Goal: Task Accomplishment & Management: Use online tool/utility

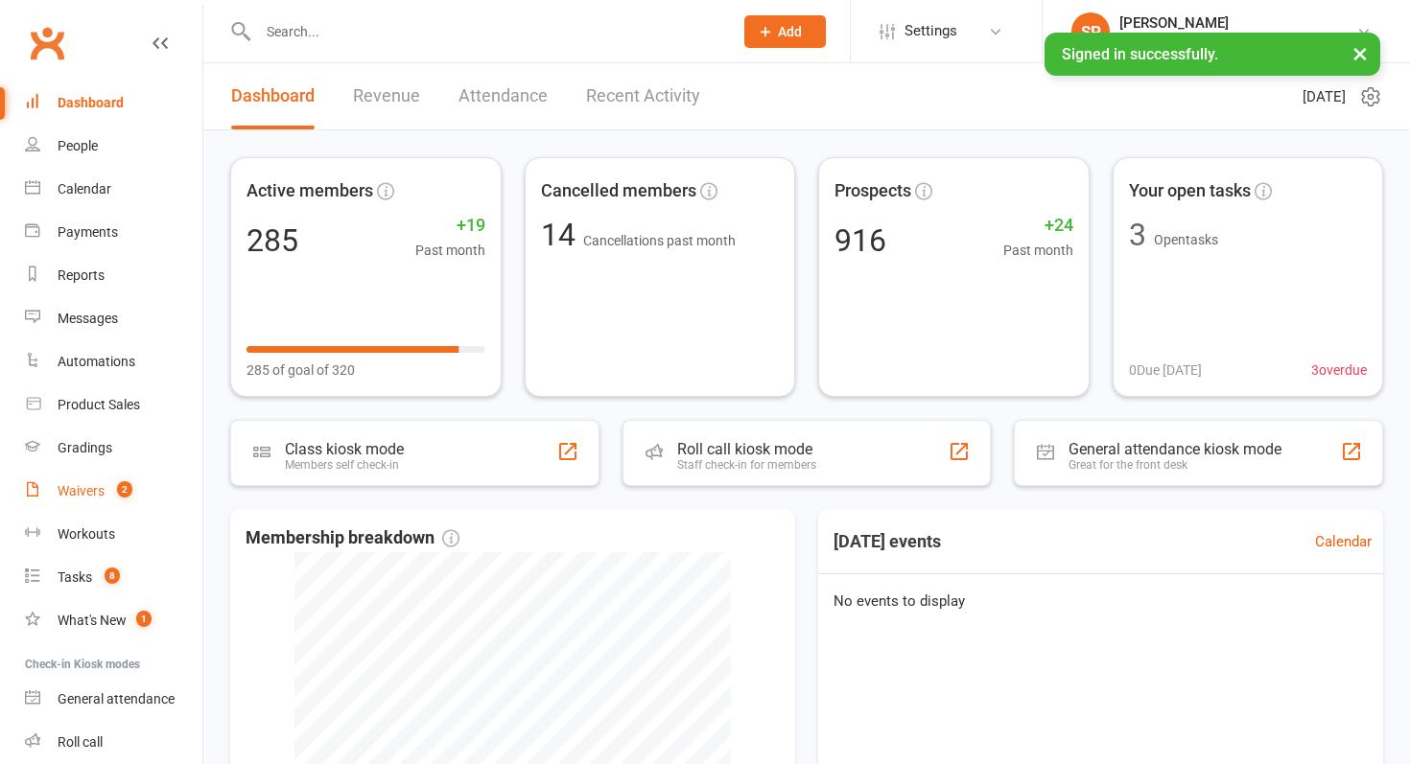
click at [122, 470] on link "Waivers 2" at bounding box center [113, 491] width 177 height 43
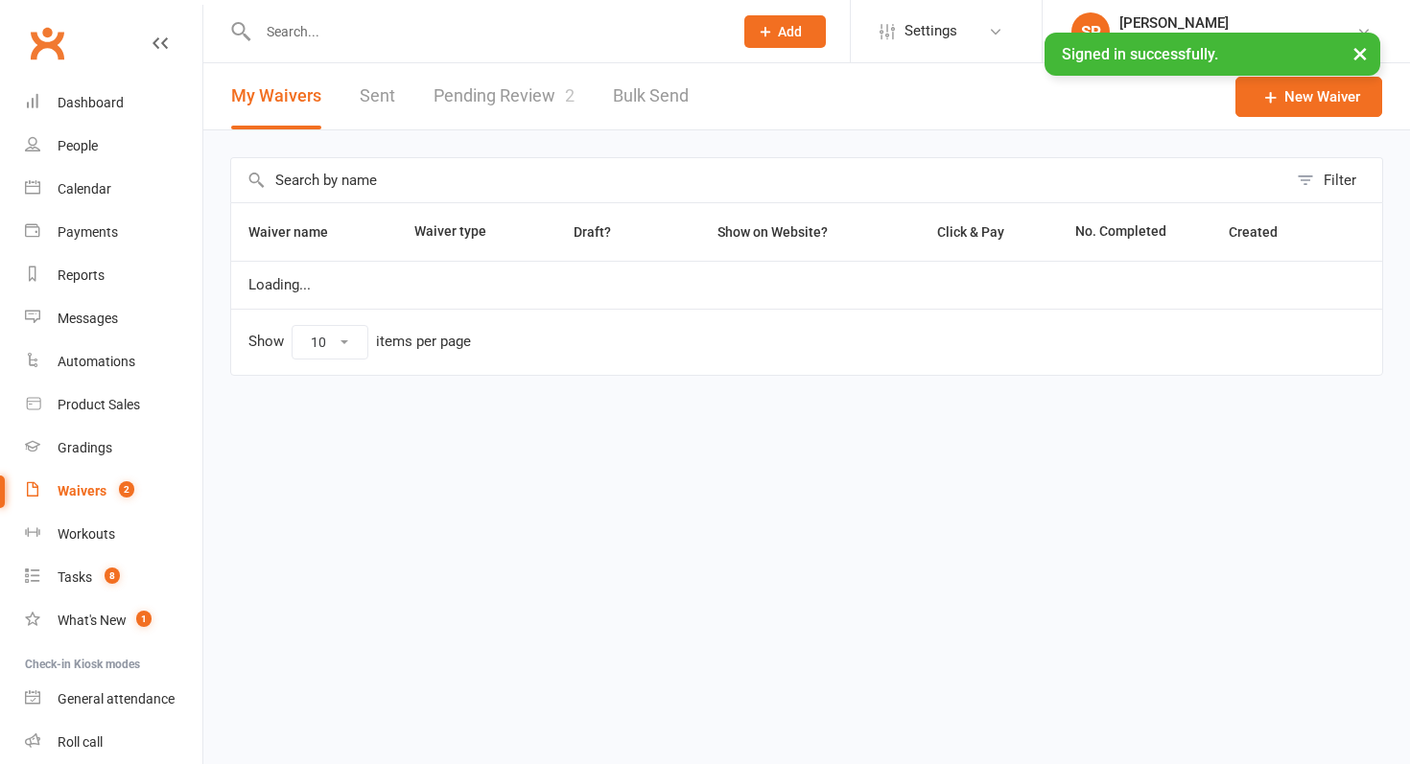
click at [501, 84] on link "Pending Review 2" at bounding box center [504, 96] width 141 height 66
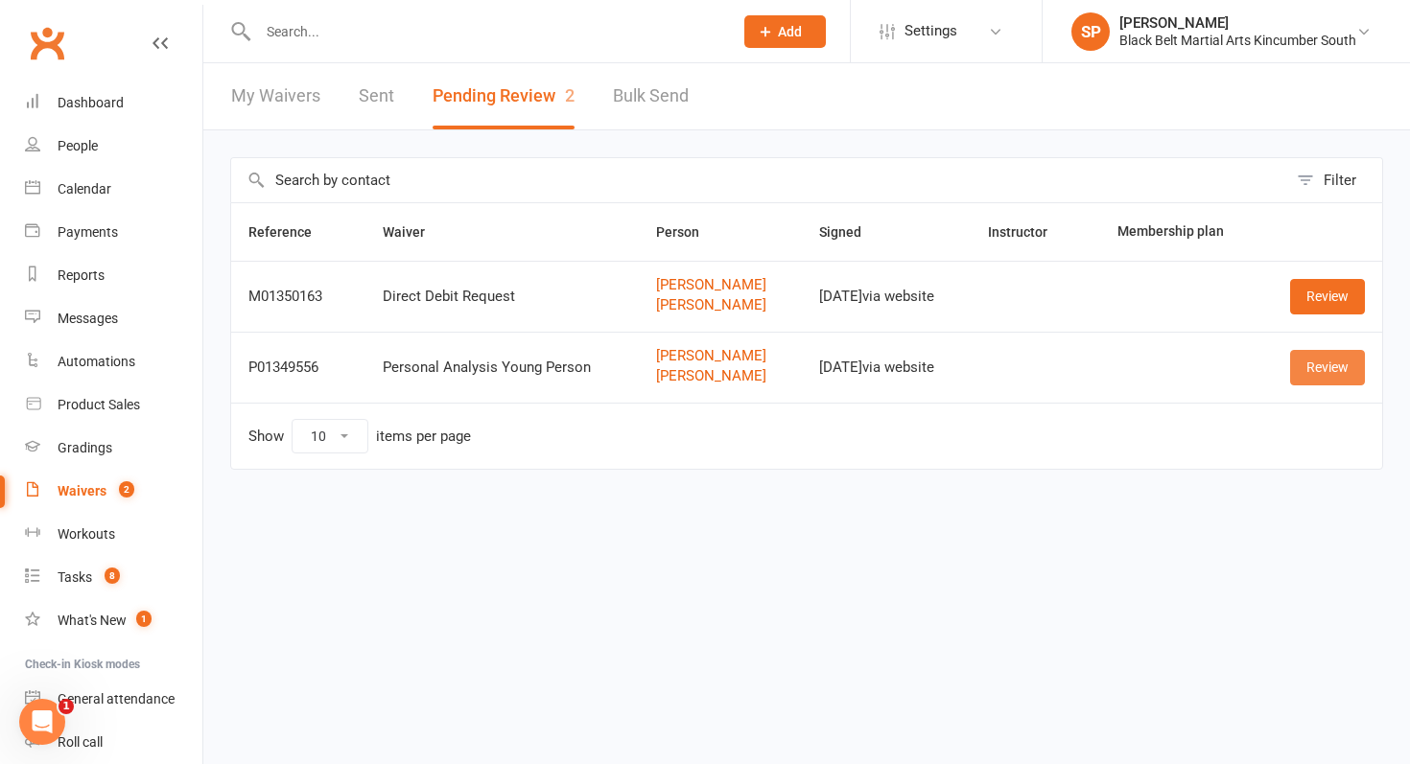
click at [1320, 361] on link "Review" at bounding box center [1327, 367] width 75 height 35
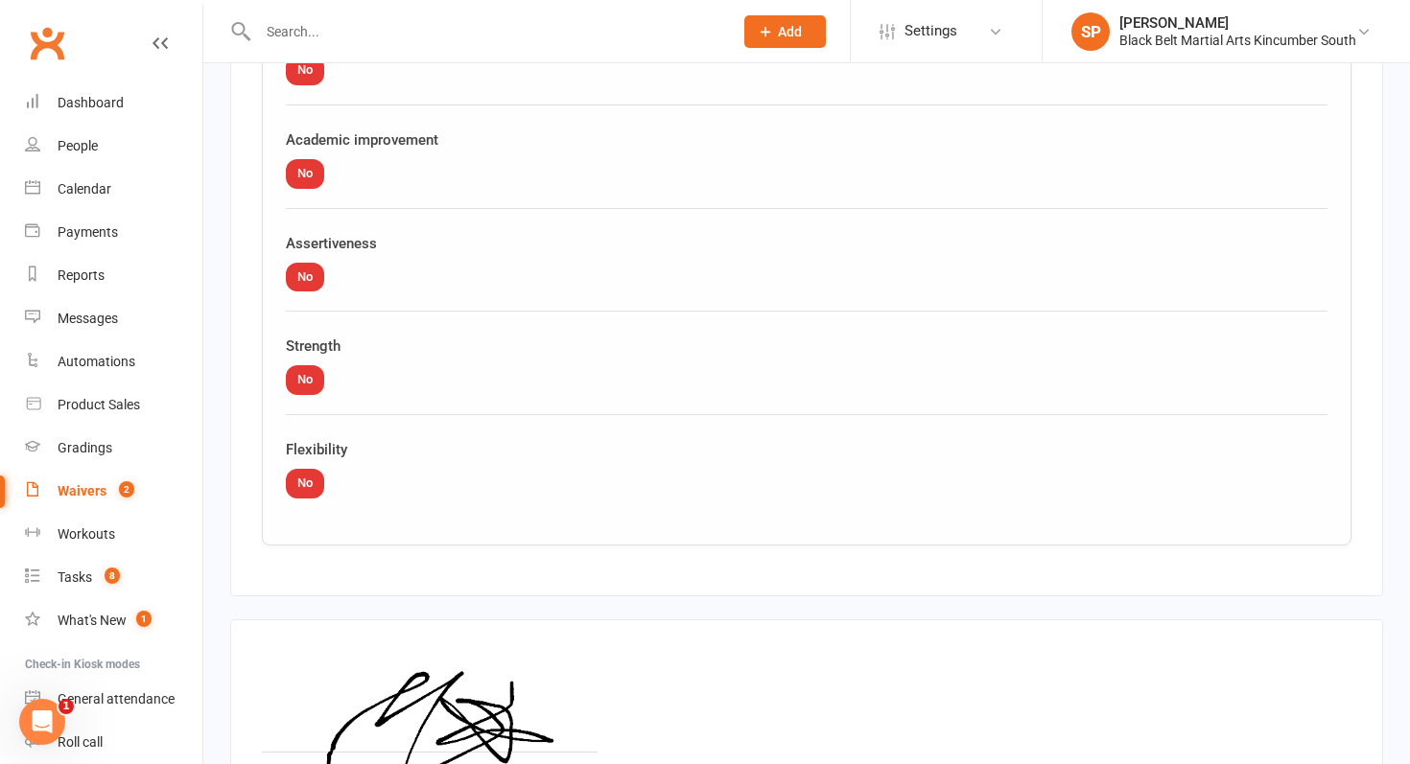
scroll to position [4637, 0]
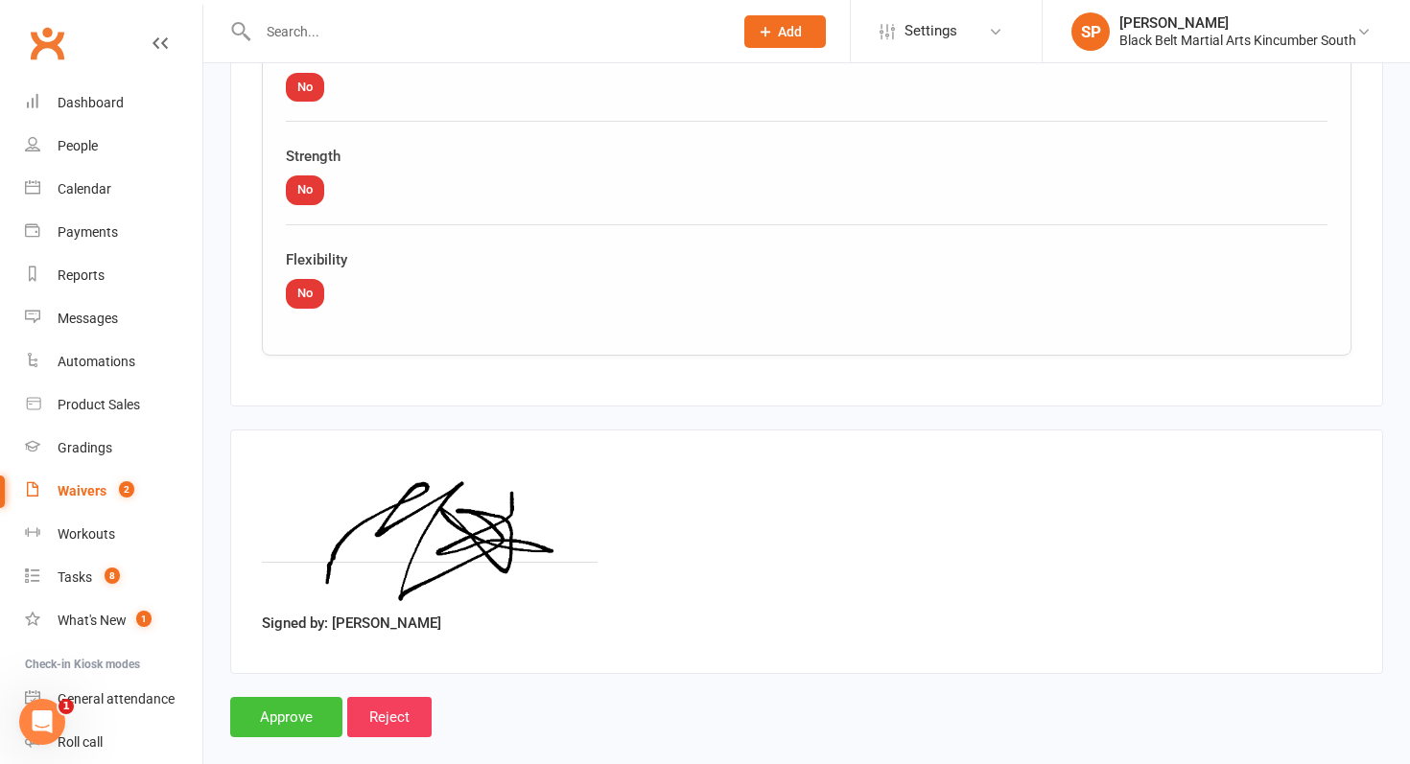
click at [273, 697] on input "Approve" at bounding box center [286, 717] width 112 height 40
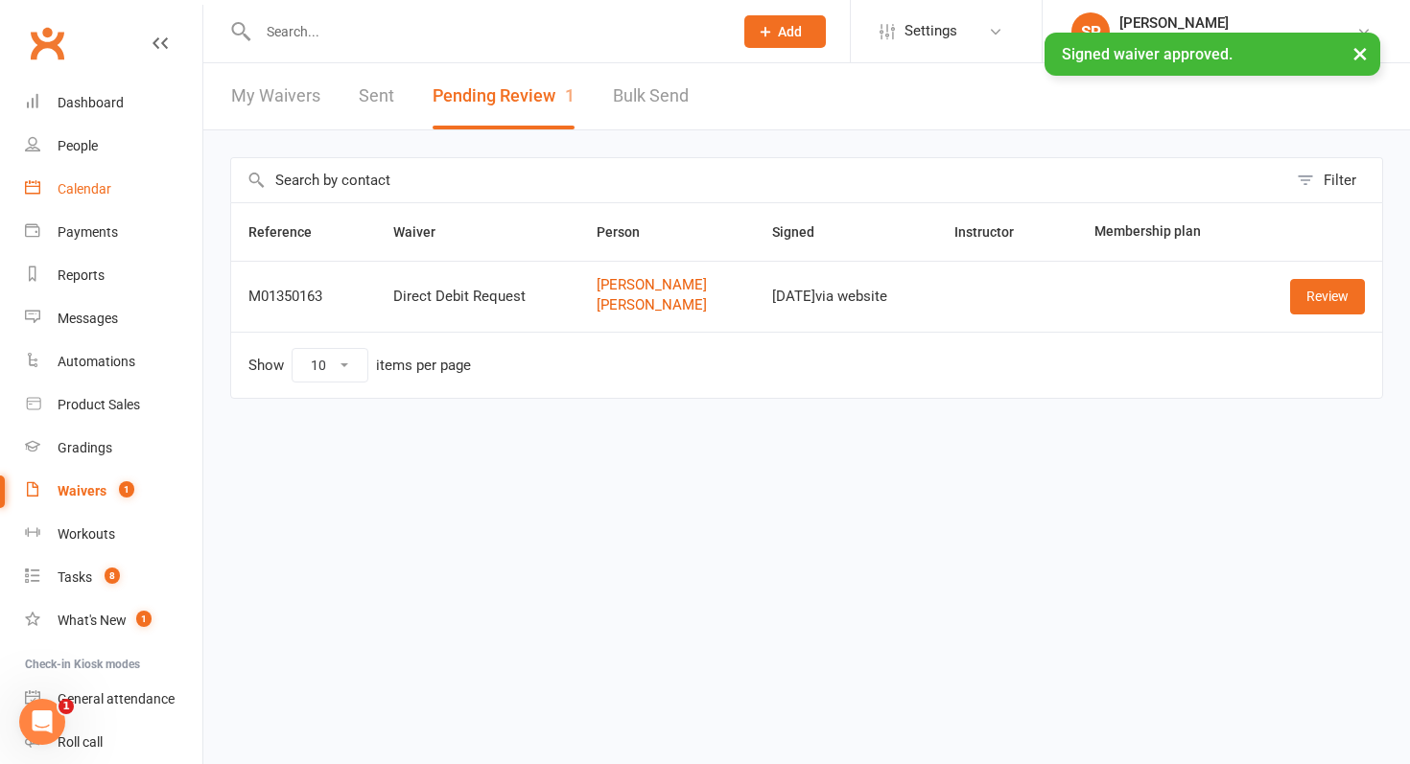
click at [99, 186] on div "Calendar" at bounding box center [85, 188] width 54 height 15
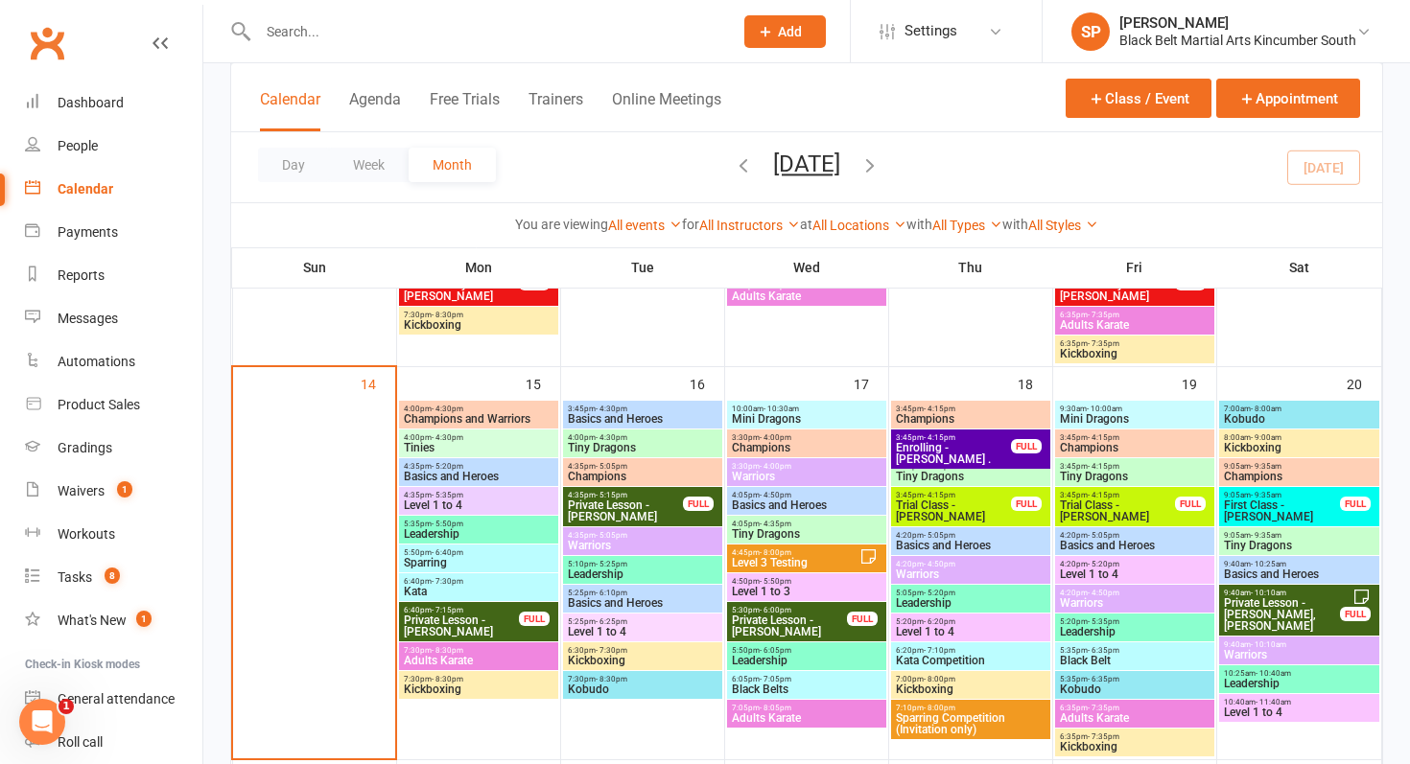
scroll to position [881, 0]
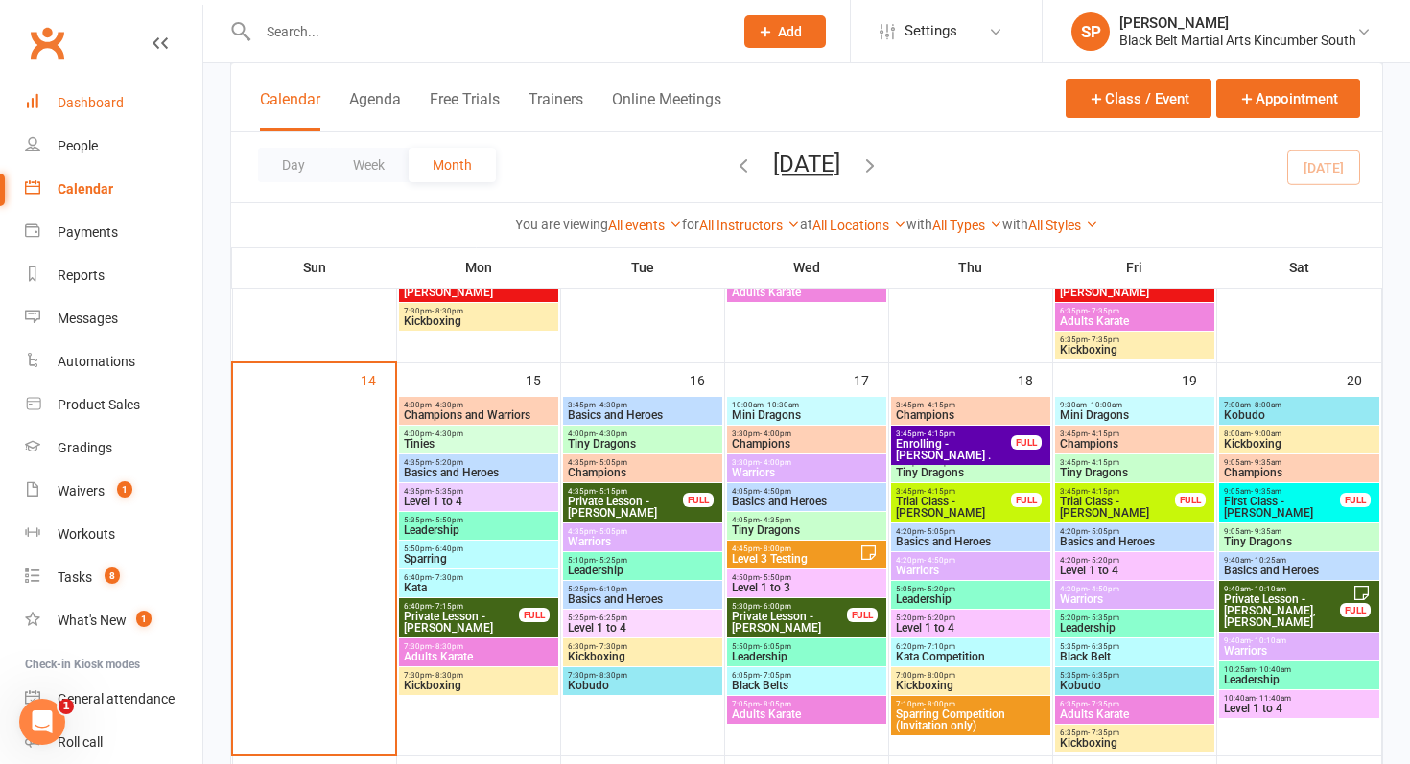
click at [75, 104] on div "Dashboard" at bounding box center [91, 102] width 66 height 15
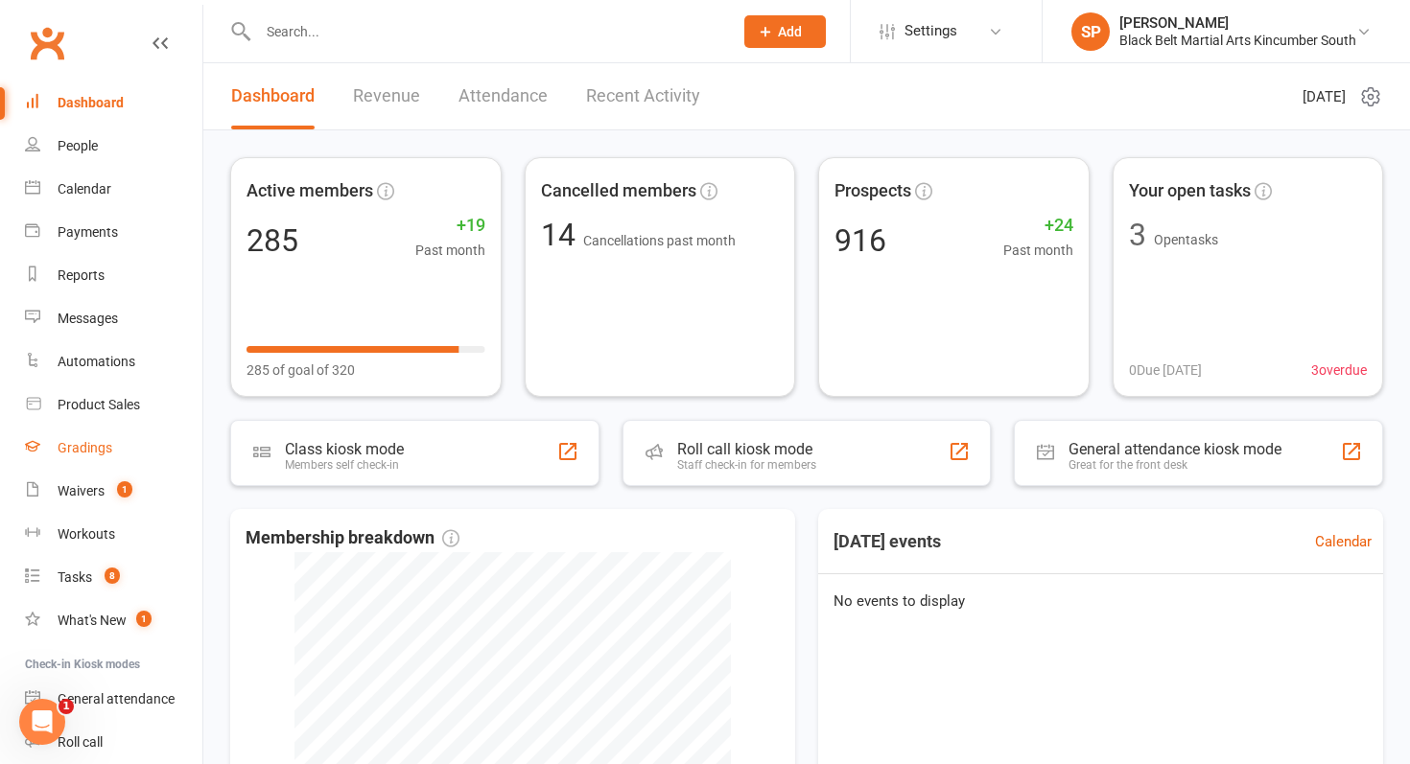
click at [110, 448] on link "Gradings" at bounding box center [113, 448] width 177 height 43
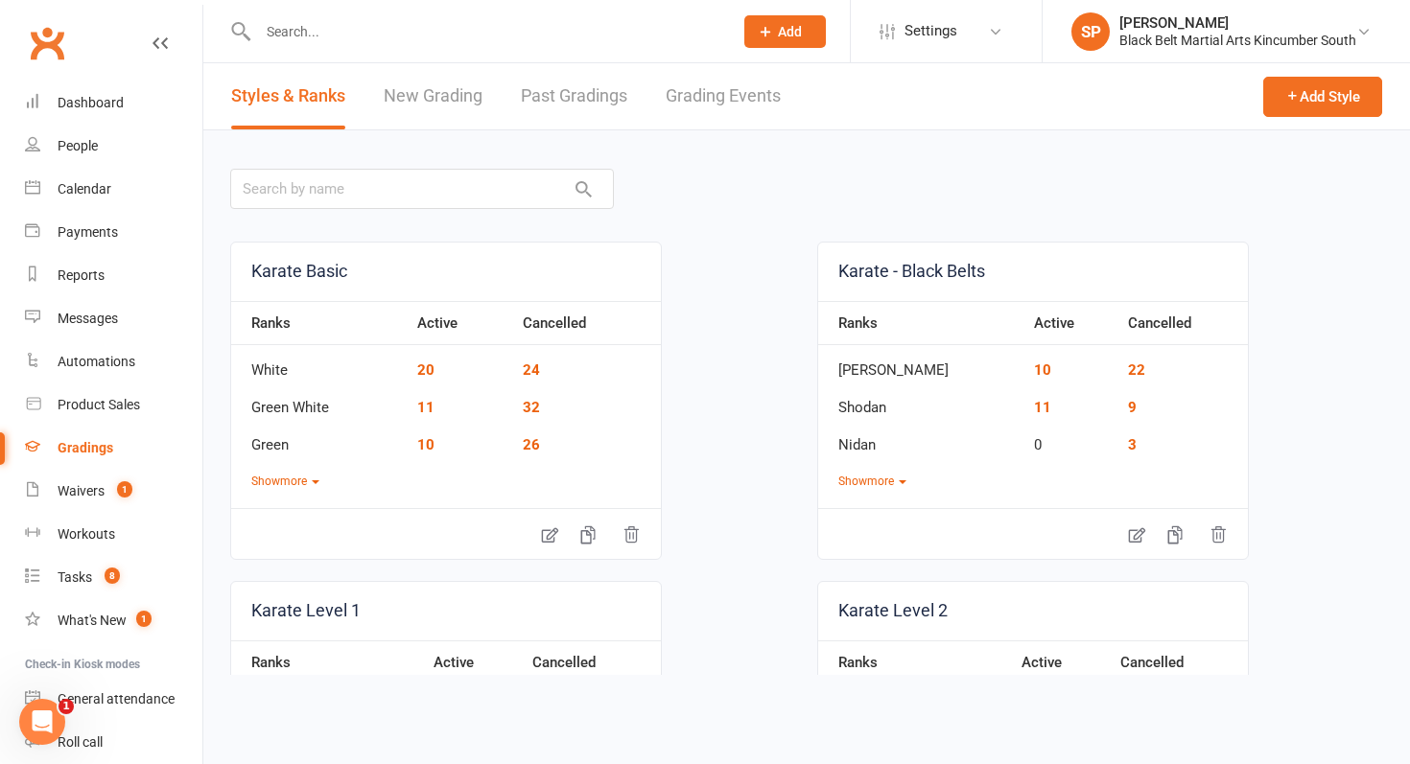
click at [725, 123] on link "Grading Events" at bounding box center [723, 96] width 115 height 66
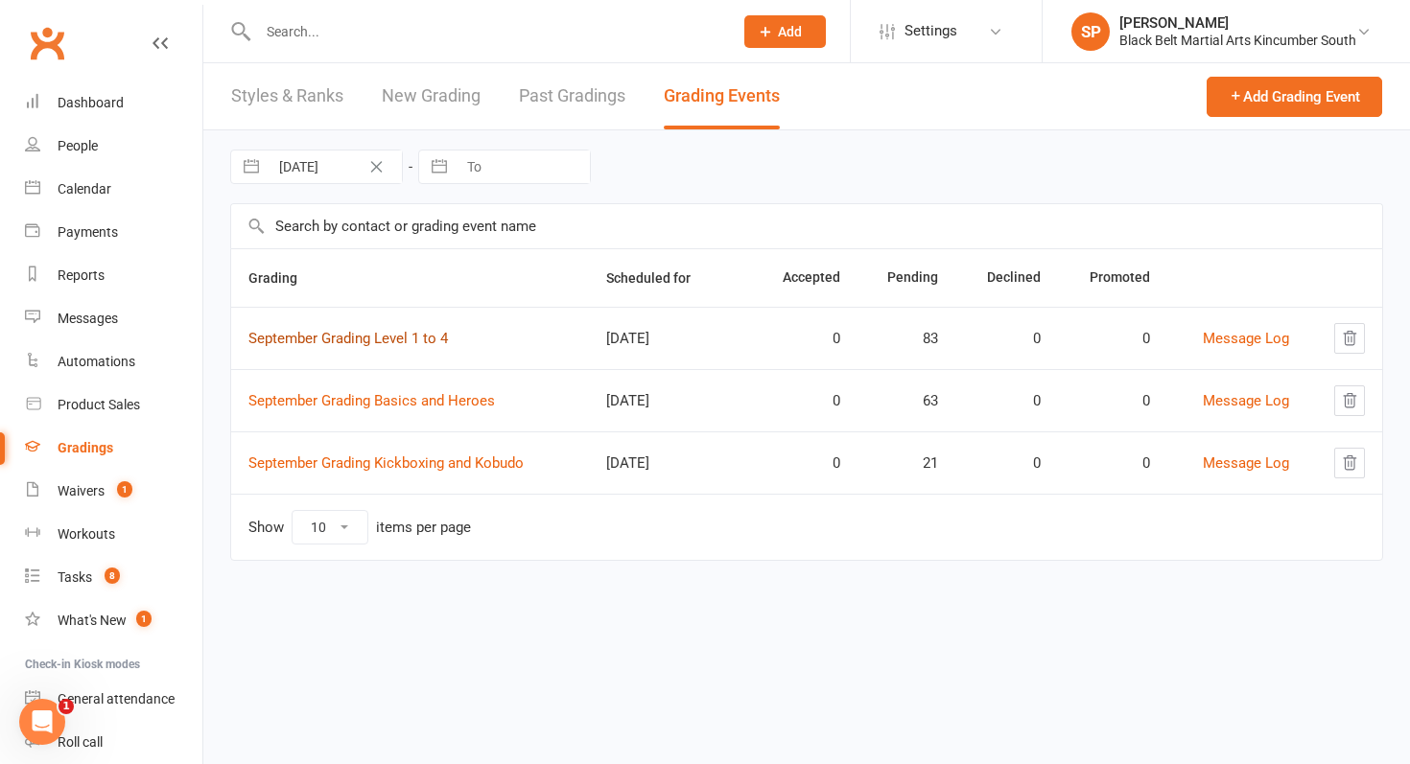
click at [417, 332] on link "September Grading Level 1 to 4" at bounding box center [348, 338] width 200 height 17
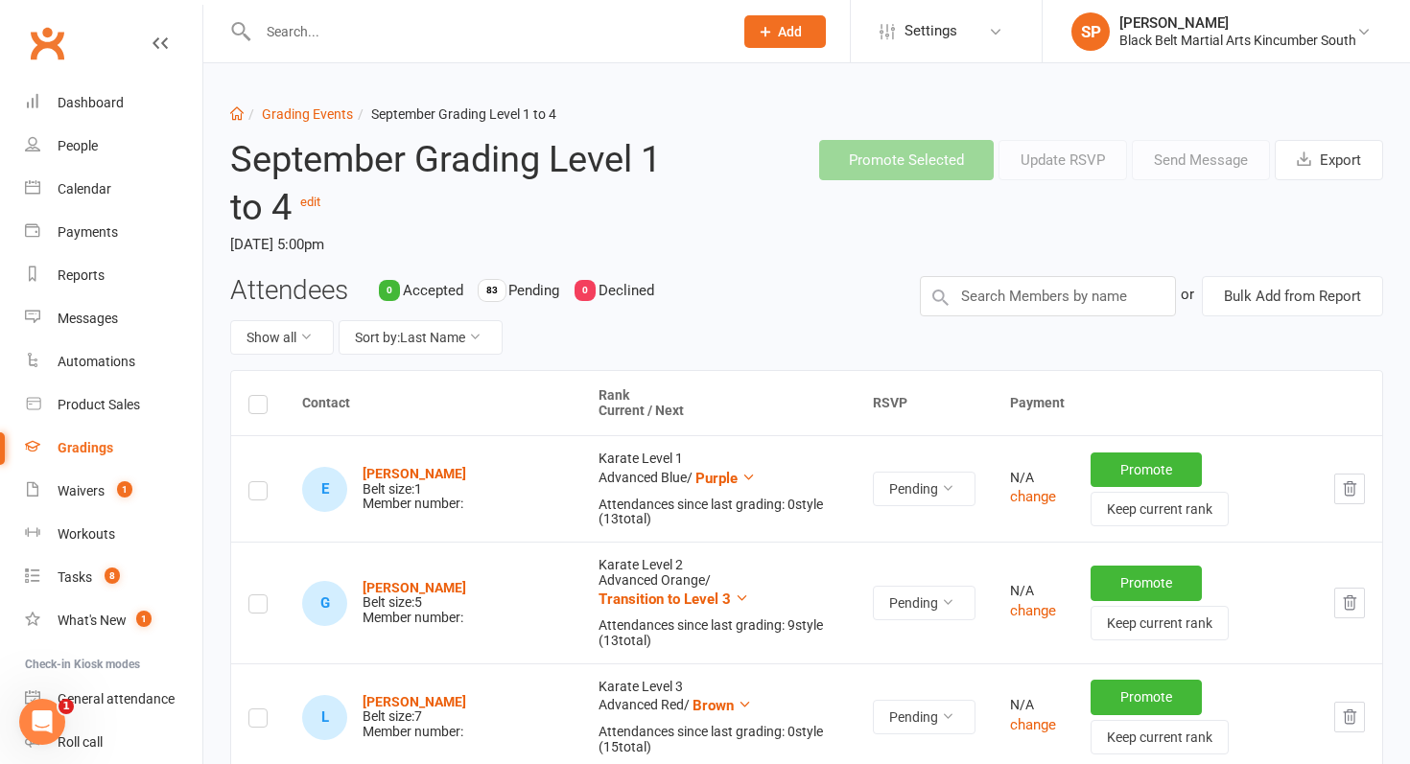
click at [255, 408] on label at bounding box center [257, 408] width 19 height 0
click at [255, 396] on input "checkbox" at bounding box center [257, 396] width 19 height 0
click at [1164, 166] on button "Send Message" at bounding box center [1201, 160] width 138 height 40
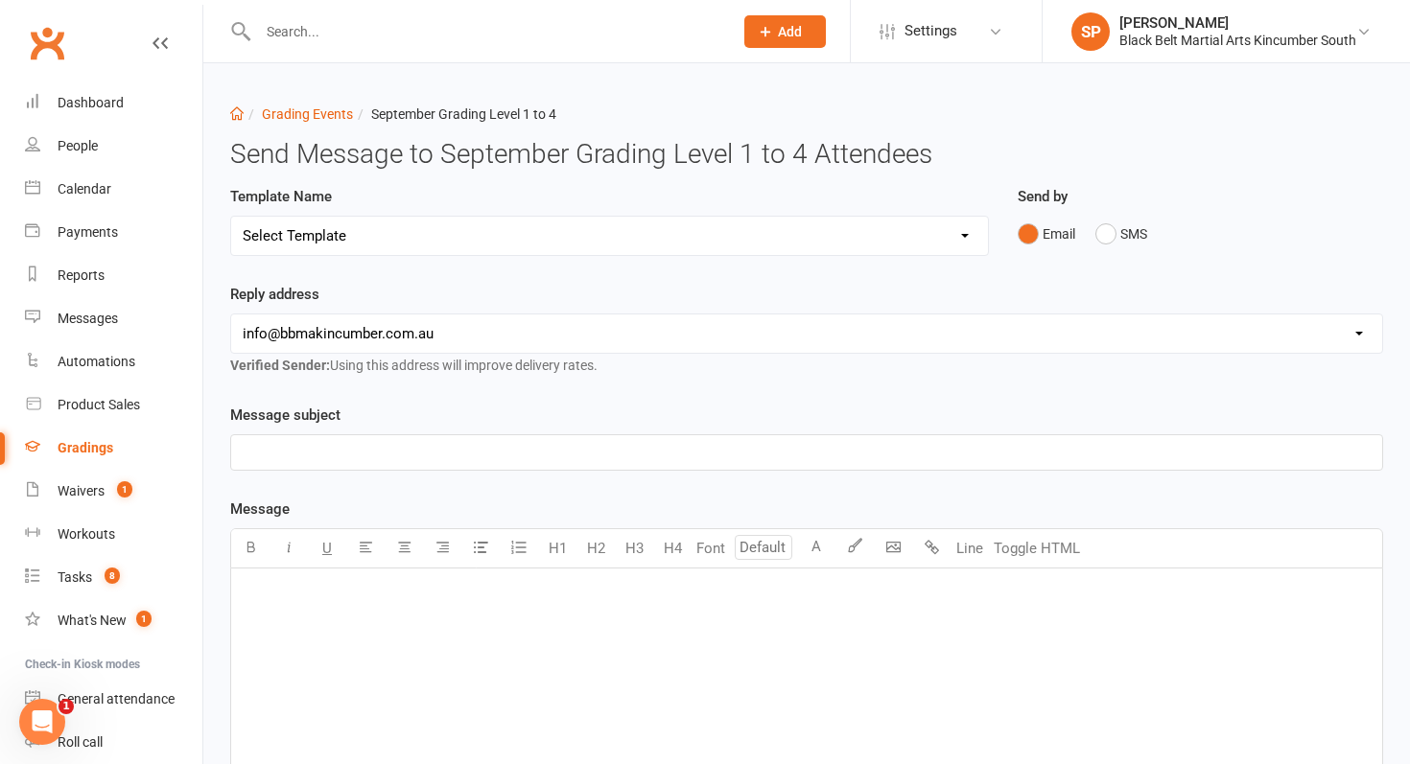
click at [829, 216] on div "Select Template [Email] Confirmation of Successful Grading [Email] Grading Even…" at bounding box center [609, 236] width 759 height 40
click at [830, 234] on select "Select Template [Email] Confirmation of Successful Grading [Email] Grading Even…" at bounding box center [609, 236] width 757 height 38
select select "2"
click at [231, 217] on select "Select Template [Email] Confirmation of Successful Grading [Email] Grading Even…" at bounding box center [609, 236] width 757 height 38
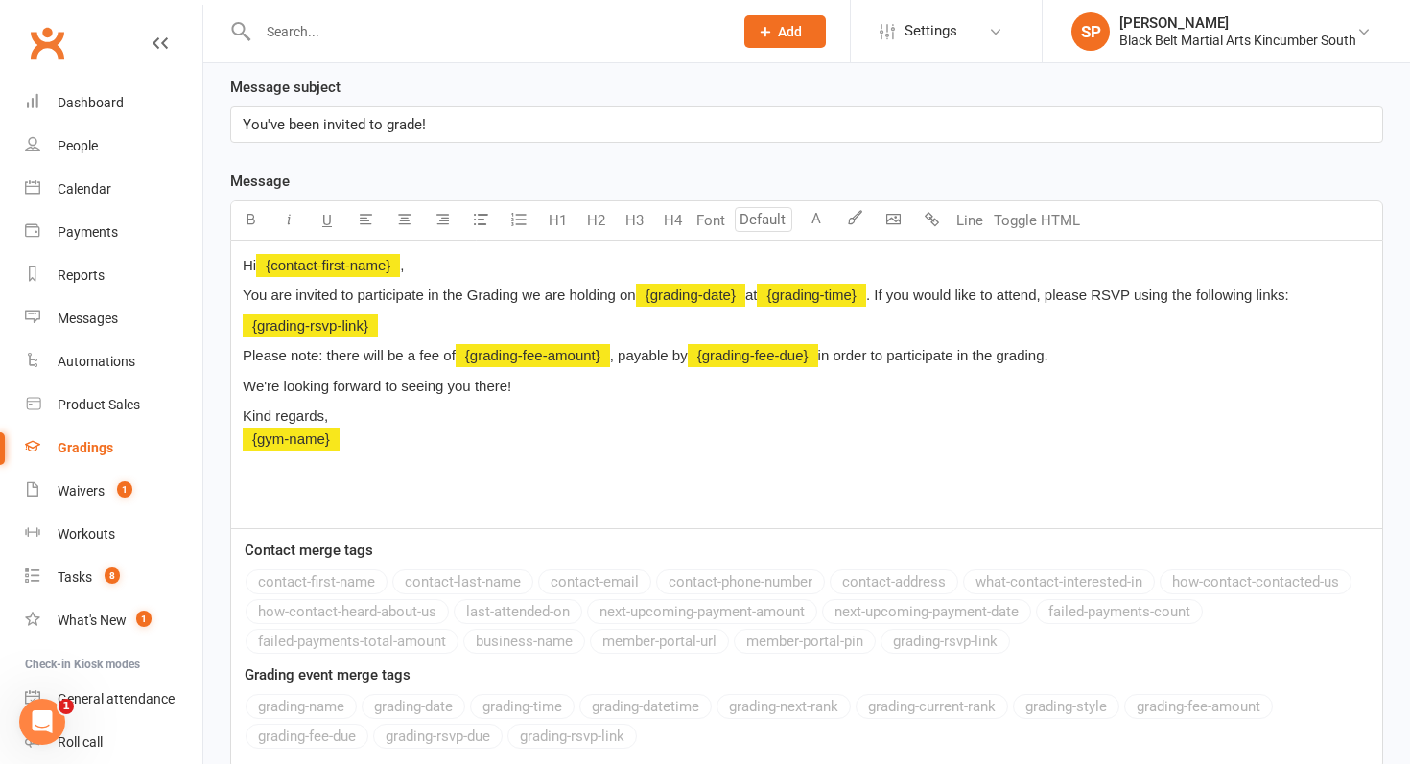
scroll to position [311, 0]
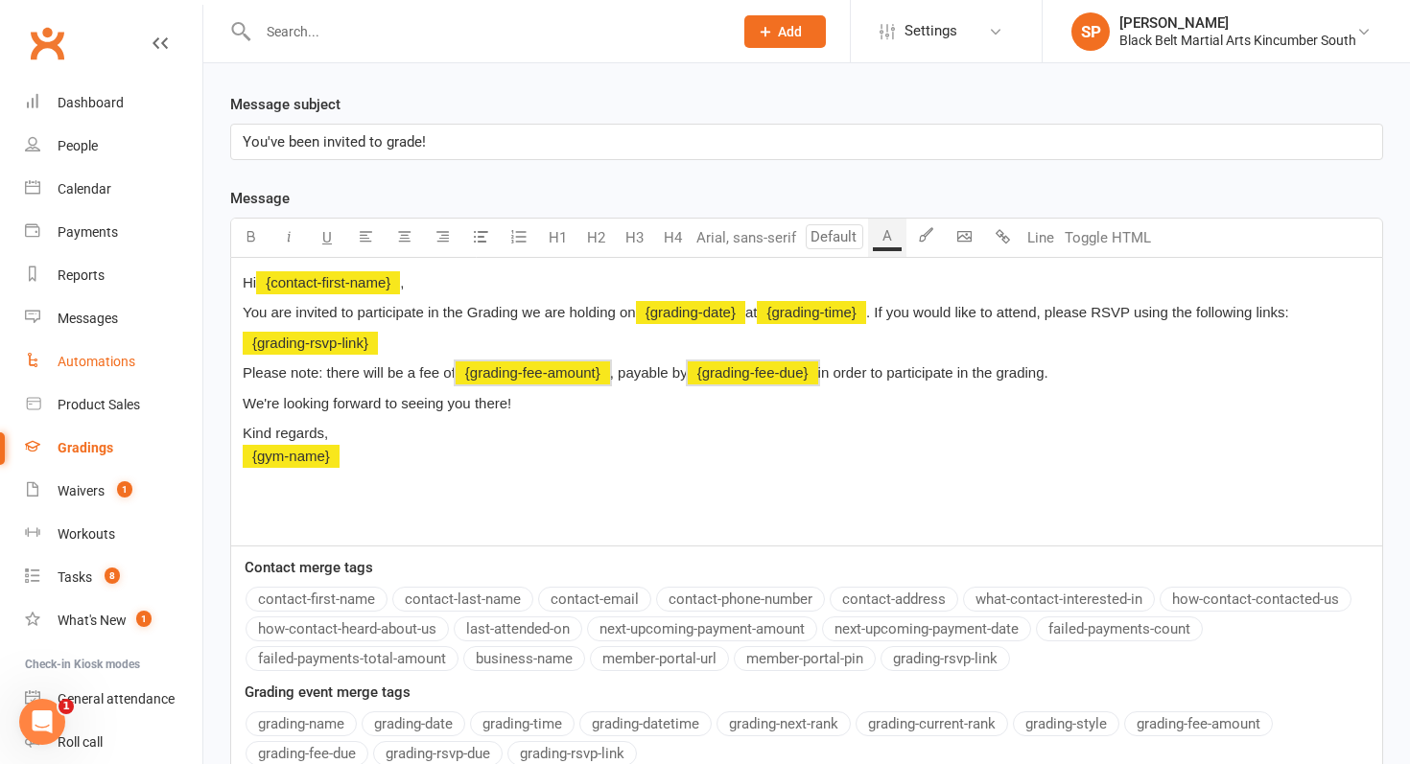
drag, startPoint x: 1081, startPoint y: 377, endPoint x: 194, endPoint y: 380, distance: 887.2
click at [194, 380] on ui-view "Prospect Member Non-attending contact Class / event Appointment Grading event T…" at bounding box center [705, 300] width 1410 height 1213
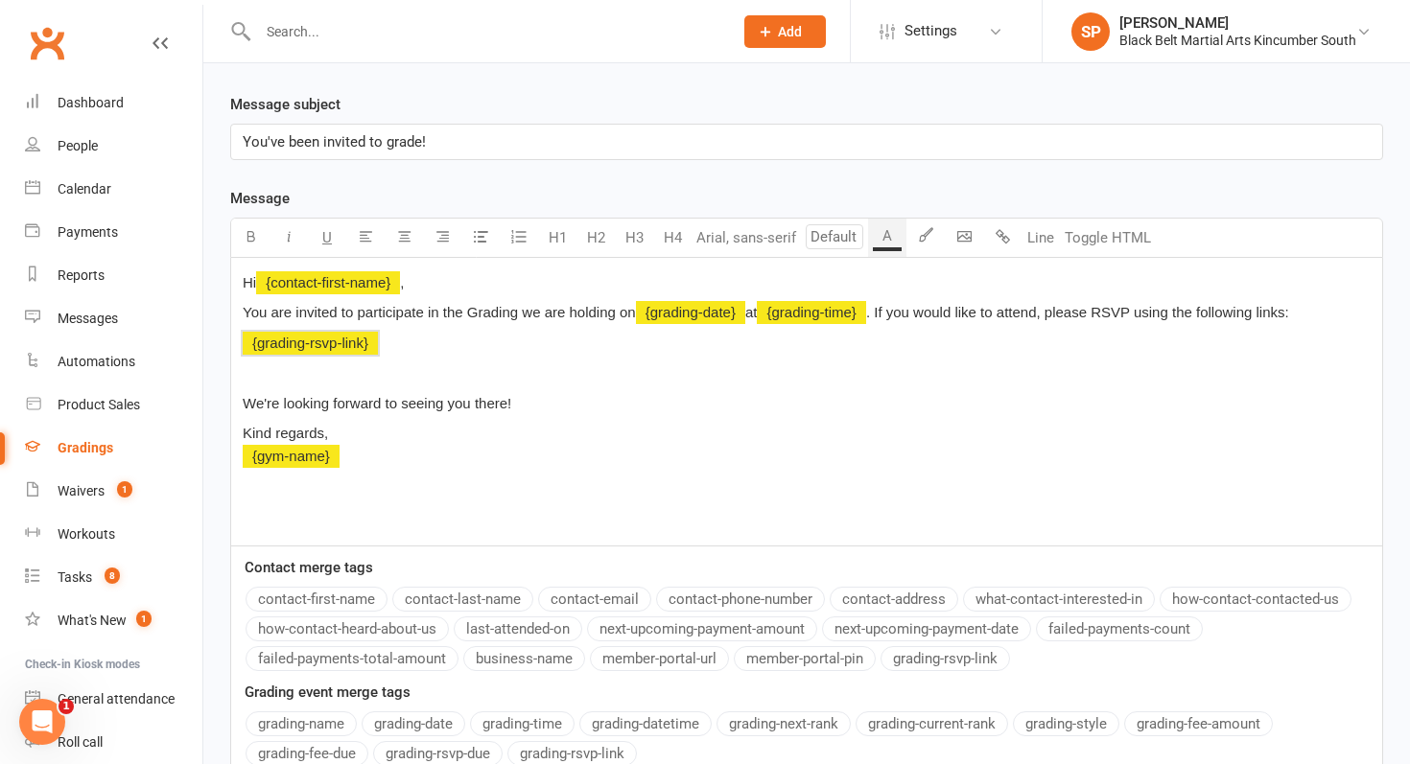
drag, startPoint x: 425, startPoint y: 341, endPoint x: 238, endPoint y: 296, distance: 192.4
click at [238, 296] on div "Hi ﻿ {contact-first-name} , You are invited to participate in the Grading we ar…" at bounding box center [806, 402] width 1151 height 288
drag, startPoint x: 239, startPoint y: 314, endPoint x: 631, endPoint y: 307, distance: 392.4
click at [631, 307] on div "Hi ﻿ {contact-first-name} , You are invited to participate in the Grading we ar…" at bounding box center [806, 402] width 1151 height 288
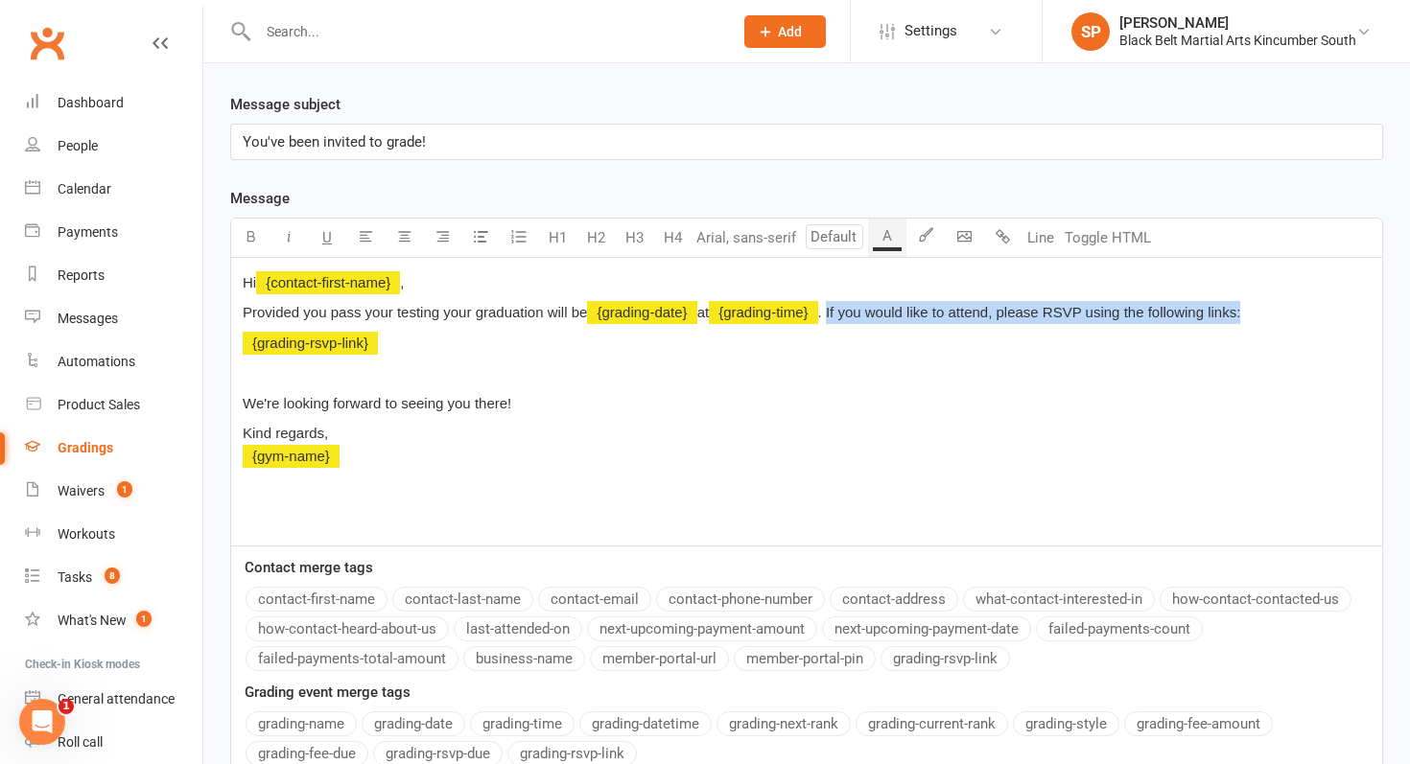
drag, startPoint x: 837, startPoint y: 317, endPoint x: 1254, endPoint y: 317, distance: 416.3
click at [1254, 317] on p "Provided you pass your testing your graduation will be ﻿ {grading-date} at ﻿ {g…" at bounding box center [807, 312] width 1128 height 23
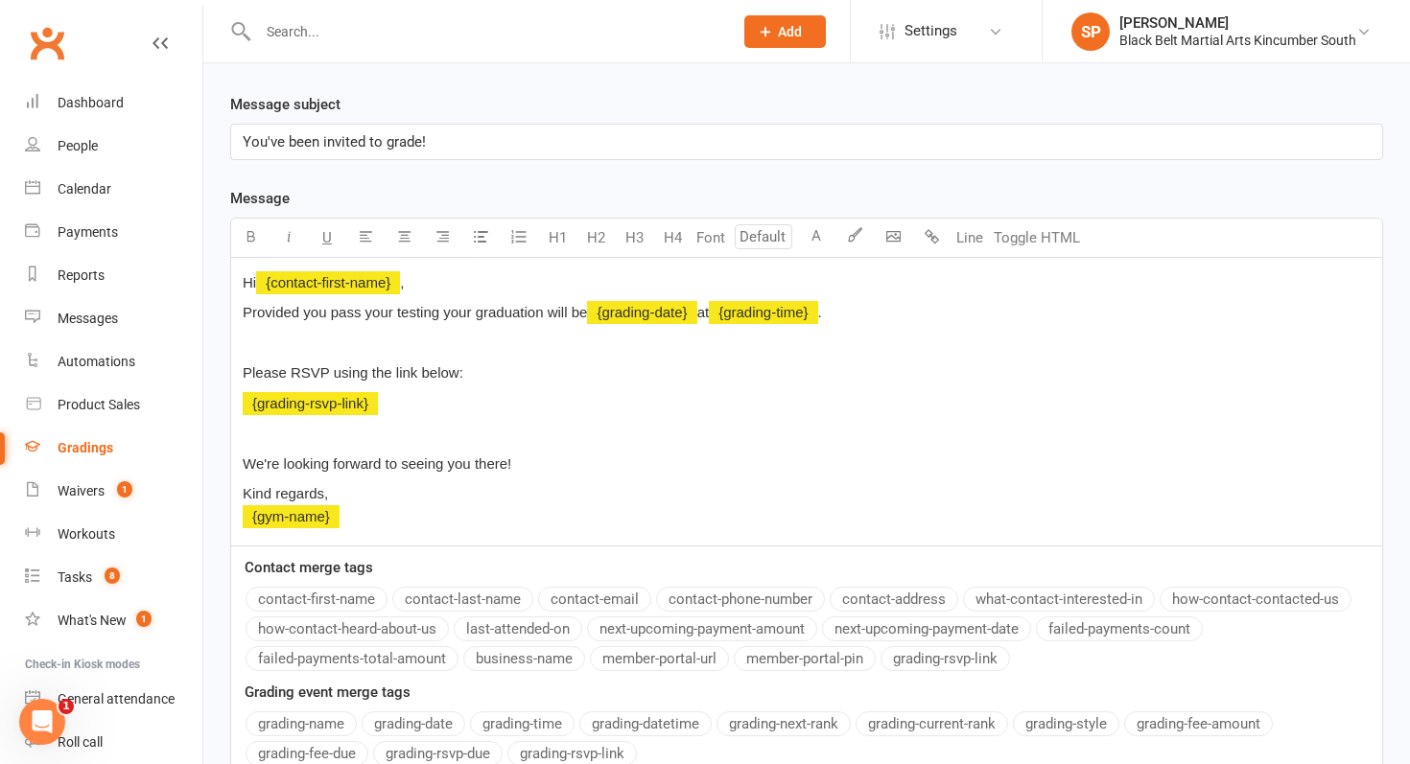
drag, startPoint x: 364, startPoint y: 517, endPoint x: 229, endPoint y: 514, distance: 135.3
click at [229, 514] on div "Template Name Select Template [Email] Confirmation of Successful Grading [Email…" at bounding box center [807, 390] width 1182 height 1033
drag, startPoint x: 240, startPoint y: 494, endPoint x: 406, endPoint y: 511, distance: 166.8
click at [406, 511] on div "Hi ﻿ {contact-first-name} , Provided you pass your testing your graduation will…" at bounding box center [806, 402] width 1151 height 288
drag, startPoint x: 372, startPoint y: 493, endPoint x: 273, endPoint y: 492, distance: 98.8
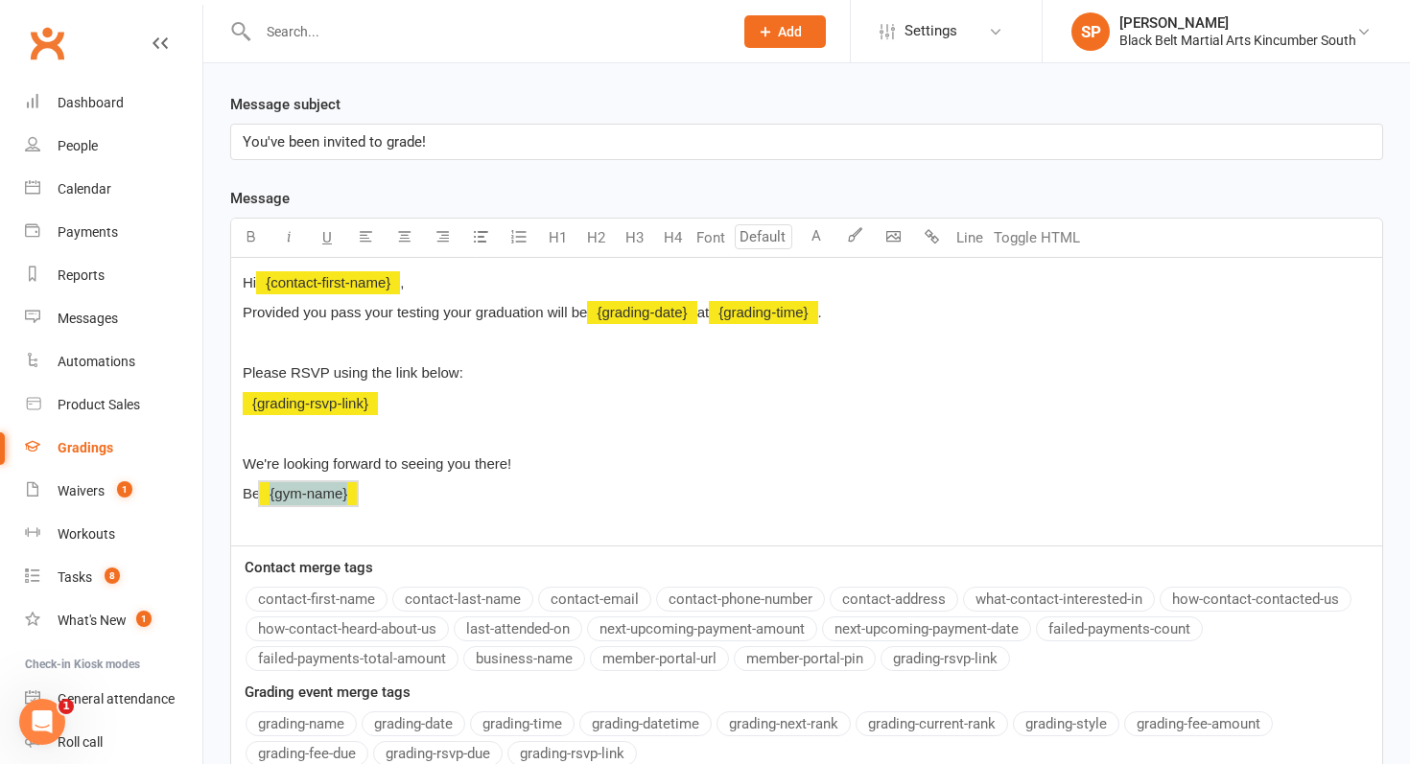
click at [273, 492] on p "Be ﻿ {gym-name} ﻿" at bounding box center [807, 493] width 1128 height 23
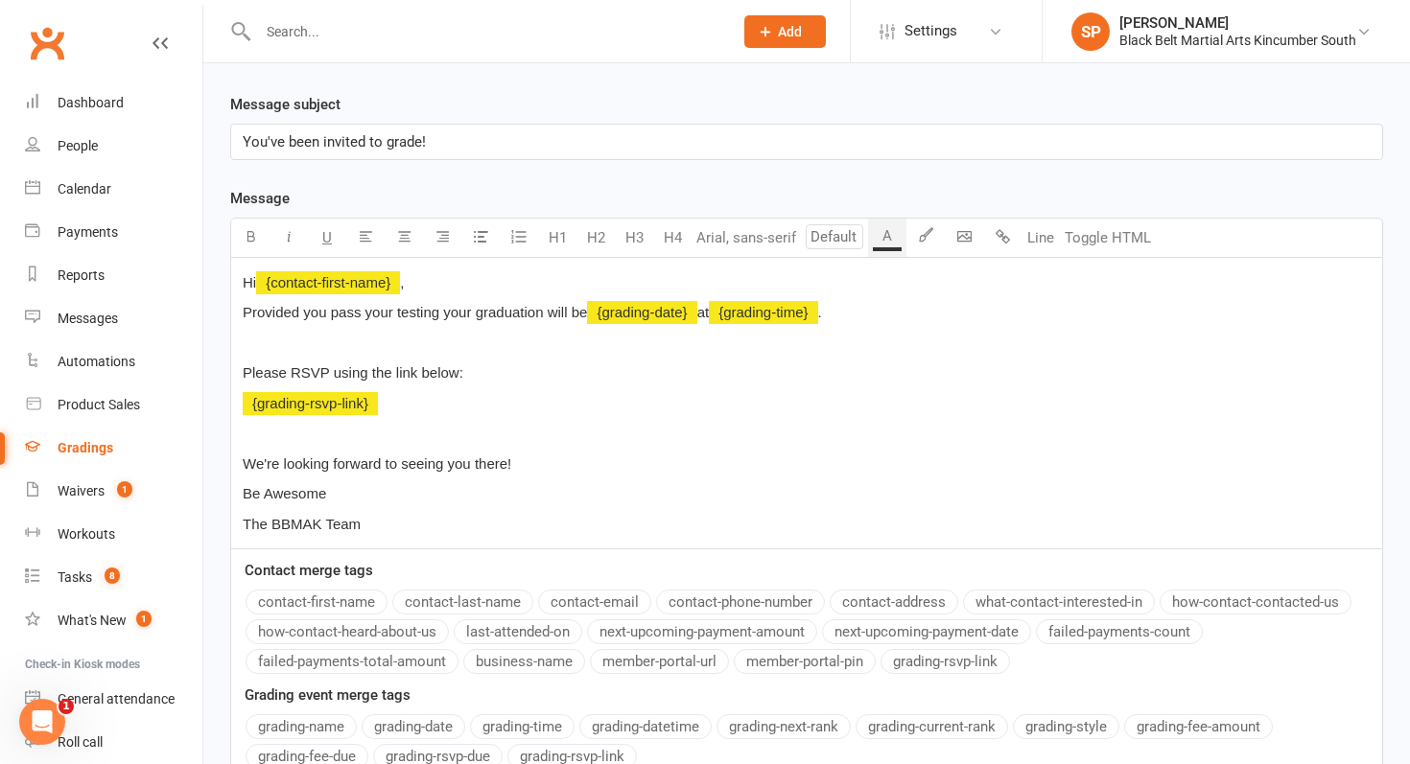
click at [271, 426] on p "﻿" at bounding box center [807, 433] width 1128 height 23
click at [554, 460] on p "We're looking forward to seeing you there!" at bounding box center [807, 464] width 1128 height 23
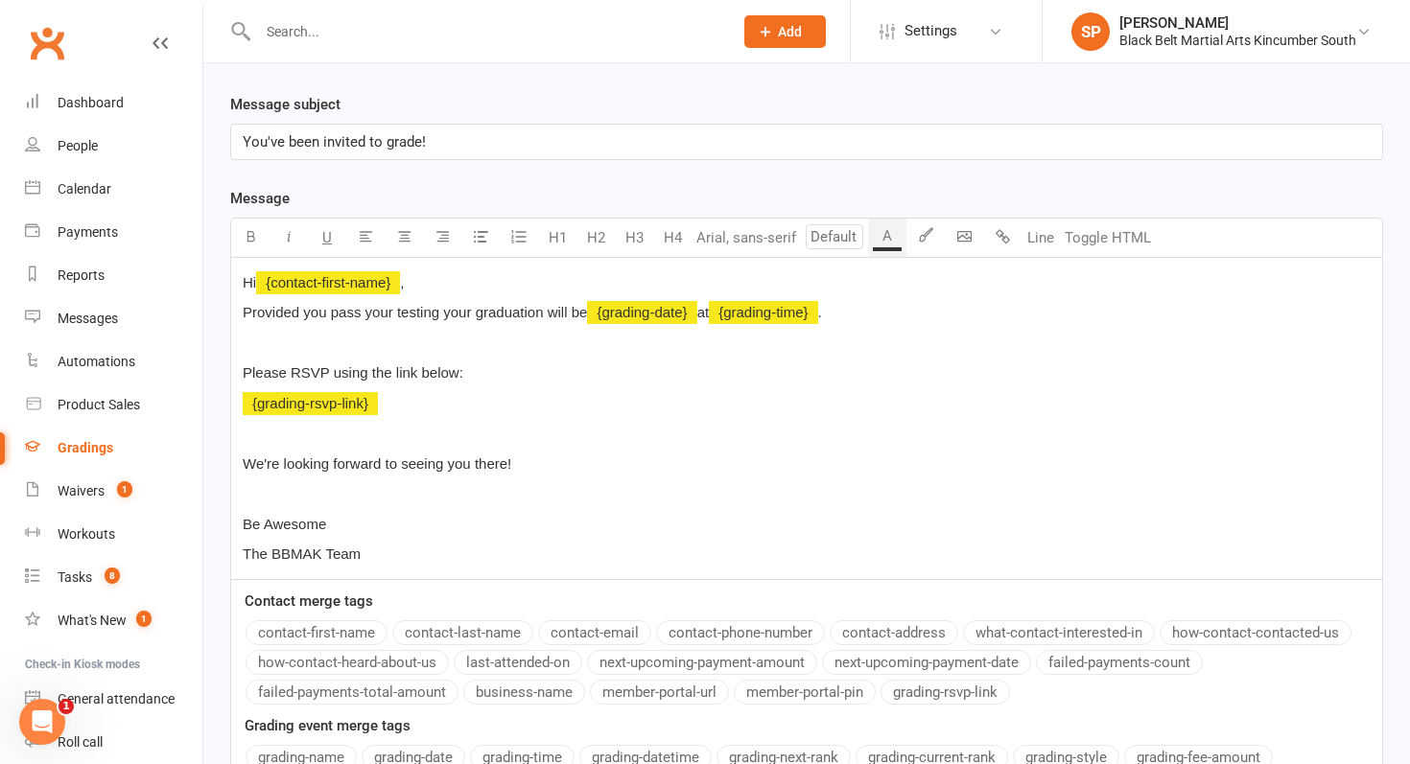
click at [505, 462] on span "We're looking forward to seeing you there!" at bounding box center [377, 464] width 269 height 16
click at [449, 317] on span "Provided you pass your testing your graduation will be" at bounding box center [415, 312] width 344 height 16
click at [438, 317] on span "Provided you pass your testing your graduation will be" at bounding box center [415, 312] width 344 height 16
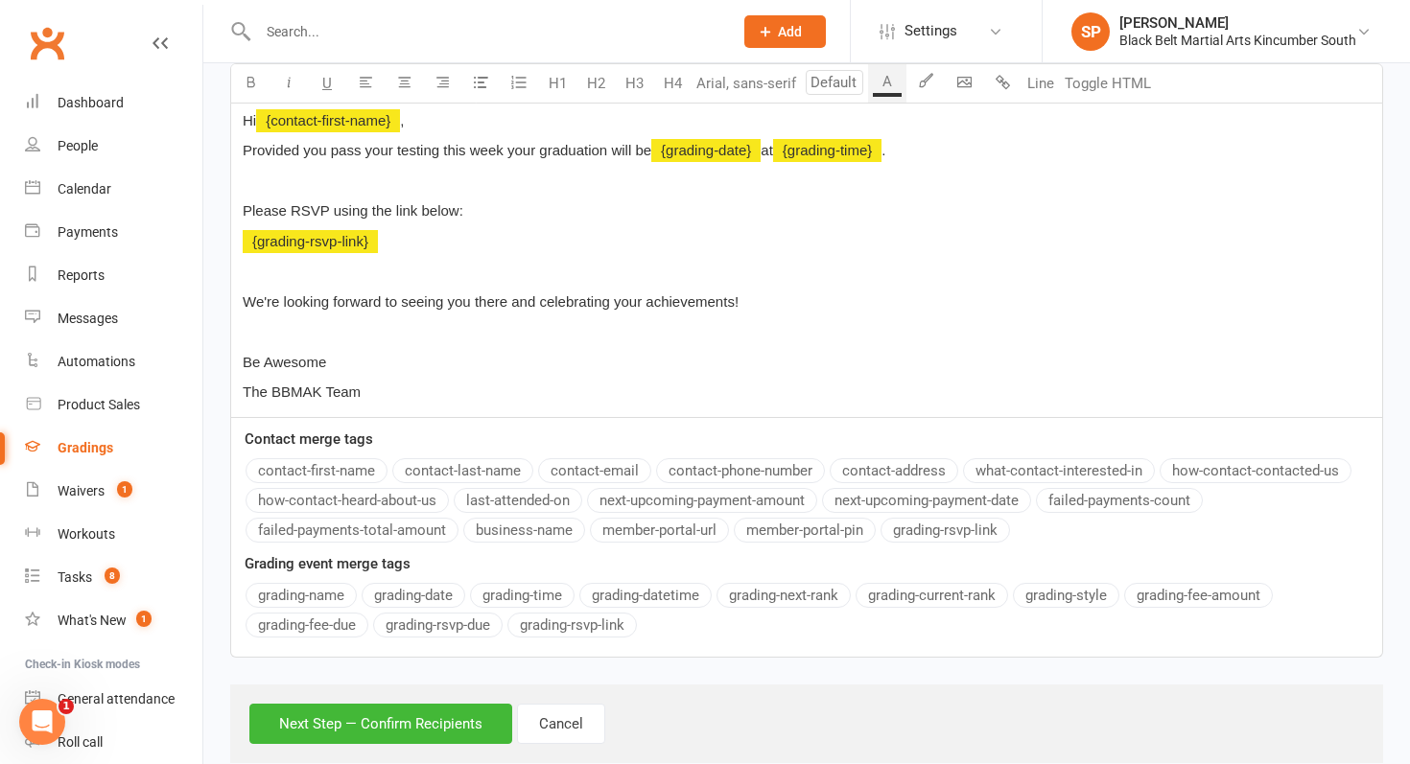
scroll to position [483, 0]
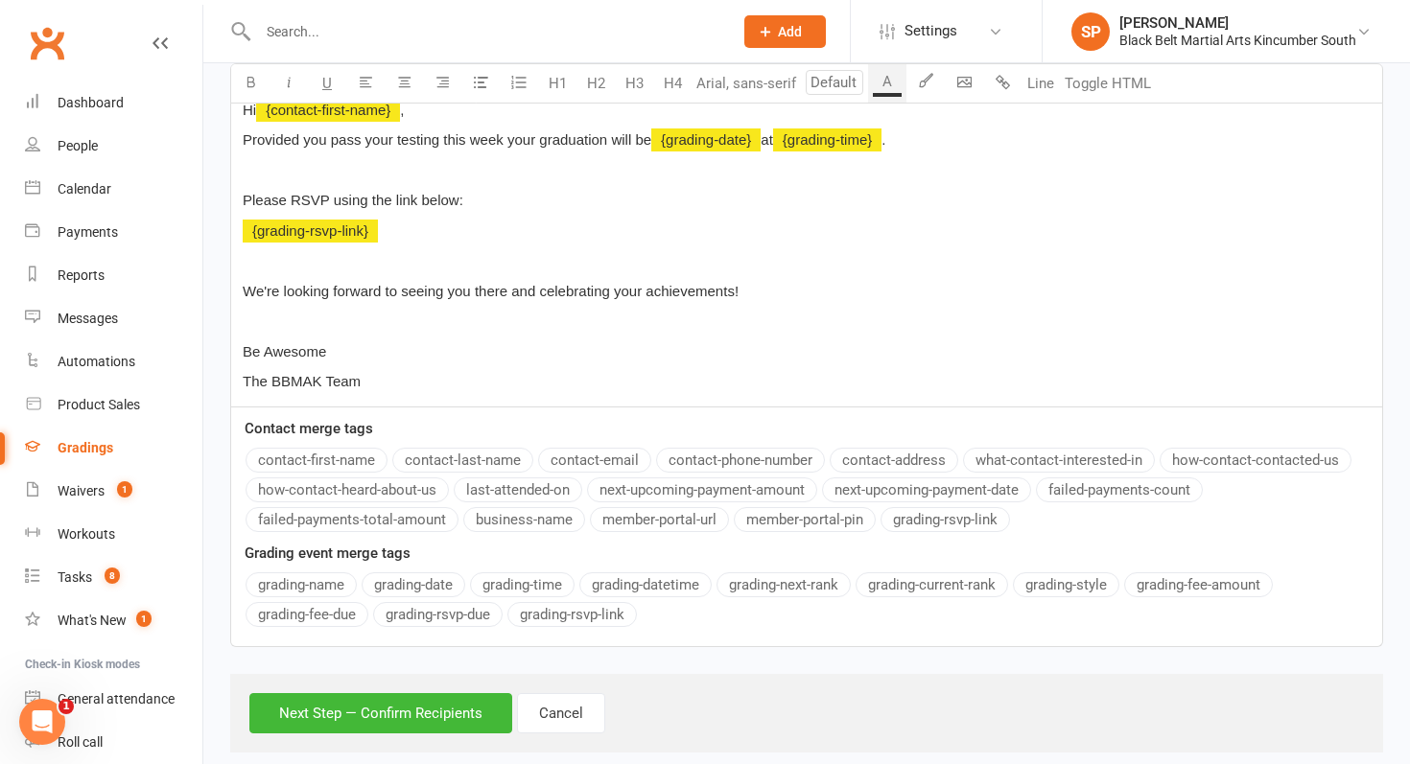
click at [473, 247] on div "Hi ﻿ {contact-first-name} , Provided you pass your testing this week your gradu…" at bounding box center [806, 245] width 1151 height 321
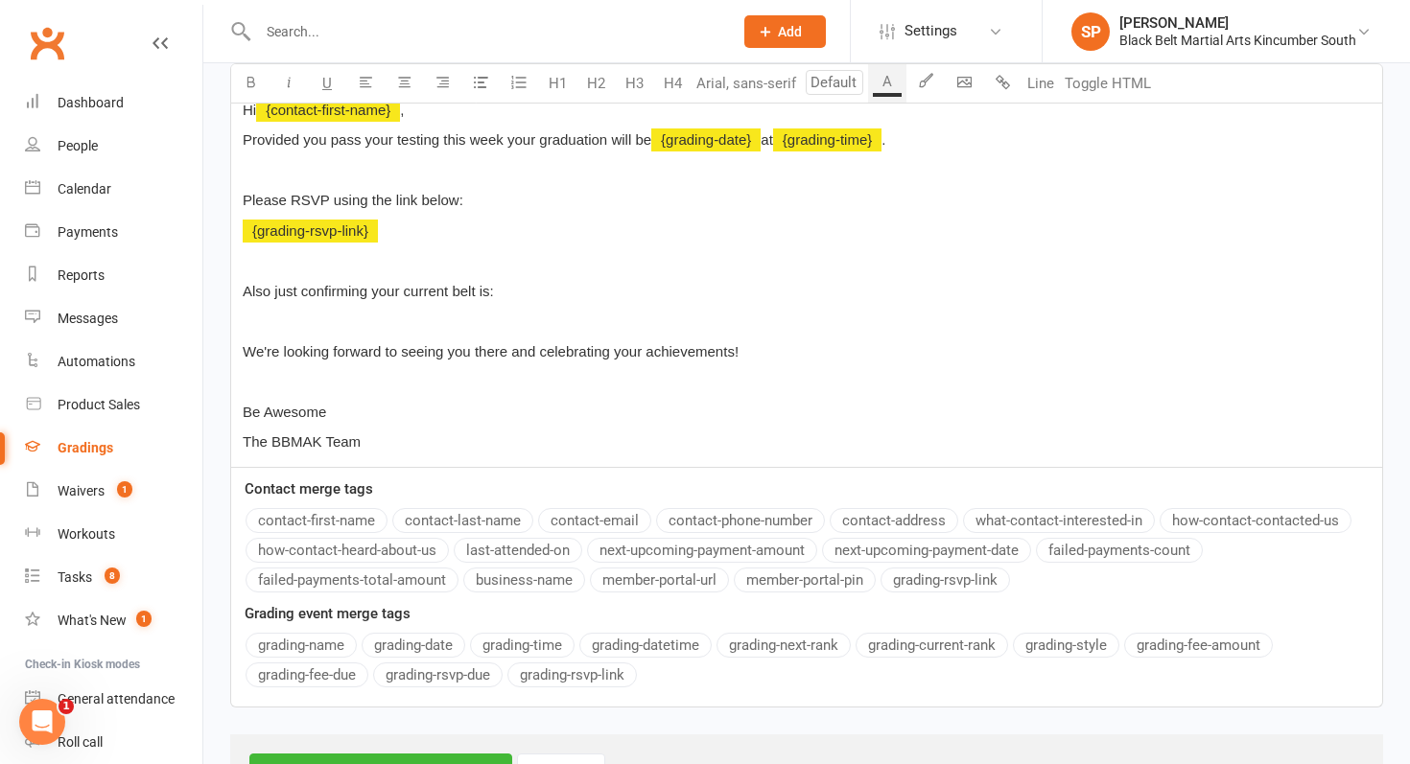
click at [887, 652] on button "grading-current-rank" at bounding box center [932, 645] width 153 height 25
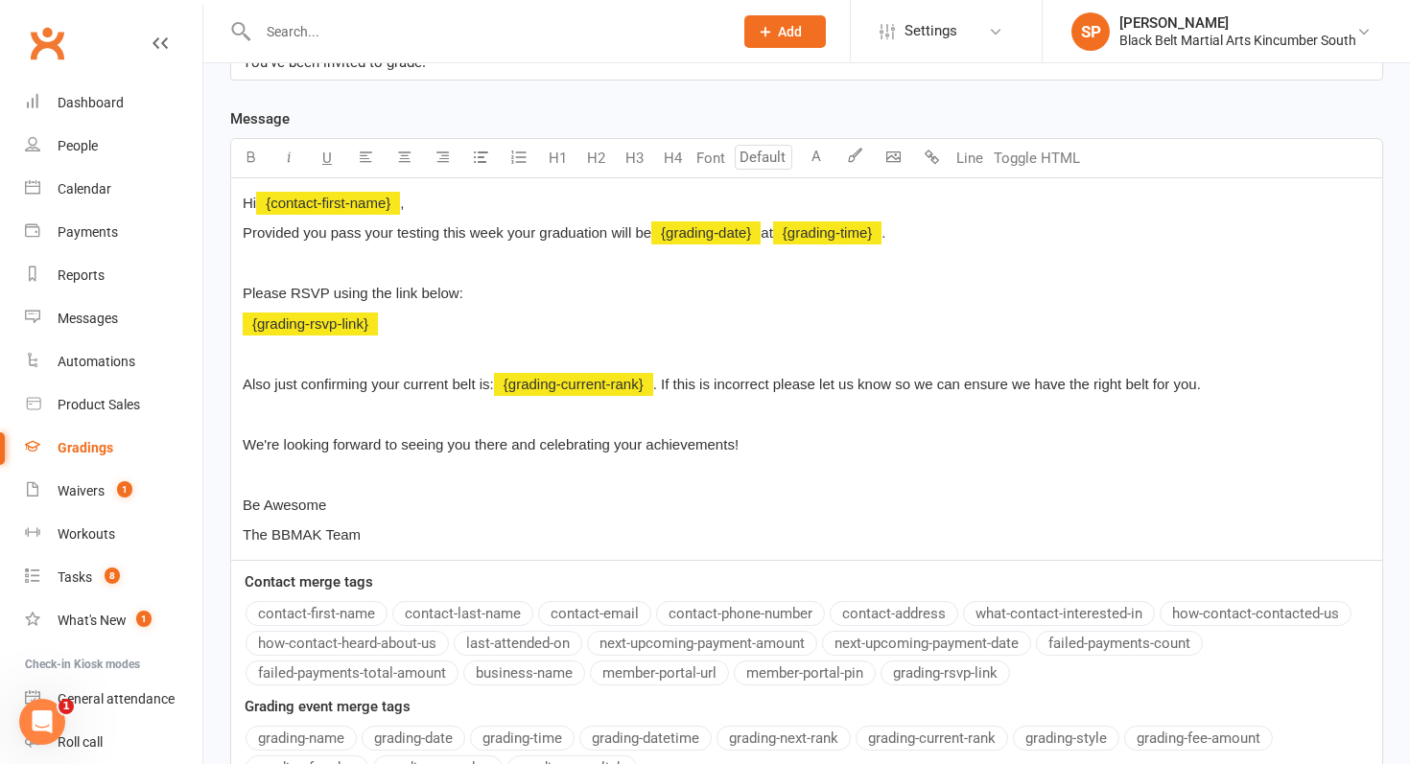
scroll to position [388, 0]
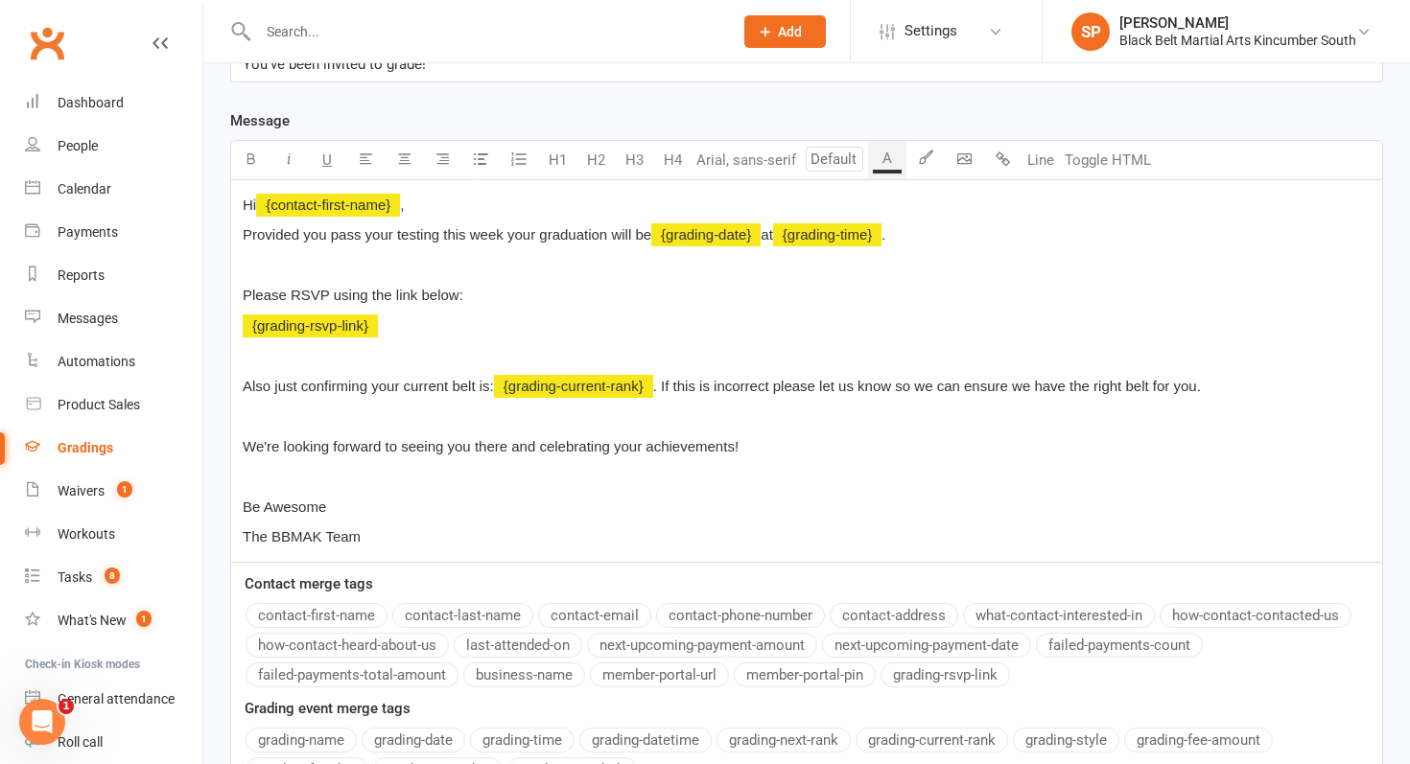
click at [243, 240] on span "Provided you pass your testing this week your graduation will be" at bounding box center [447, 234] width 409 height 16
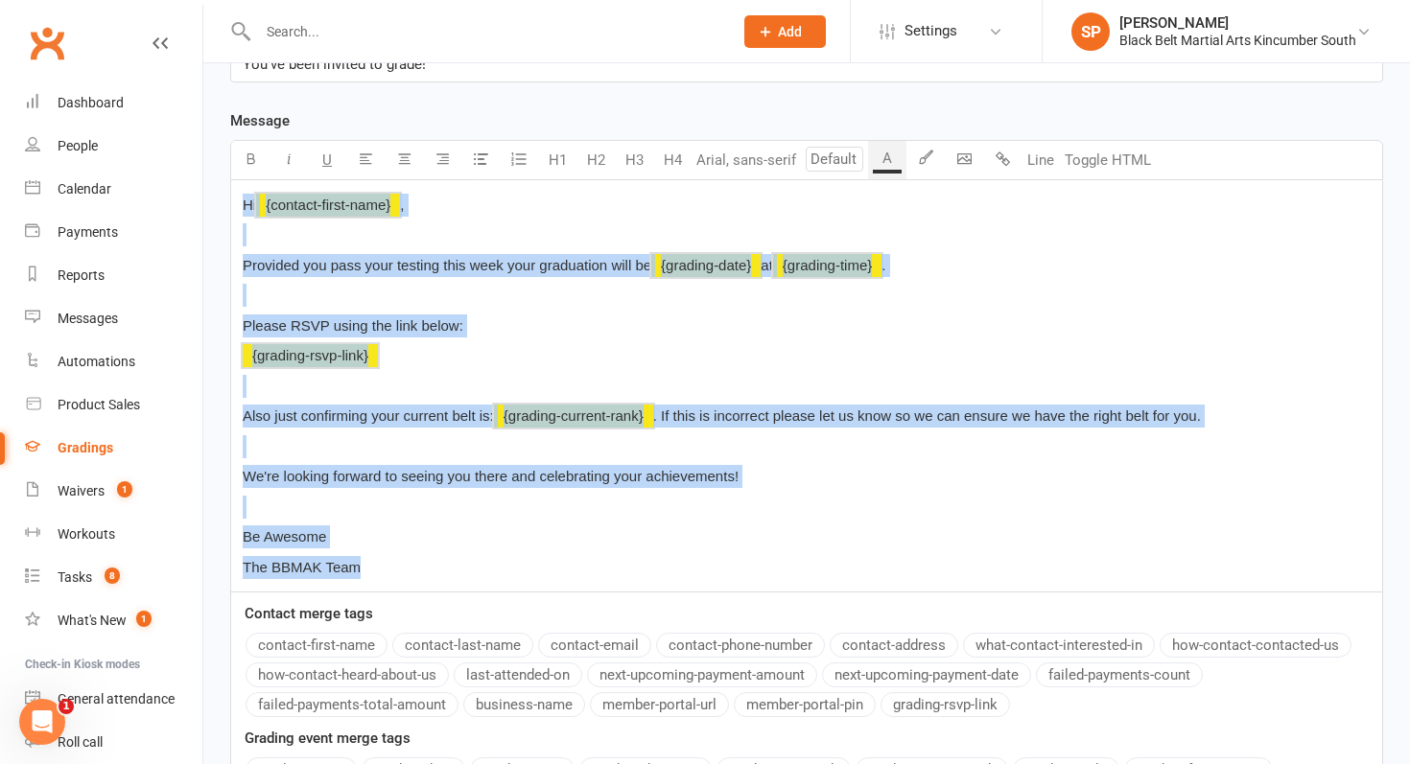
drag, startPoint x: 245, startPoint y: 204, endPoint x: 476, endPoint y: 590, distance: 449.6
click at [476, 590] on div "Hi ﻿ {contact-first-name} , ﻿ Provided you pass your testing this week your gra…" at bounding box center [806, 385] width 1151 height 411
copy div "Hi ﻿ {contact-first-name} , ﻿ Provided you pass your testing this week your gra…"
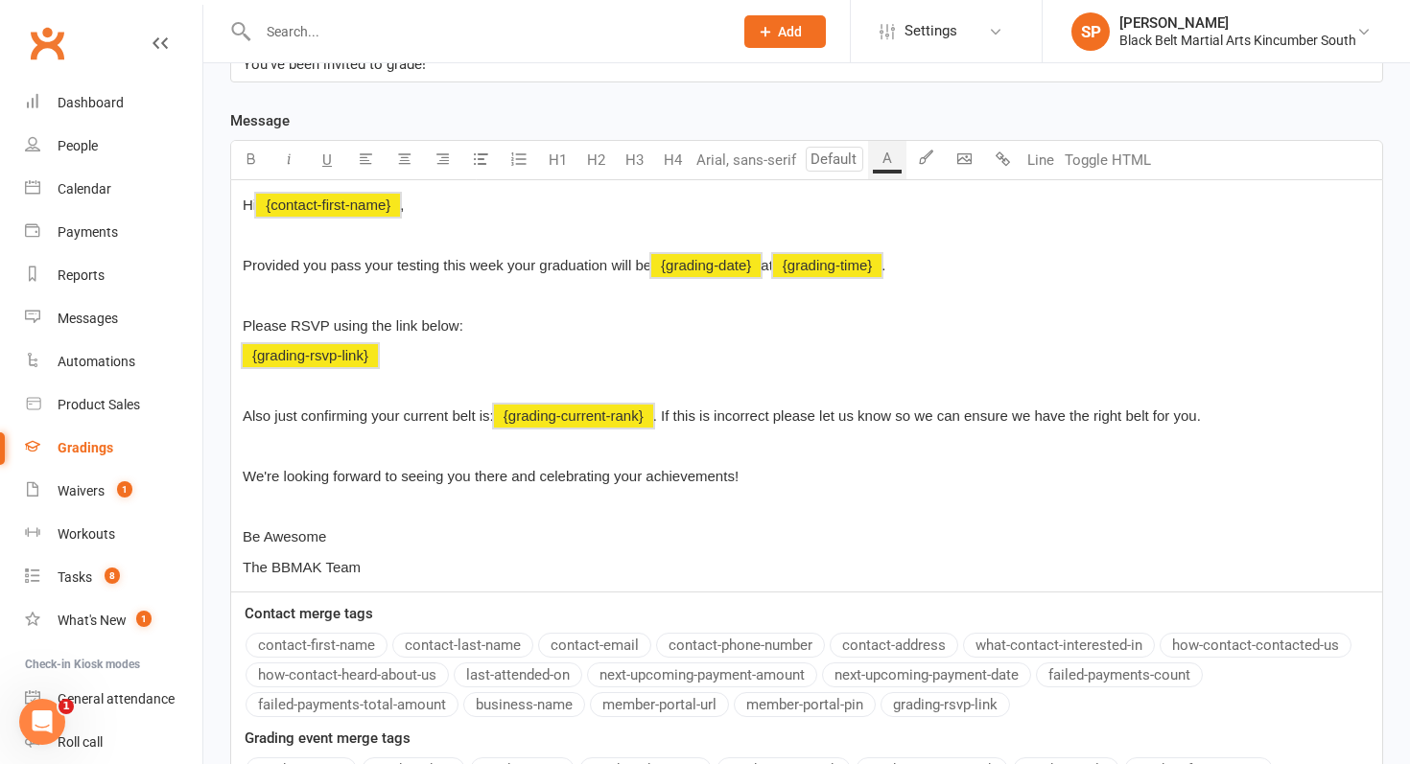
click at [419, 433] on div "Hi ﻿ {contact-first-name} , ﻿ Provided you pass your testing this week your gra…" at bounding box center [806, 385] width 1151 height 411
drag, startPoint x: 491, startPoint y: 415, endPoint x: 239, endPoint y: 405, distance: 252.5
click at [239, 405] on div "Hi ﻿ {contact-first-name} , ﻿ Provided you pass your testing this week your gra…" at bounding box center [806, 385] width 1151 height 411
drag, startPoint x: 1225, startPoint y: 417, endPoint x: 468, endPoint y: -17, distance: 872.6
click at [468, 0] on html "Prospect Member Non-attending contact Class / event Appointment Grading event T…" at bounding box center [705, 296] width 1410 height 1369
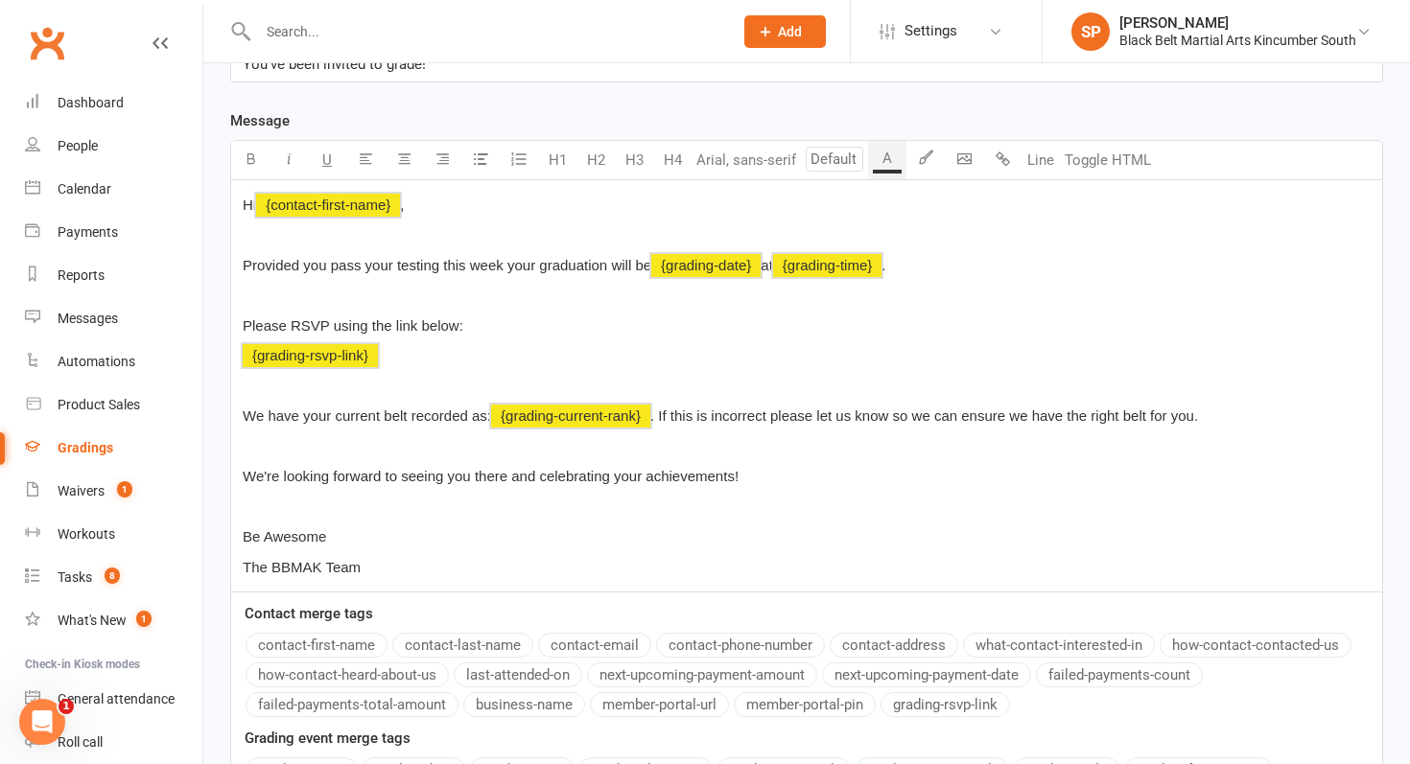
scroll to position [344, 0]
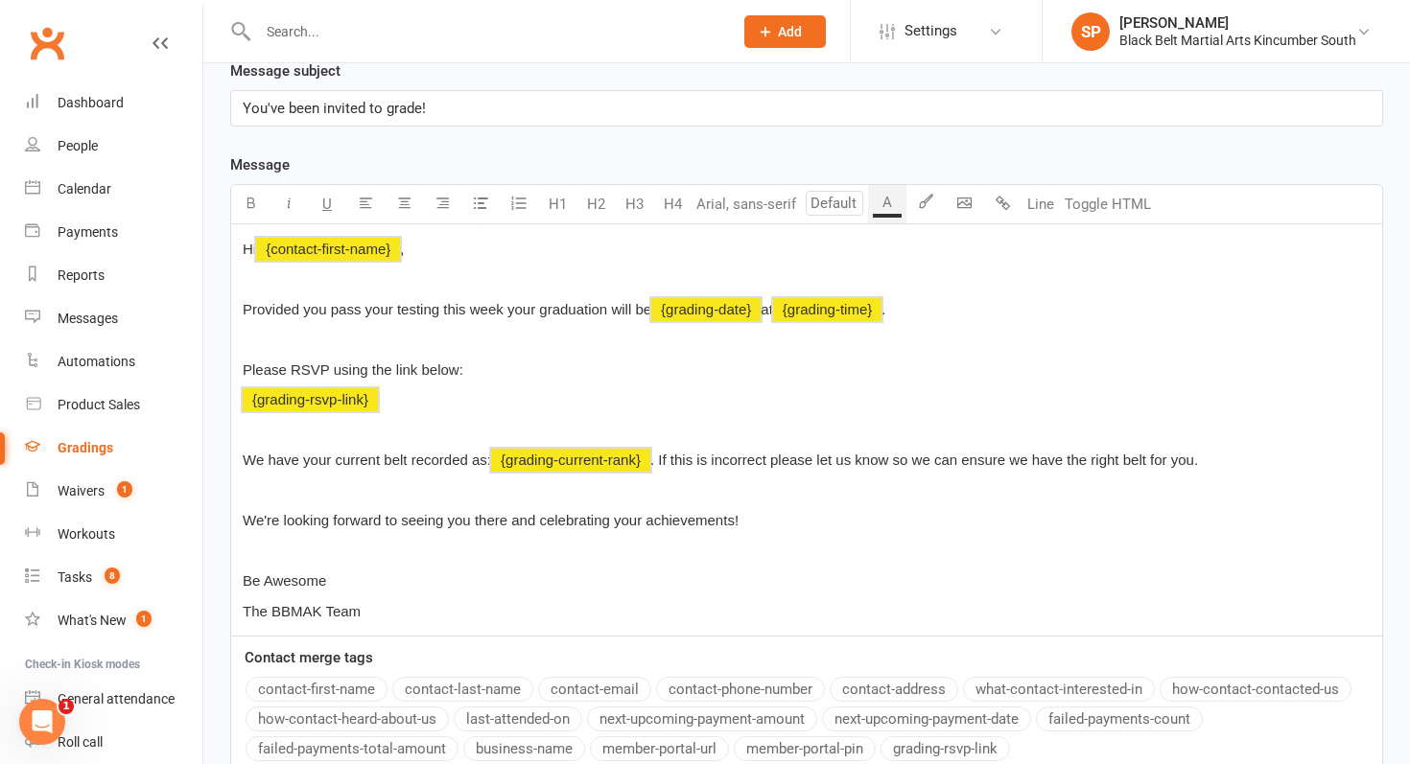
click at [1219, 537] on div "Hi ﻿ {contact-first-name} , ﻿ Provided you pass your testing this week your gra…" at bounding box center [806, 429] width 1151 height 411
drag, startPoint x: 1226, startPoint y: 464, endPoint x: 1021, endPoint y: 465, distance: 205.3
click at [1021, 465] on p "We have your current belt recorded as: ﻿ {grading-current-rank} . If this is in…" at bounding box center [807, 460] width 1128 height 23
drag, startPoint x: 475, startPoint y: 111, endPoint x: 252, endPoint y: 88, distance: 223.7
click at [252, 88] on div "Message subject You've been invited to grade!" at bounding box center [806, 92] width 1153 height 67
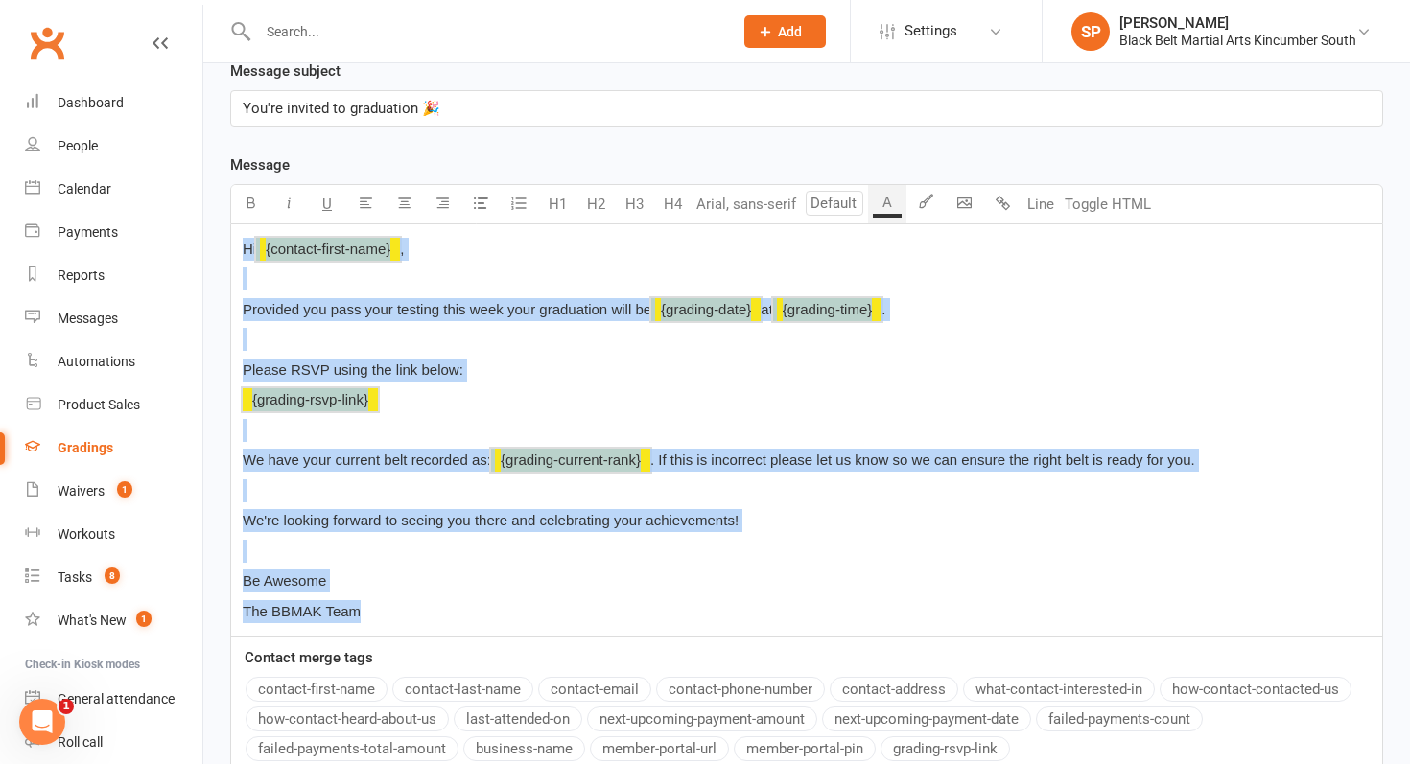
drag, startPoint x: 238, startPoint y: 248, endPoint x: 499, endPoint y: 617, distance: 451.4
click at [499, 617] on div "Hi ﻿ {contact-first-name} , ﻿ Provided you pass your testing this week your gra…" at bounding box center [806, 429] width 1151 height 411
copy div "Hi ﻿ {contact-first-name} , ﻿ Provided you pass your testing this week your gra…"
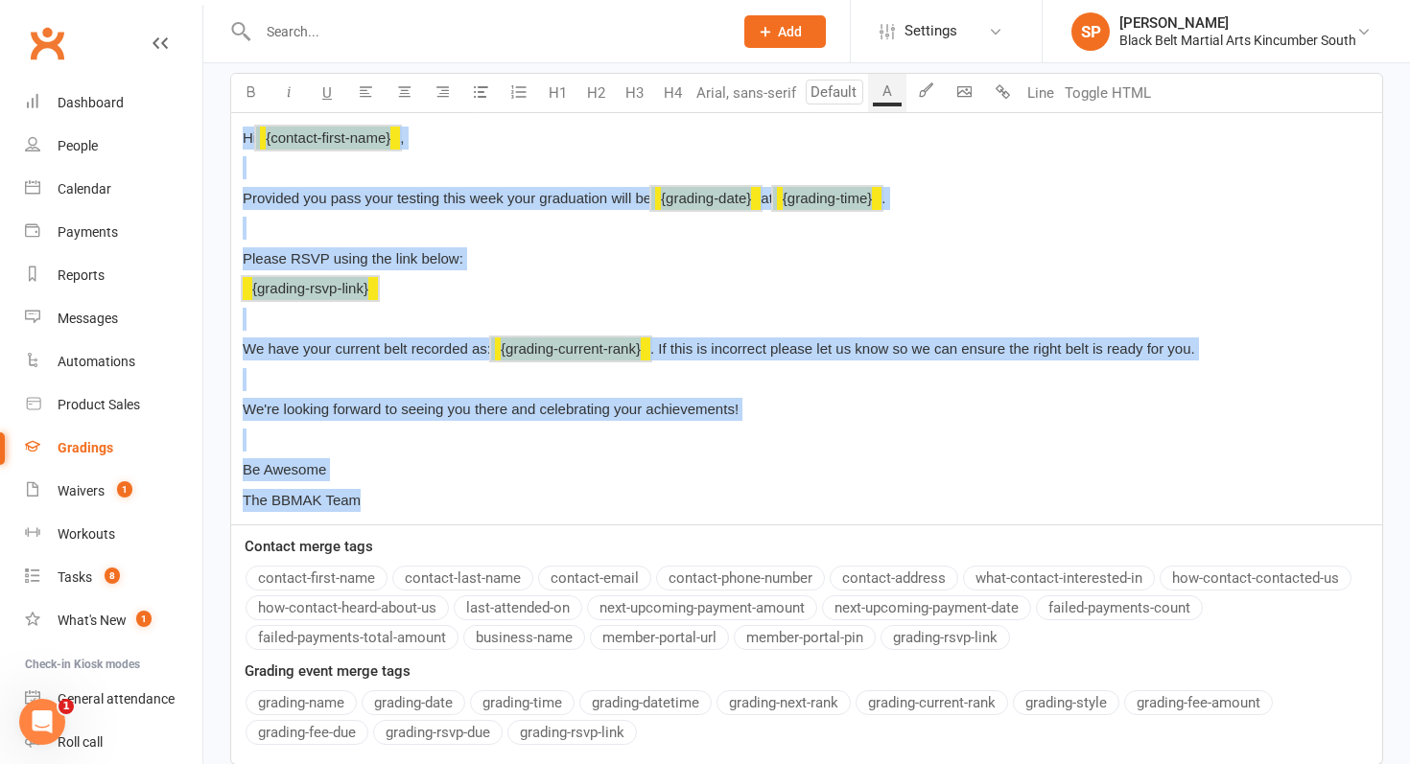
scroll to position [472, 0]
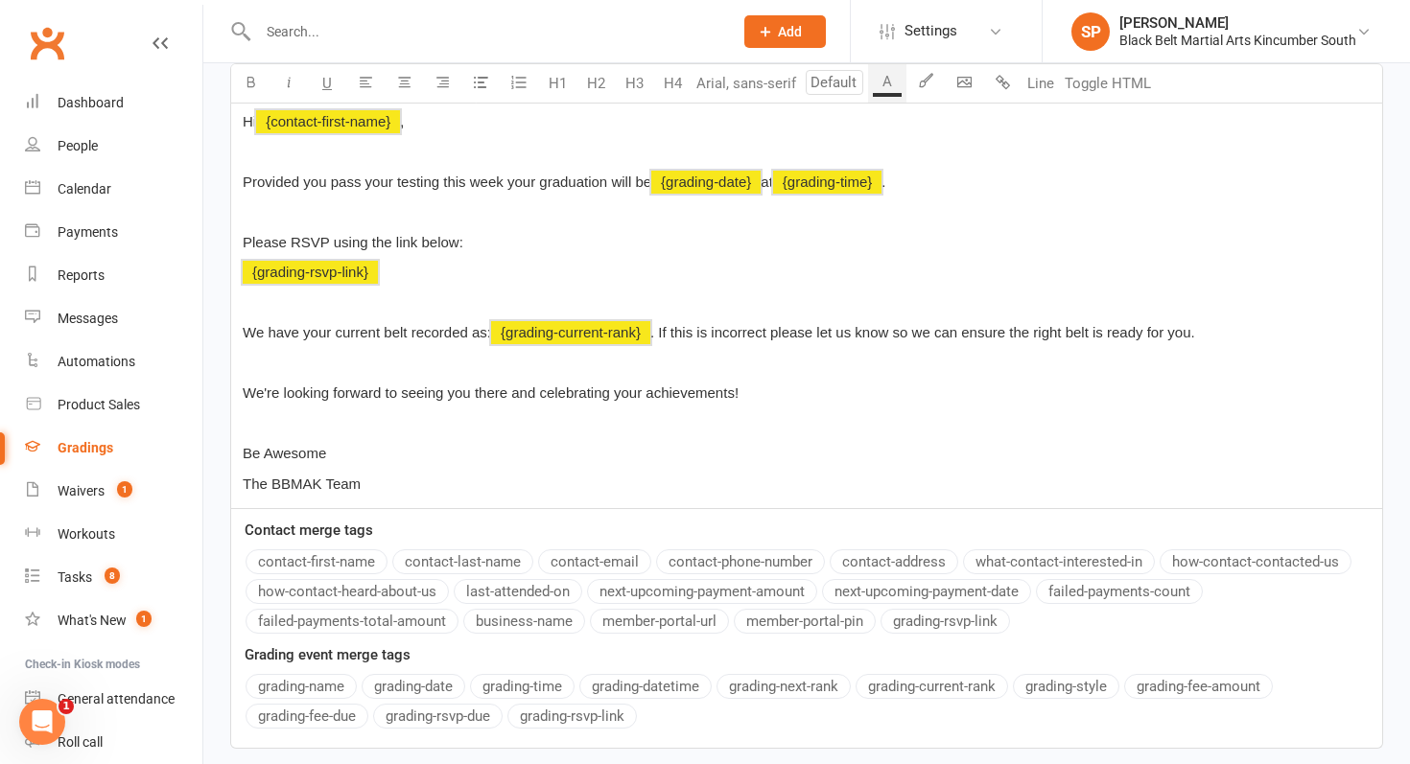
click at [581, 225] on div "Hi ﻿ {contact-first-name} , ﻿ Provided you pass your testing this week your gra…" at bounding box center [806, 302] width 1151 height 411
drag, startPoint x: 459, startPoint y: 242, endPoint x: 385, endPoint y: 235, distance: 75.1
click at [385, 235] on span "Please RSVP using the link below:" at bounding box center [353, 242] width 221 height 16
click at [237, 272] on div "Hi ﻿ {contact-first-name} , ﻿ Provided you pass your testing this week your gra…" at bounding box center [806, 302] width 1151 height 411
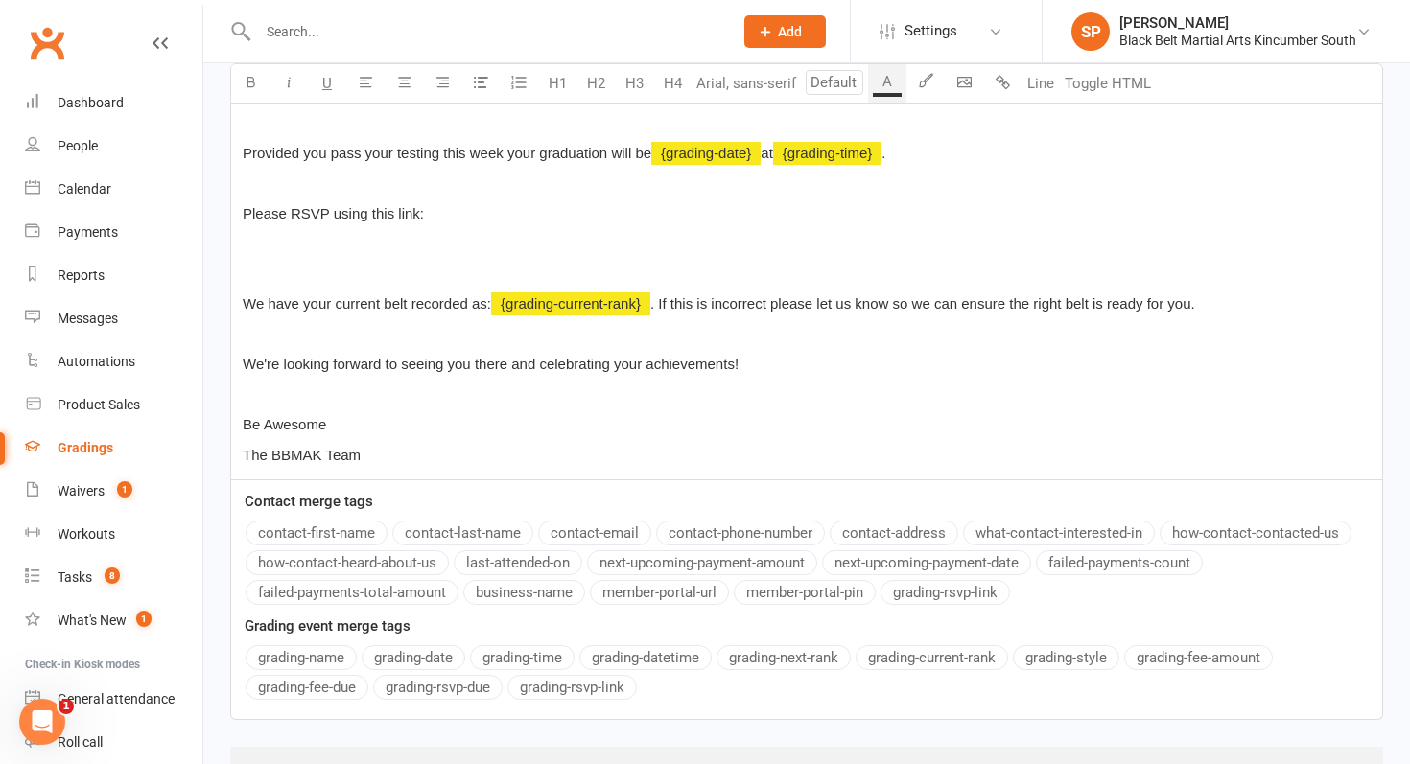
scroll to position [502, 0]
click at [596, 684] on button "grading-rsvp-link" at bounding box center [571, 686] width 129 height 25
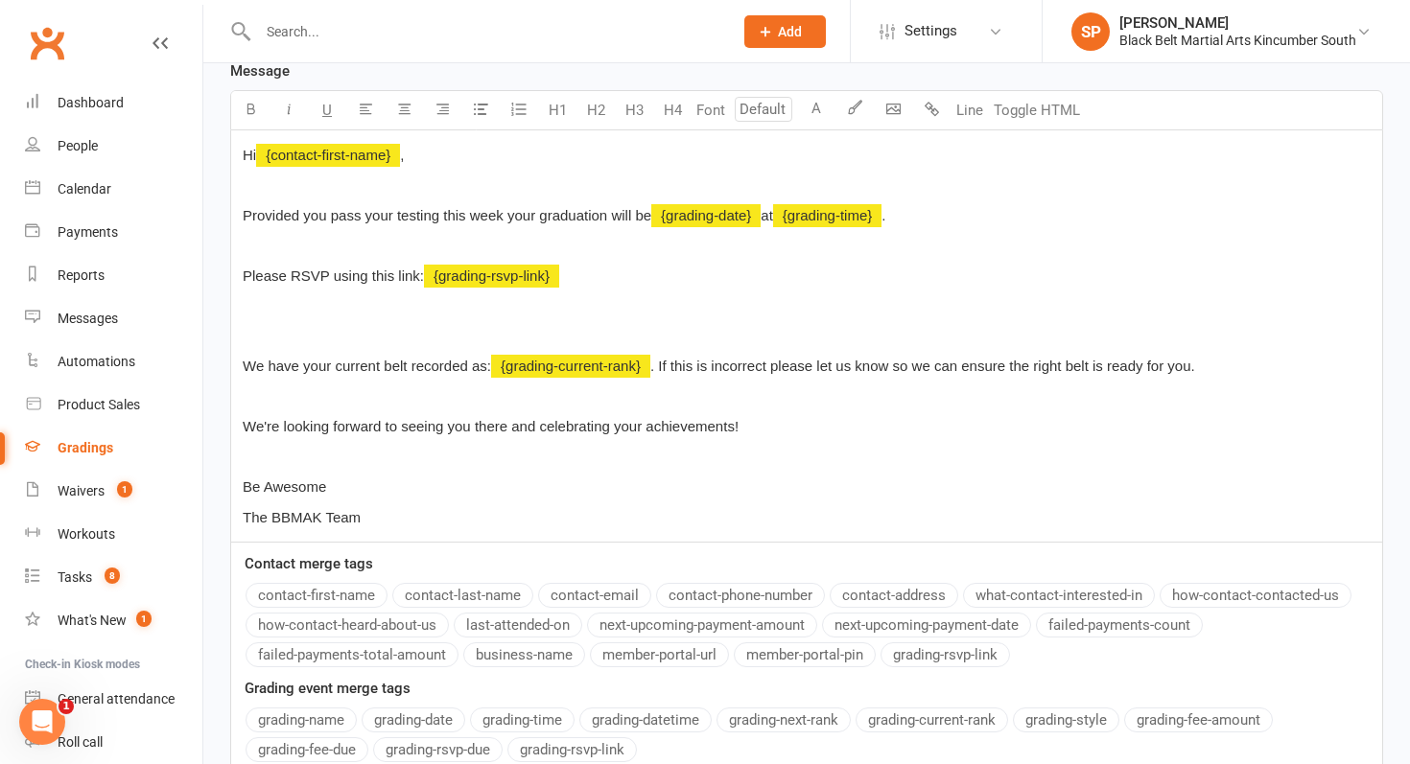
scroll to position [430, 0]
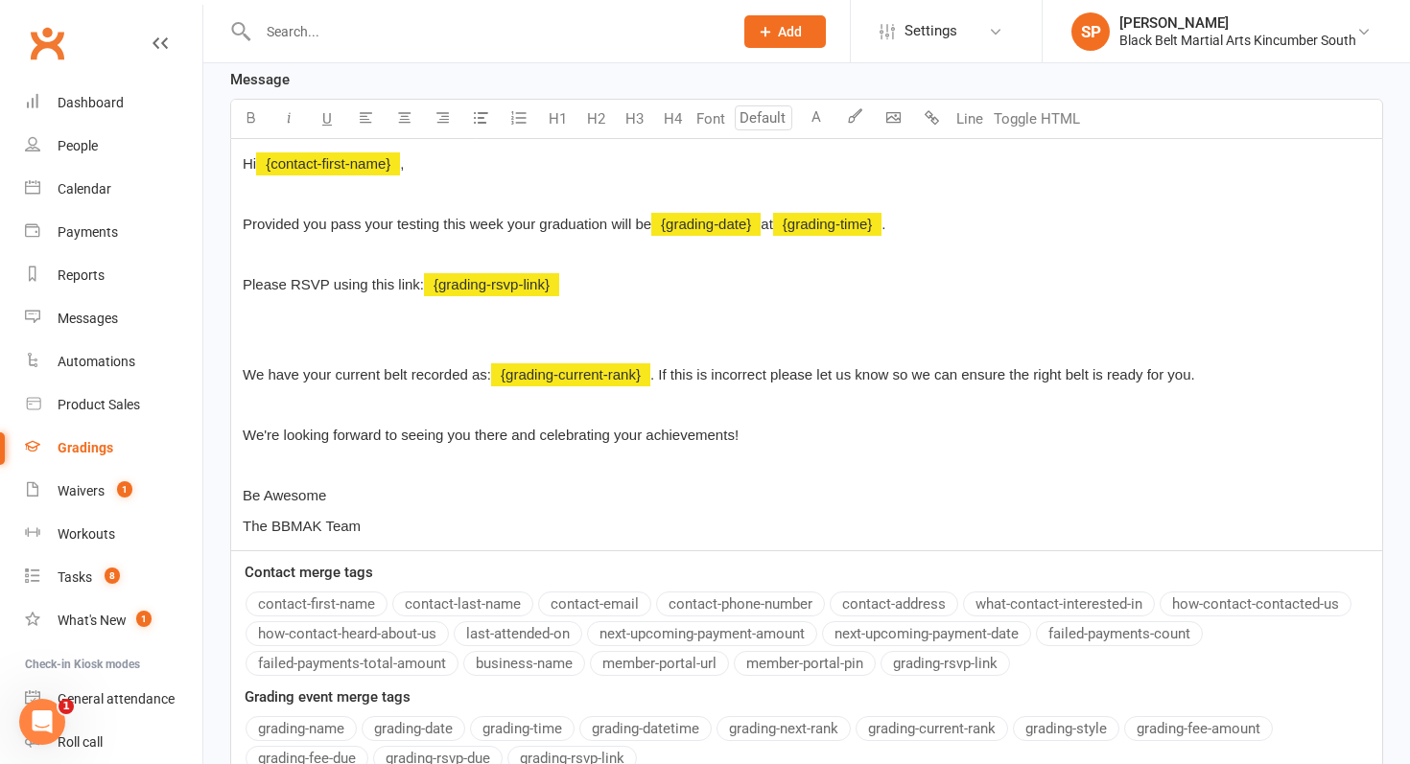
click at [574, 322] on p "﻿" at bounding box center [807, 314] width 1128 height 23
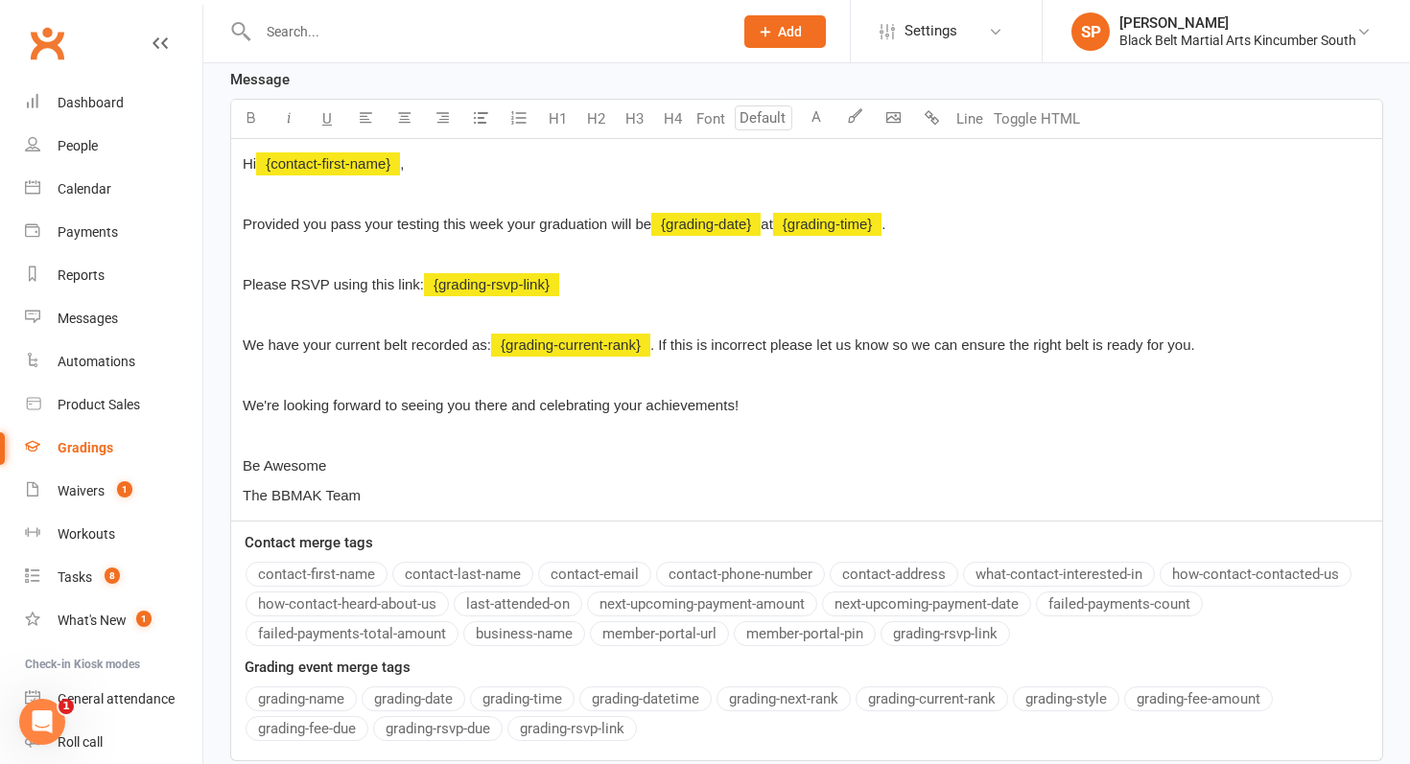
scroll to position [575, 0]
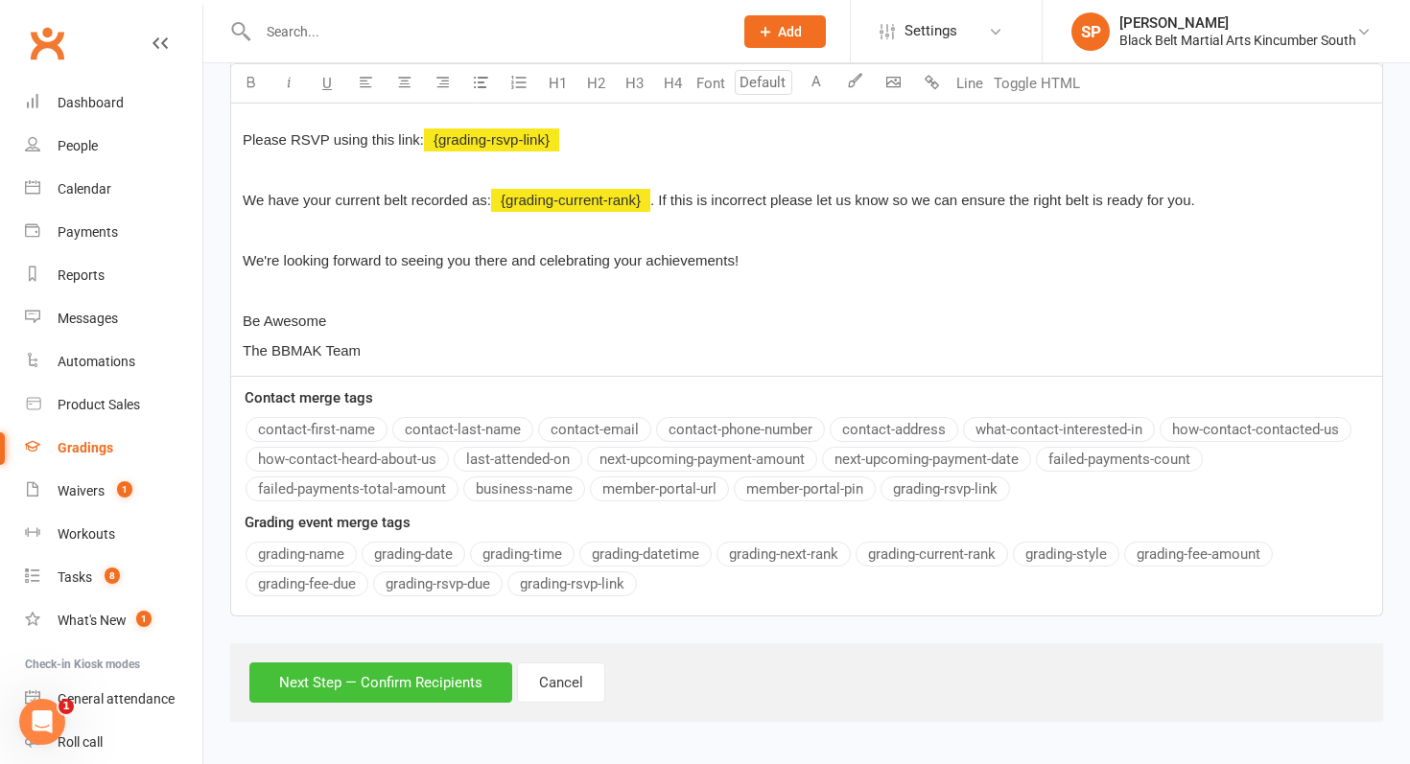
click at [401, 680] on button "Next Step — Confirm Recipients" at bounding box center [380, 683] width 263 height 40
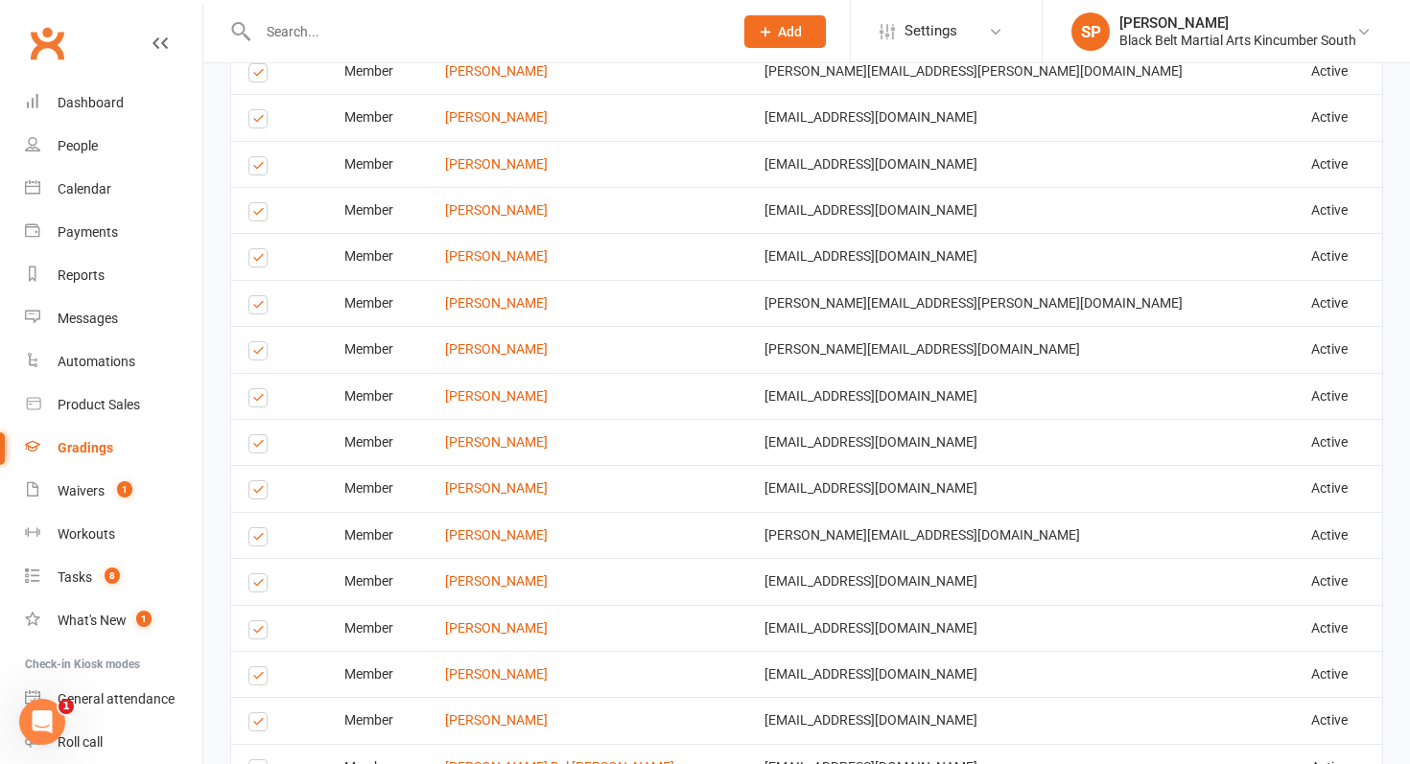
scroll to position [1140, 0]
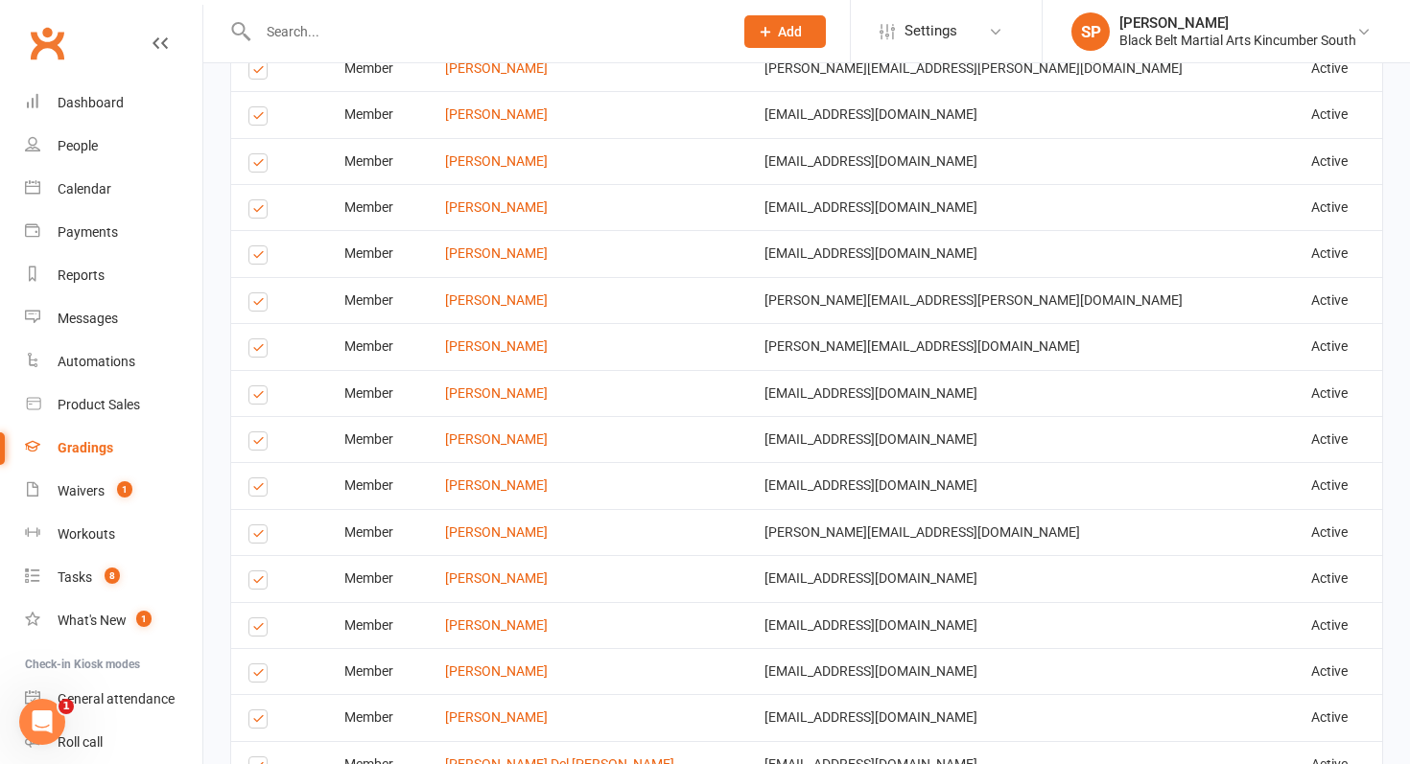
click at [262, 258] on label at bounding box center [261, 258] width 26 height 0
click at [261, 247] on input "checkbox" at bounding box center [254, 247] width 12 height 0
click at [253, 305] on label at bounding box center [261, 305] width 26 height 0
click at [253, 294] on input "checkbox" at bounding box center [254, 294] width 12 height 0
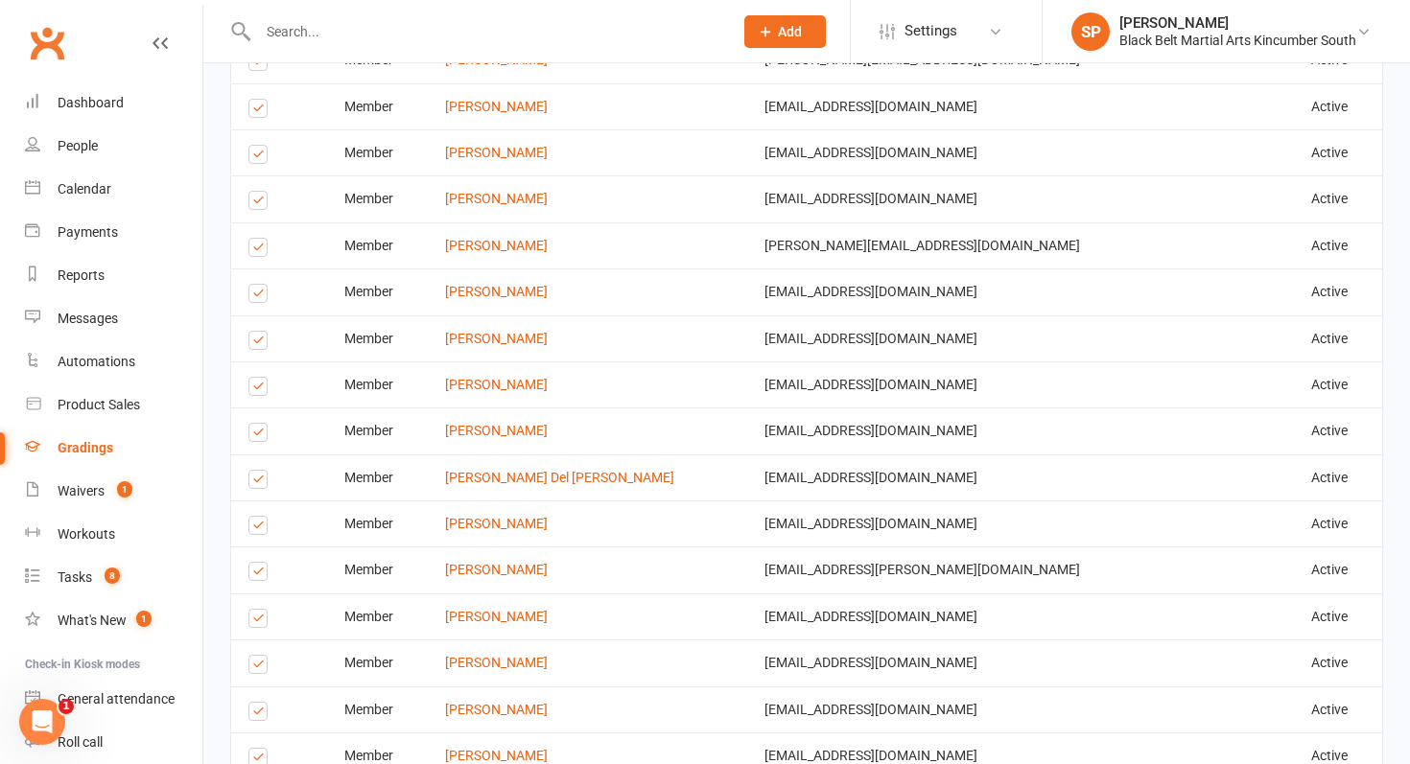
scroll to position [1434, 0]
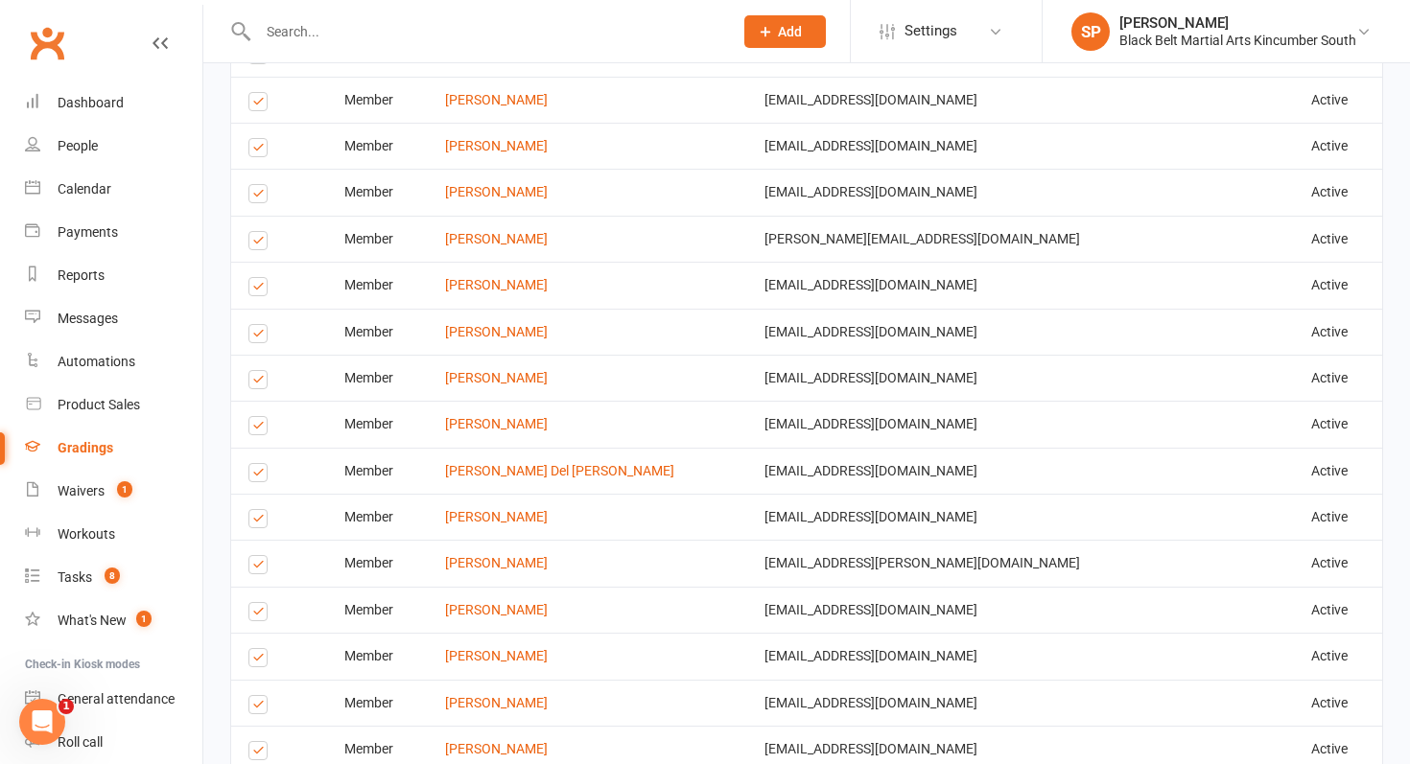
click at [256, 383] on label at bounding box center [261, 383] width 26 height 0
click at [256, 371] on input "checkbox" at bounding box center [254, 371] width 12 height 0
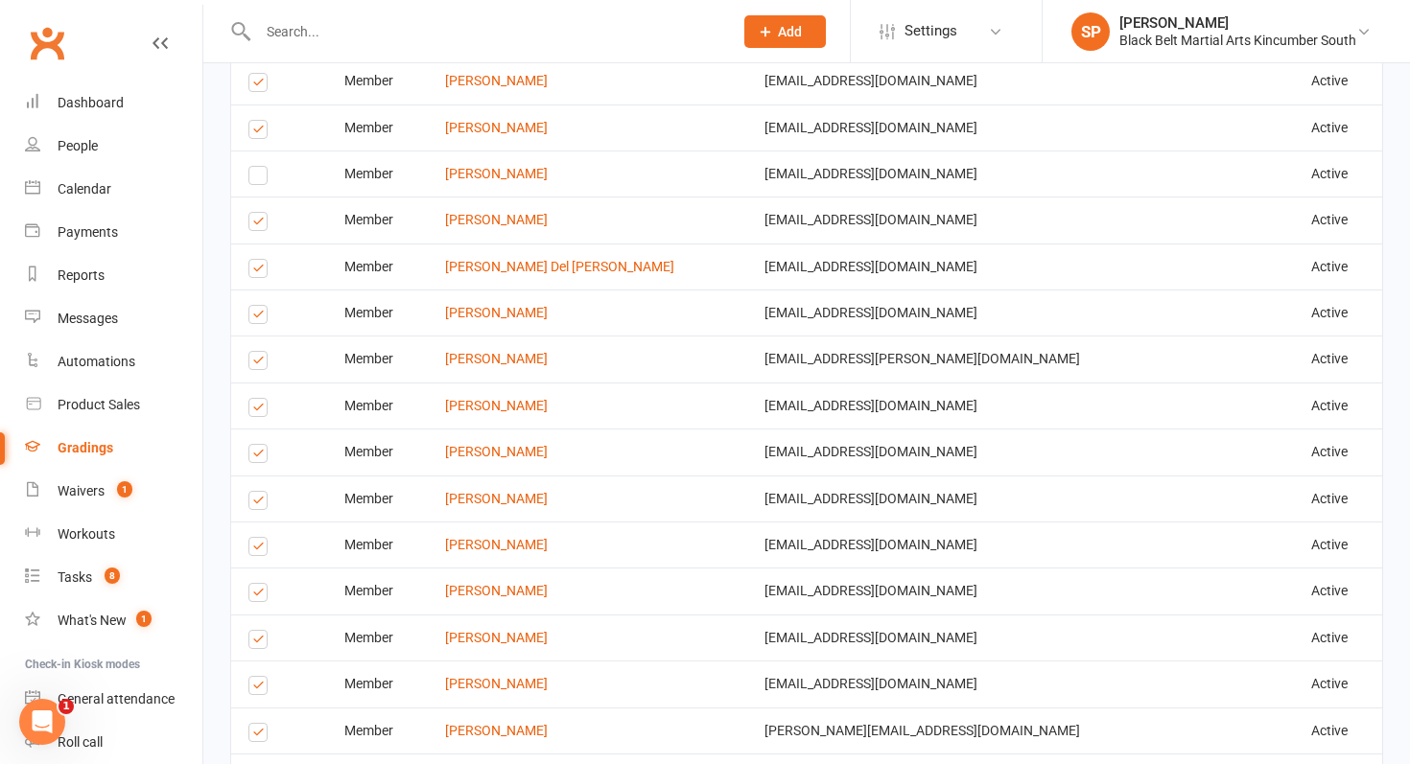
scroll to position [1644, 0]
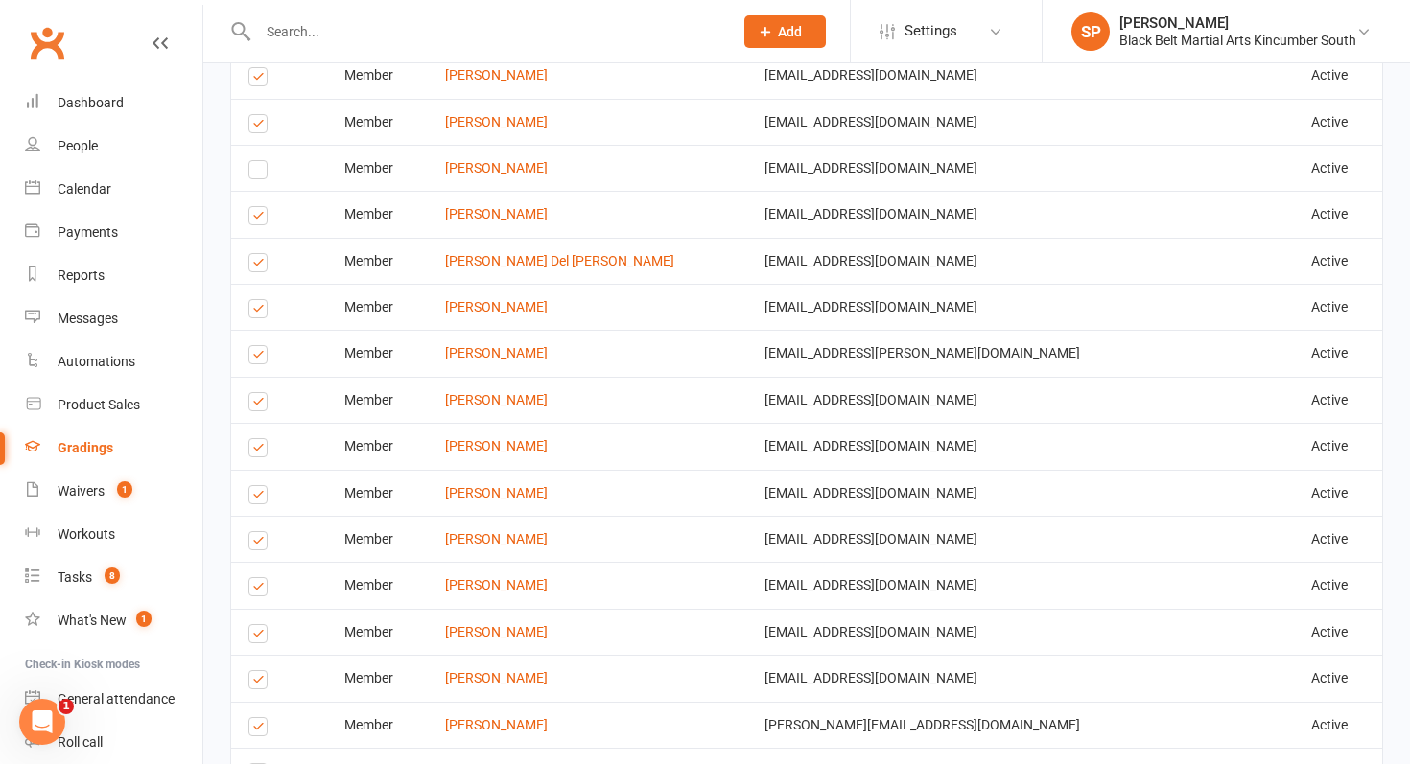
click at [264, 358] on label at bounding box center [261, 358] width 26 height 0
click at [261, 346] on input "checkbox" at bounding box center [254, 346] width 12 height 0
click at [256, 405] on label at bounding box center [261, 405] width 26 height 0
click at [256, 393] on input "checkbox" at bounding box center [254, 393] width 12 height 0
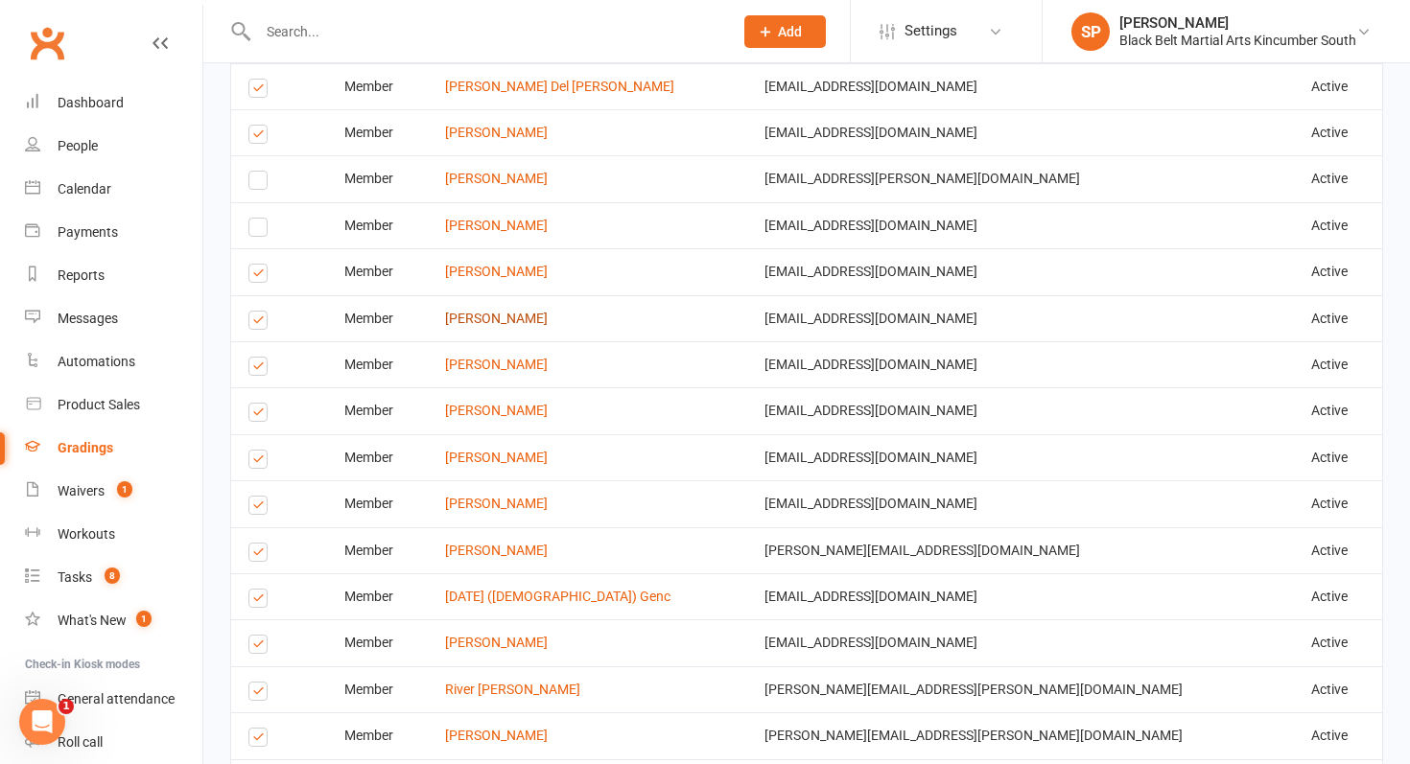
scroll to position [1828, 0]
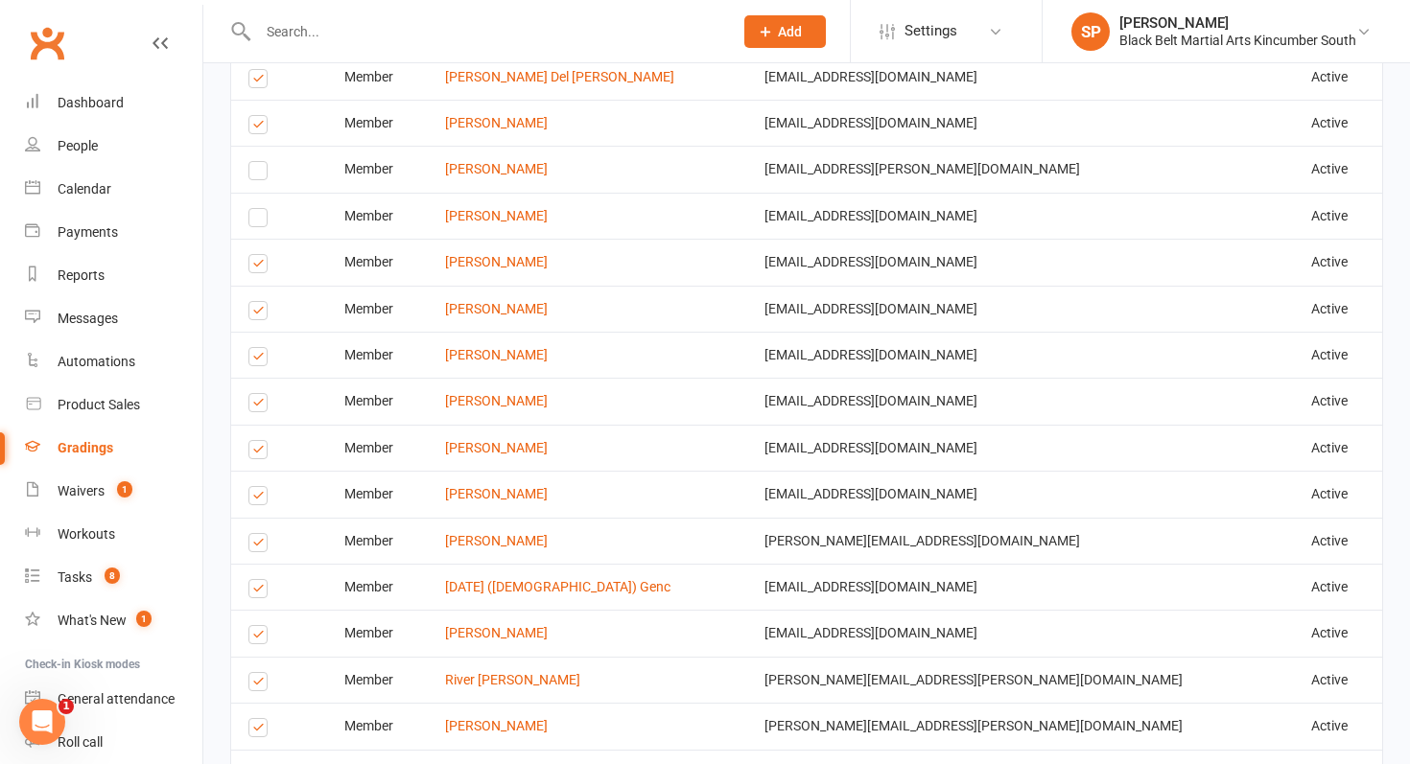
click at [254, 314] on label at bounding box center [261, 314] width 26 height 0
click at [254, 302] on input "checkbox" at bounding box center [254, 302] width 12 height 0
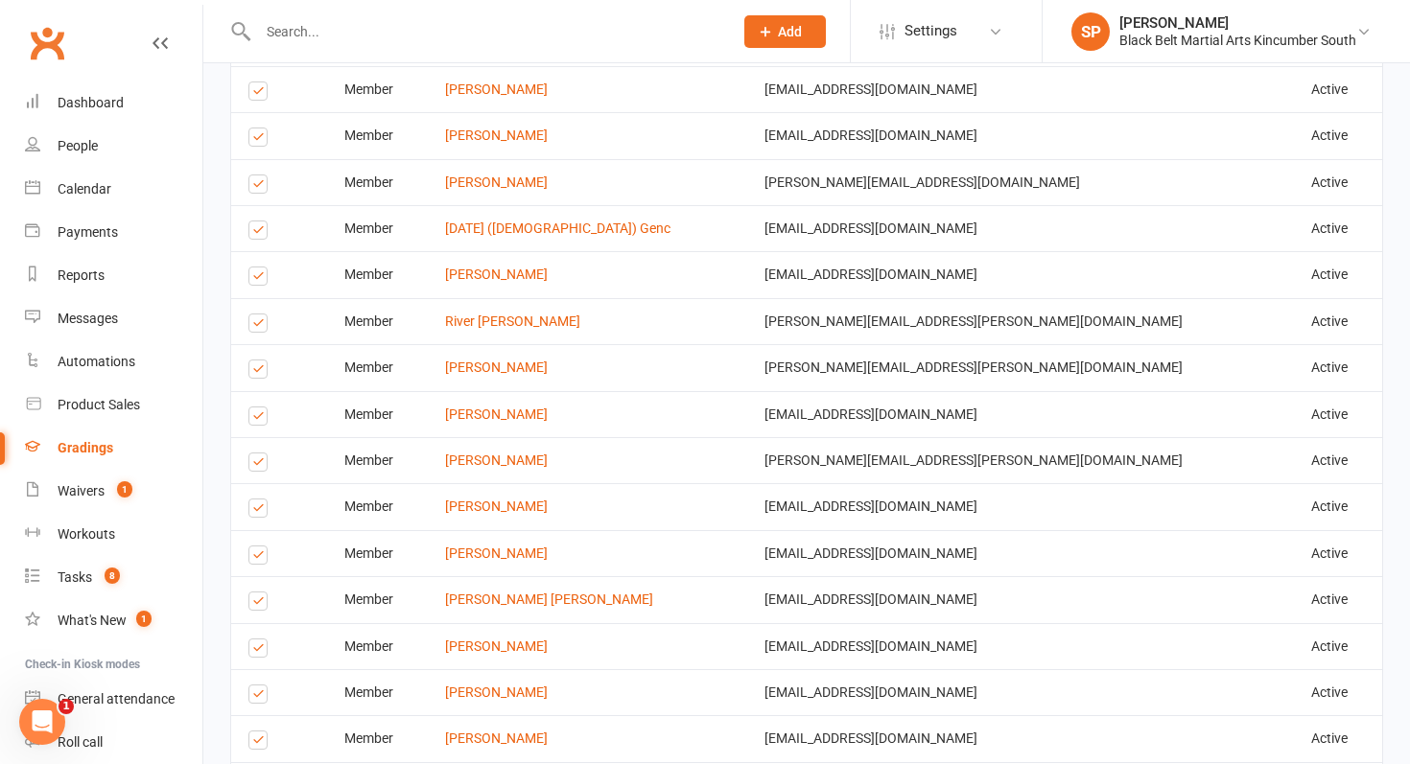
scroll to position [2191, 0]
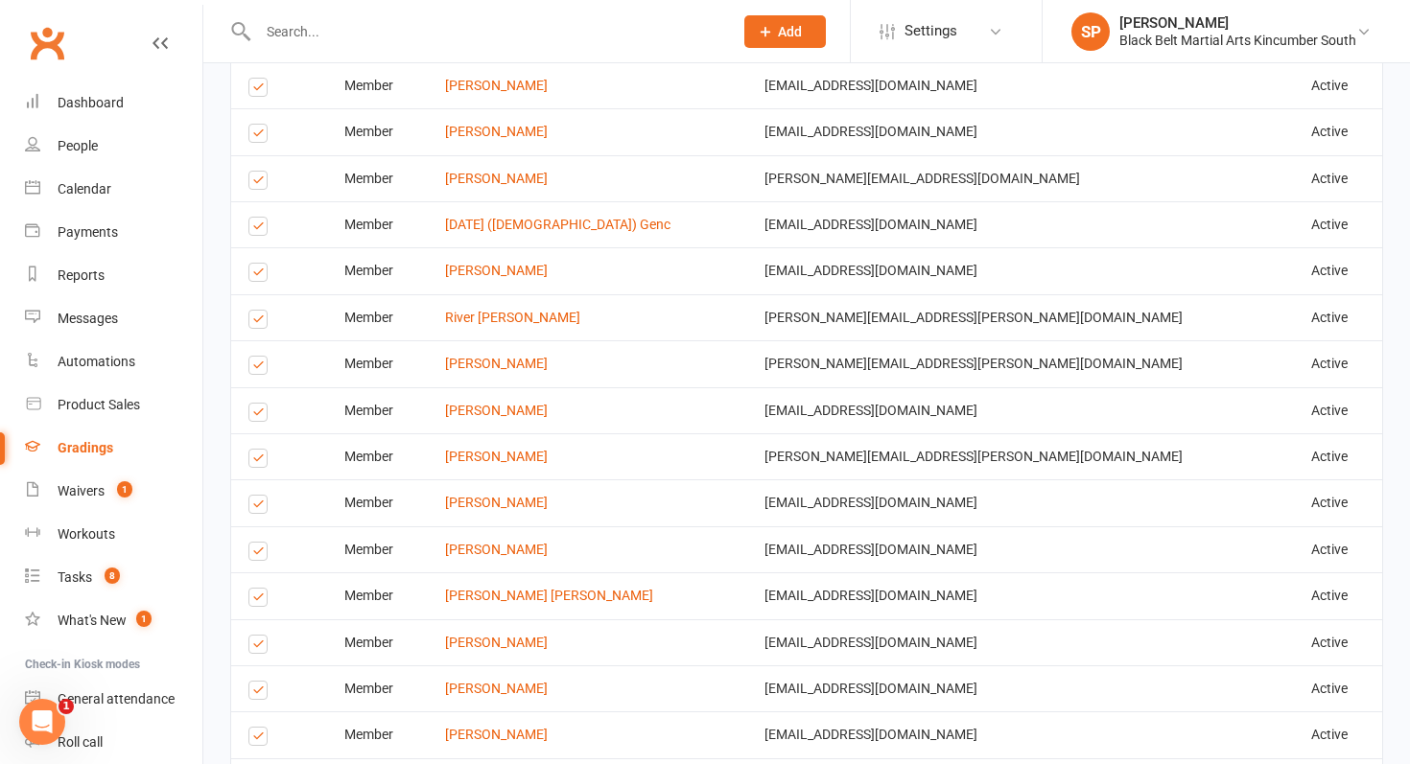
click at [260, 461] on label at bounding box center [261, 461] width 26 height 0
click at [260, 450] on input "checkbox" at bounding box center [254, 450] width 12 height 0
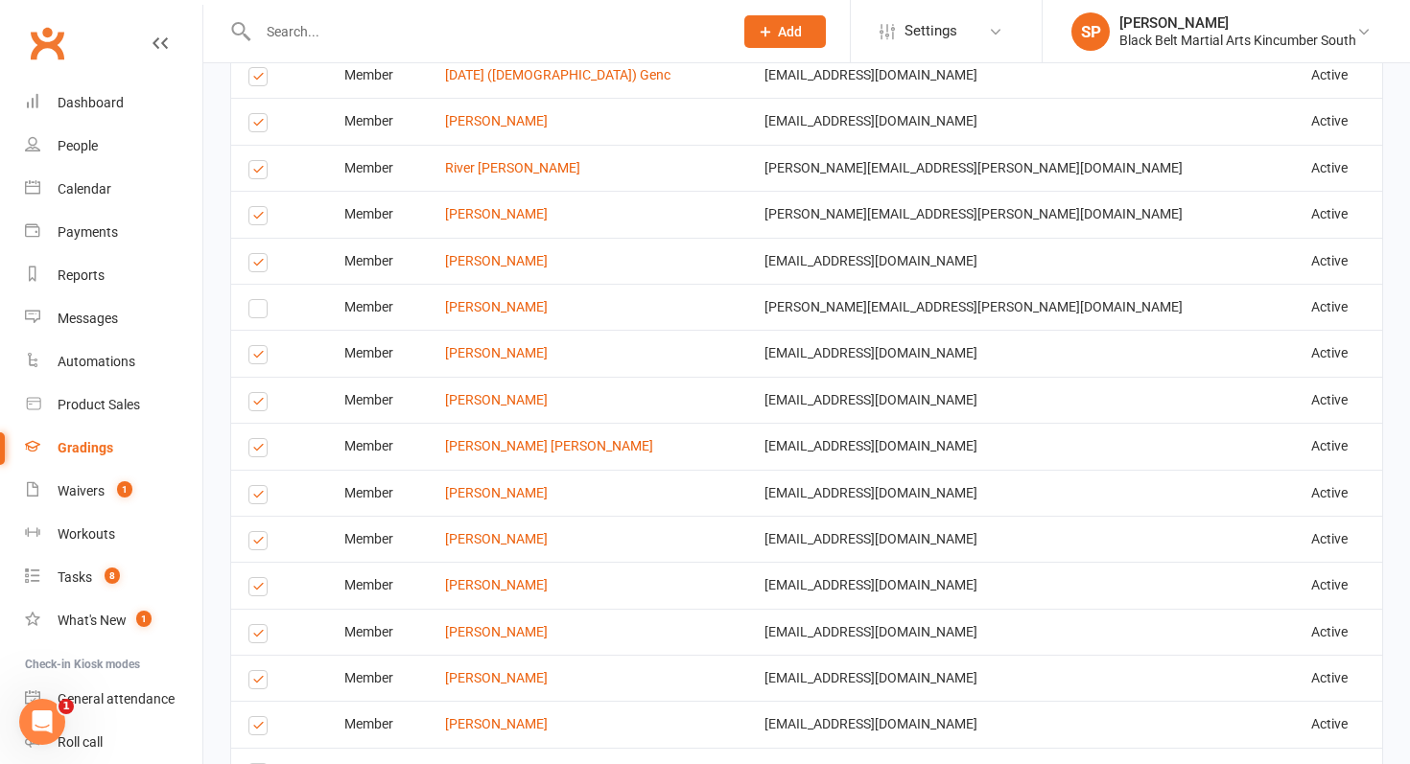
scroll to position [2349, 0]
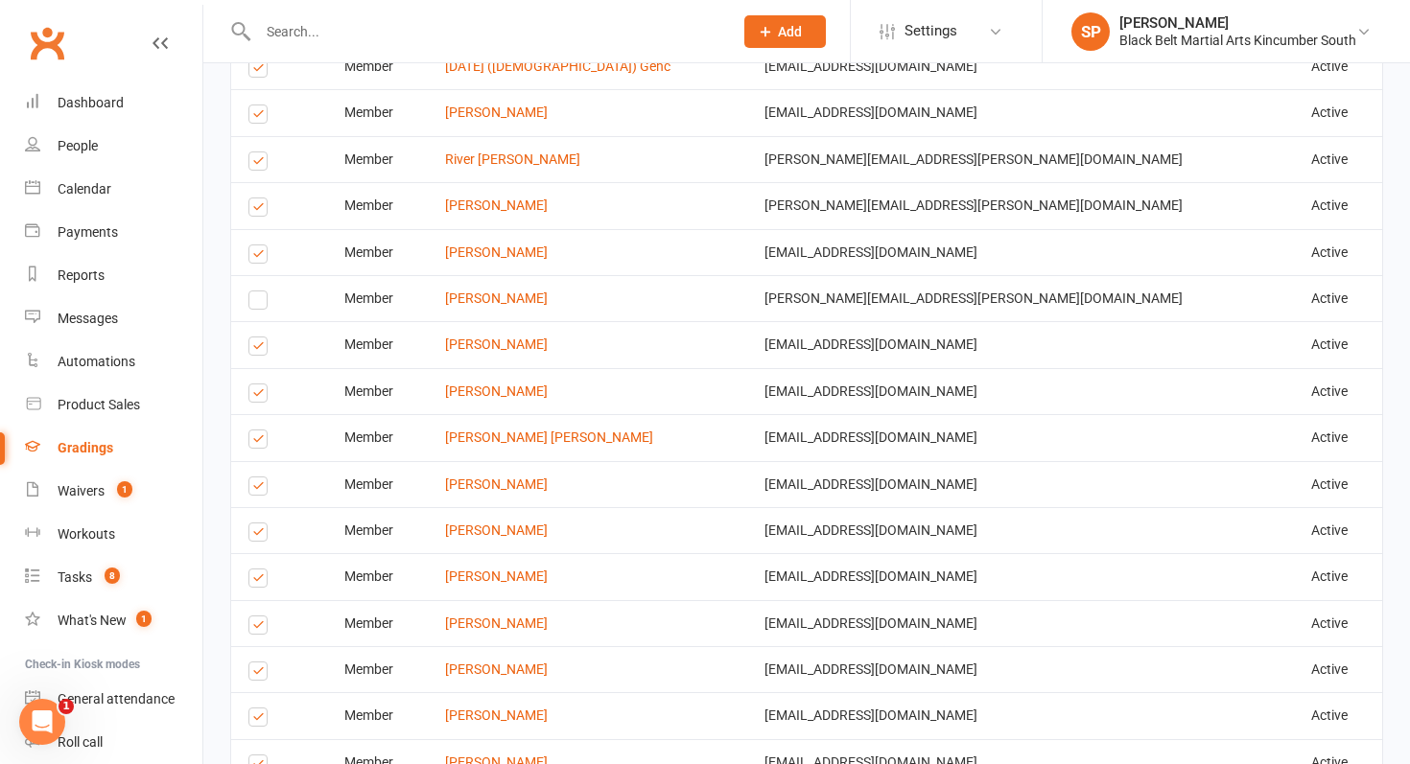
click at [262, 396] on label at bounding box center [261, 396] width 26 height 0
click at [261, 385] on input "checkbox" at bounding box center [254, 385] width 12 height 0
click at [250, 489] on label at bounding box center [261, 489] width 26 height 0
click at [250, 478] on input "checkbox" at bounding box center [254, 478] width 12 height 0
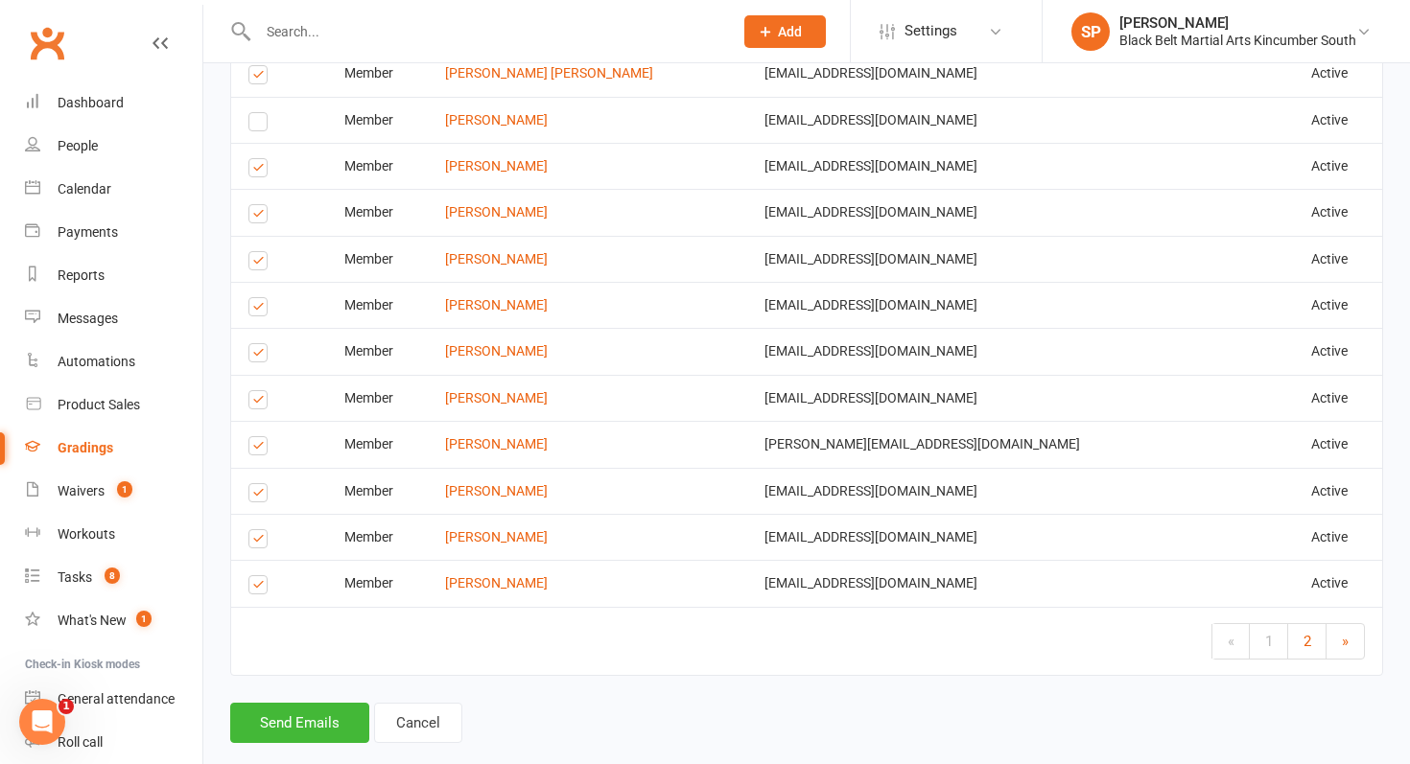
scroll to position [2715, 0]
click at [259, 494] on label at bounding box center [261, 494] width 26 height 0
click at [259, 482] on input "checkbox" at bounding box center [254, 482] width 12 height 0
click at [253, 586] on label at bounding box center [261, 586] width 26 height 0
click at [253, 575] on input "checkbox" at bounding box center [254, 575] width 12 height 0
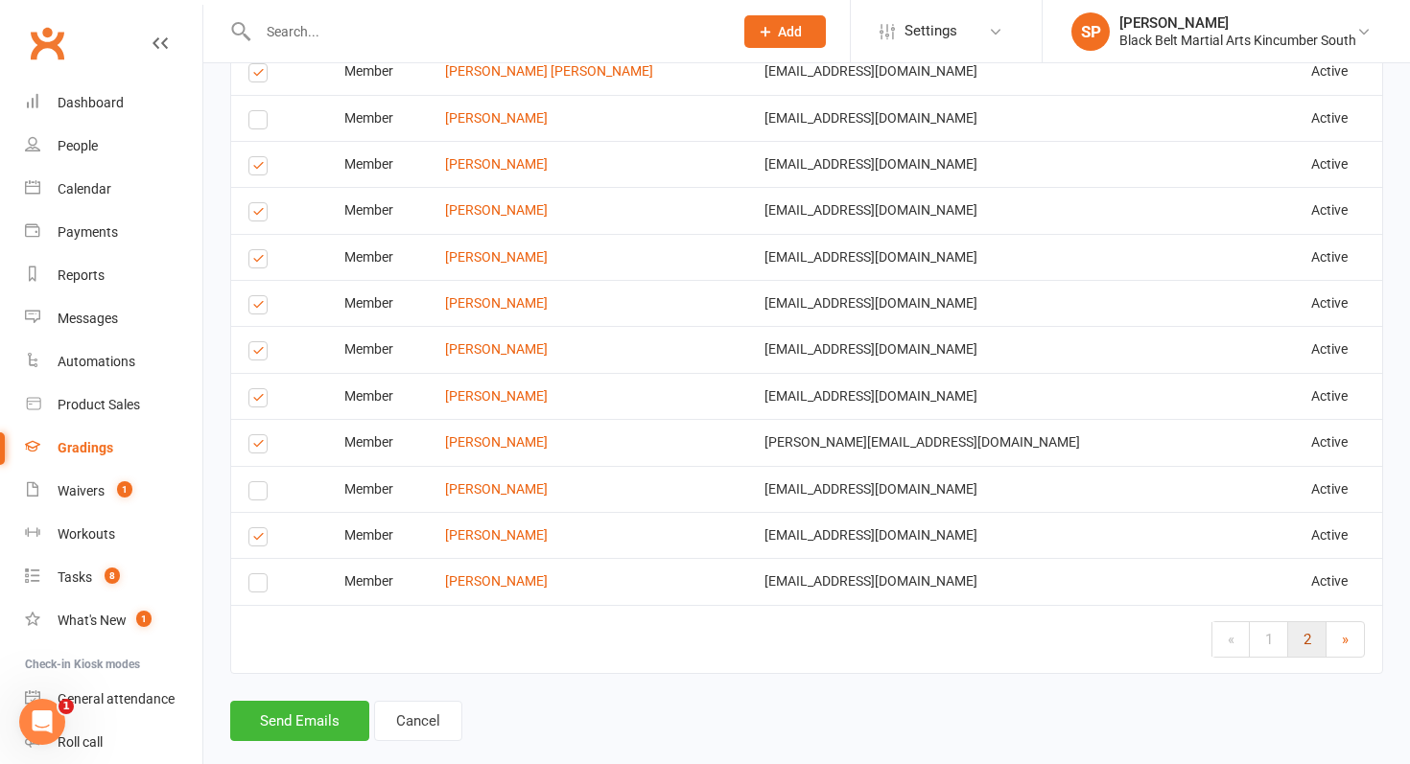
click at [1300, 641] on link "2" at bounding box center [1307, 639] width 38 height 35
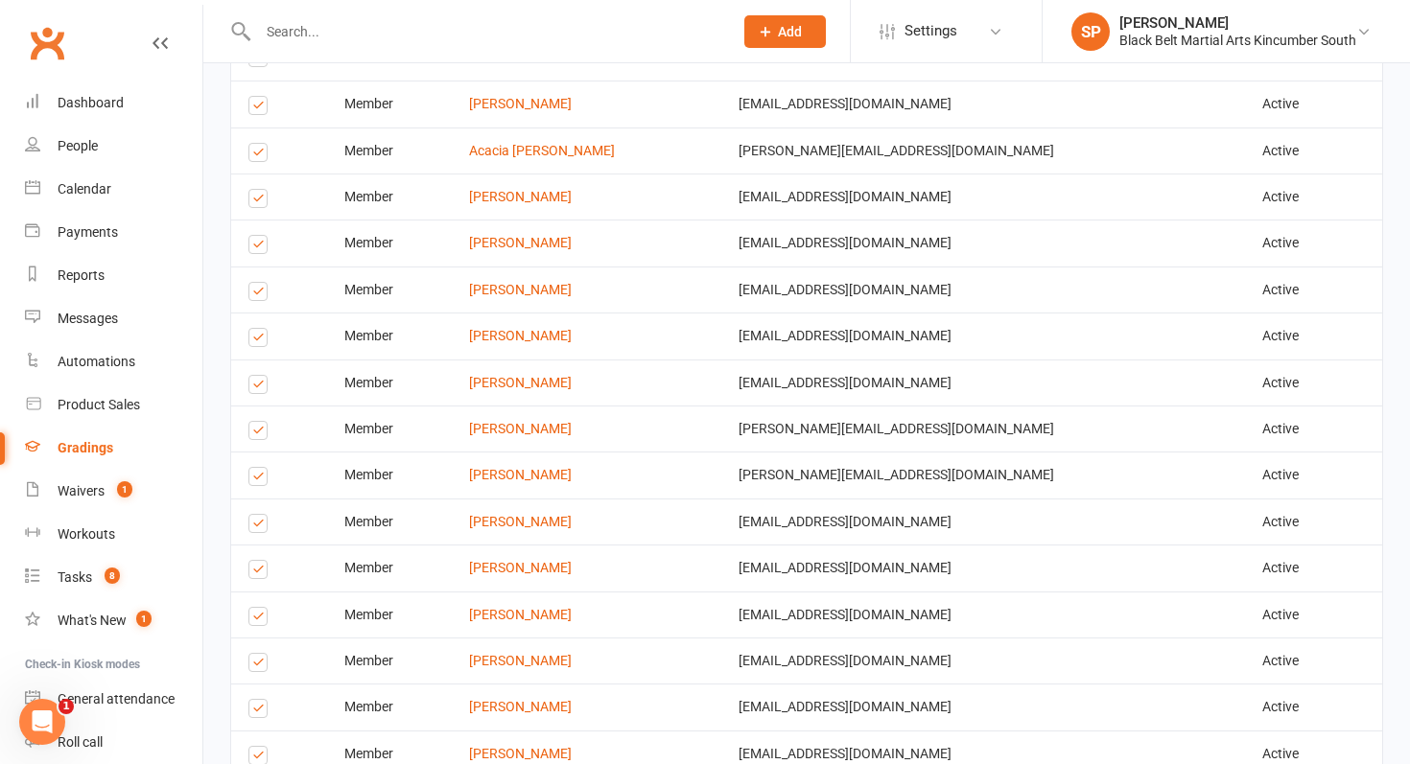
scroll to position [921, 0]
click at [261, 339] on label at bounding box center [261, 339] width 26 height 0
click at [261, 327] on input "checkbox" at bounding box center [254, 327] width 12 height 0
click at [258, 386] on label at bounding box center [261, 386] width 26 height 0
click at [258, 374] on input "checkbox" at bounding box center [254, 374] width 12 height 0
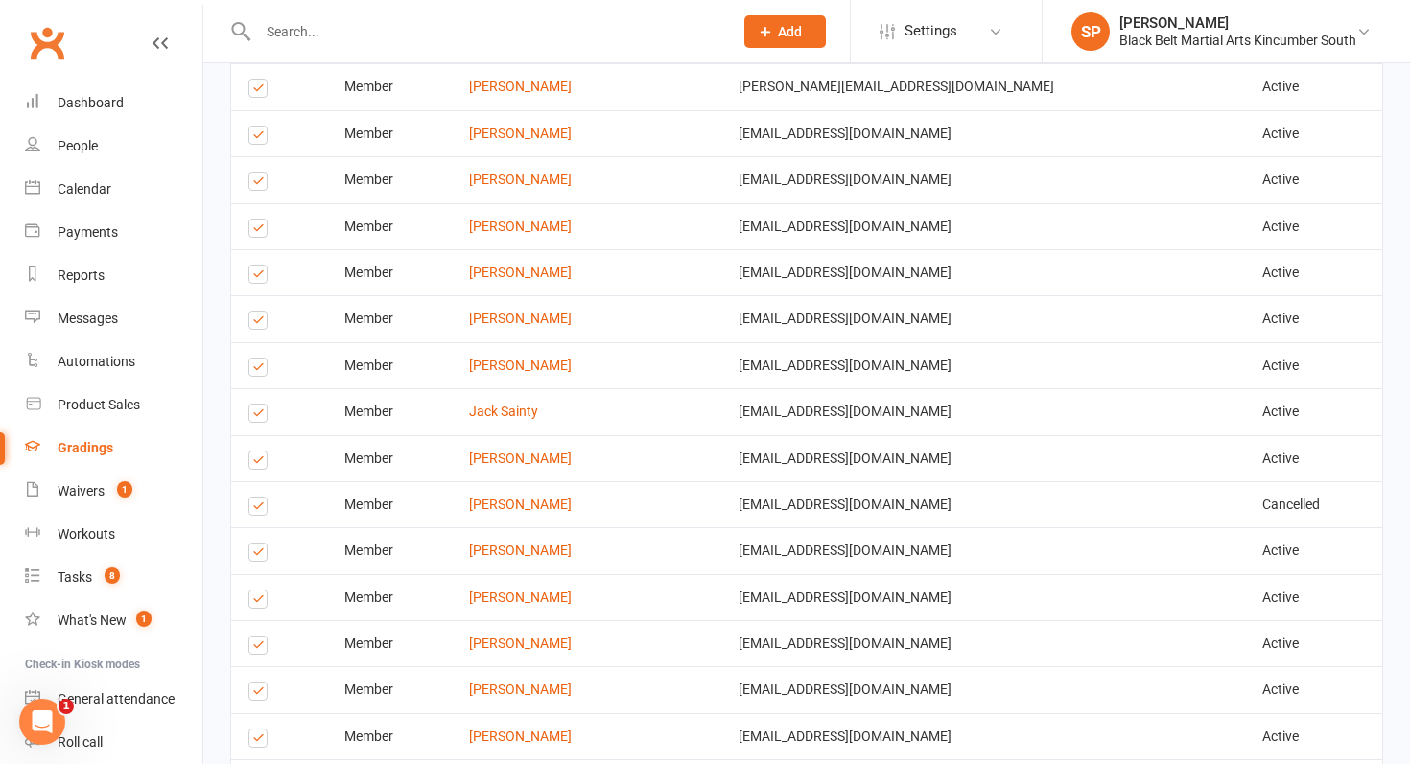
scroll to position [1311, 0]
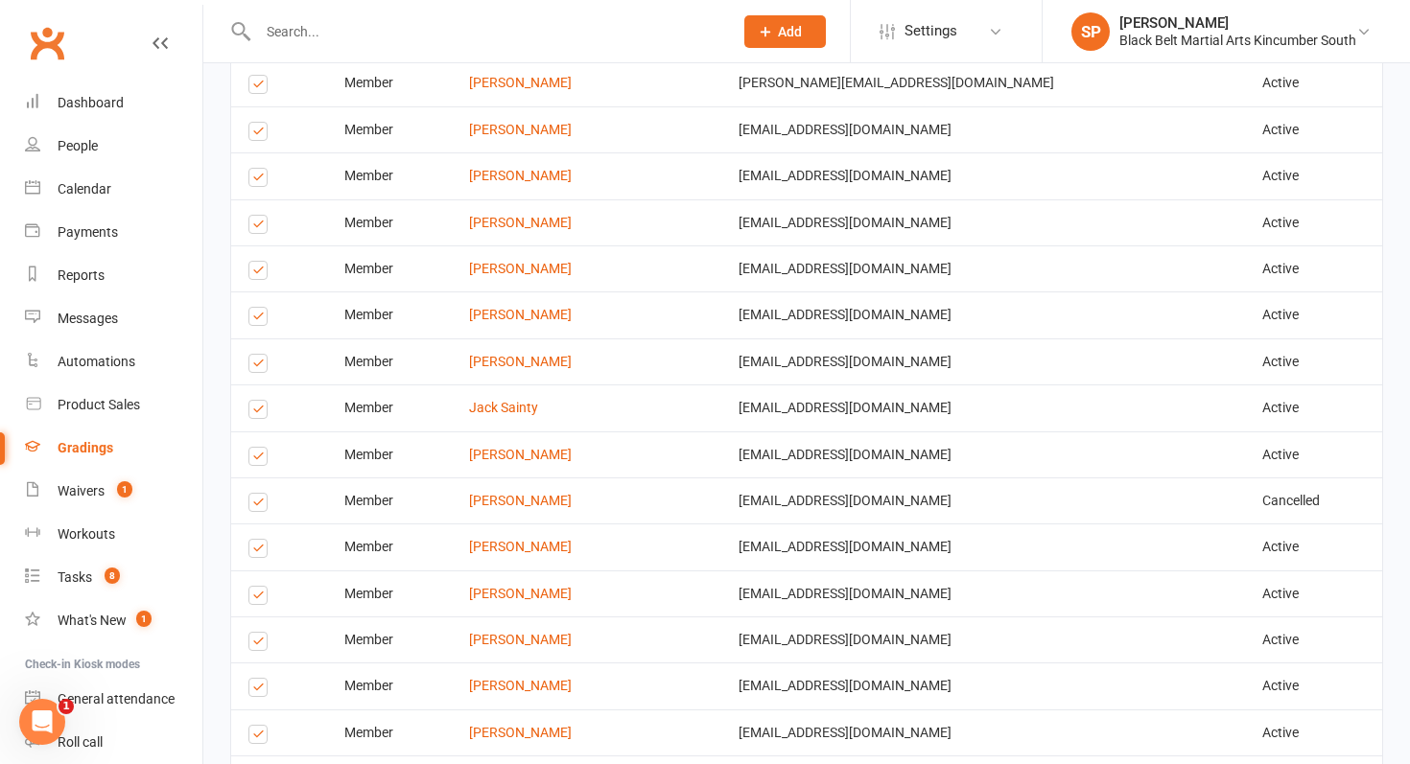
click at [262, 227] on label at bounding box center [261, 227] width 26 height 0
click at [261, 216] on input "checkbox" at bounding box center [254, 216] width 12 height 0
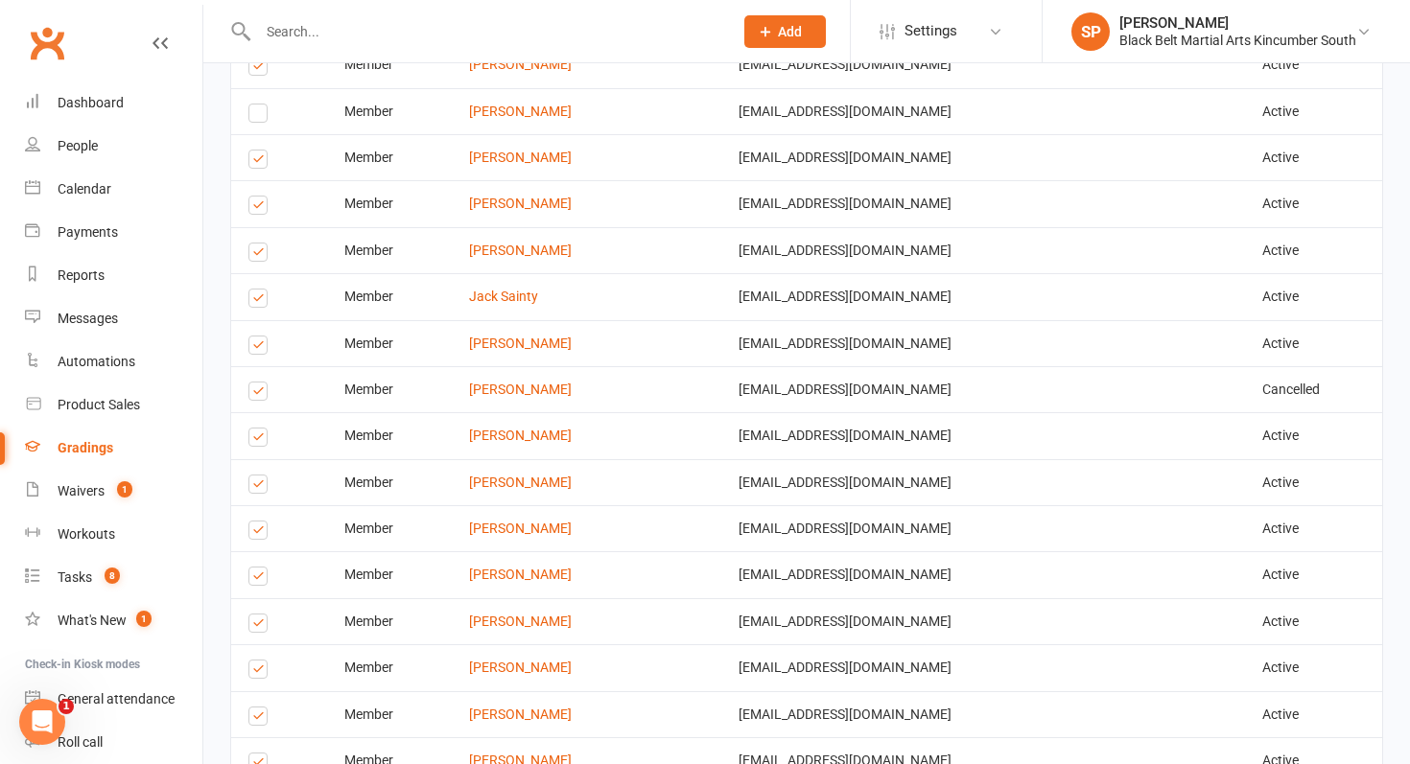
scroll to position [1430, 0]
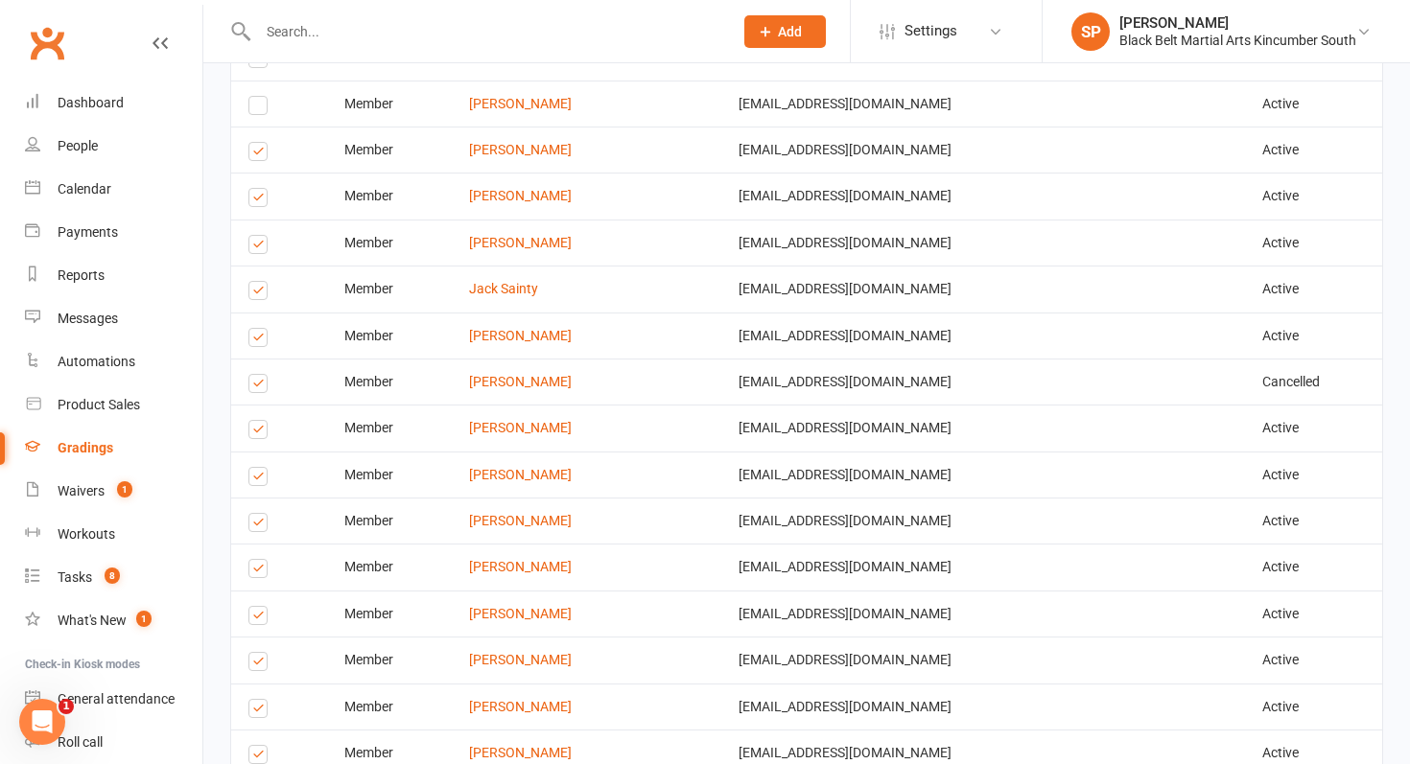
click at [258, 341] on label at bounding box center [261, 341] width 26 height 0
click at [258, 329] on input "checkbox" at bounding box center [254, 329] width 12 height 0
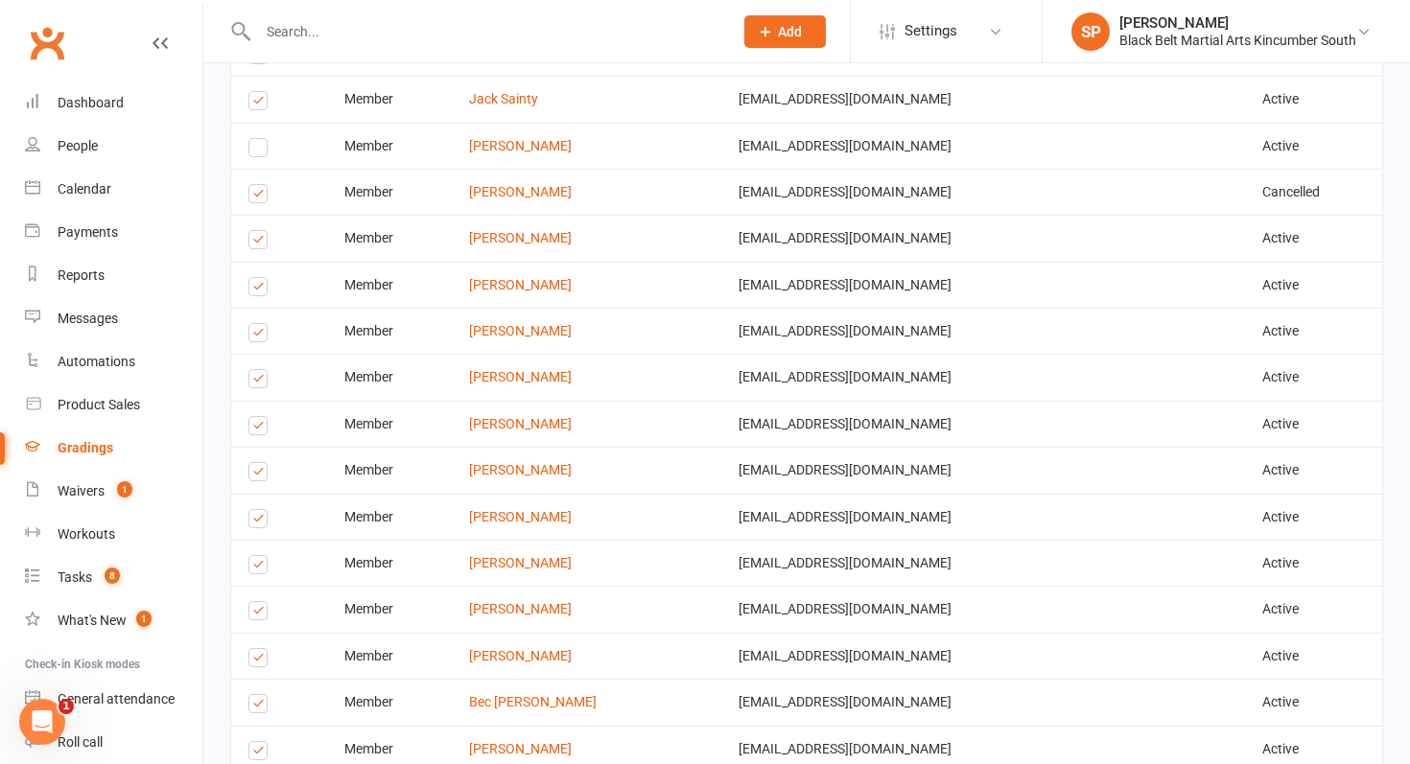
scroll to position [1643, 0]
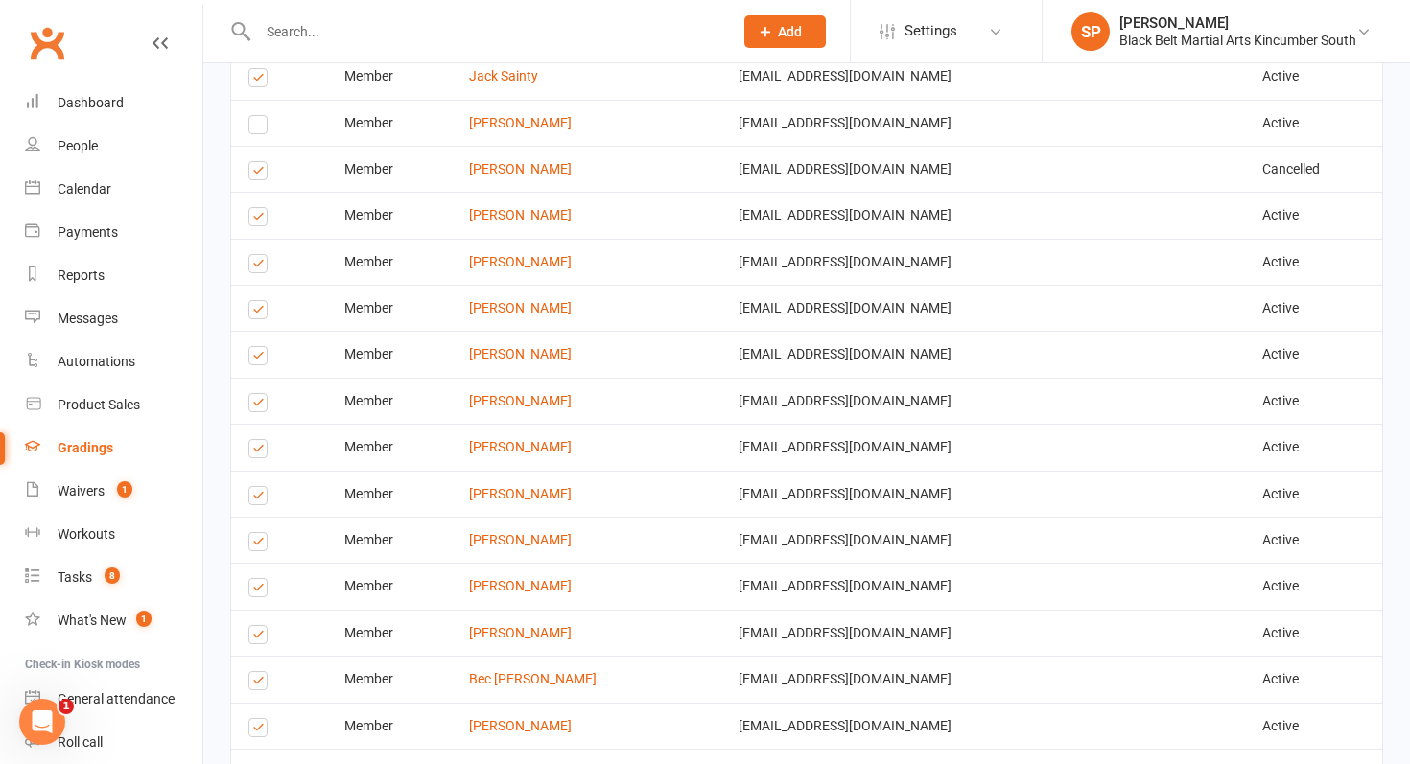
click at [255, 220] on label at bounding box center [261, 220] width 26 height 0
click at [255, 208] on input "checkbox" at bounding box center [254, 208] width 12 height 0
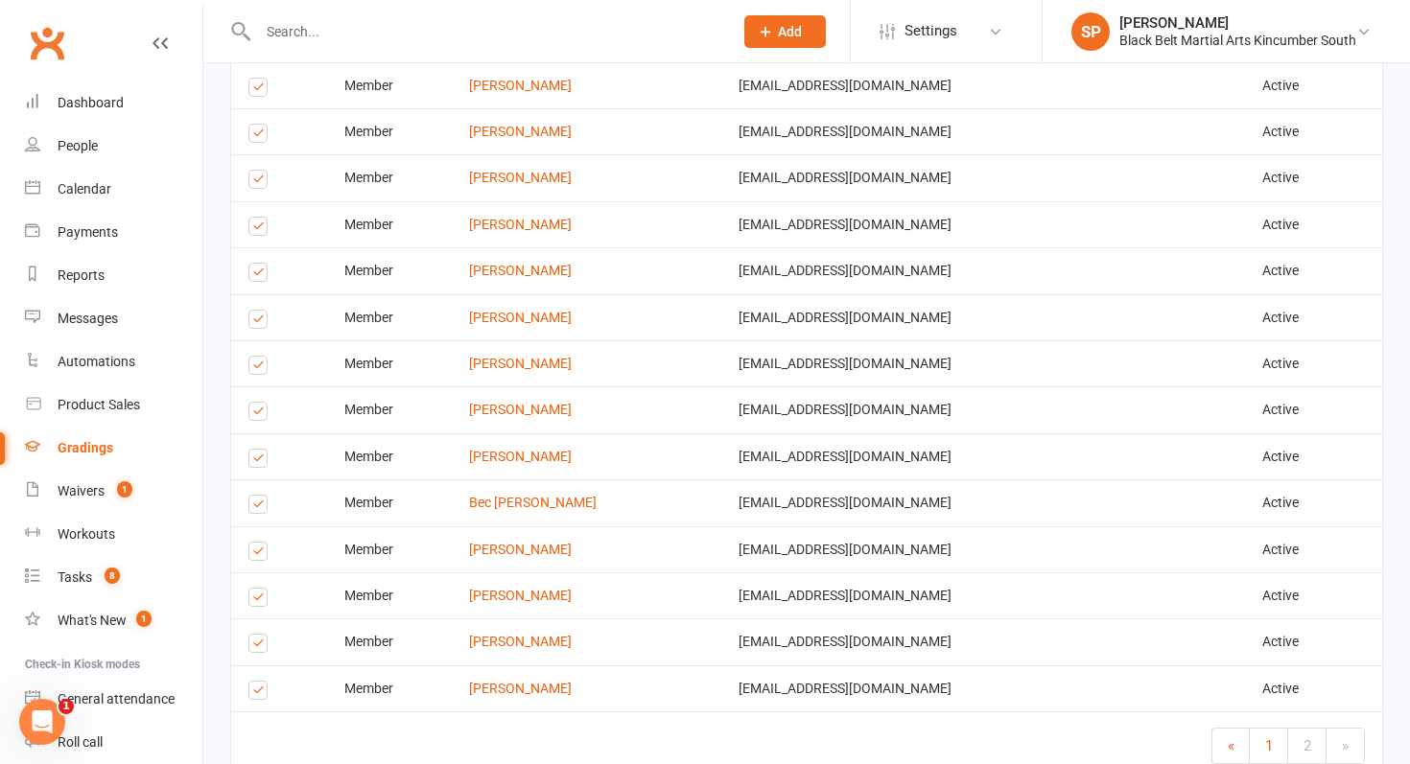
scroll to position [1824, 0]
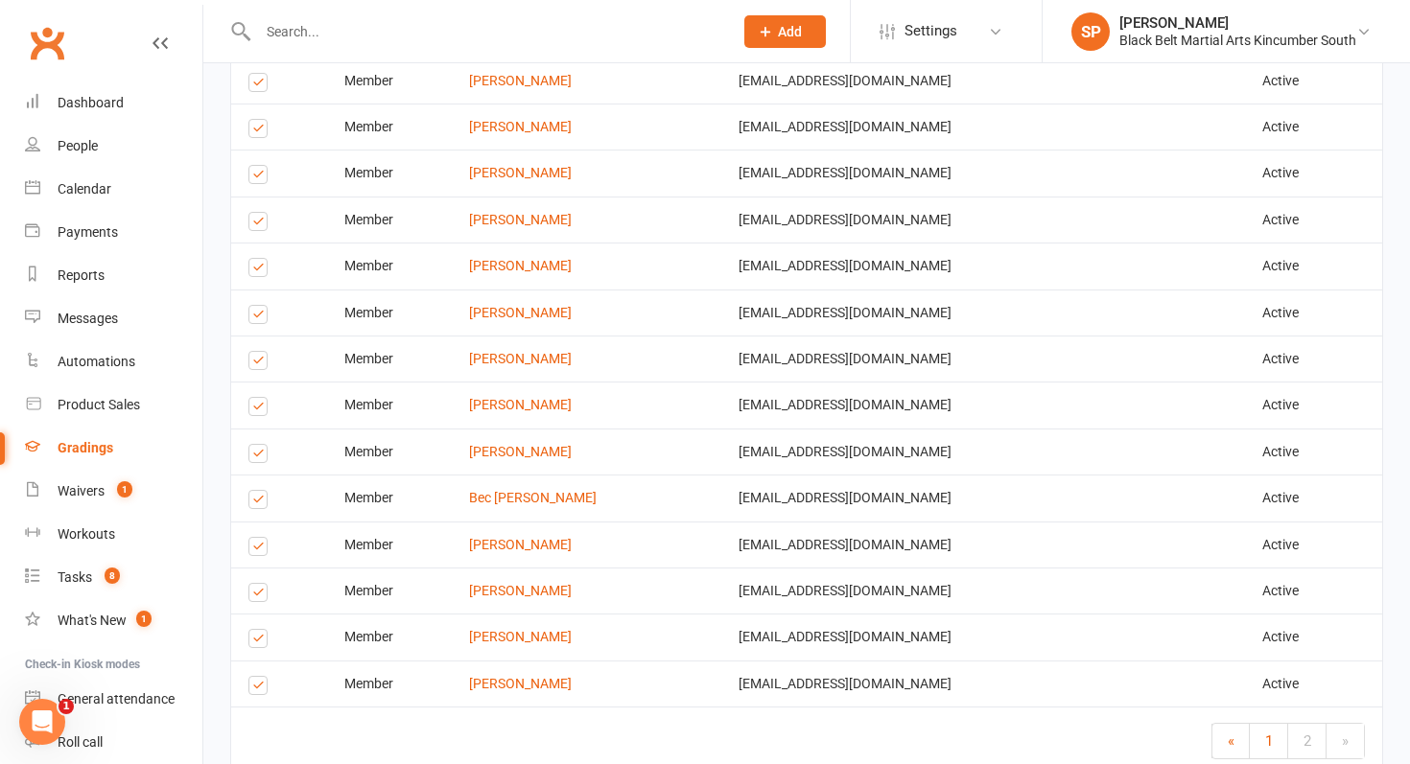
click at [263, 270] on label at bounding box center [261, 270] width 26 height 0
click at [261, 259] on input "checkbox" at bounding box center [254, 259] width 12 height 0
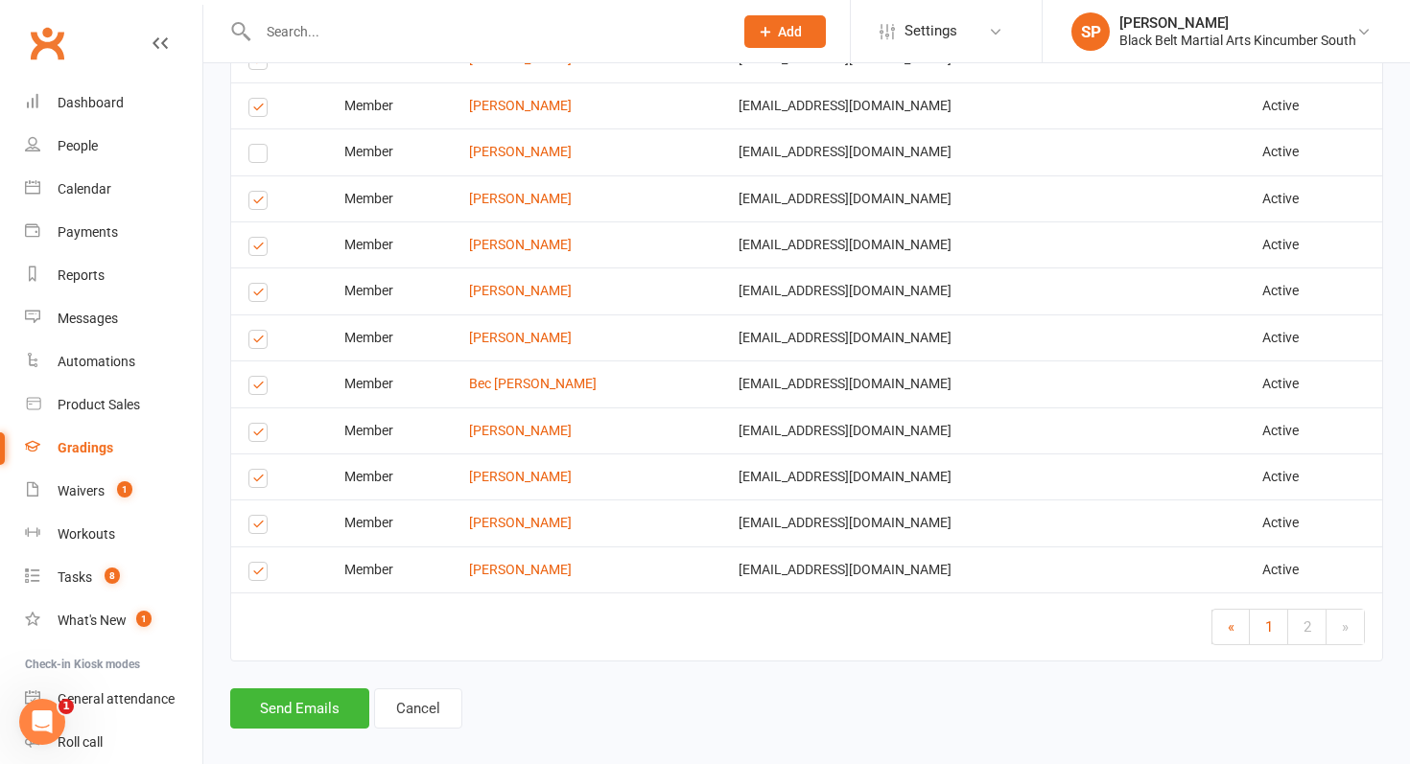
scroll to position [1942, 0]
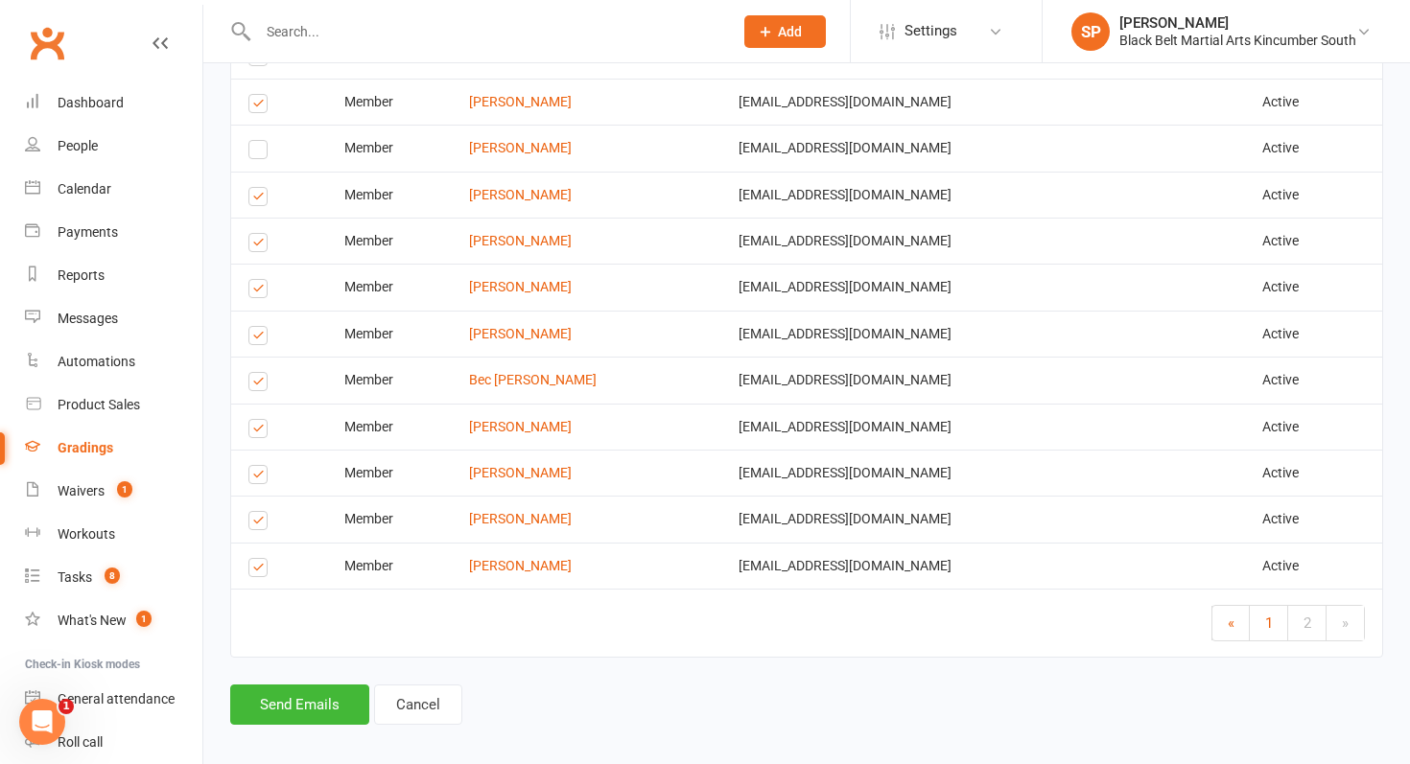
click at [256, 292] on label at bounding box center [261, 292] width 26 height 0
click at [256, 280] on input "checkbox" at bounding box center [254, 280] width 12 height 0
click at [265, 339] on label at bounding box center [261, 339] width 26 height 0
click at [261, 327] on input "checkbox" at bounding box center [254, 327] width 12 height 0
click at [262, 385] on label at bounding box center [261, 385] width 26 height 0
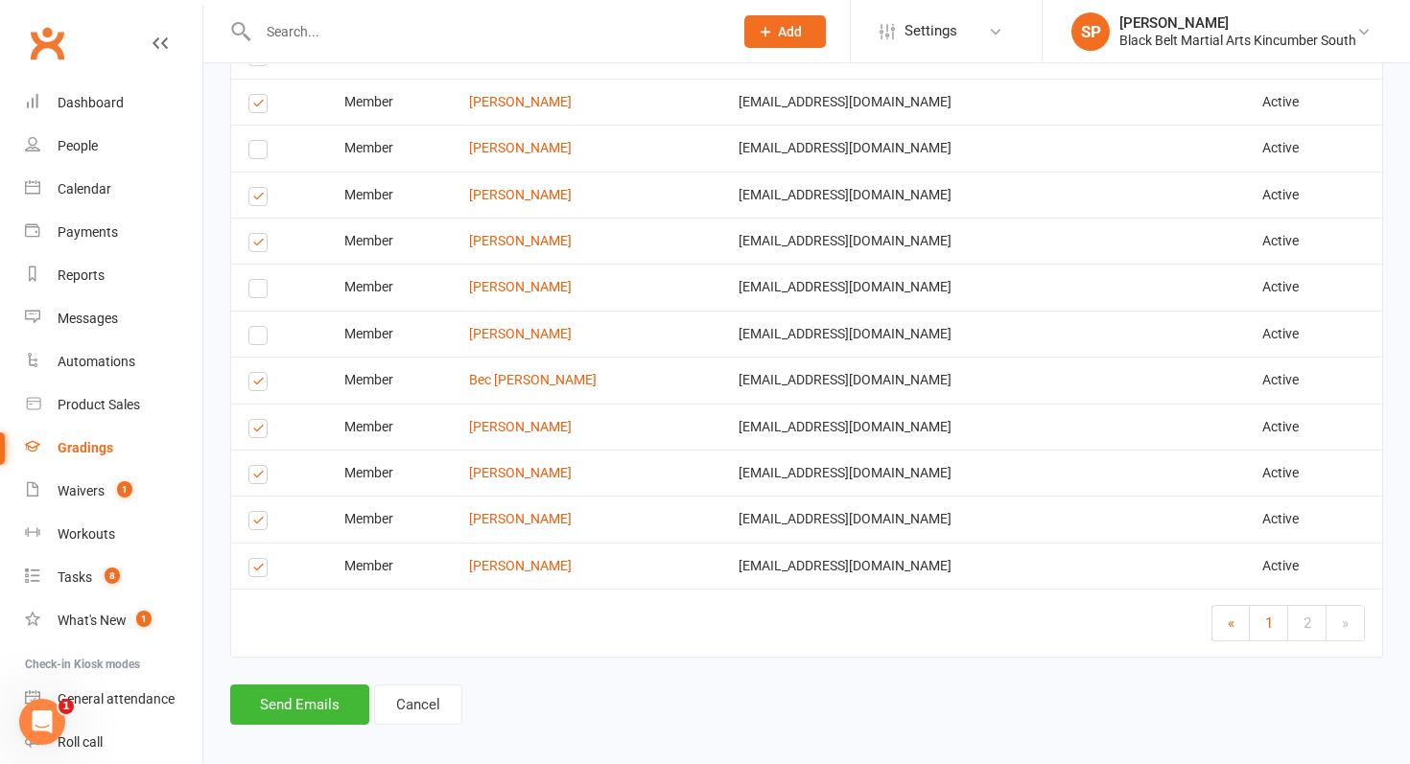
click at [261, 373] on input "checkbox" at bounding box center [254, 373] width 12 height 0
click at [282, 715] on button "Send Emails" at bounding box center [299, 705] width 139 height 40
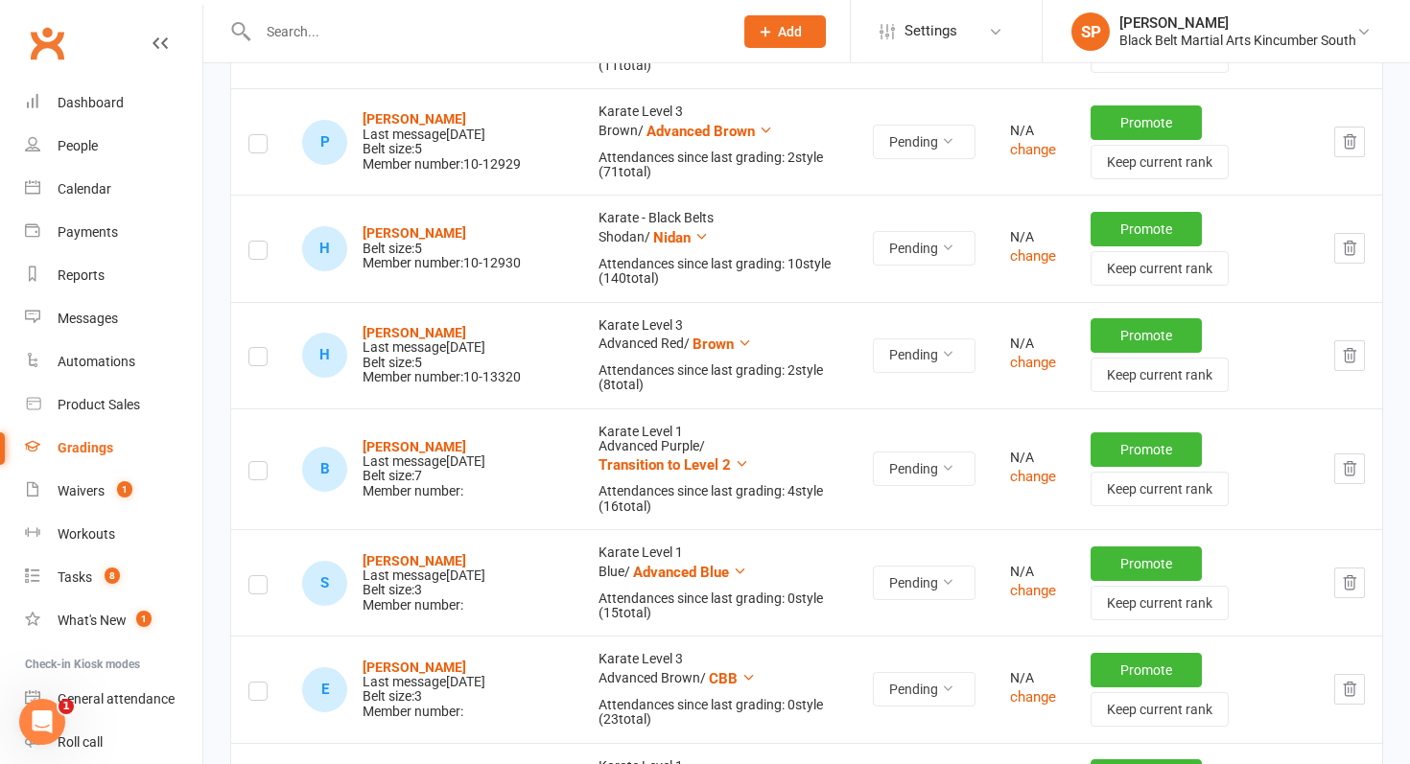
scroll to position [1333, 0]
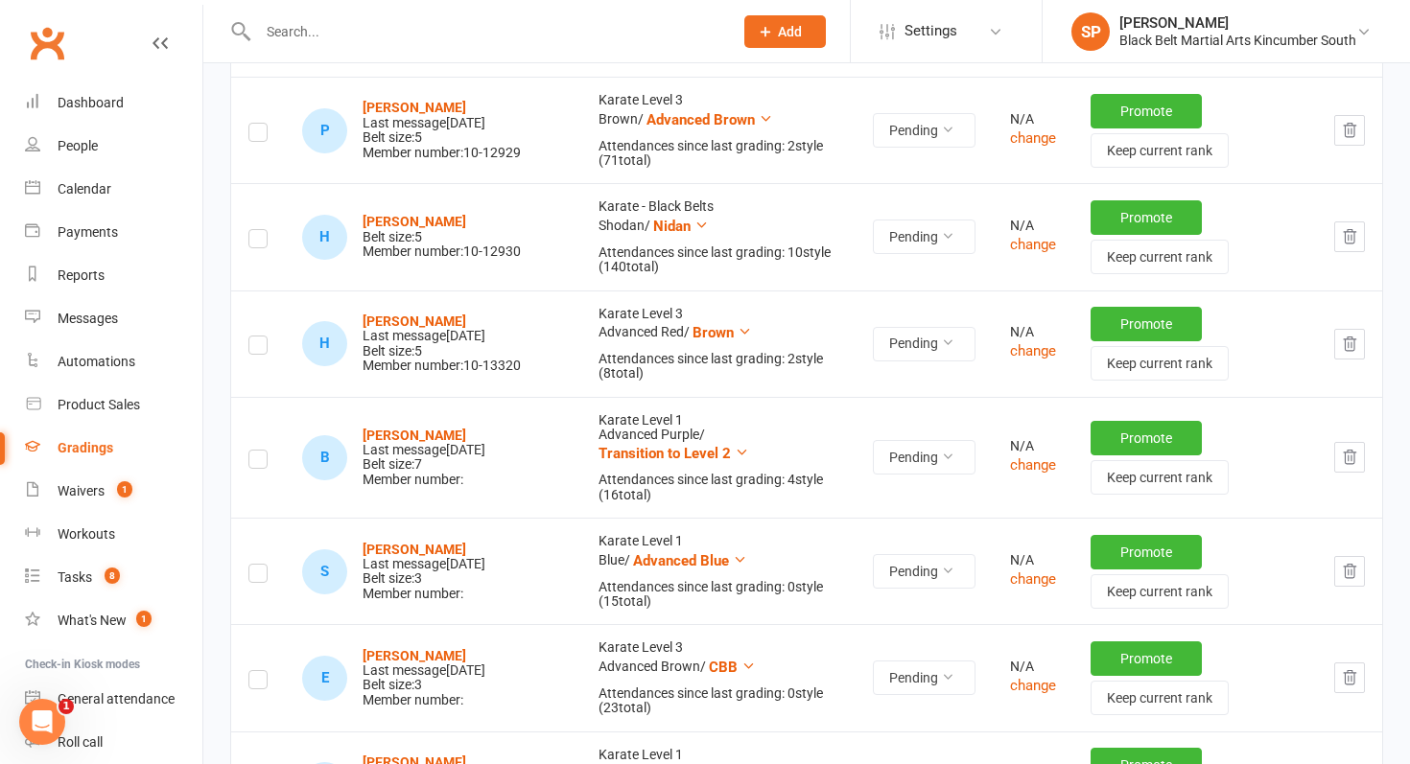
click at [1352, 232] on icon "button" at bounding box center [1349, 236] width 17 height 17
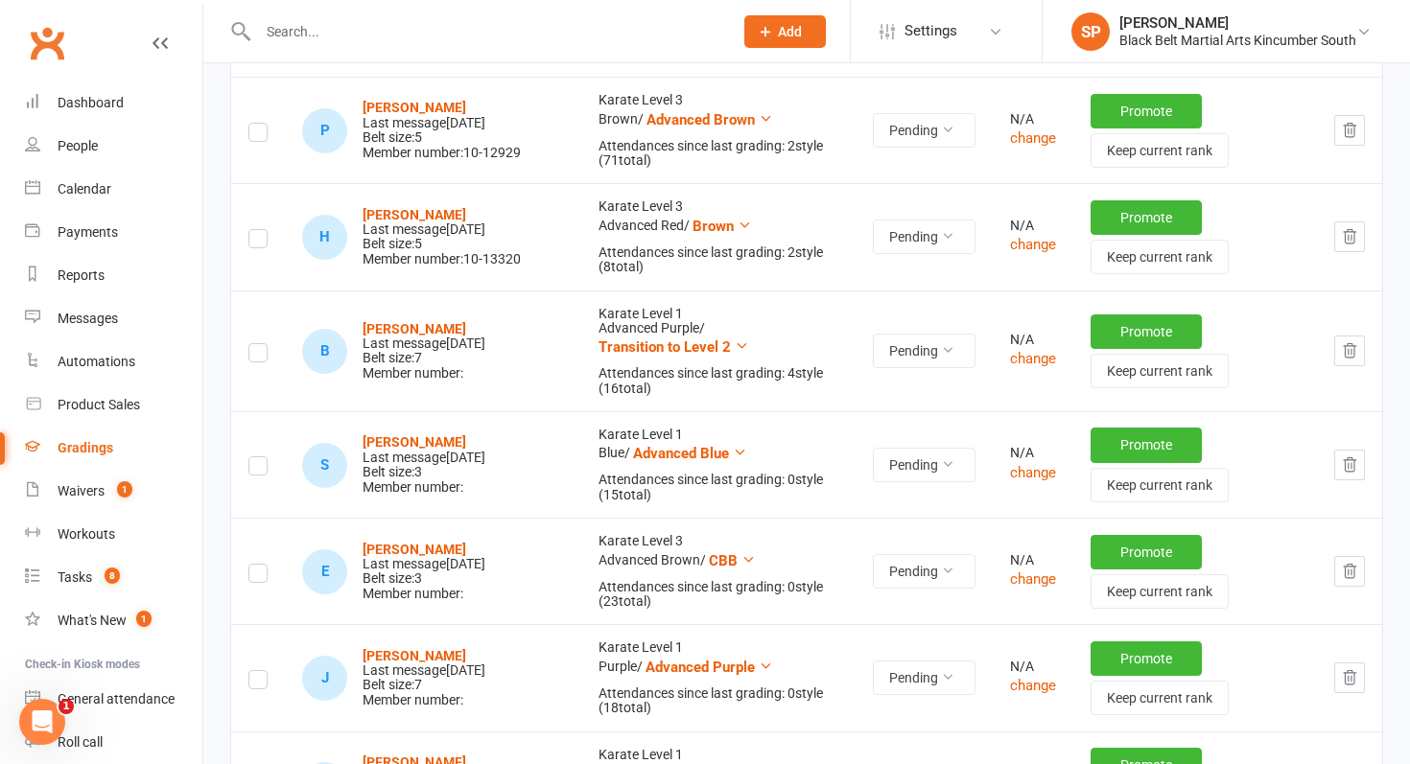
scroll to position [0, 0]
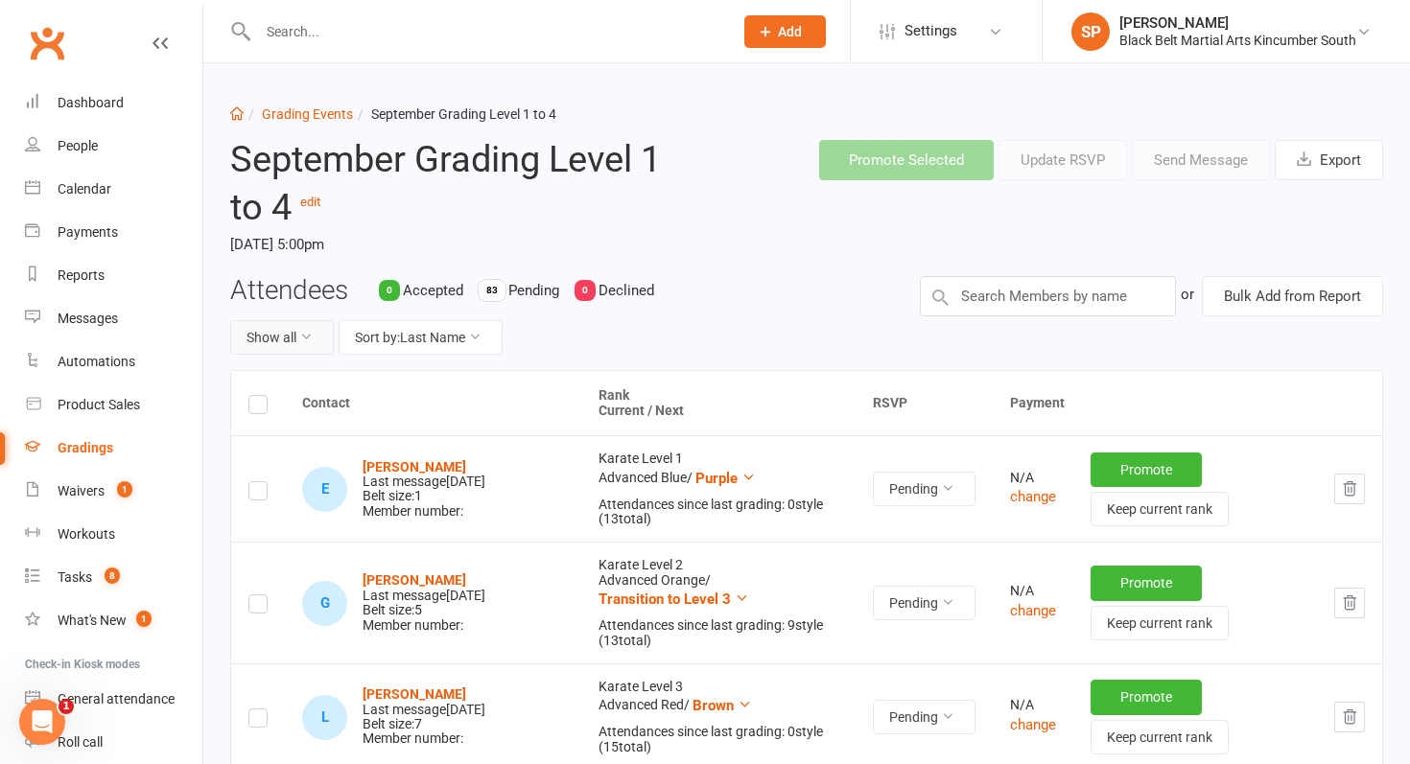
click at [303, 338] on icon at bounding box center [305, 336] width 13 height 13
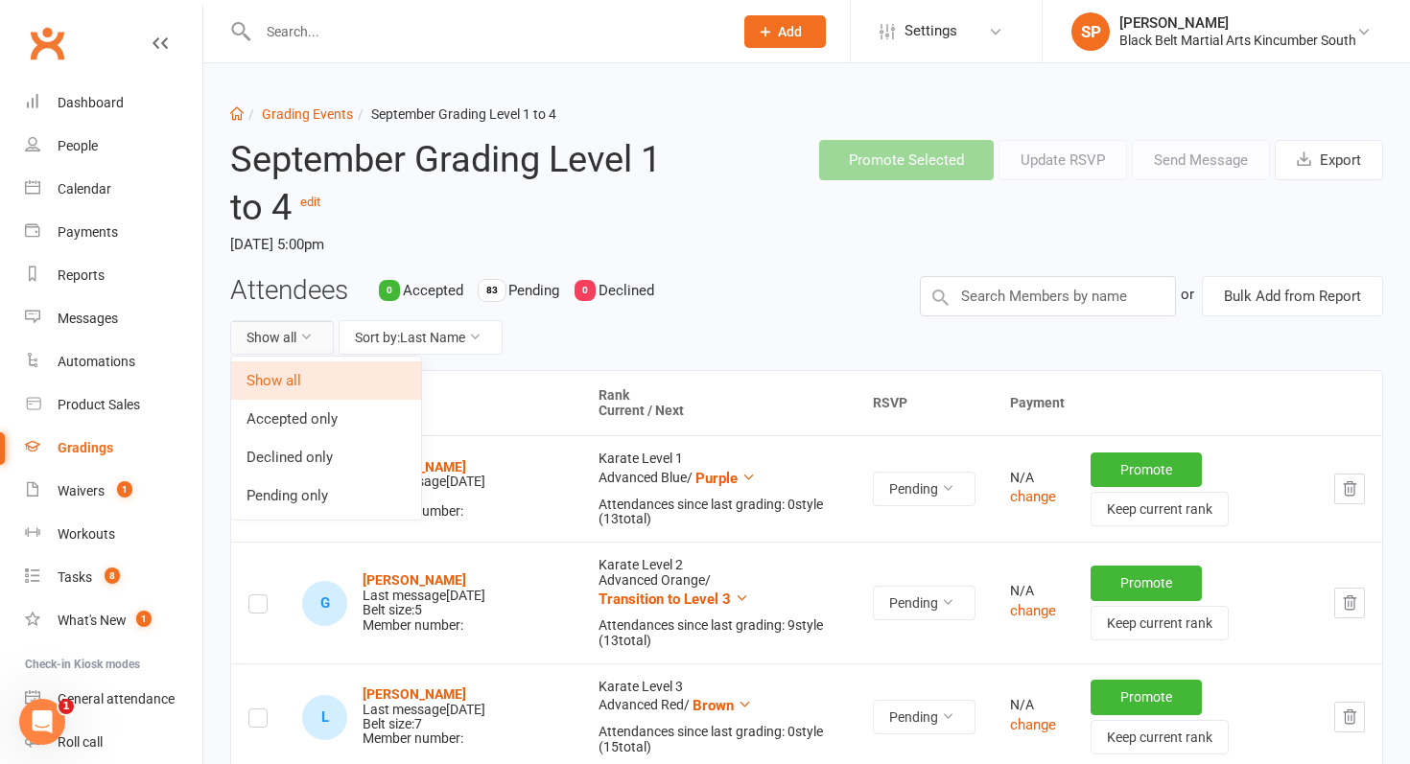
click at [303, 338] on icon at bounding box center [305, 336] width 13 height 13
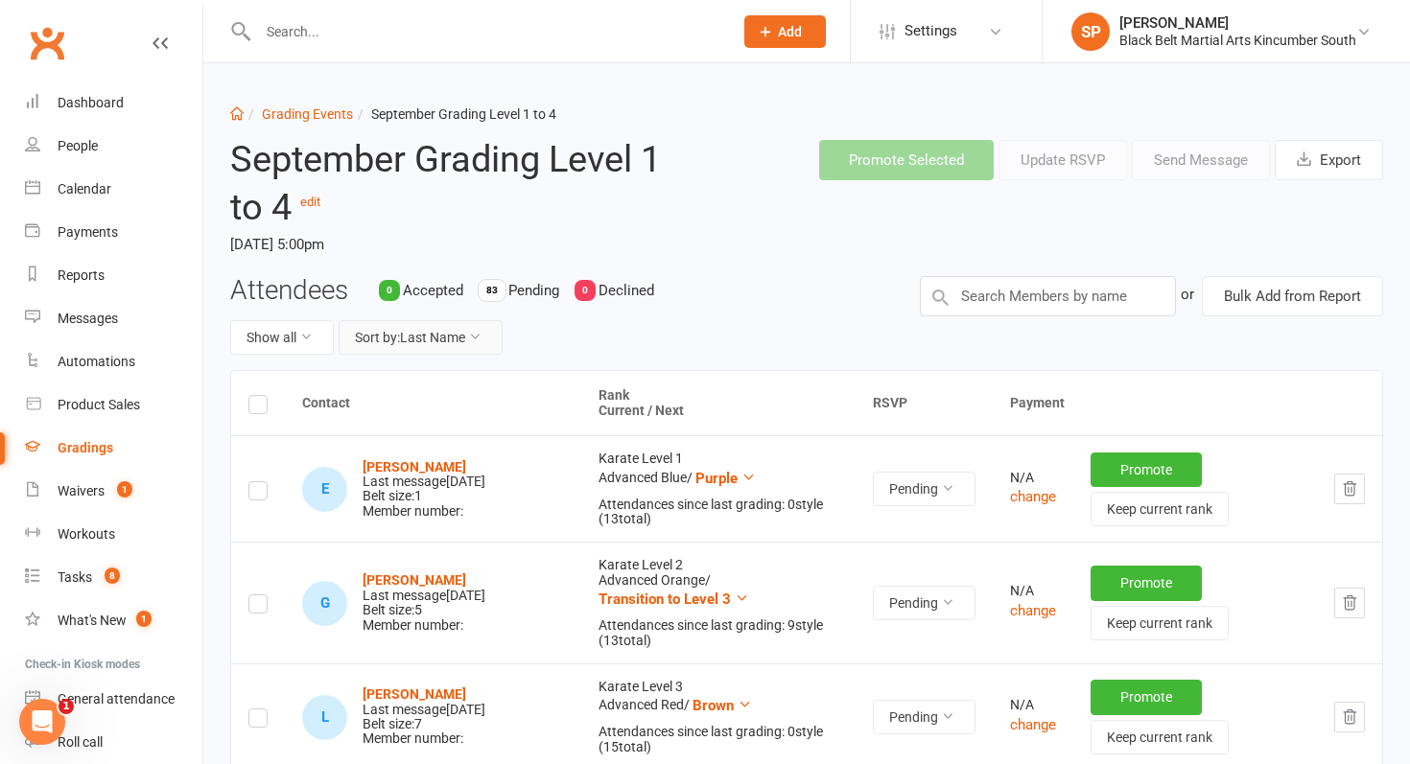
click at [452, 329] on button "Sort by: Last Name" at bounding box center [421, 337] width 164 height 35
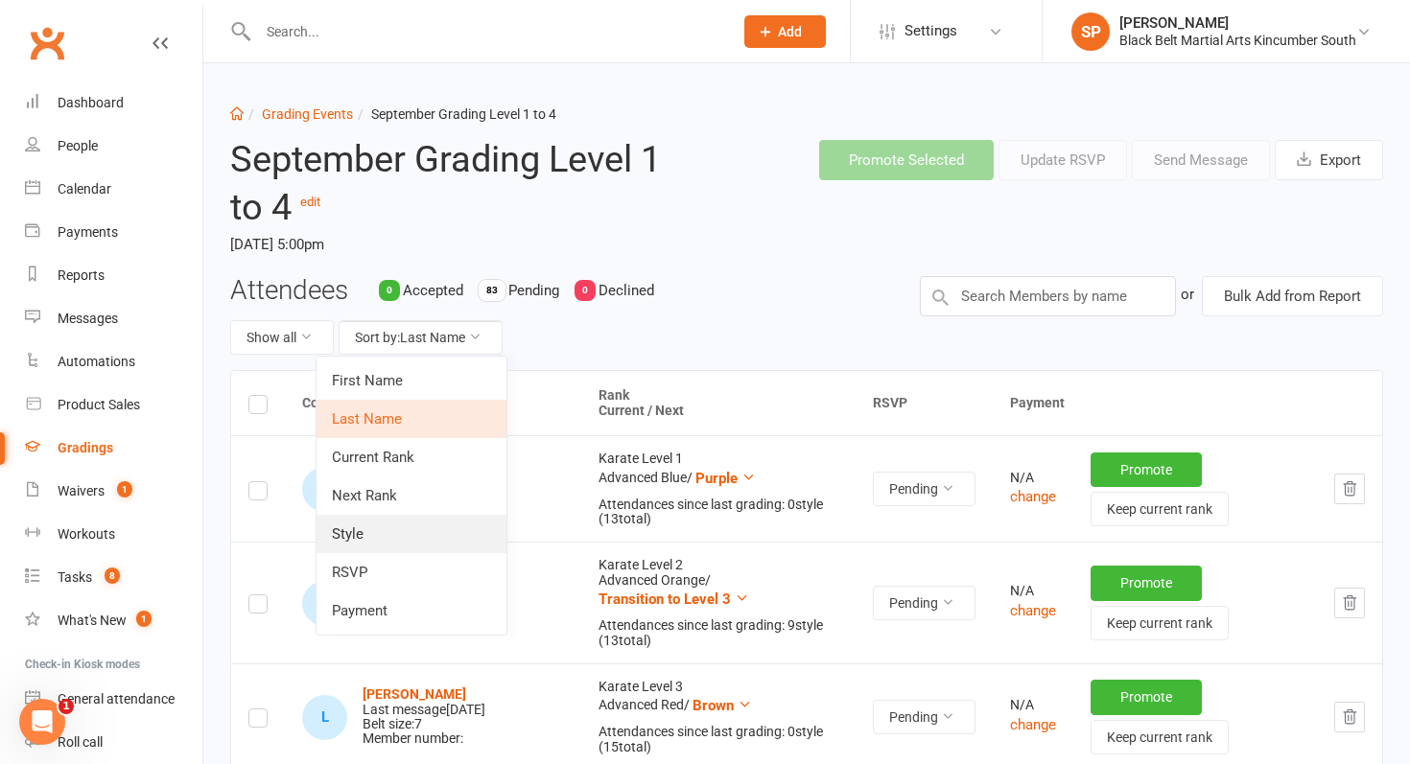
click at [411, 524] on link "Style" at bounding box center [412, 534] width 190 height 38
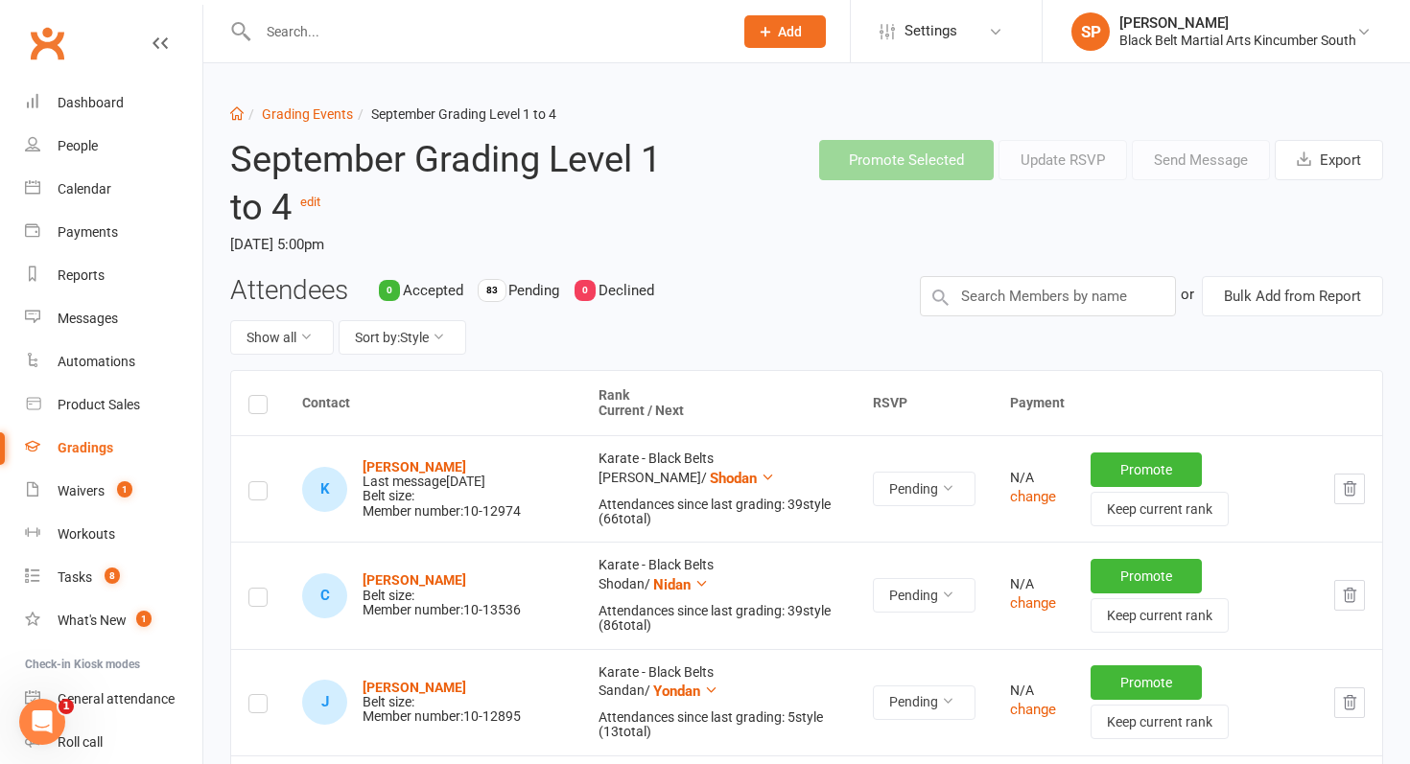
click at [1353, 496] on icon "button" at bounding box center [1350, 488] width 12 height 13
click at [1349, 483] on icon "button" at bounding box center [1349, 489] width 17 height 17
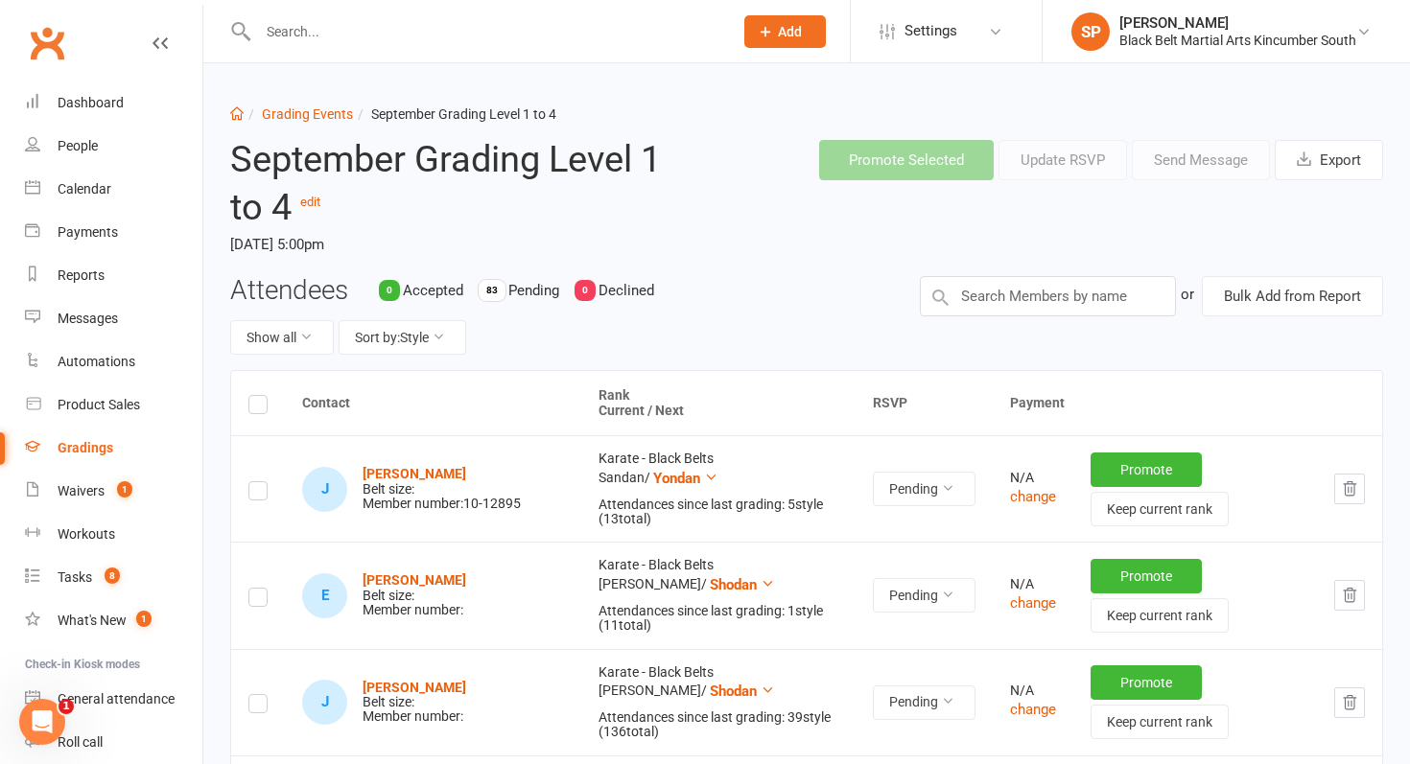
click at [1343, 486] on icon "button" at bounding box center [1349, 489] width 17 height 17
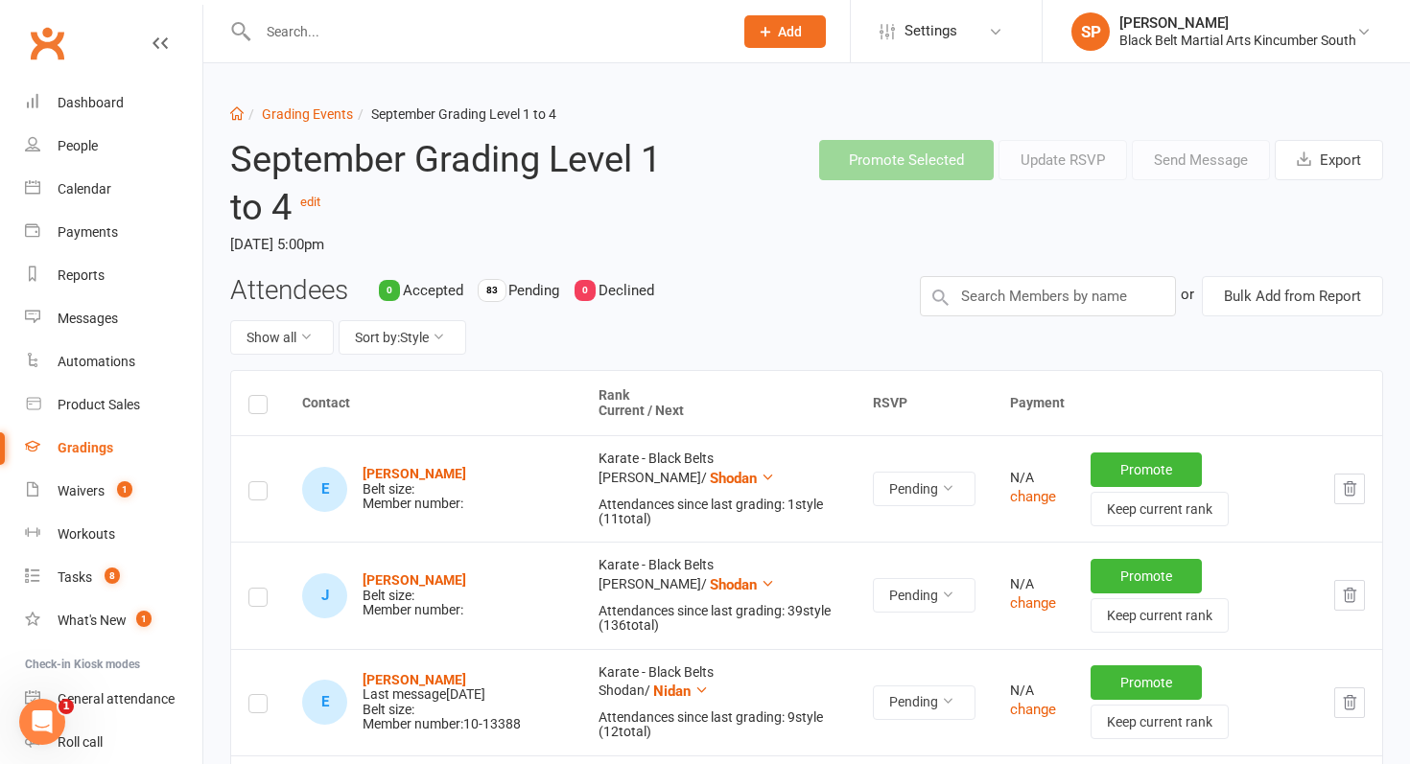
click at [1351, 489] on icon "button" at bounding box center [1350, 488] width 12 height 13
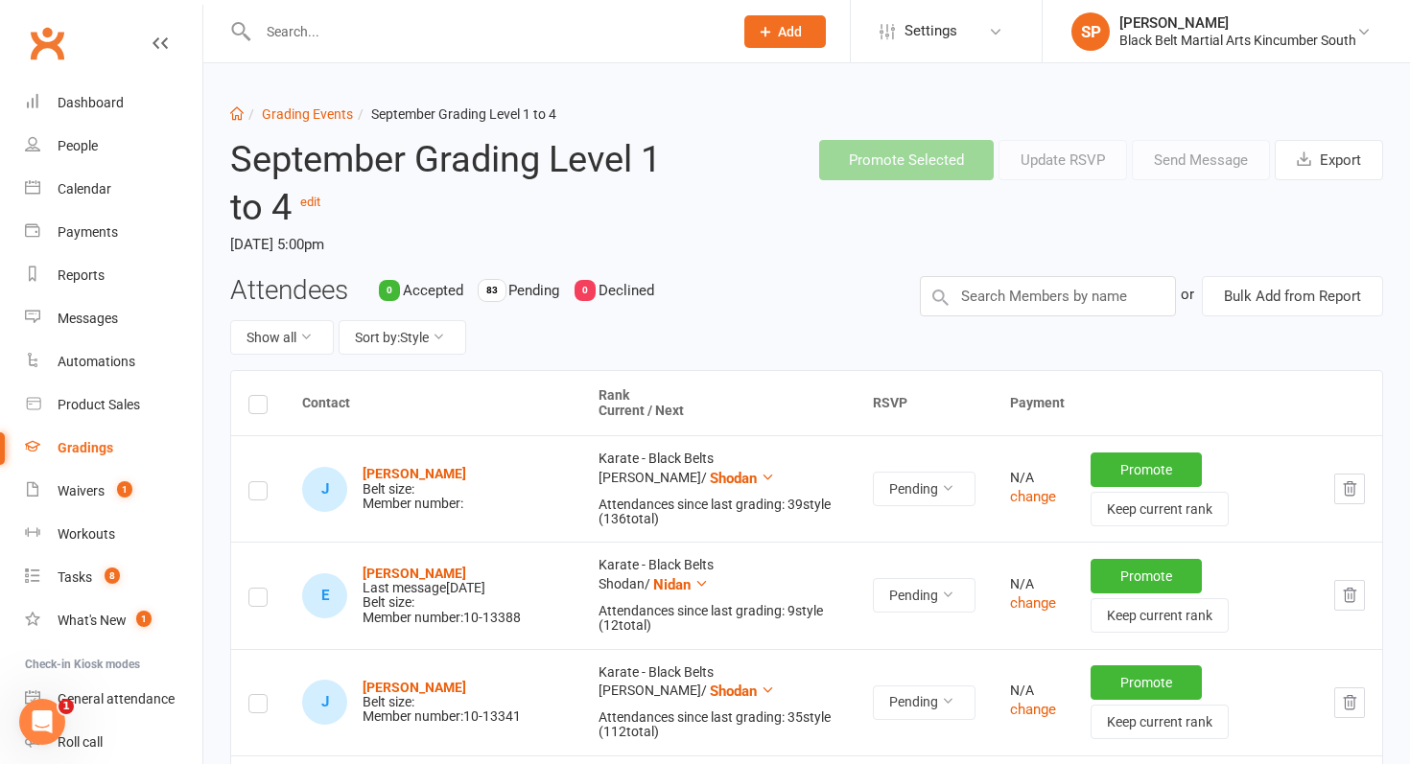
click at [268, 487] on td at bounding box center [258, 488] width 54 height 106
click at [260, 494] on label at bounding box center [257, 494] width 19 height 0
click at [260, 482] on input "checkbox" at bounding box center [257, 482] width 19 height 0
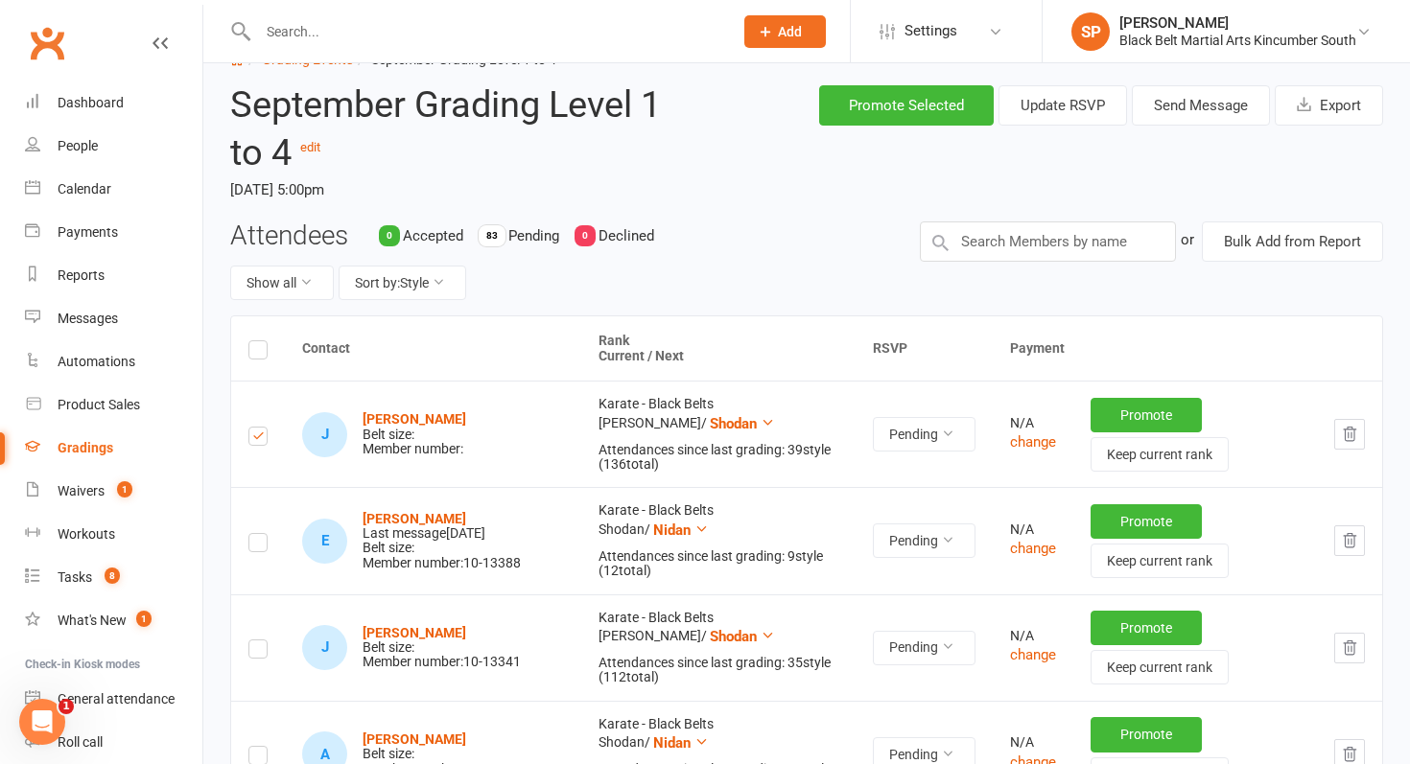
scroll to position [77, 0]
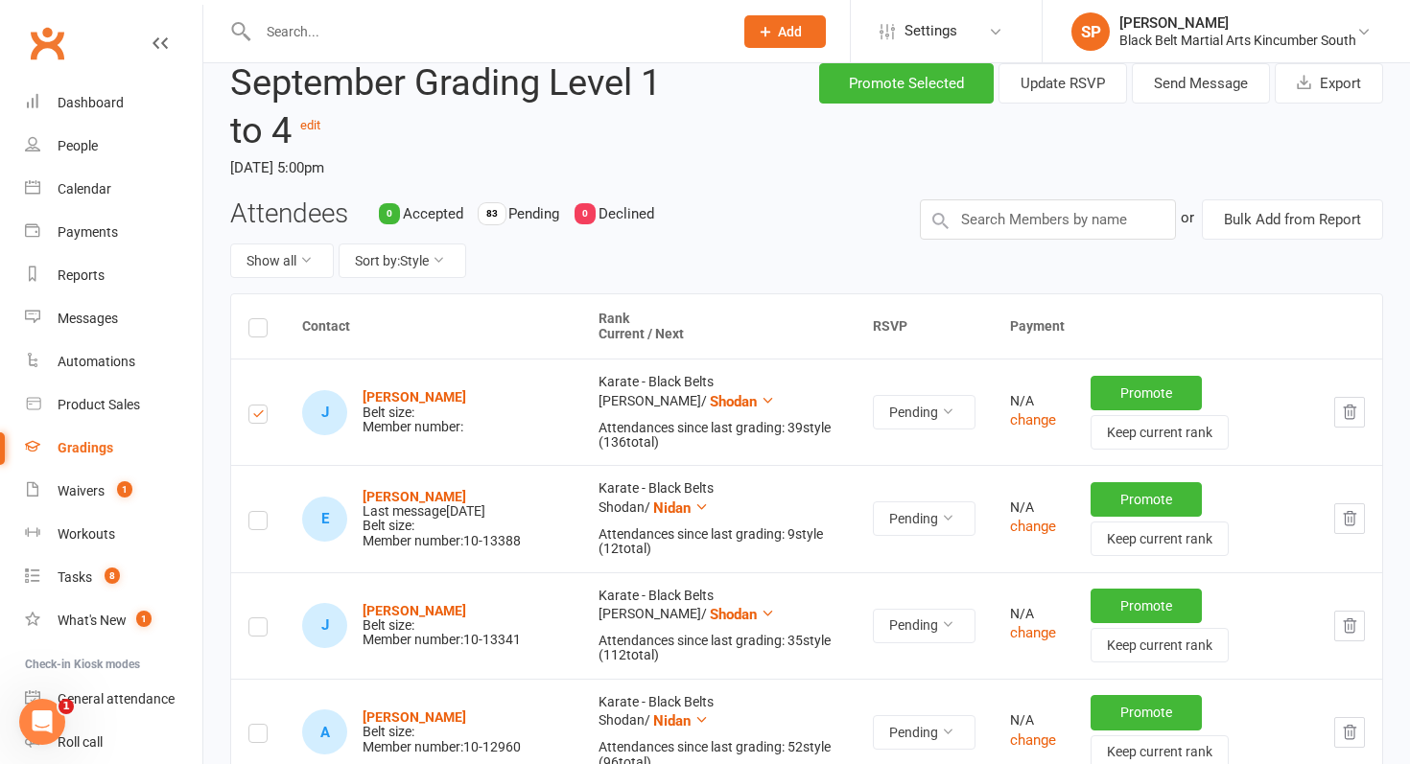
click at [1345, 411] on icon "button" at bounding box center [1350, 412] width 12 height 13
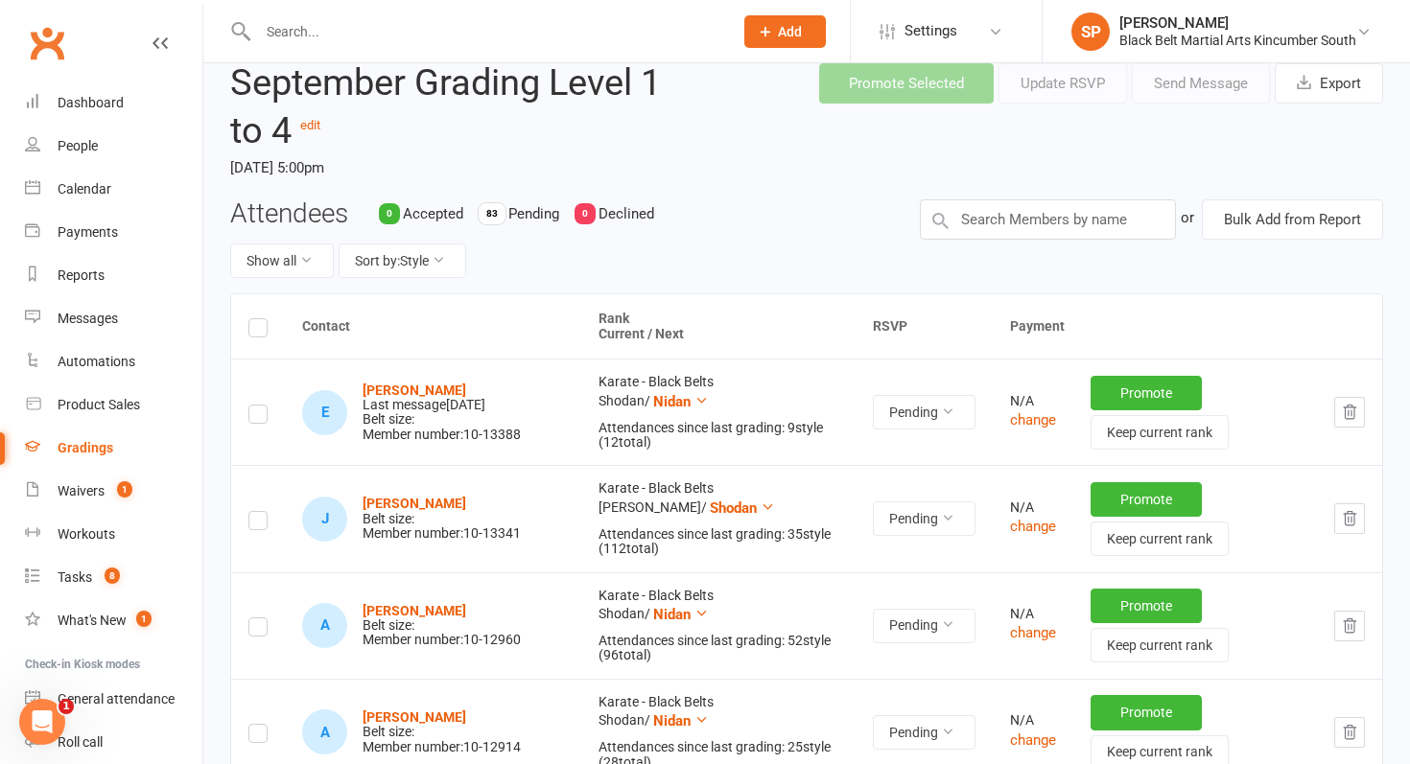
click at [1351, 421] on icon "button" at bounding box center [1349, 412] width 17 height 17
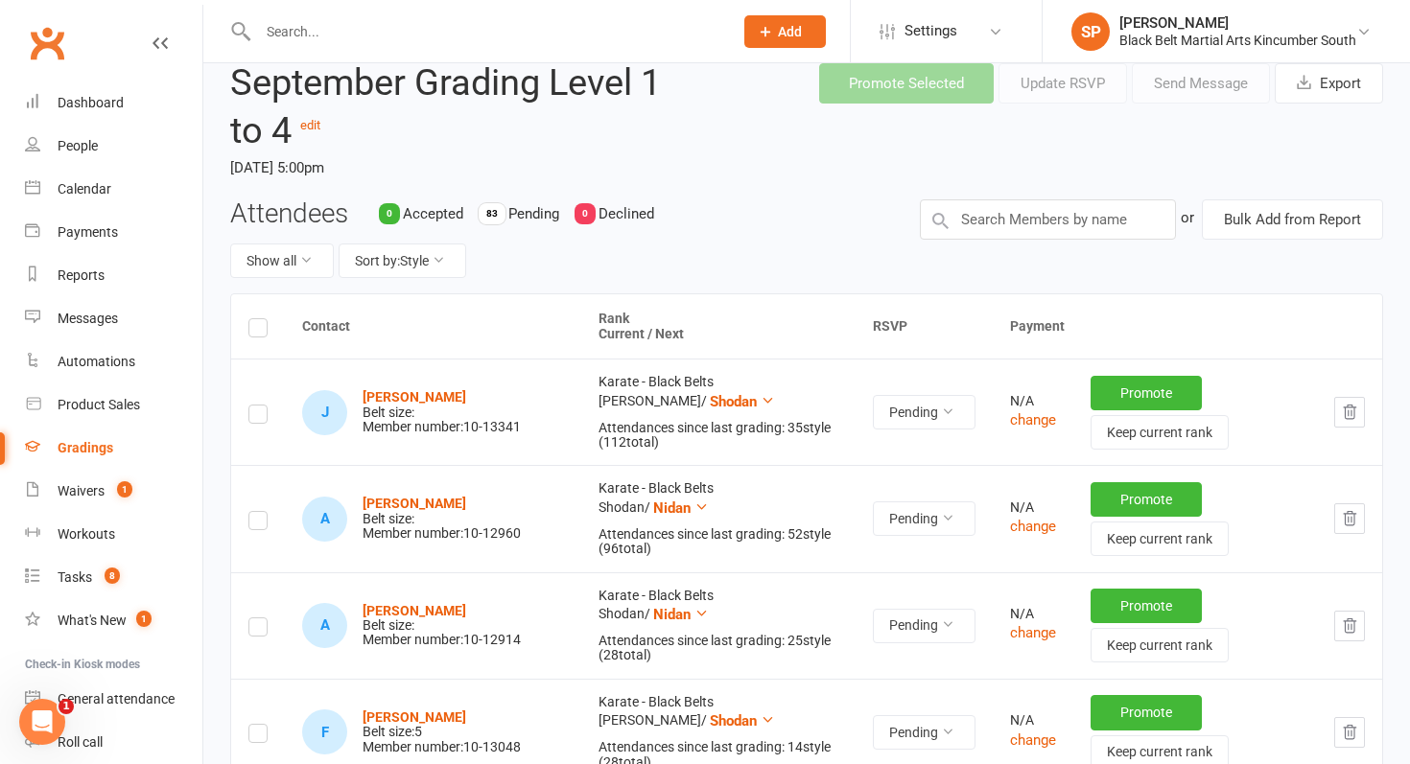
click at [1356, 414] on icon "button" at bounding box center [1349, 412] width 17 height 17
click at [1344, 414] on icon "button" at bounding box center [1349, 412] width 17 height 17
click at [1347, 411] on icon "button" at bounding box center [1349, 412] width 17 height 17
click at [1366, 411] on td at bounding box center [1349, 412] width 65 height 106
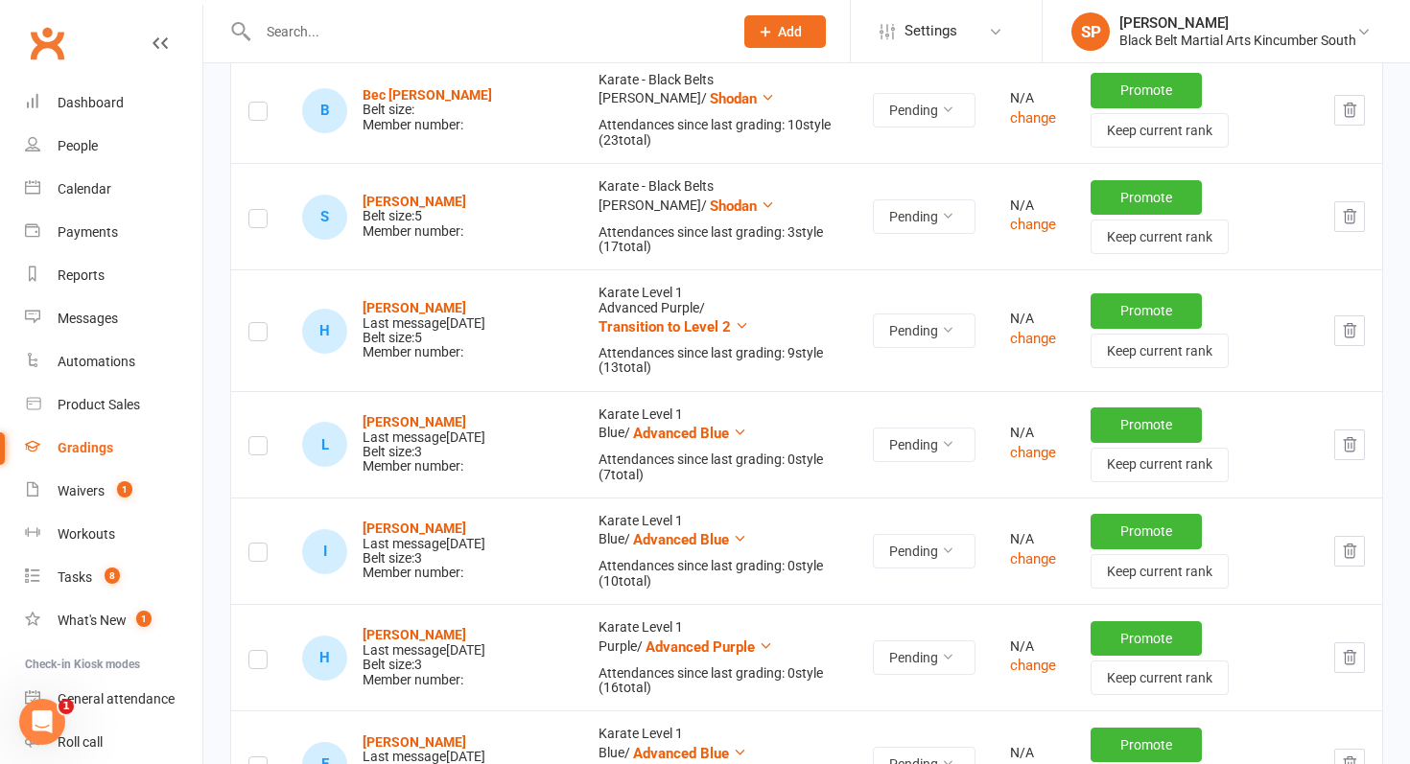
scroll to position [1368, 0]
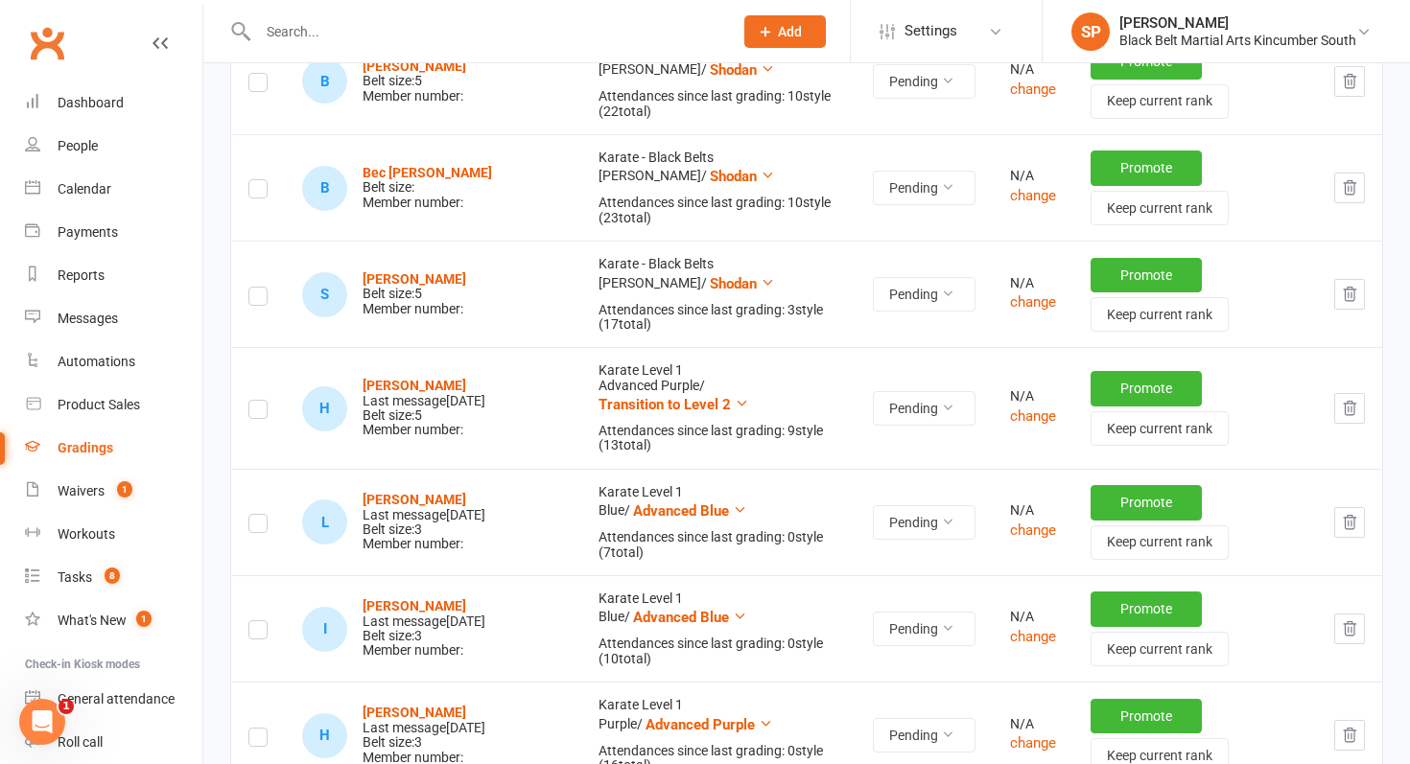
click at [1359, 289] on button "button" at bounding box center [1349, 294] width 31 height 31
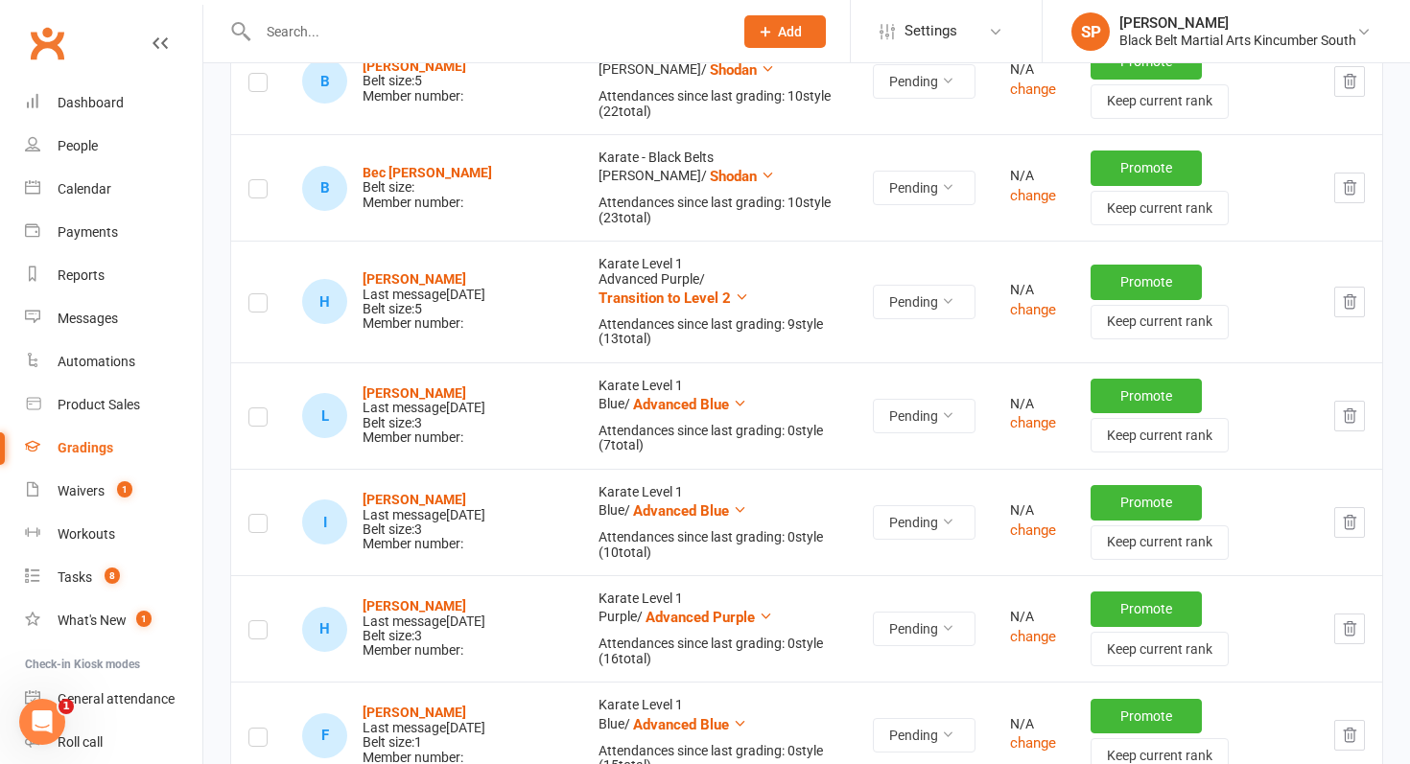
click at [1349, 185] on icon "button" at bounding box center [1349, 187] width 17 height 17
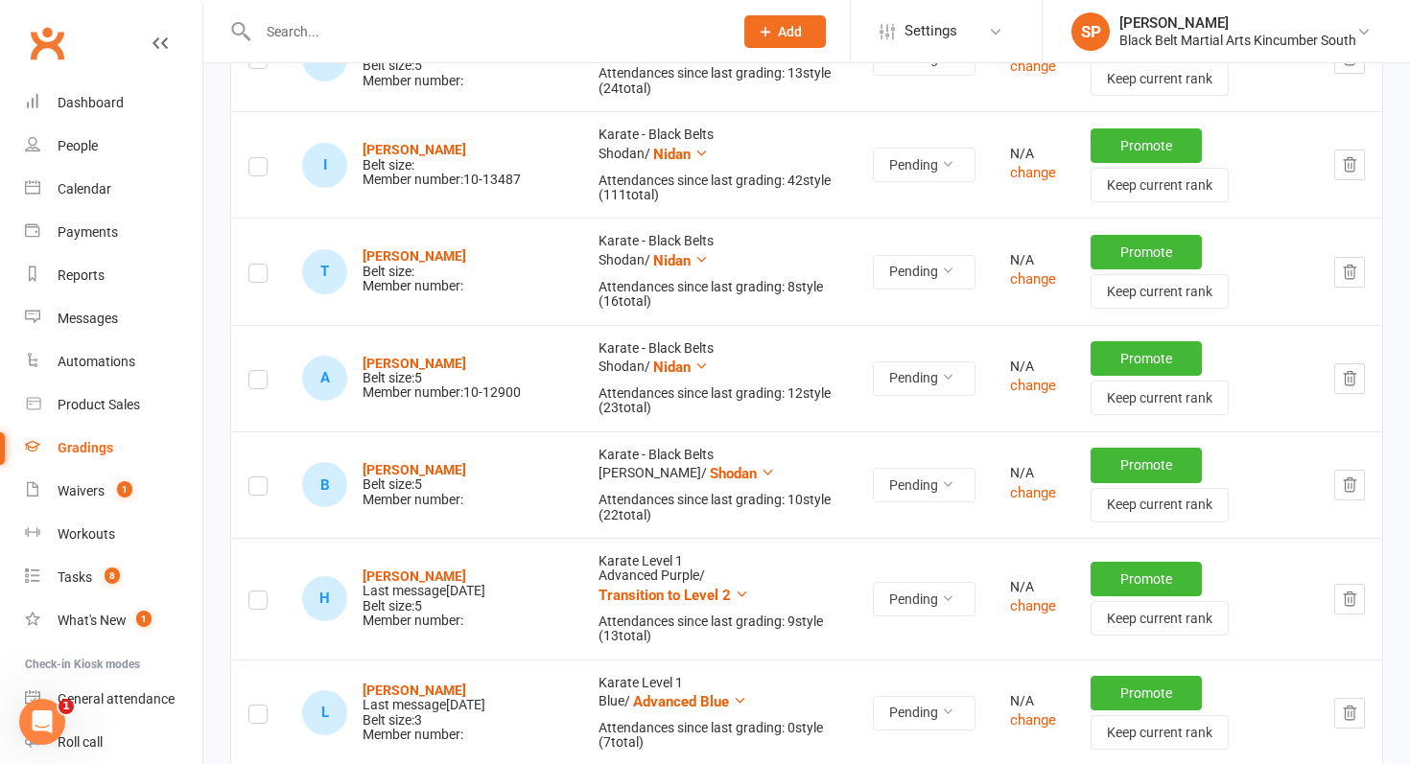
scroll to position [960, 0]
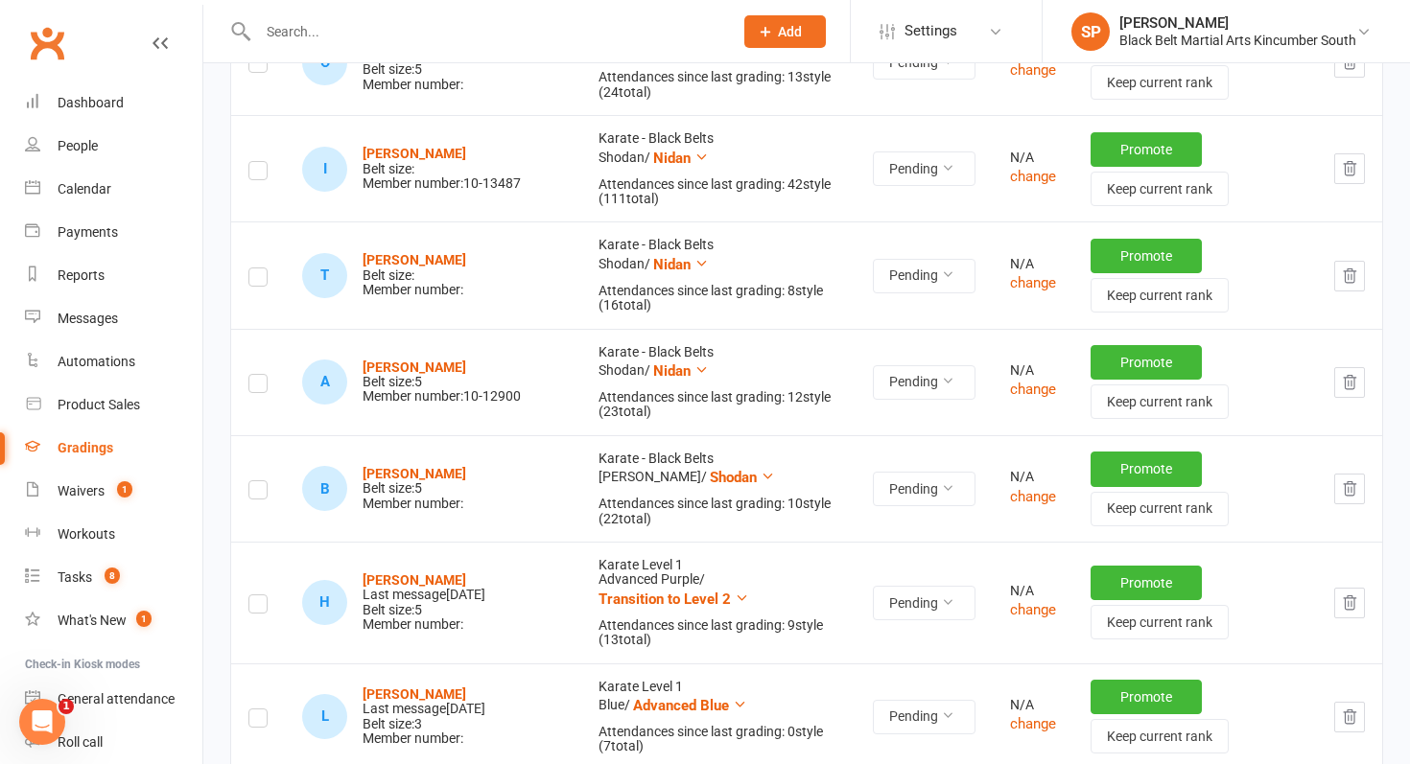
click at [1357, 489] on button "button" at bounding box center [1349, 489] width 31 height 31
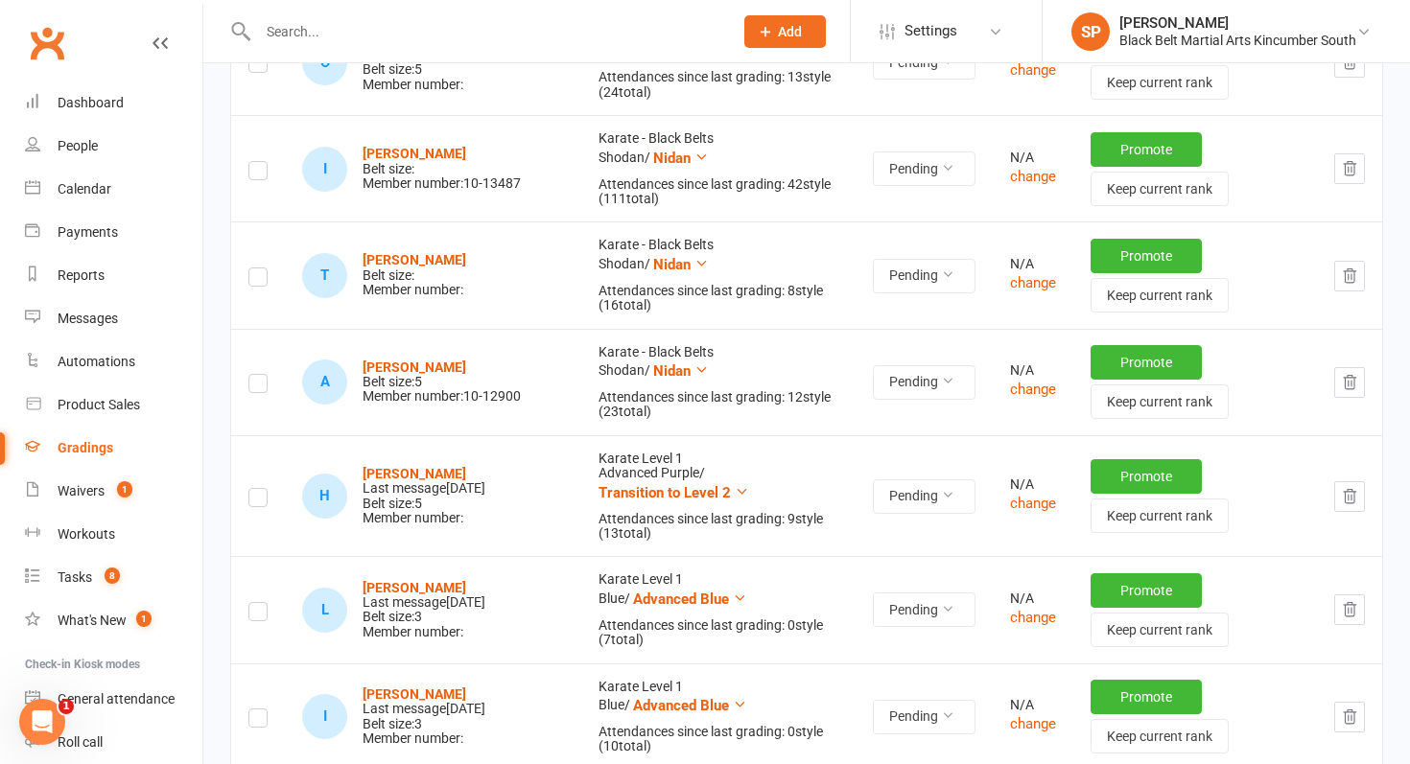
click at [1345, 378] on icon "button" at bounding box center [1350, 381] width 12 height 13
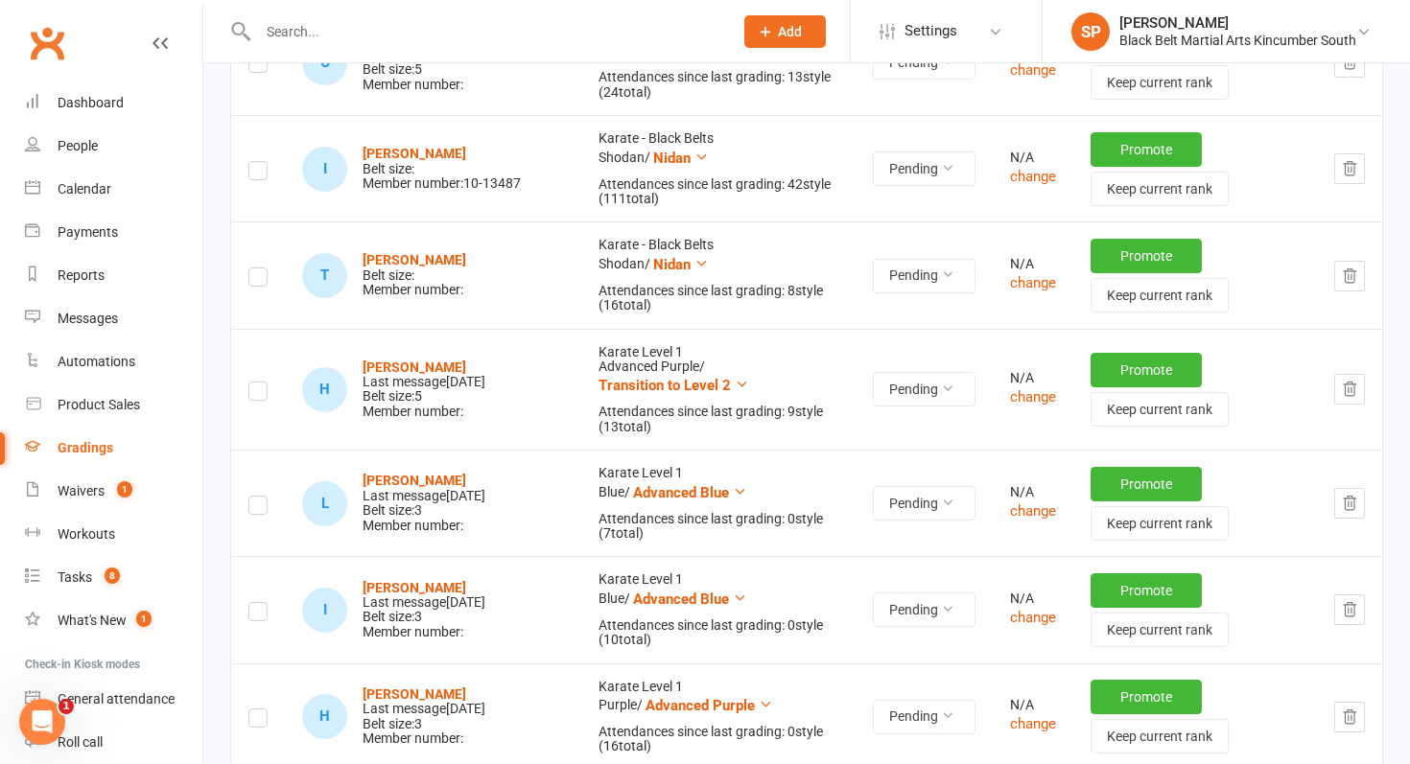
click at [1355, 275] on icon "button" at bounding box center [1349, 276] width 17 height 17
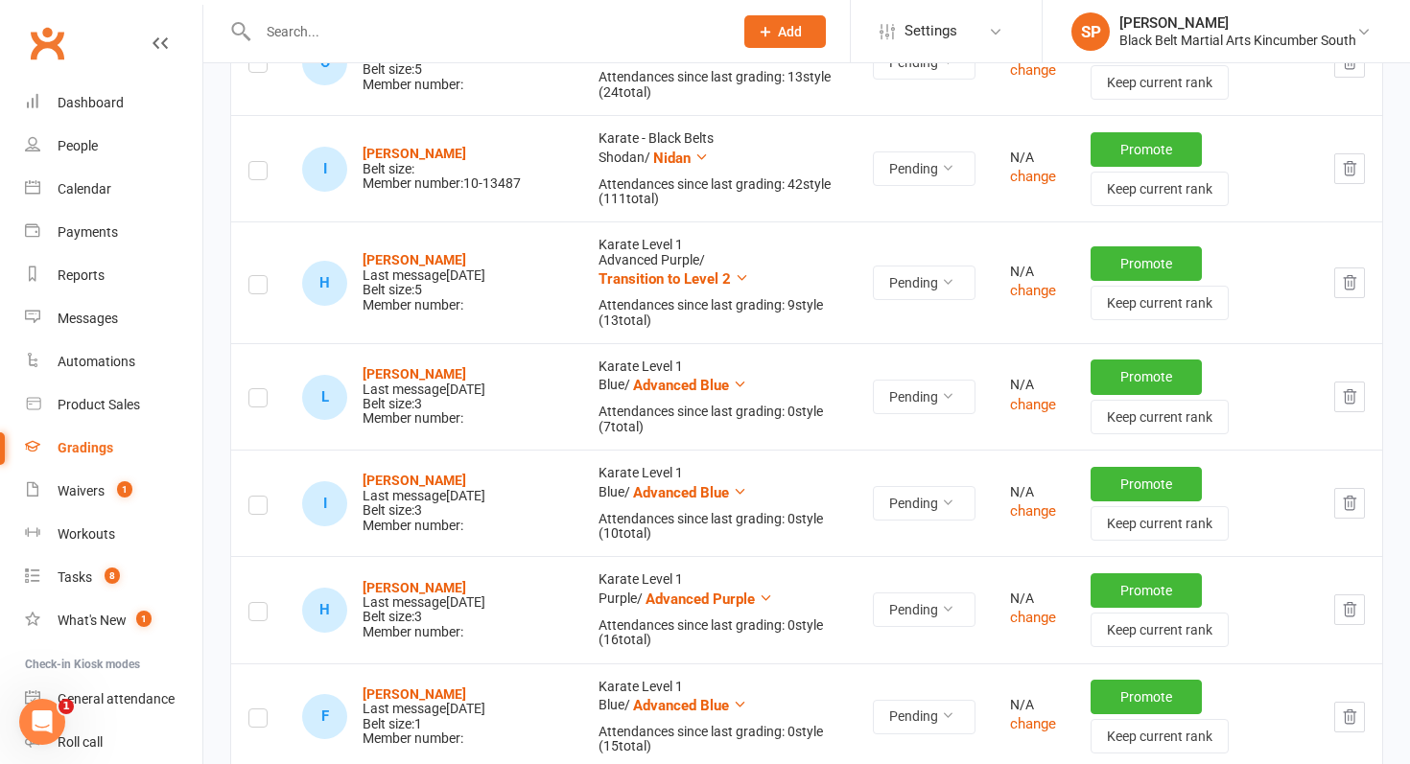
click at [1354, 169] on icon "button" at bounding box center [1350, 168] width 12 height 13
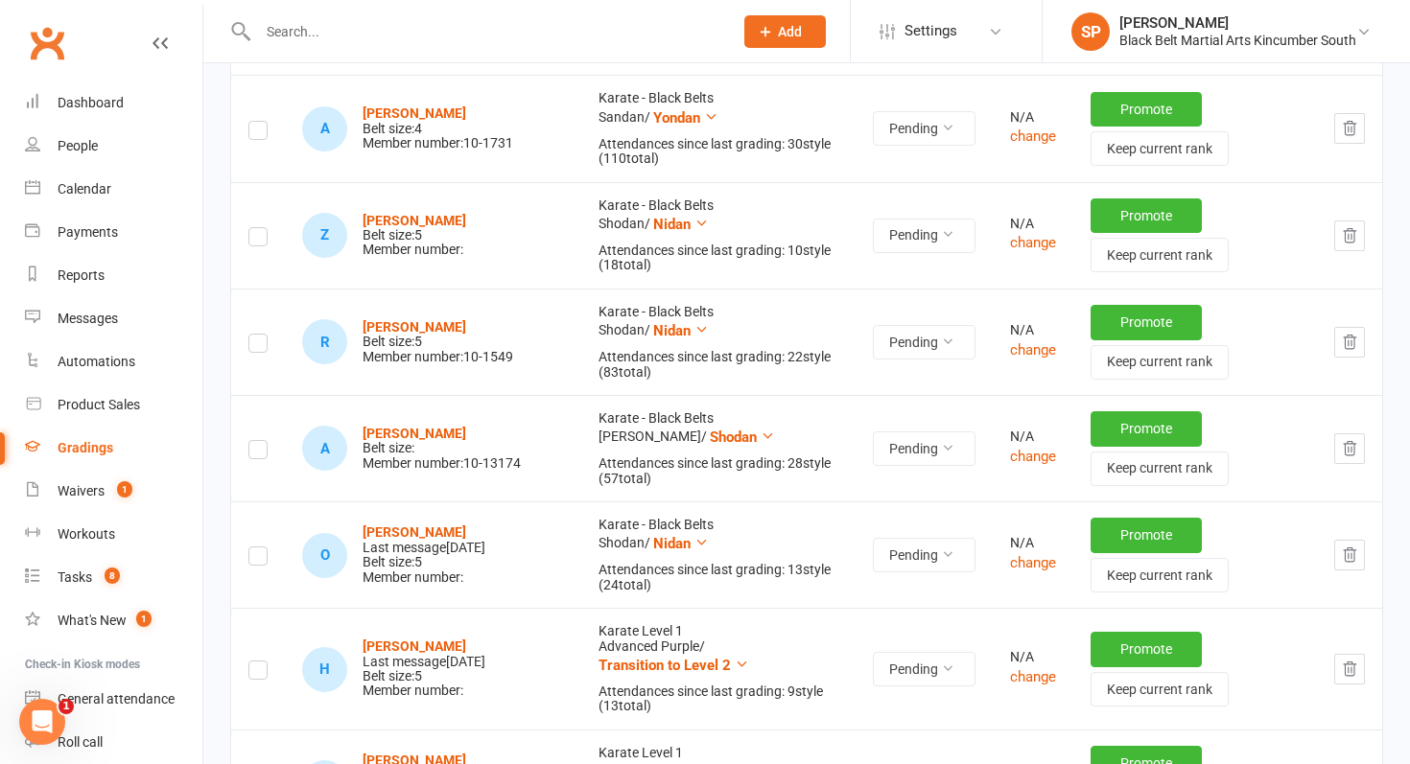
scroll to position [463, 0]
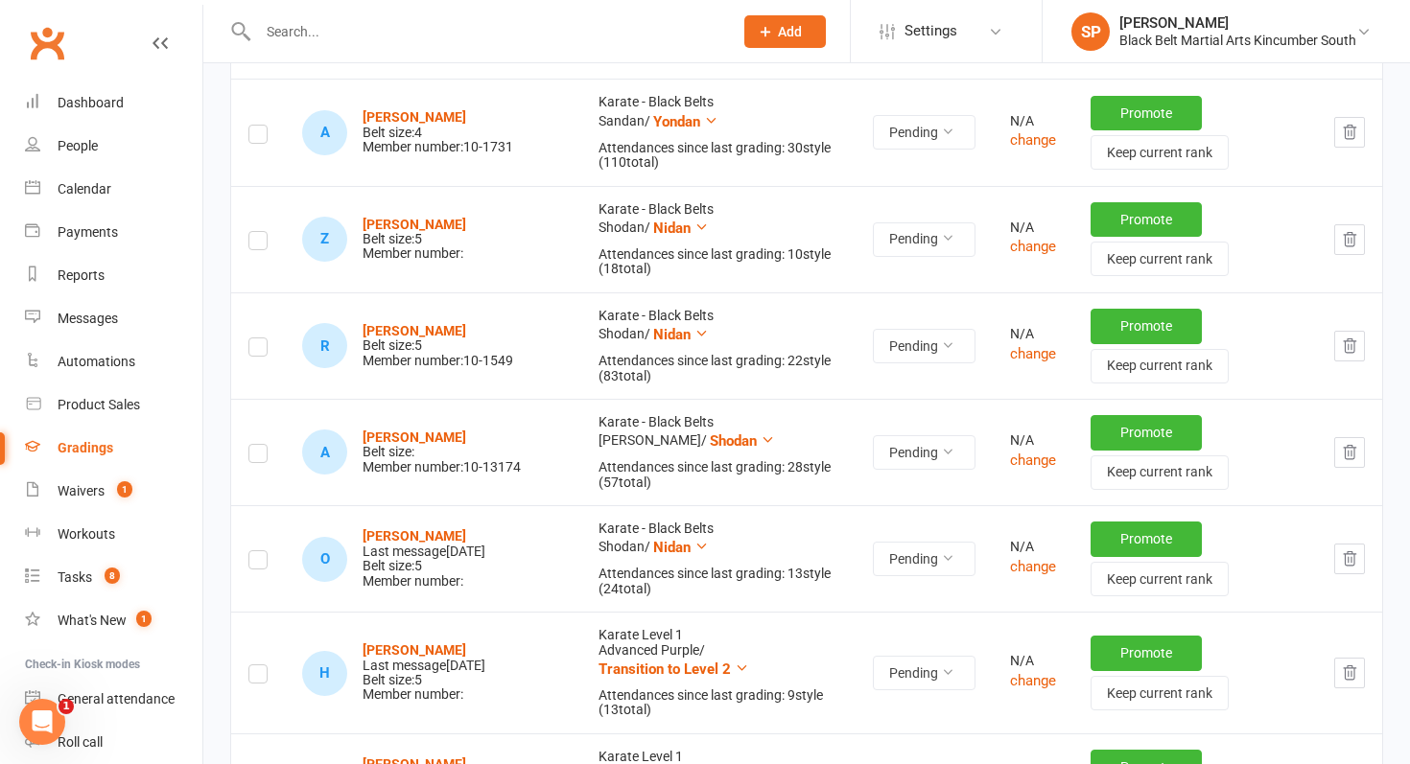
click at [1349, 548] on button "button" at bounding box center [1349, 559] width 31 height 31
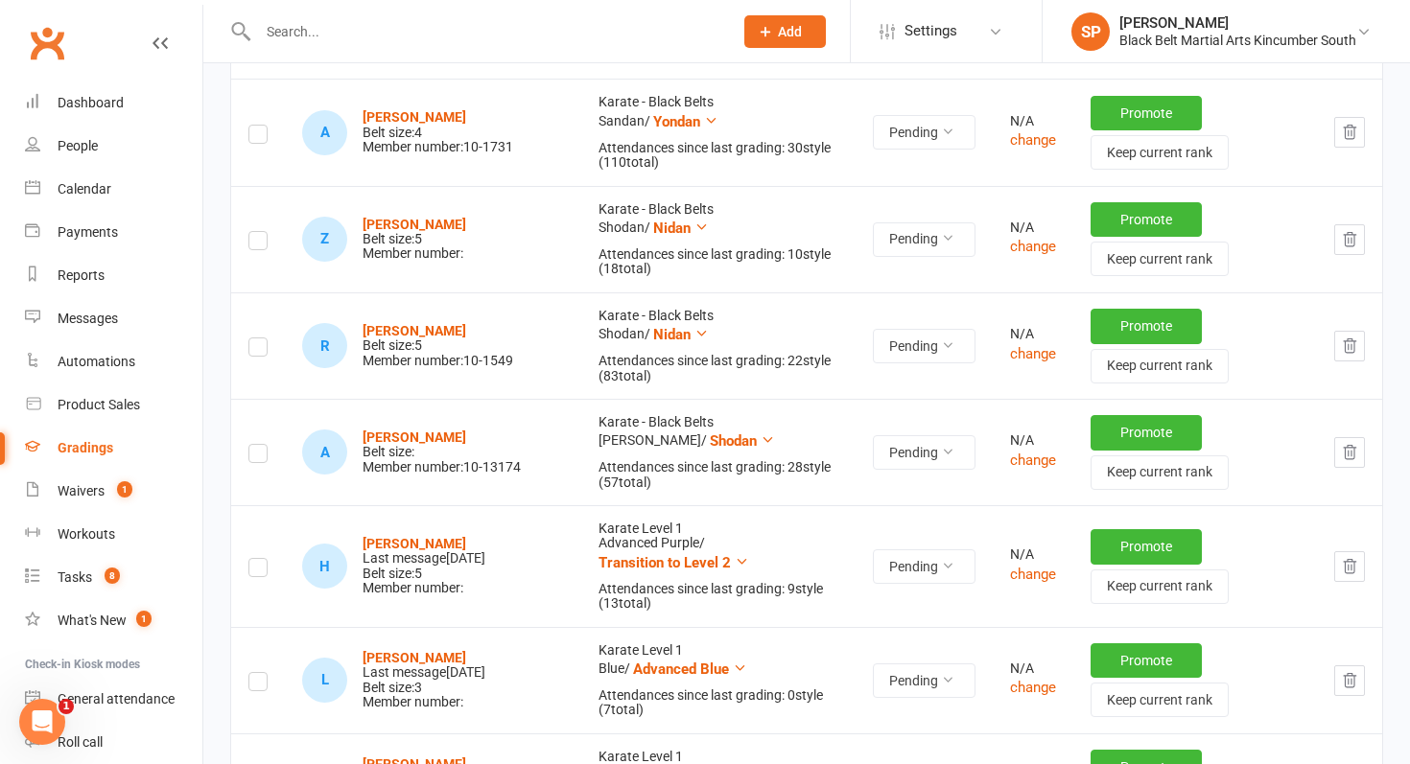
click at [1351, 447] on icon "button" at bounding box center [1350, 451] width 12 height 13
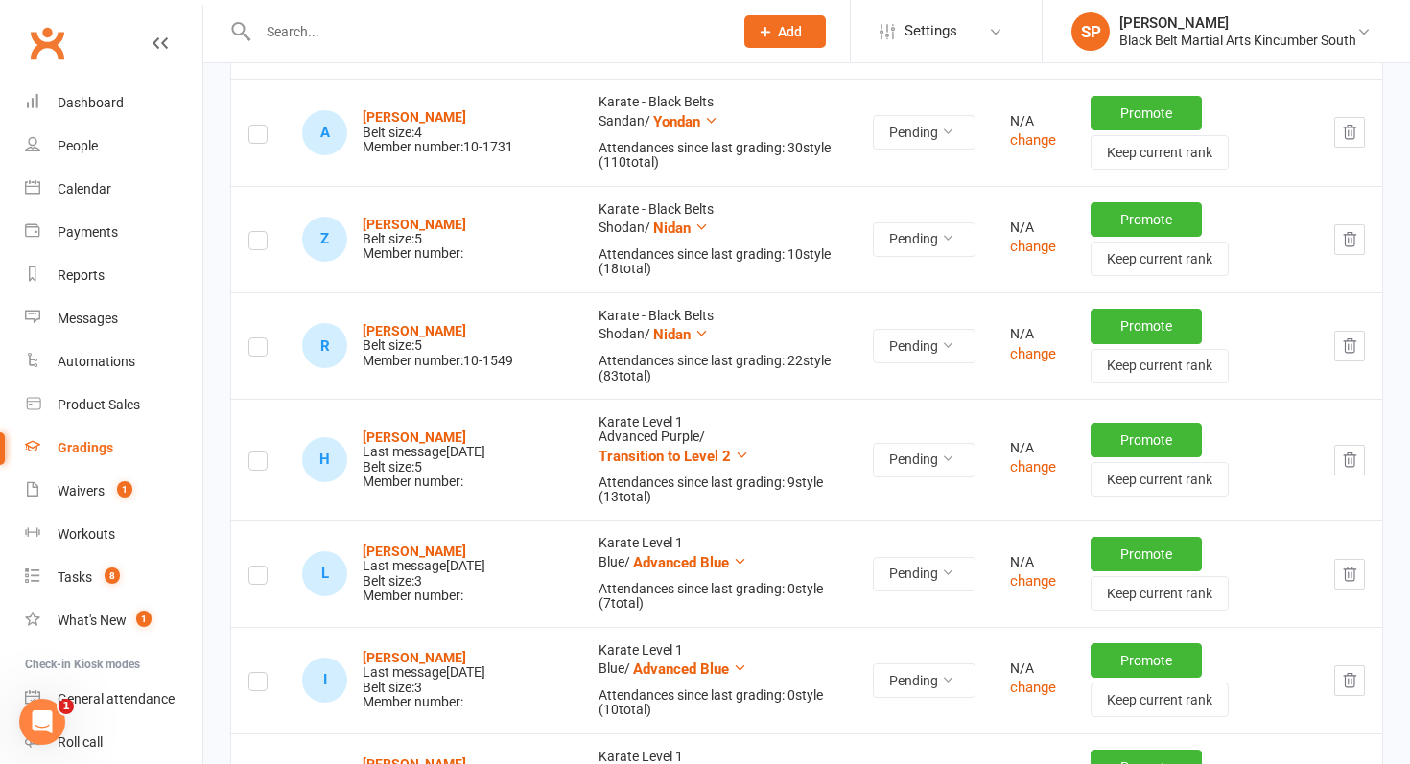
click at [1345, 347] on icon "button" at bounding box center [1350, 345] width 12 height 13
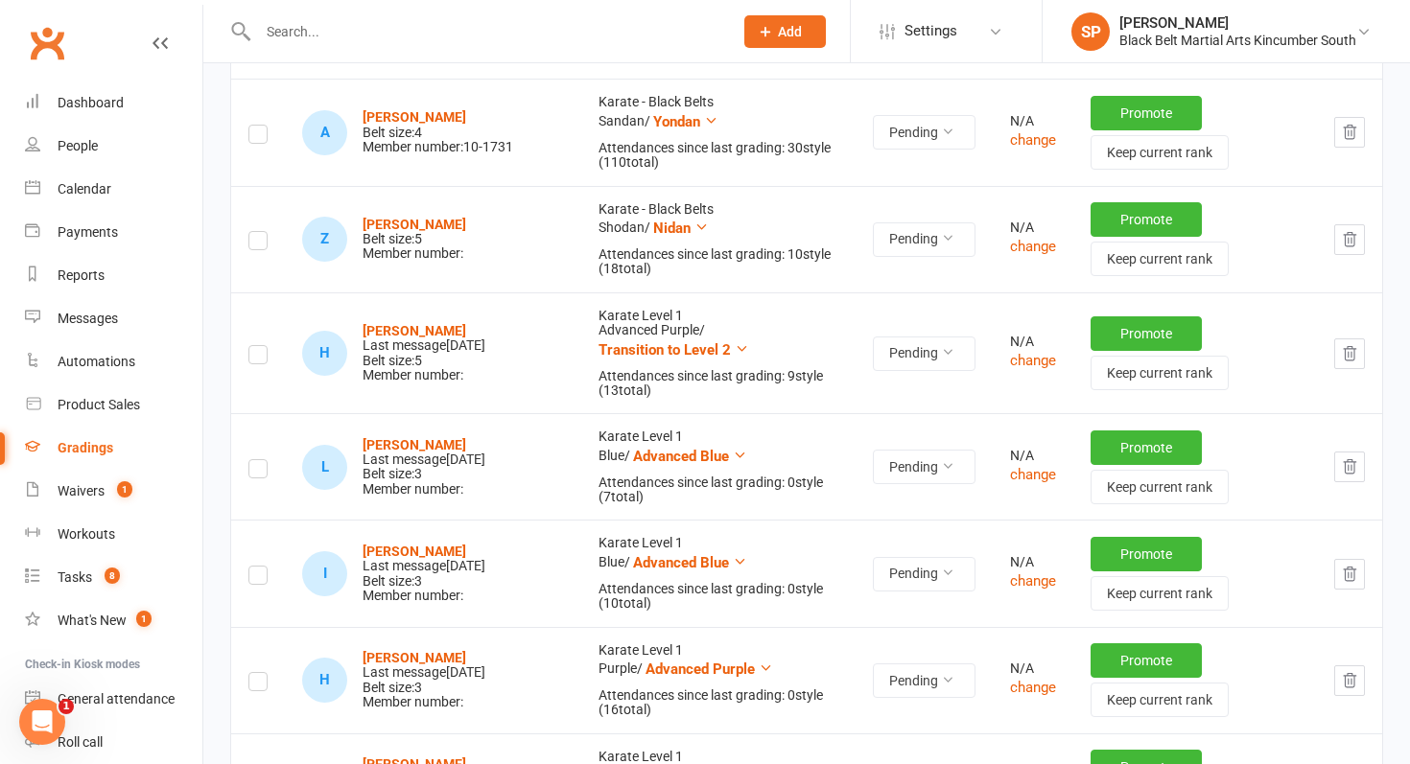
click at [1359, 235] on button "button" at bounding box center [1349, 239] width 31 height 31
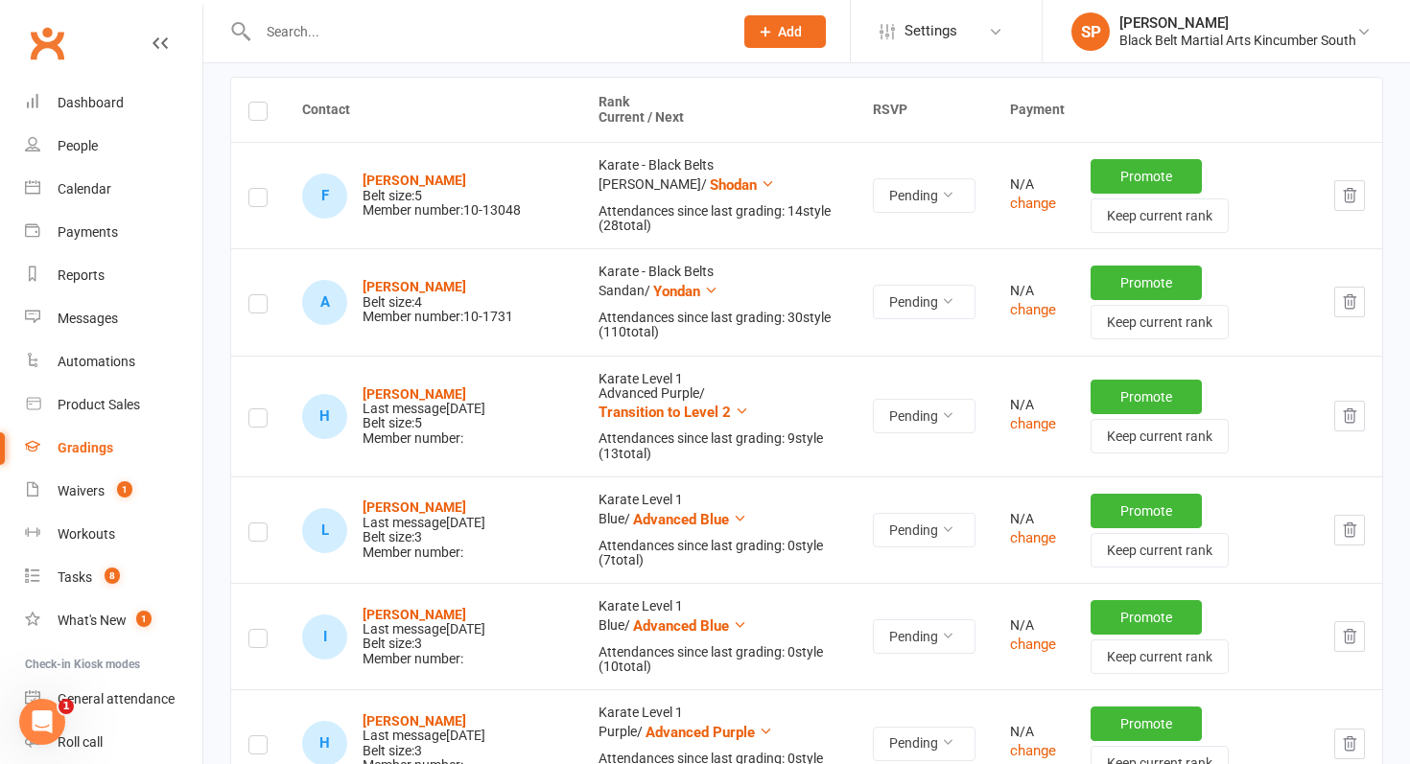
scroll to position [287, 0]
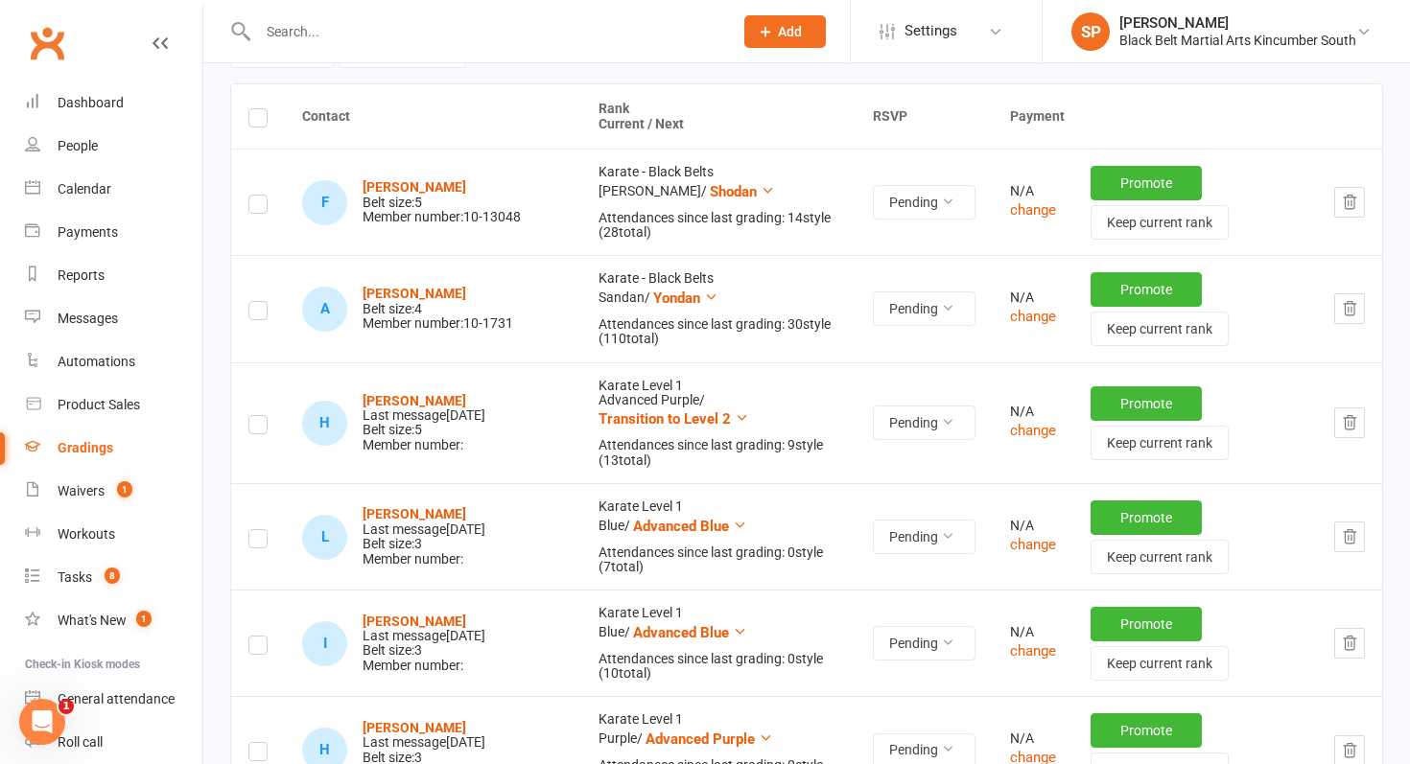
click at [1341, 312] on icon "button" at bounding box center [1349, 308] width 17 height 17
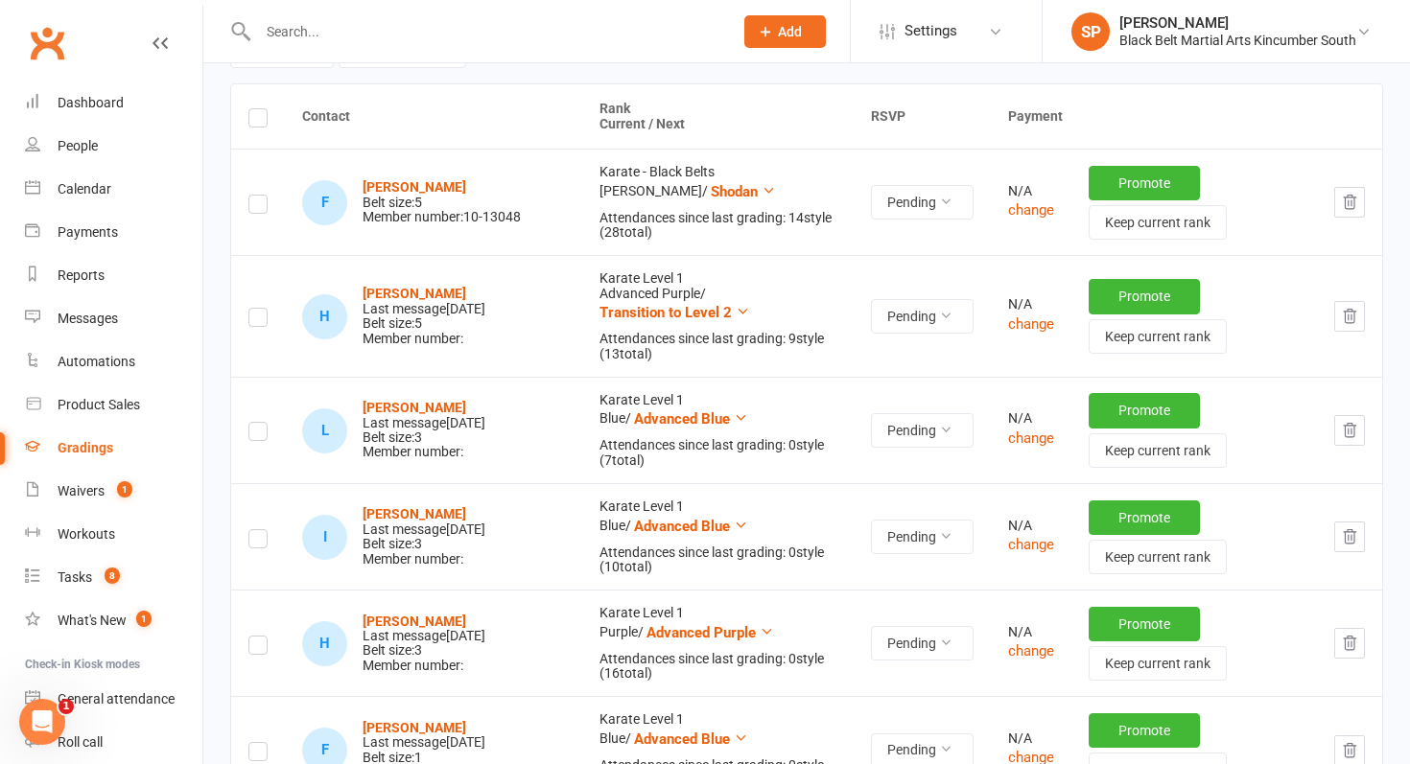
click at [1348, 196] on icon "button" at bounding box center [1350, 202] width 12 height 13
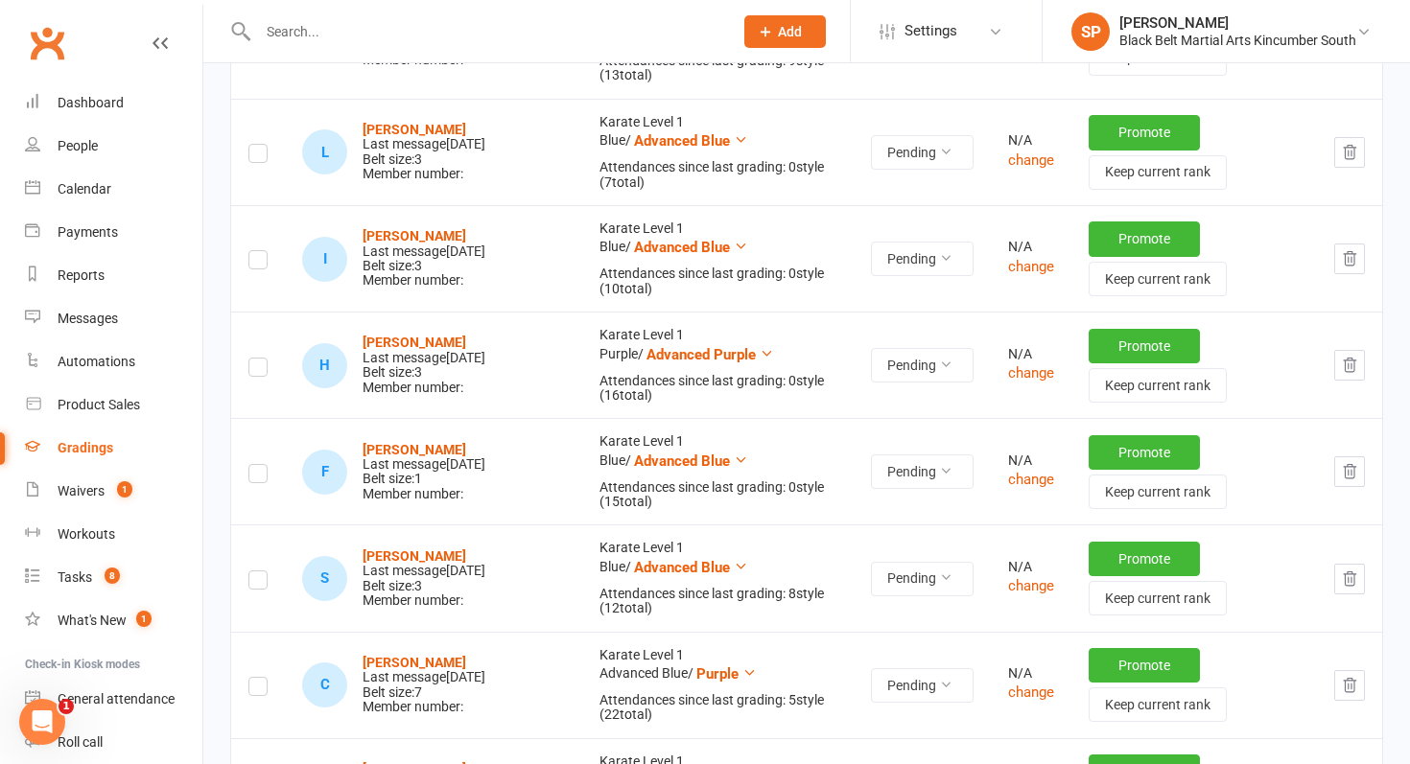
scroll to position [0, 0]
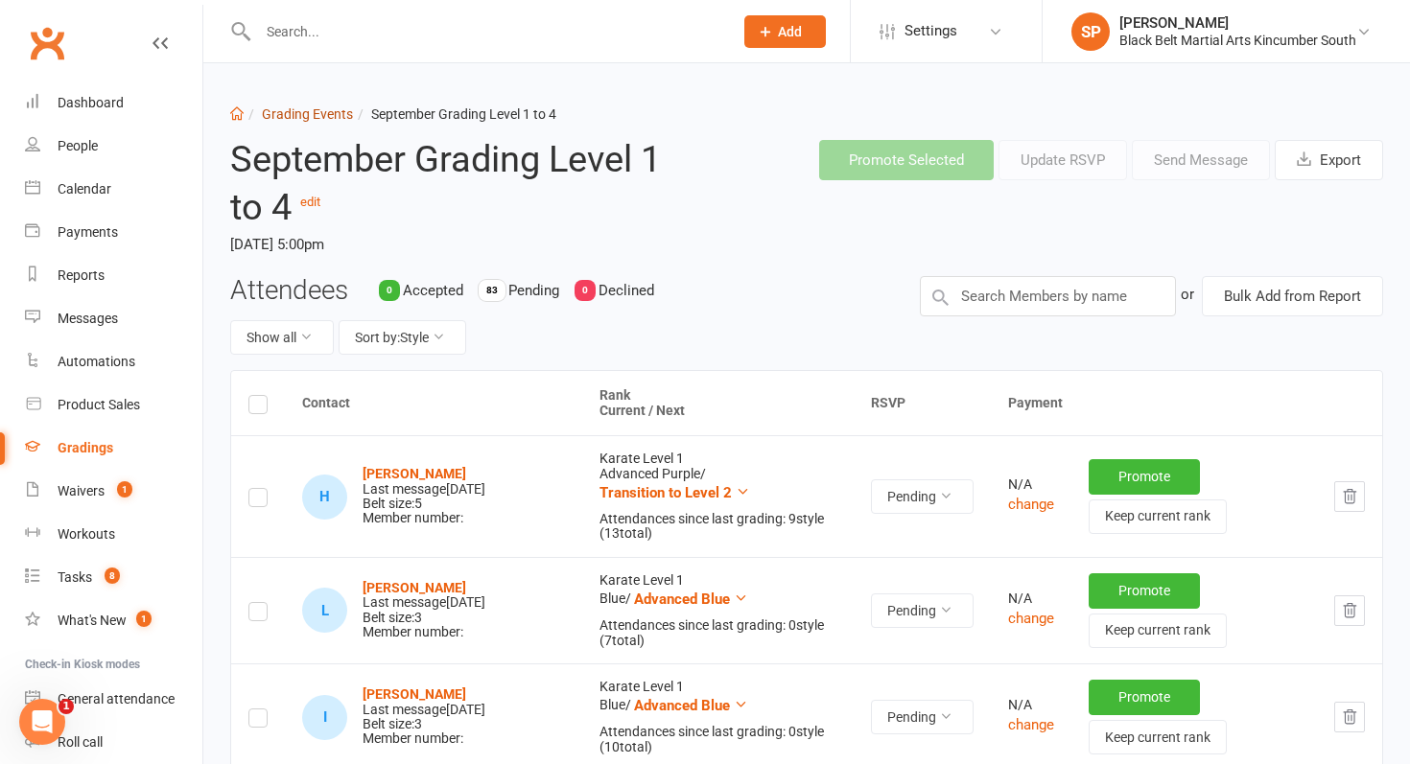
click at [298, 115] on link "Grading Events" at bounding box center [307, 113] width 91 height 15
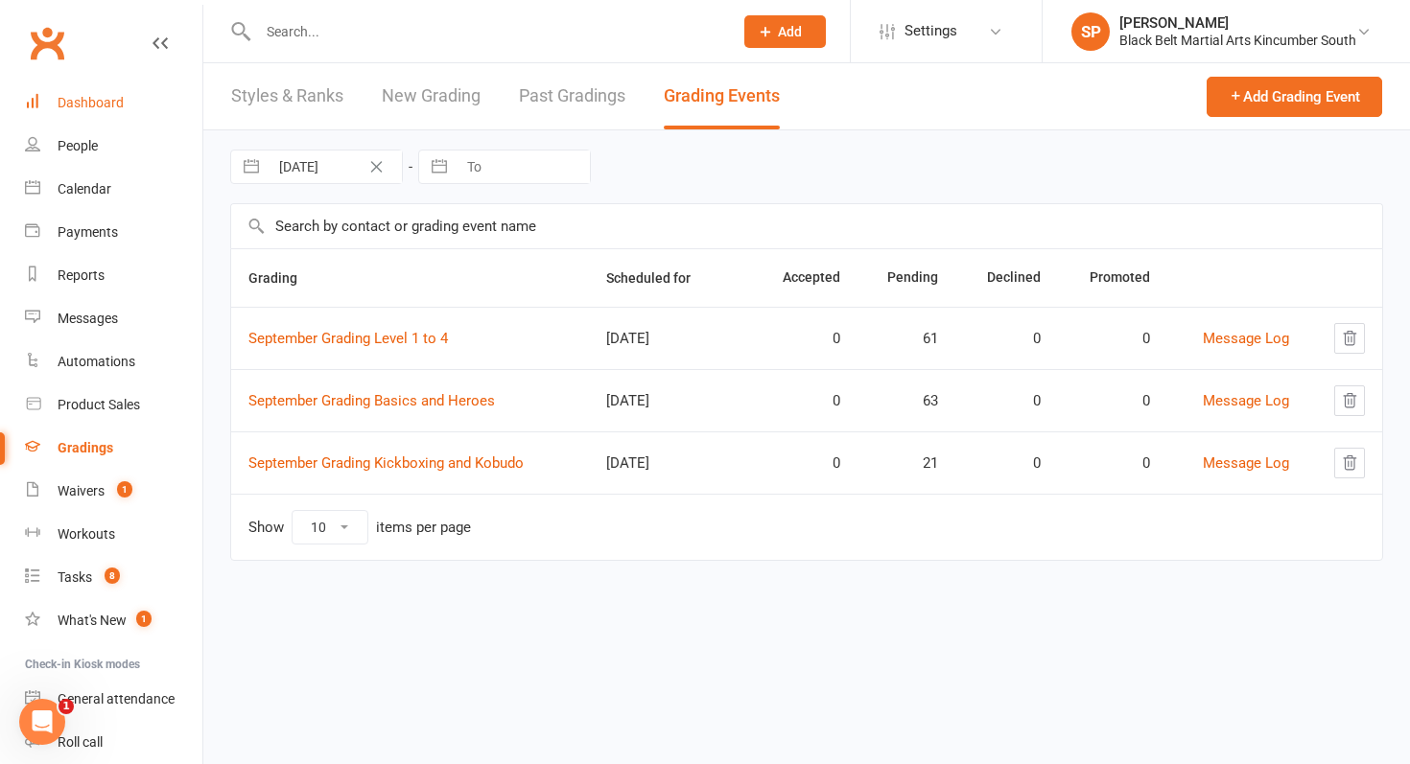
click at [84, 99] on div "Dashboard" at bounding box center [91, 102] width 66 height 15
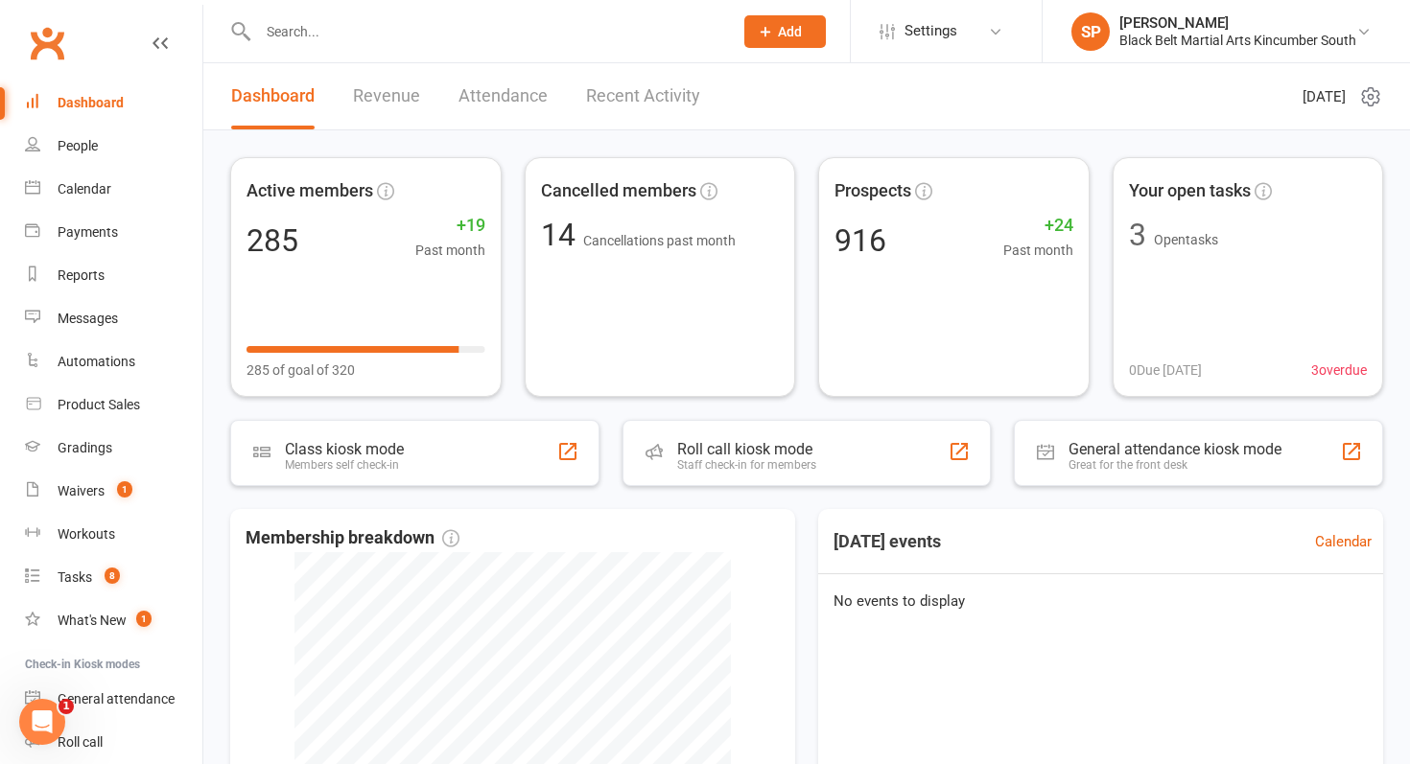
click at [640, 102] on link "Recent Activity" at bounding box center [643, 96] width 114 height 66
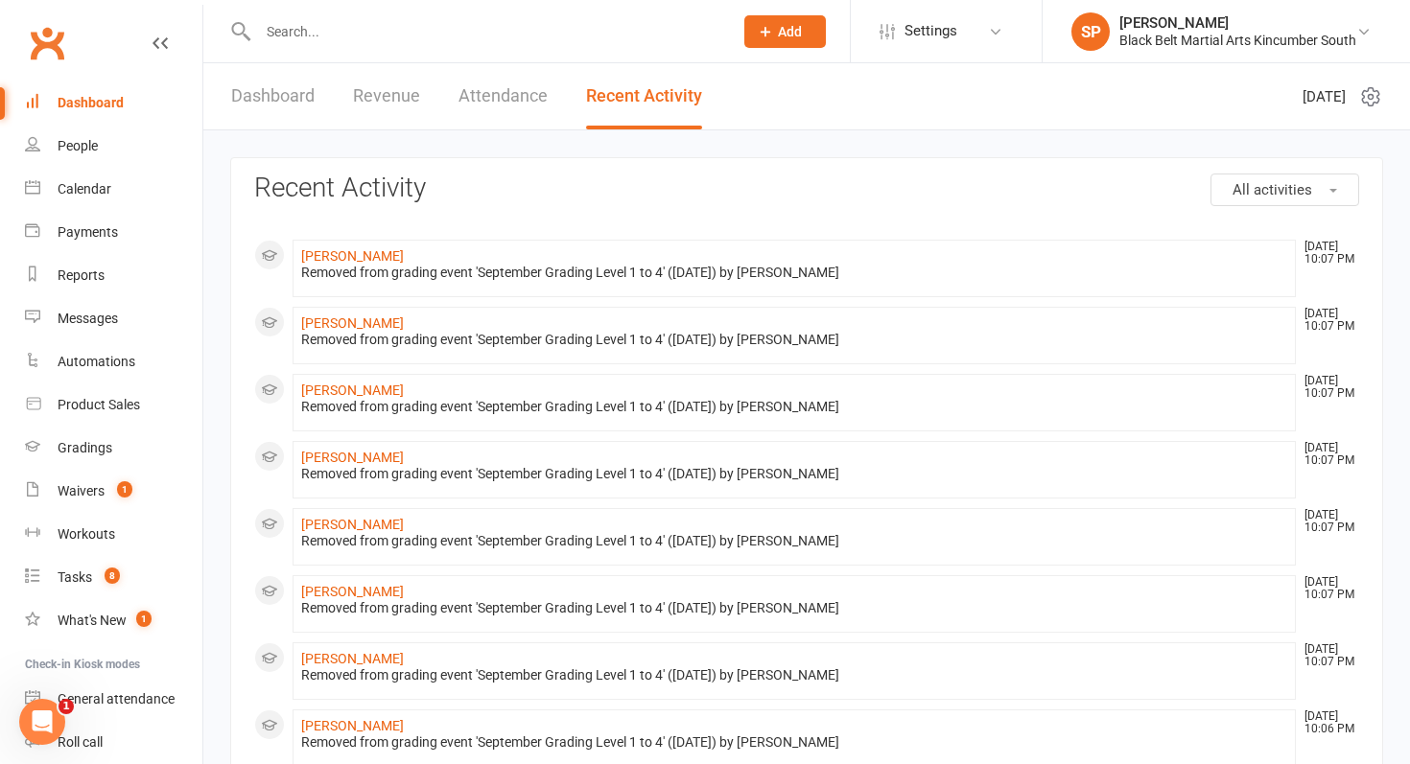
click at [111, 101] on div "Dashboard" at bounding box center [91, 102] width 66 height 15
click at [79, 201] on link "Calendar" at bounding box center [113, 189] width 177 height 43
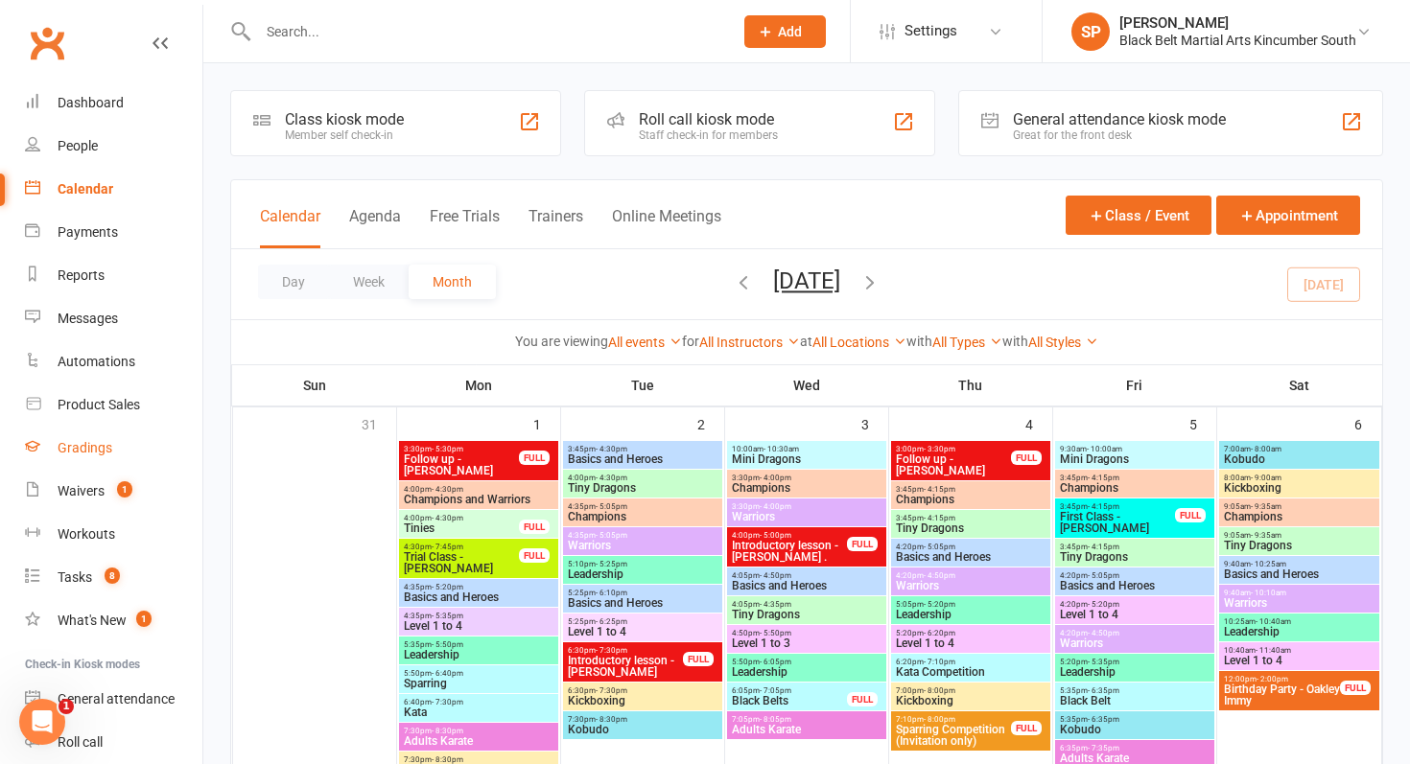
click at [83, 458] on link "Gradings" at bounding box center [113, 448] width 177 height 43
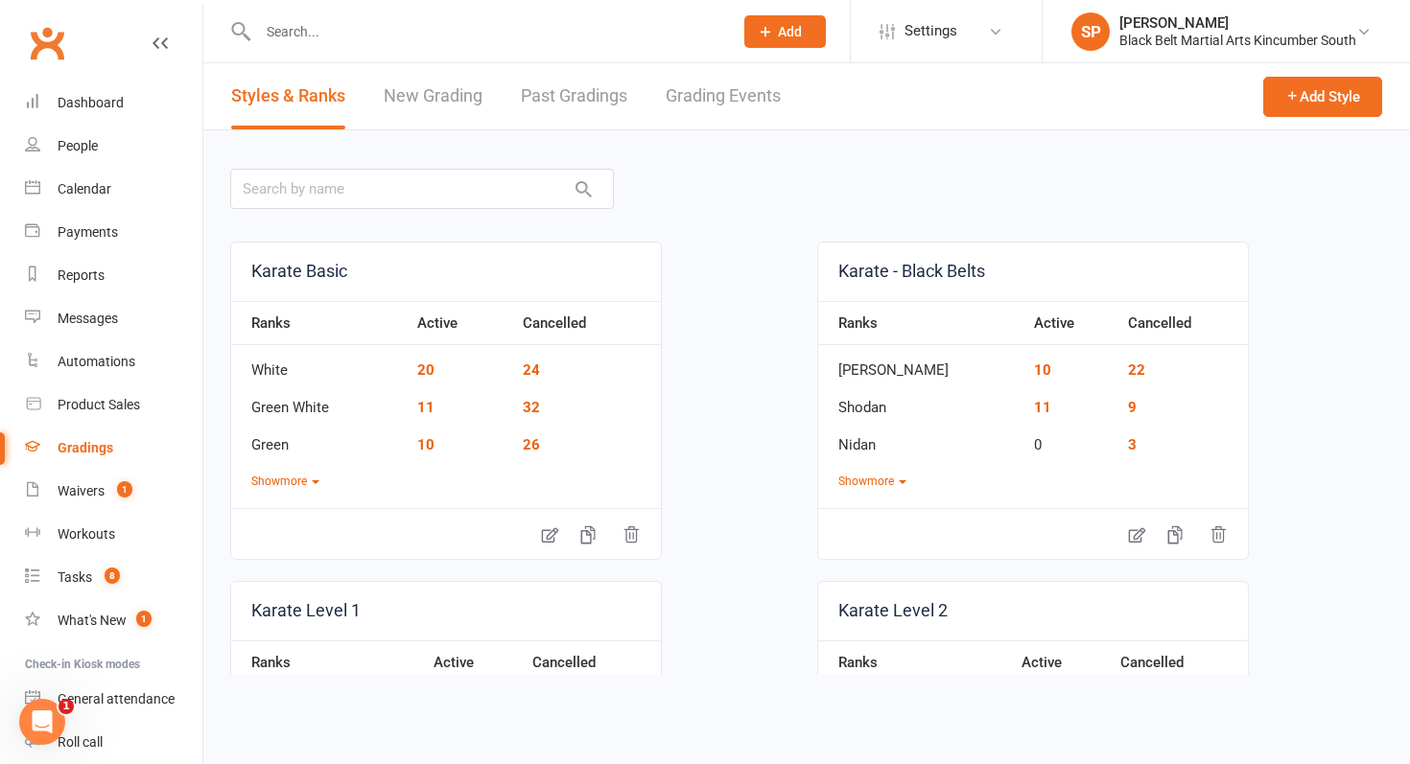
click at [776, 82] on link "Grading Events" at bounding box center [723, 96] width 115 height 66
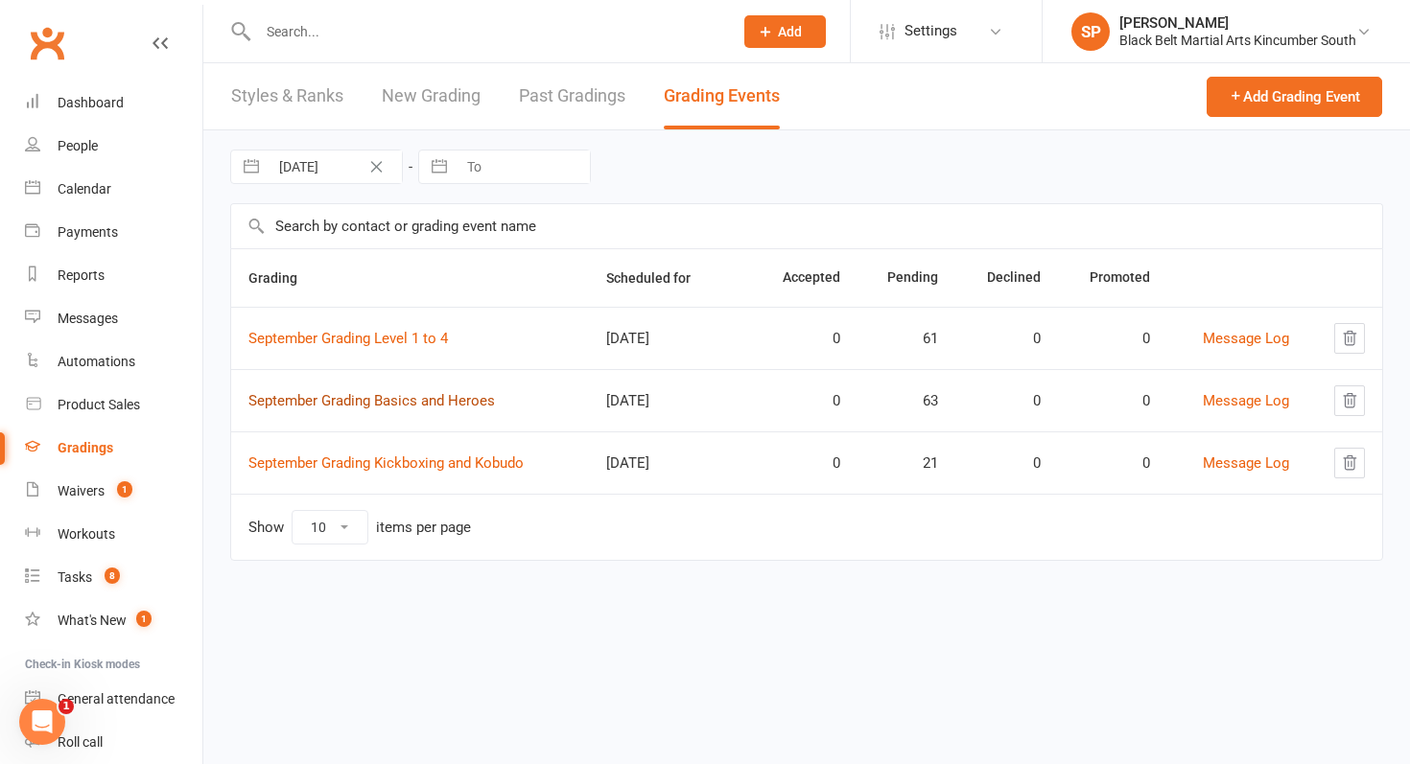
click at [456, 401] on link "September Grading Basics and Heroes" at bounding box center [371, 400] width 247 height 17
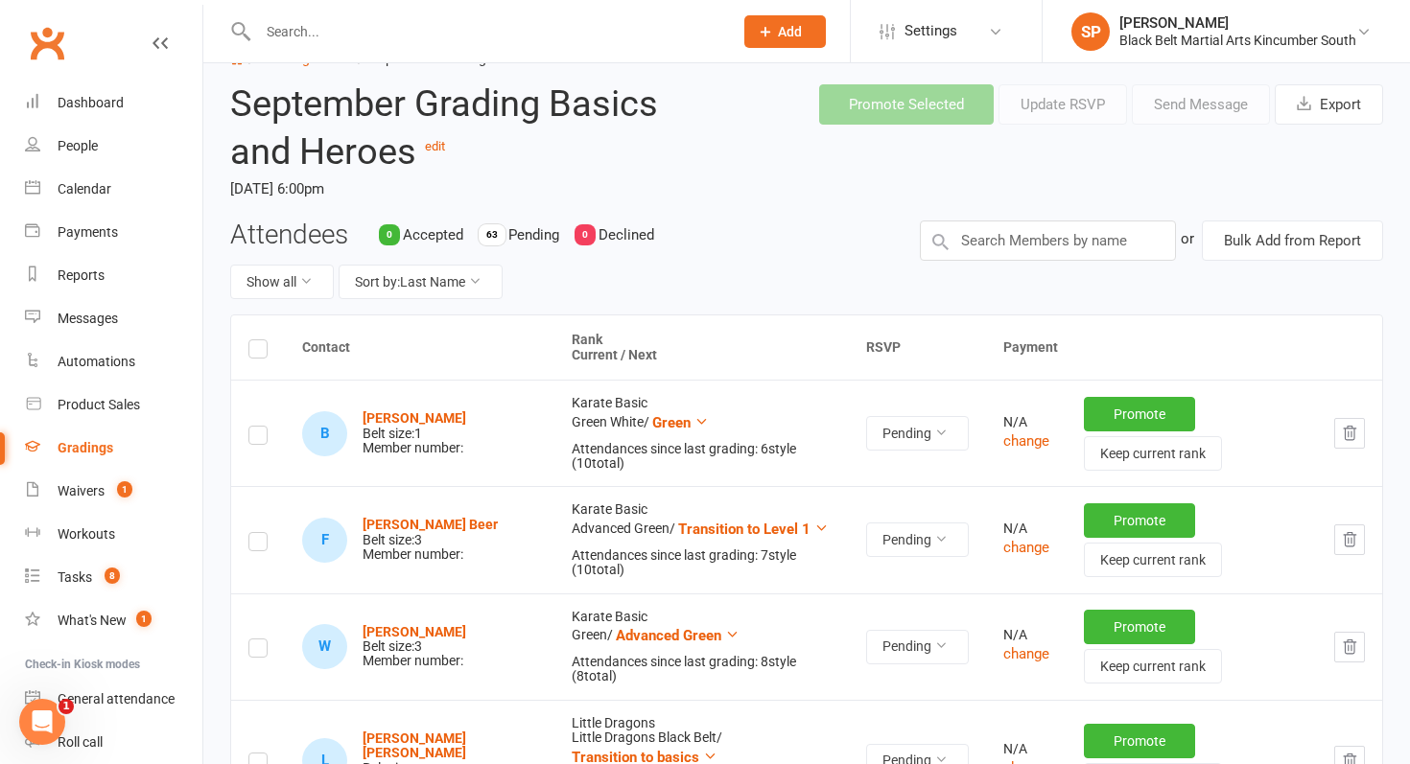
scroll to position [57, 0]
click at [456, 401] on td "B [PERSON_NAME] Belt size: 1 Member number:" at bounding box center [420, 432] width 270 height 106
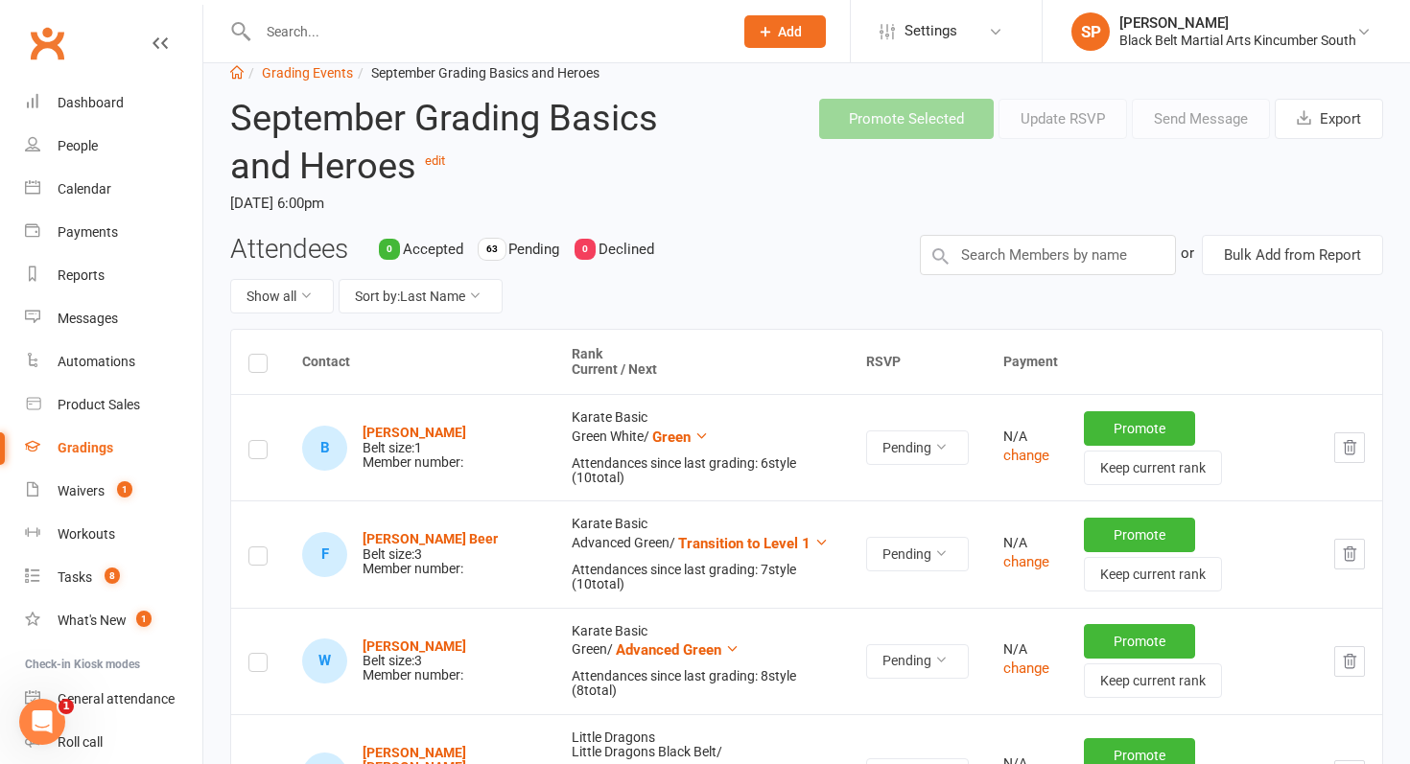
scroll to position [33, 0]
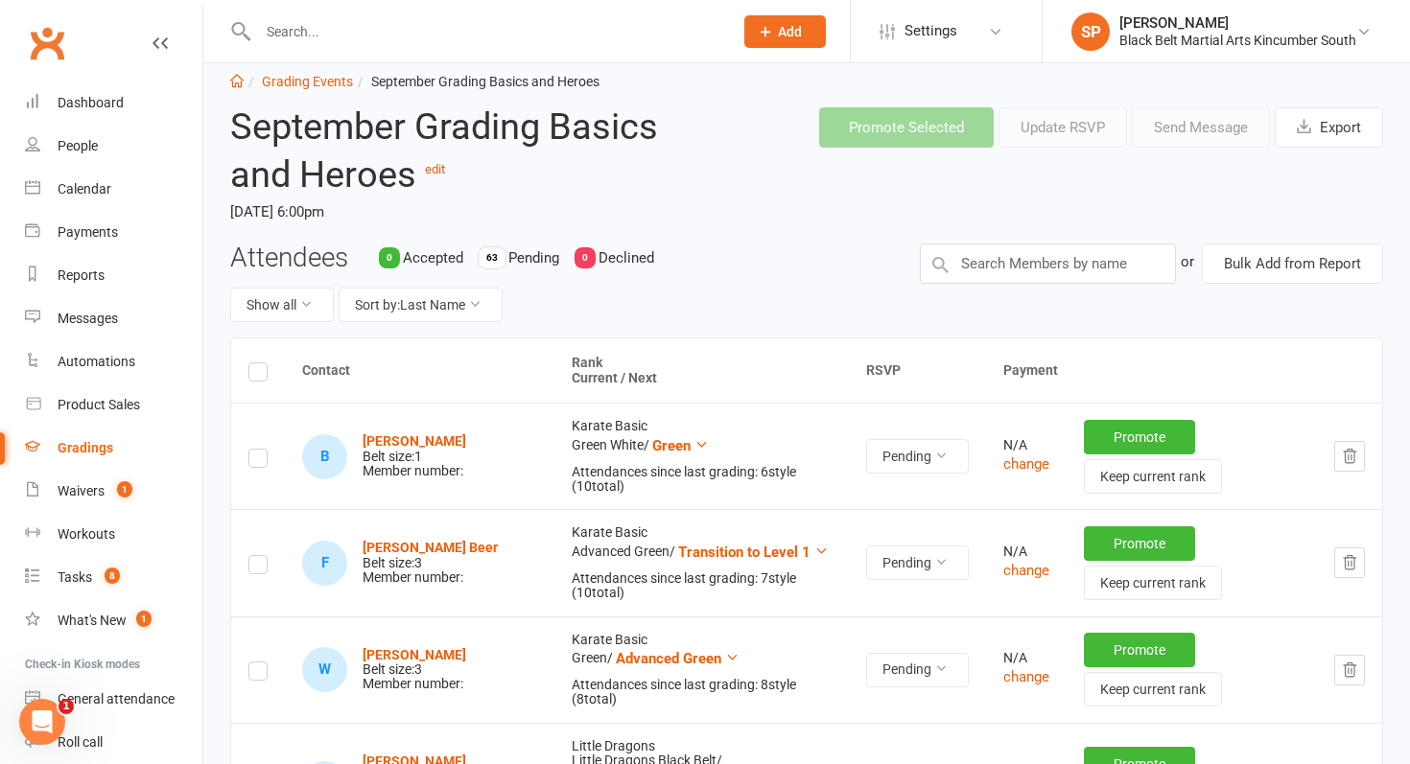
click at [267, 375] on label at bounding box center [257, 375] width 19 height 0
click at [267, 364] on input "checkbox" at bounding box center [257, 364] width 19 height 0
click at [1206, 127] on button "Send Message" at bounding box center [1201, 127] width 138 height 40
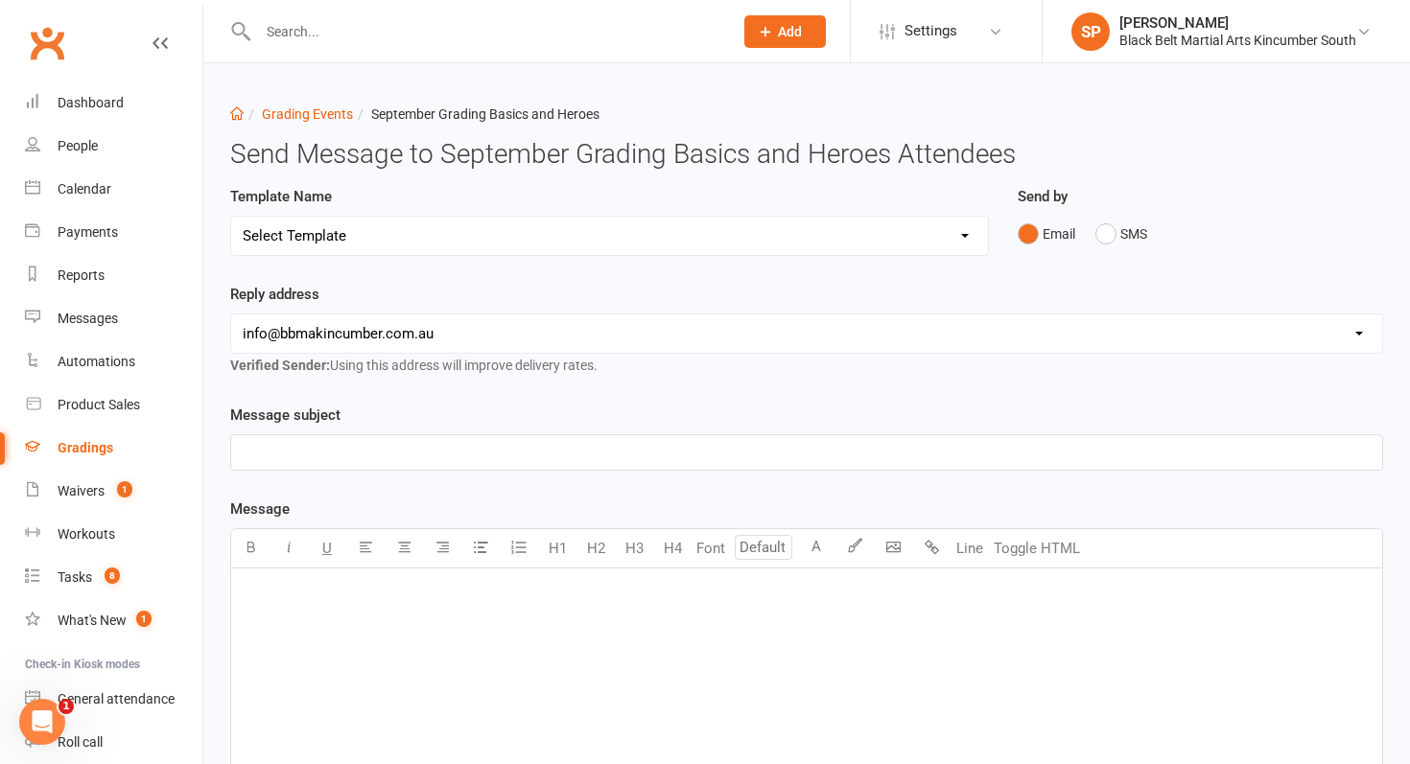
click at [393, 627] on div "﻿" at bounding box center [806, 713] width 1151 height 288
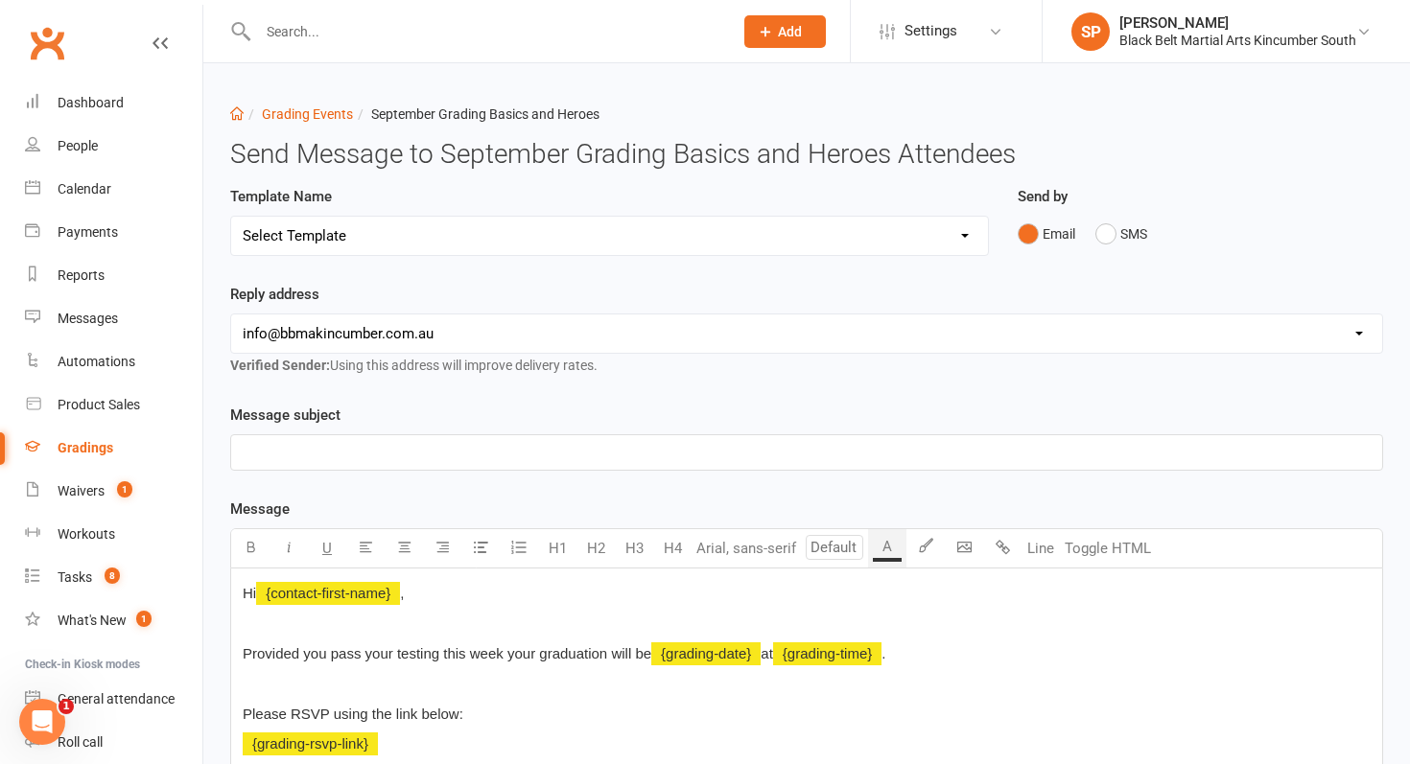
click at [382, 450] on p "﻿" at bounding box center [807, 452] width 1128 height 23
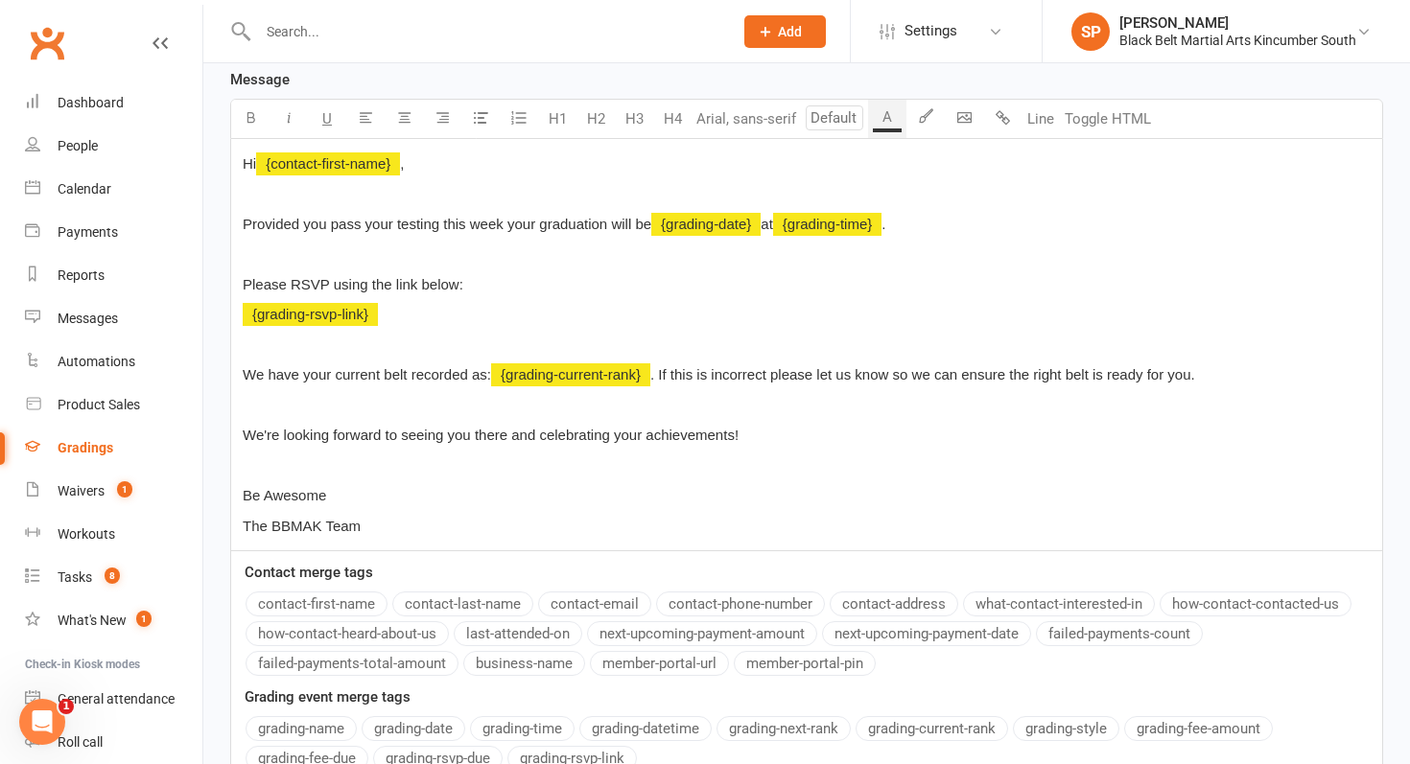
scroll to position [362, 0]
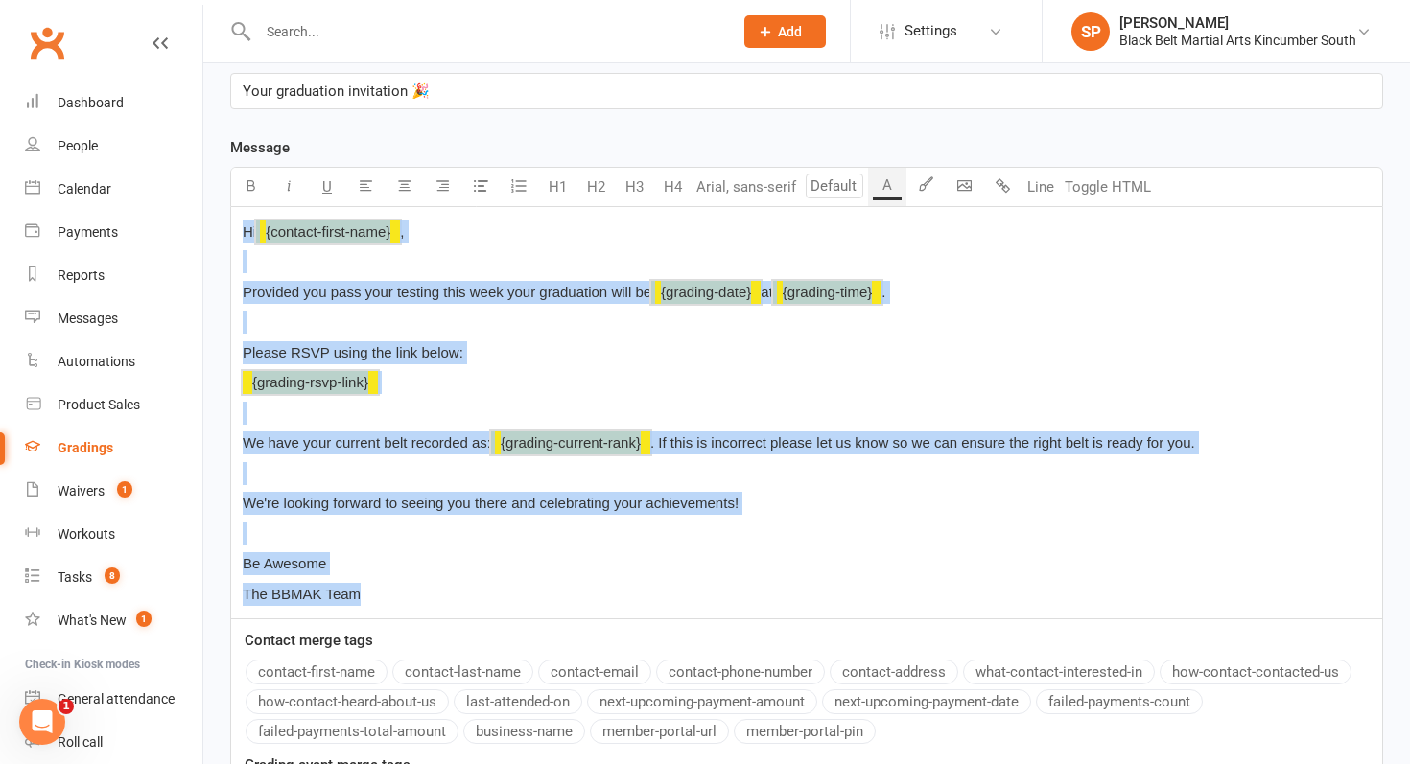
drag, startPoint x: 238, startPoint y: 240, endPoint x: 439, endPoint y: 607, distance: 419.0
click at [439, 607] on div "Hi ﻿ {contact-first-name} , ﻿ Provided you pass your testing this week your gra…" at bounding box center [806, 412] width 1151 height 411
copy div "Hi ﻿ {contact-first-name} , ﻿ Provided you pass your testing this week your gra…"
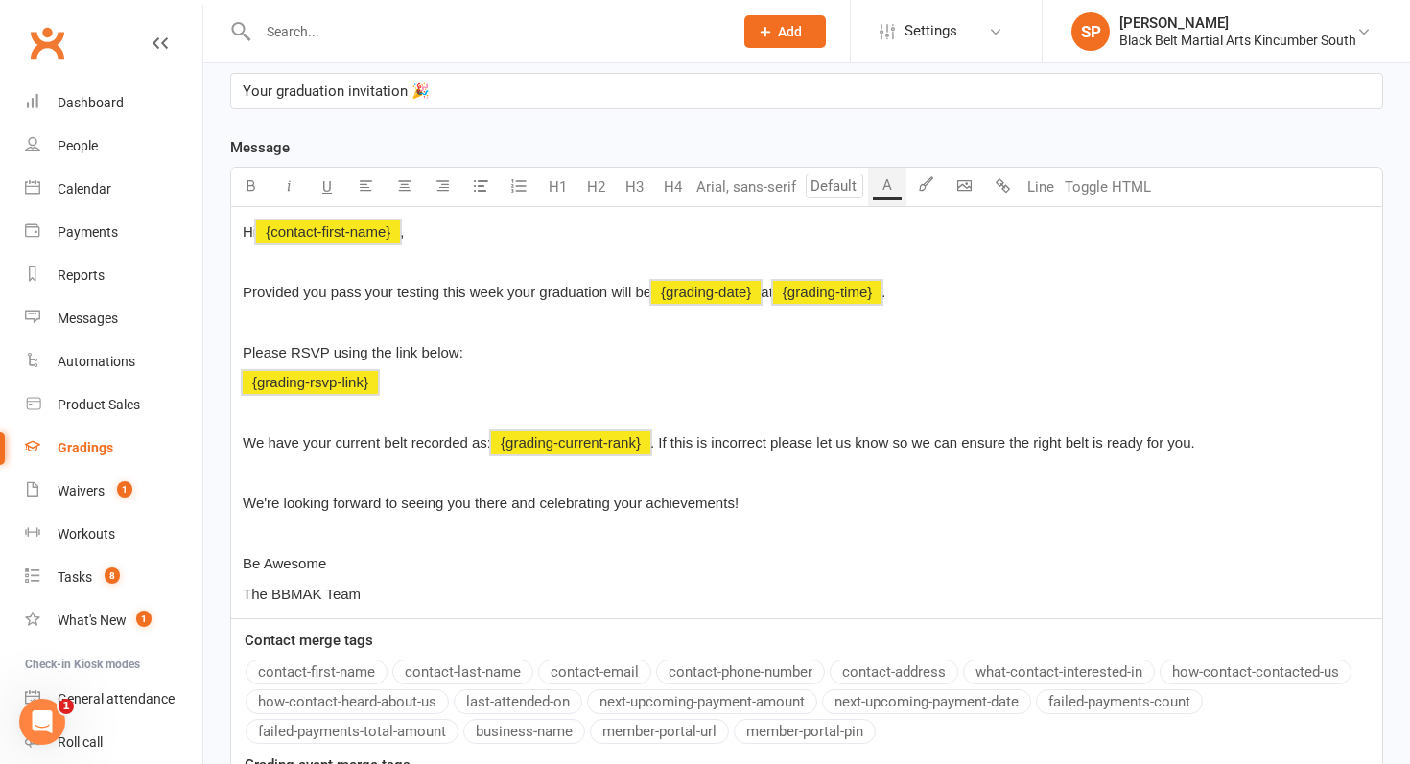
click at [478, 611] on div "Hi ﻿ {contact-first-name} , ﻿ Provided you pass your testing this week your gra…" at bounding box center [806, 412] width 1151 height 411
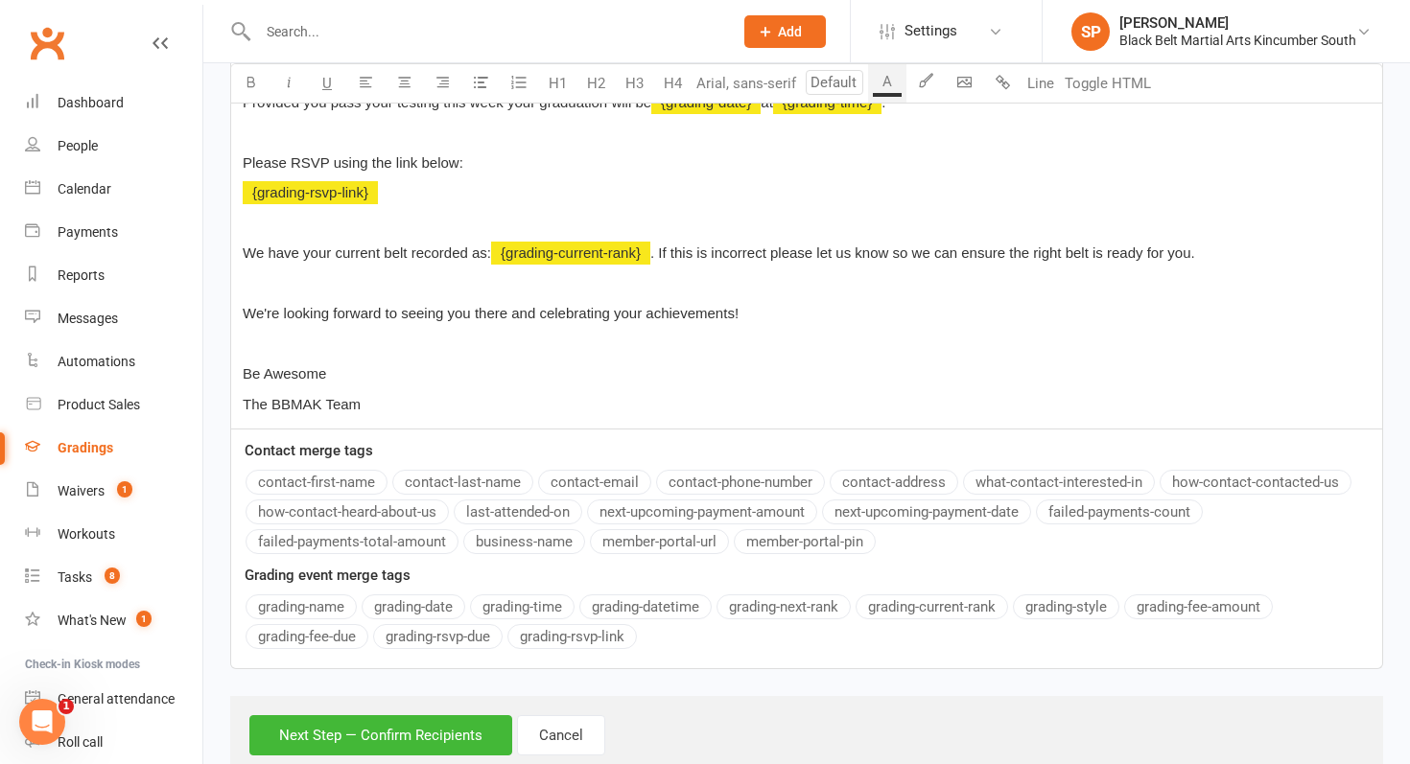
scroll to position [575, 0]
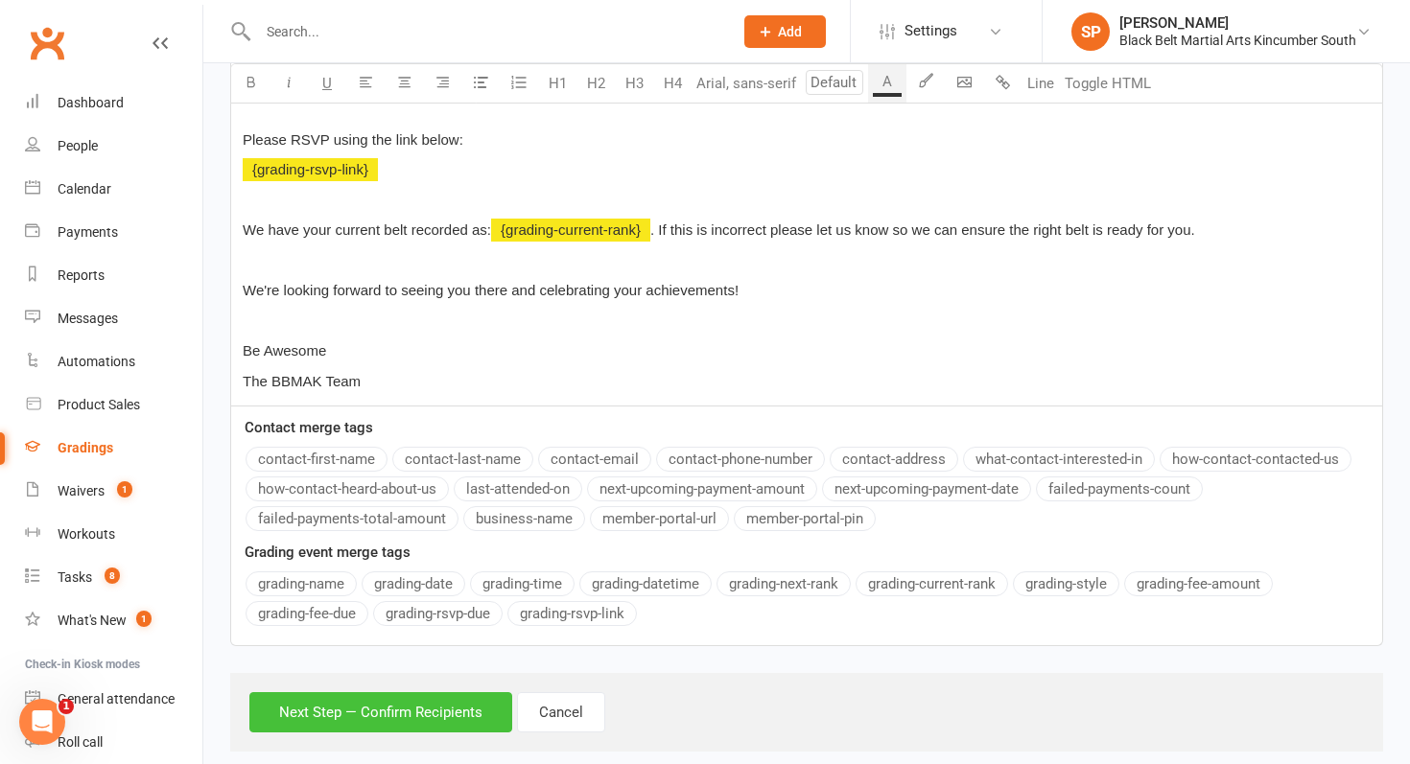
click at [415, 706] on button "Next Step — Confirm Recipients" at bounding box center [380, 713] width 263 height 40
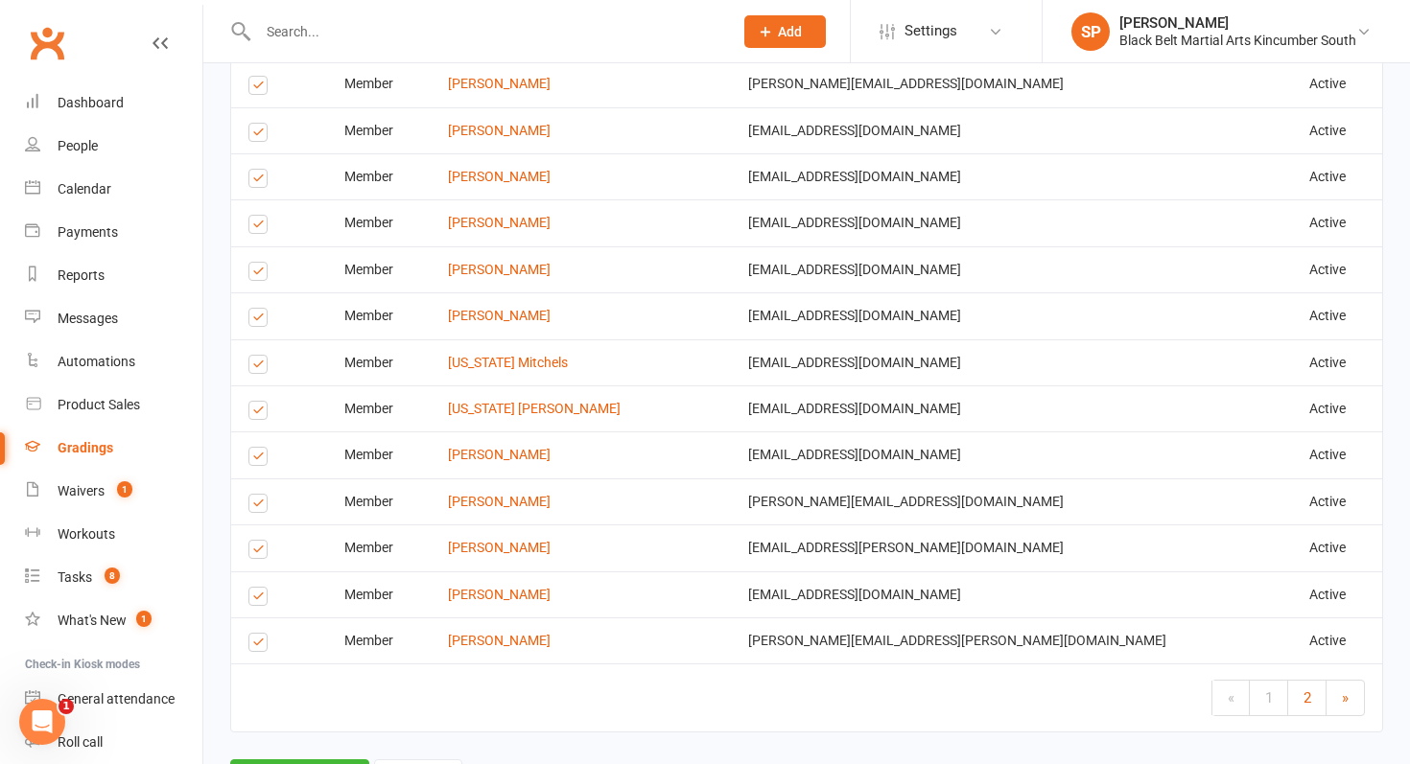
scroll to position [2693, 0]
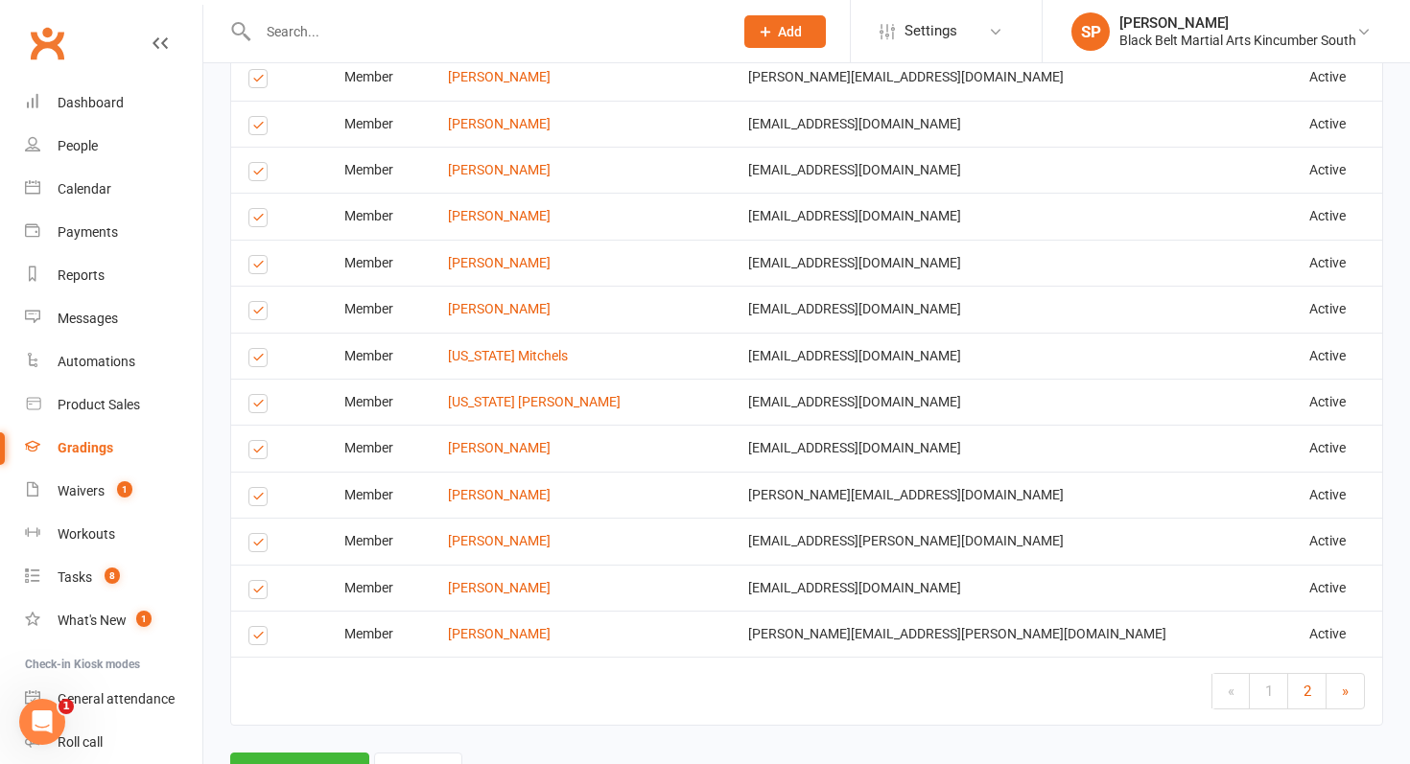
click at [259, 314] on label at bounding box center [261, 314] width 26 height 0
click at [259, 302] on input "checkbox" at bounding box center [254, 302] width 12 height 0
click at [266, 361] on label at bounding box center [261, 361] width 26 height 0
click at [261, 349] on input "checkbox" at bounding box center [254, 349] width 12 height 0
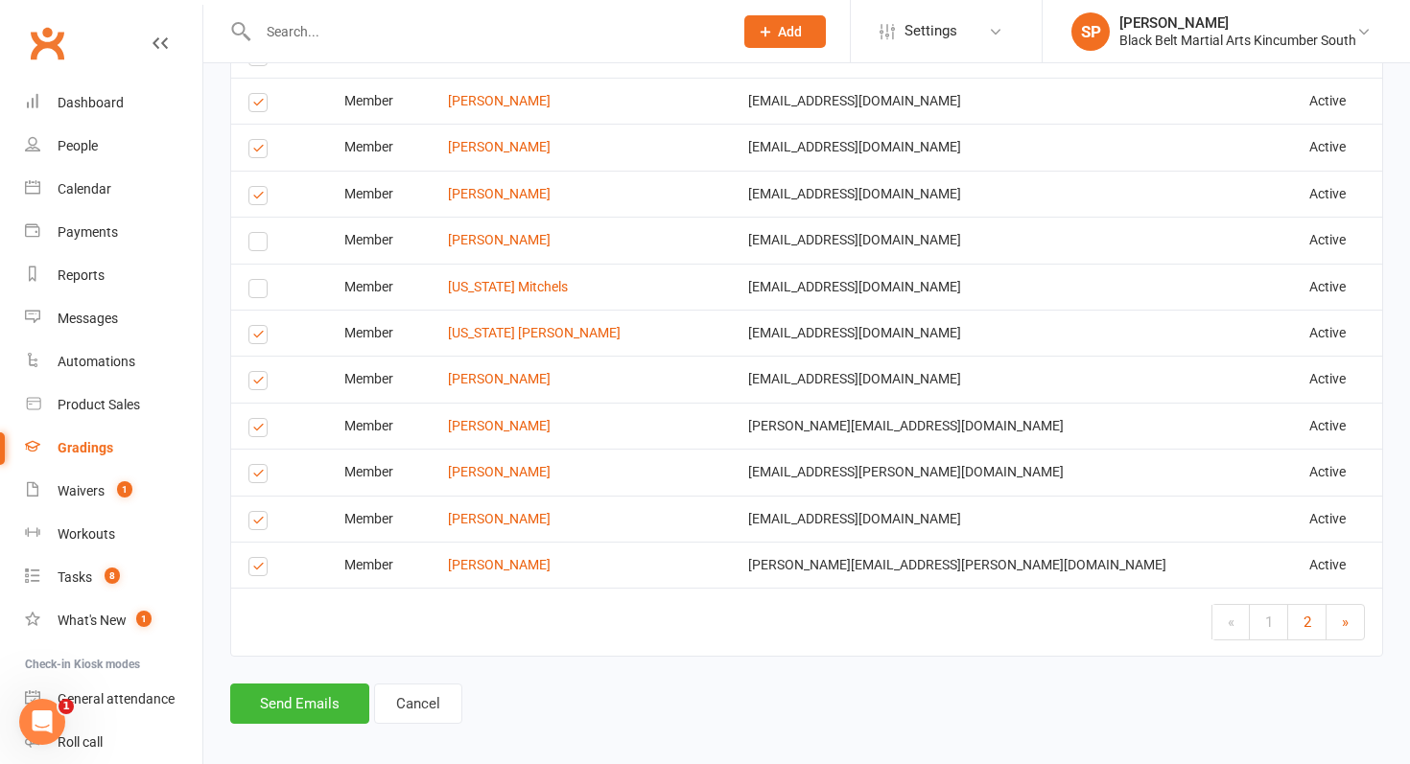
scroll to position [2763, 0]
click at [1300, 624] on link "2" at bounding box center [1307, 621] width 38 height 35
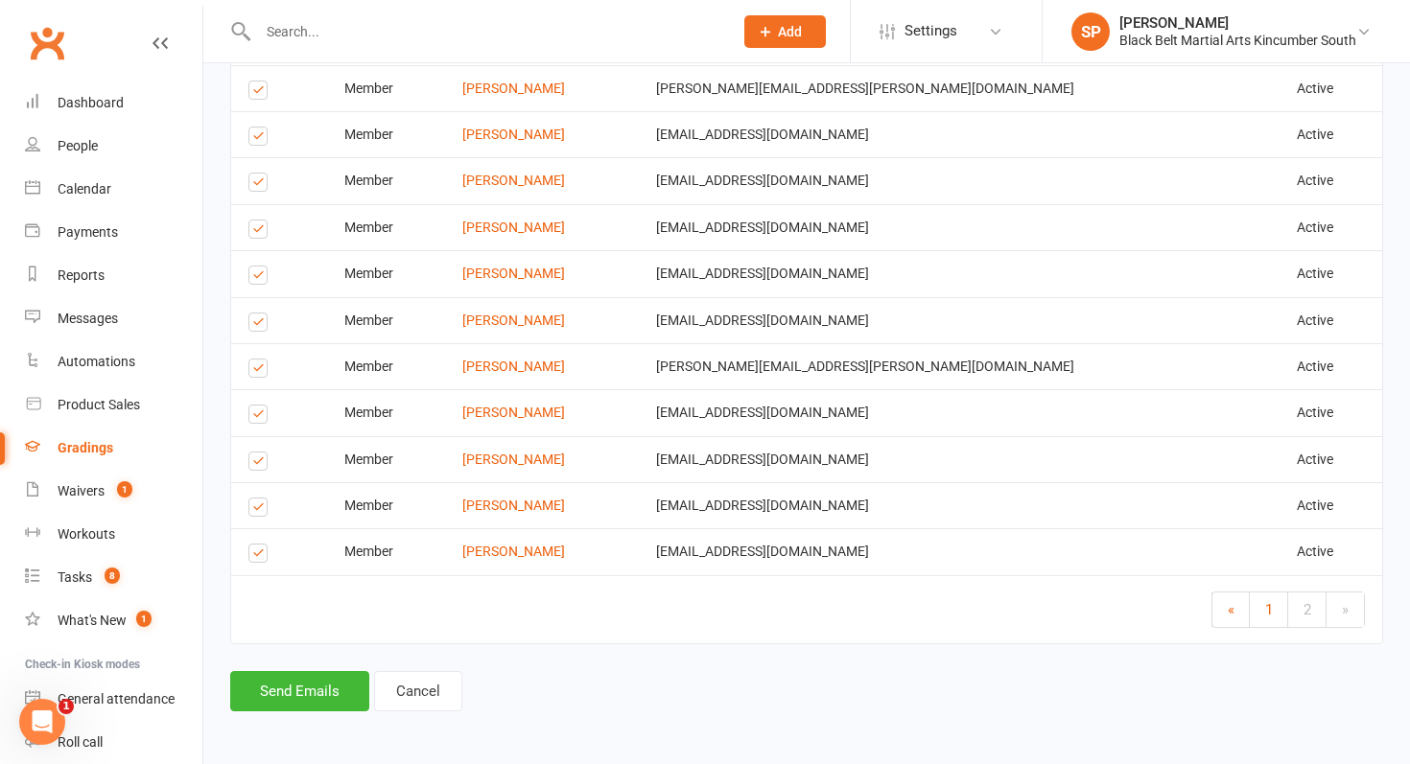
scroll to position [1060, 0]
click at [296, 702] on button "Send Emails" at bounding box center [299, 689] width 139 height 40
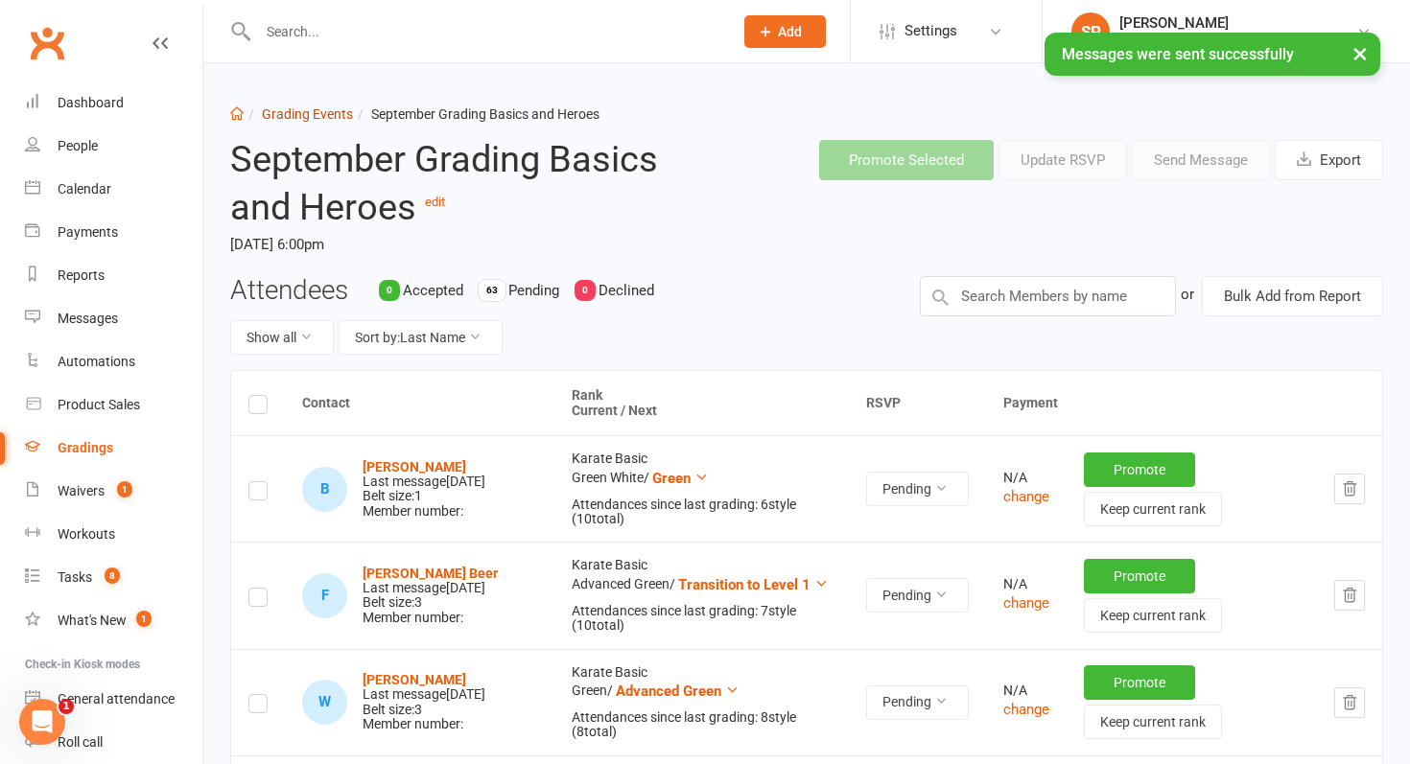
click at [317, 117] on link "Grading Events" at bounding box center [307, 113] width 91 height 15
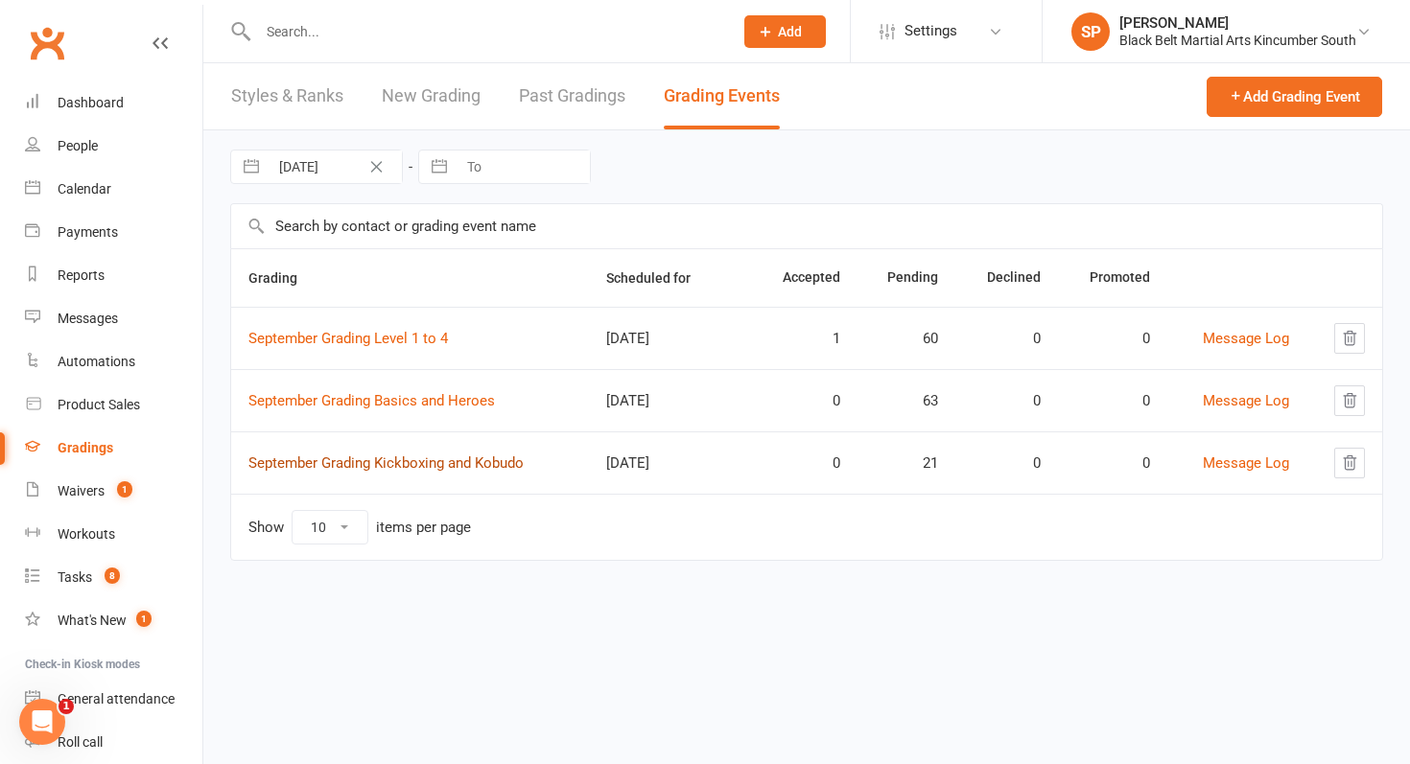
click at [469, 460] on link "September Grading Kickboxing and Kobudo" at bounding box center [385, 463] width 275 height 17
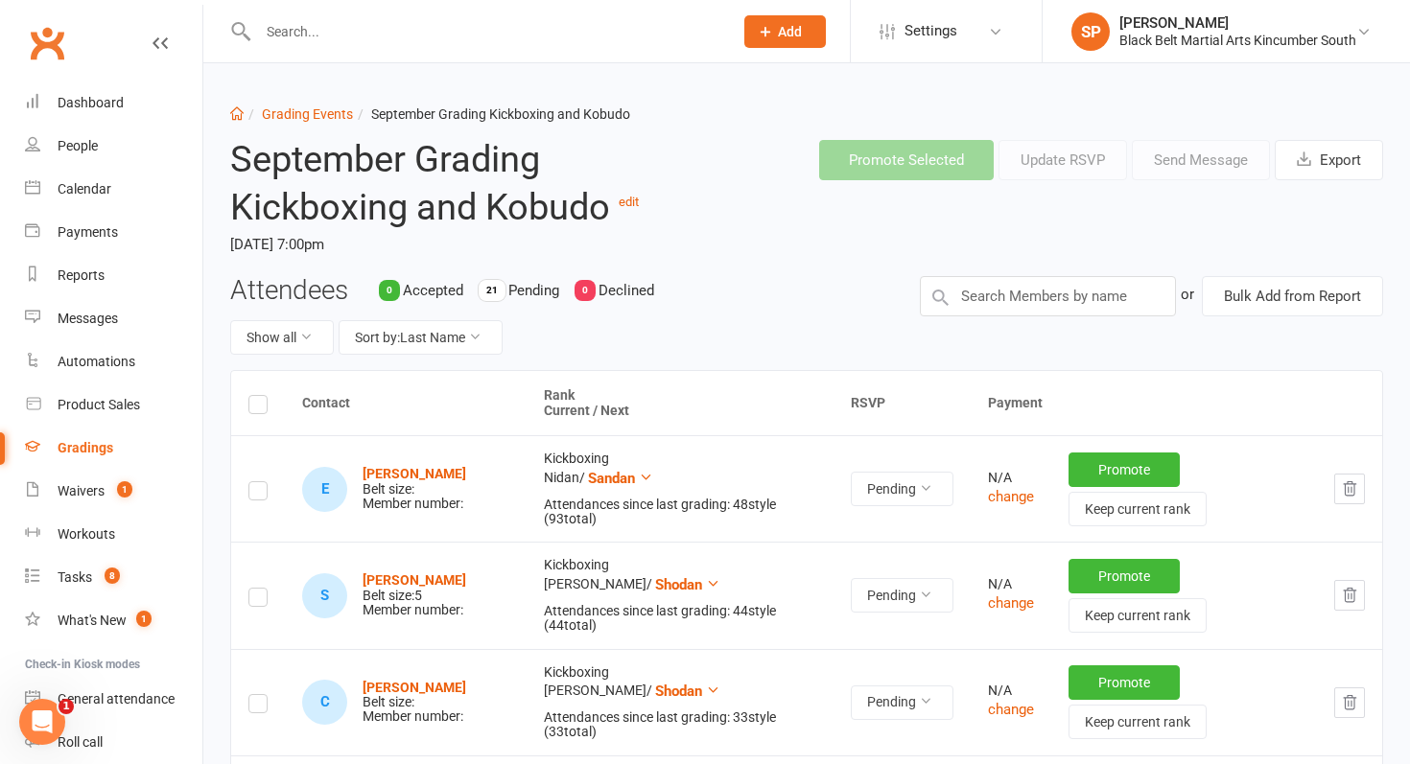
click at [252, 408] on label at bounding box center [257, 408] width 19 height 0
click at [252, 396] on input "checkbox" at bounding box center [257, 396] width 19 height 0
click at [1195, 161] on button "Send Message" at bounding box center [1201, 160] width 138 height 40
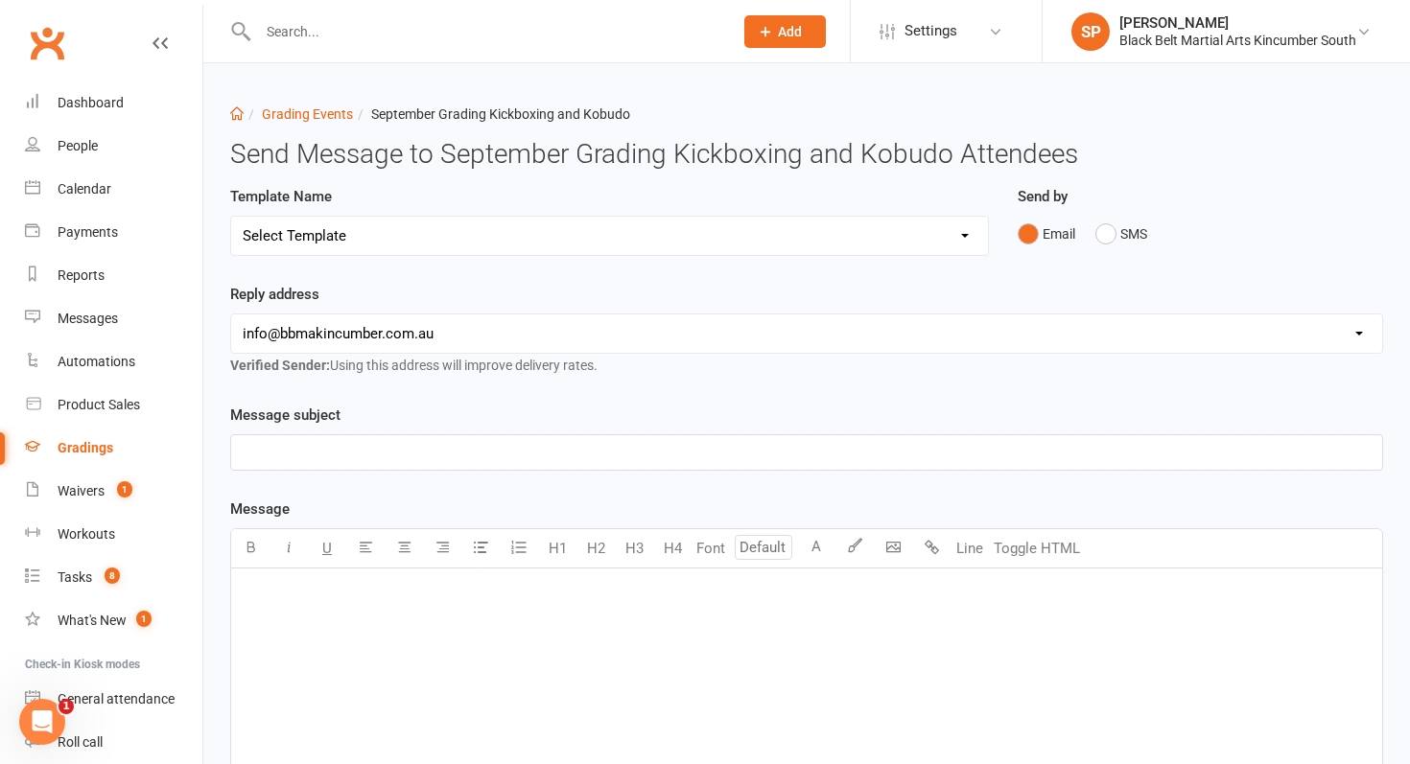
click at [575, 610] on div "﻿" at bounding box center [806, 713] width 1151 height 288
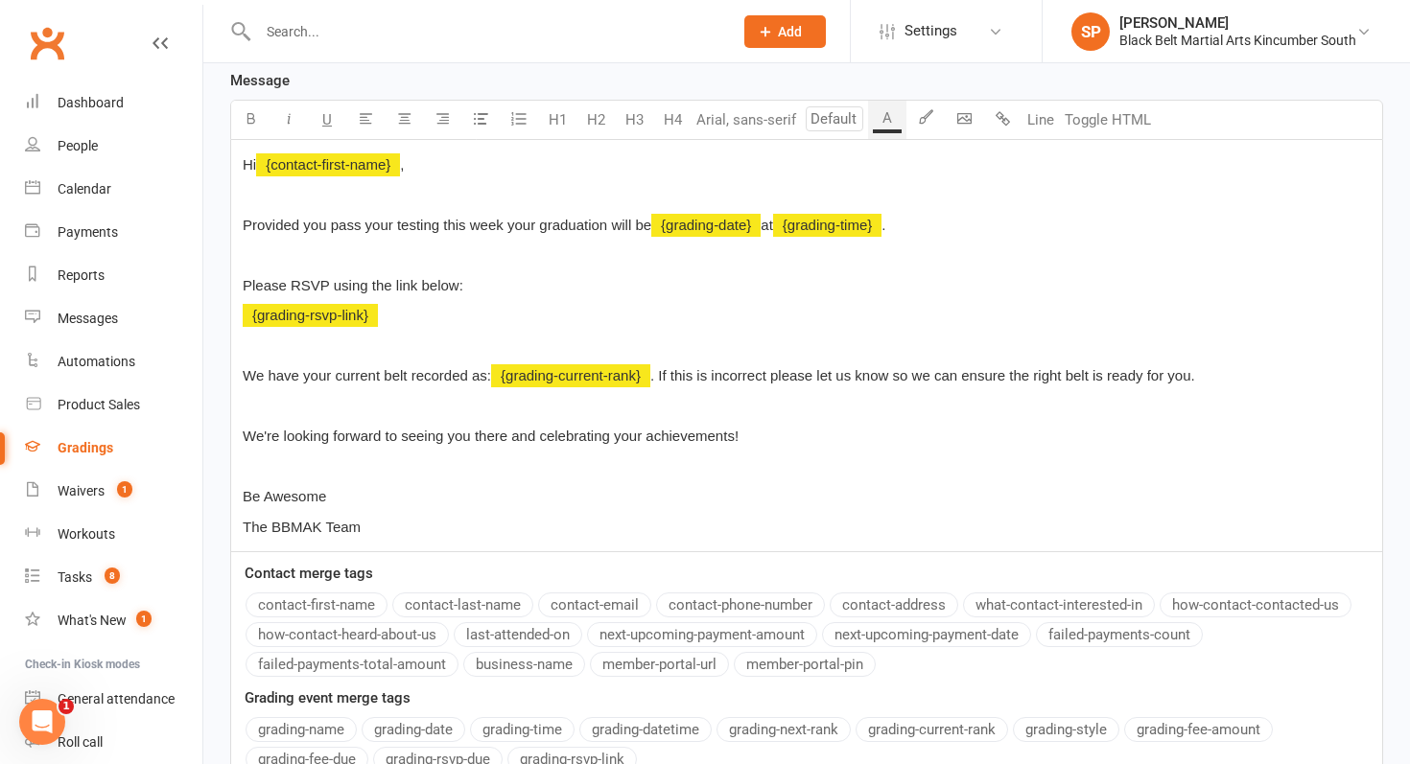
scroll to position [126, 0]
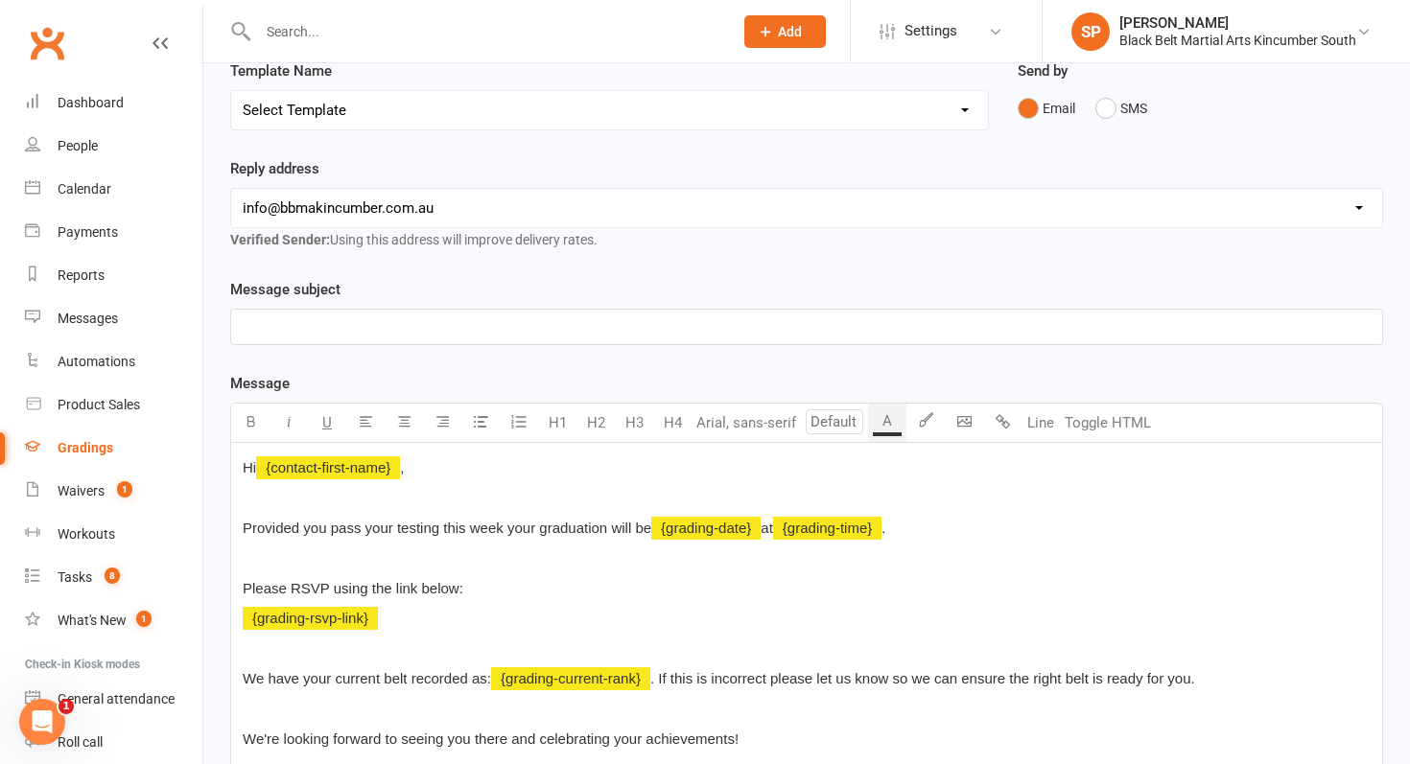
click at [466, 331] on p "﻿" at bounding box center [807, 327] width 1128 height 23
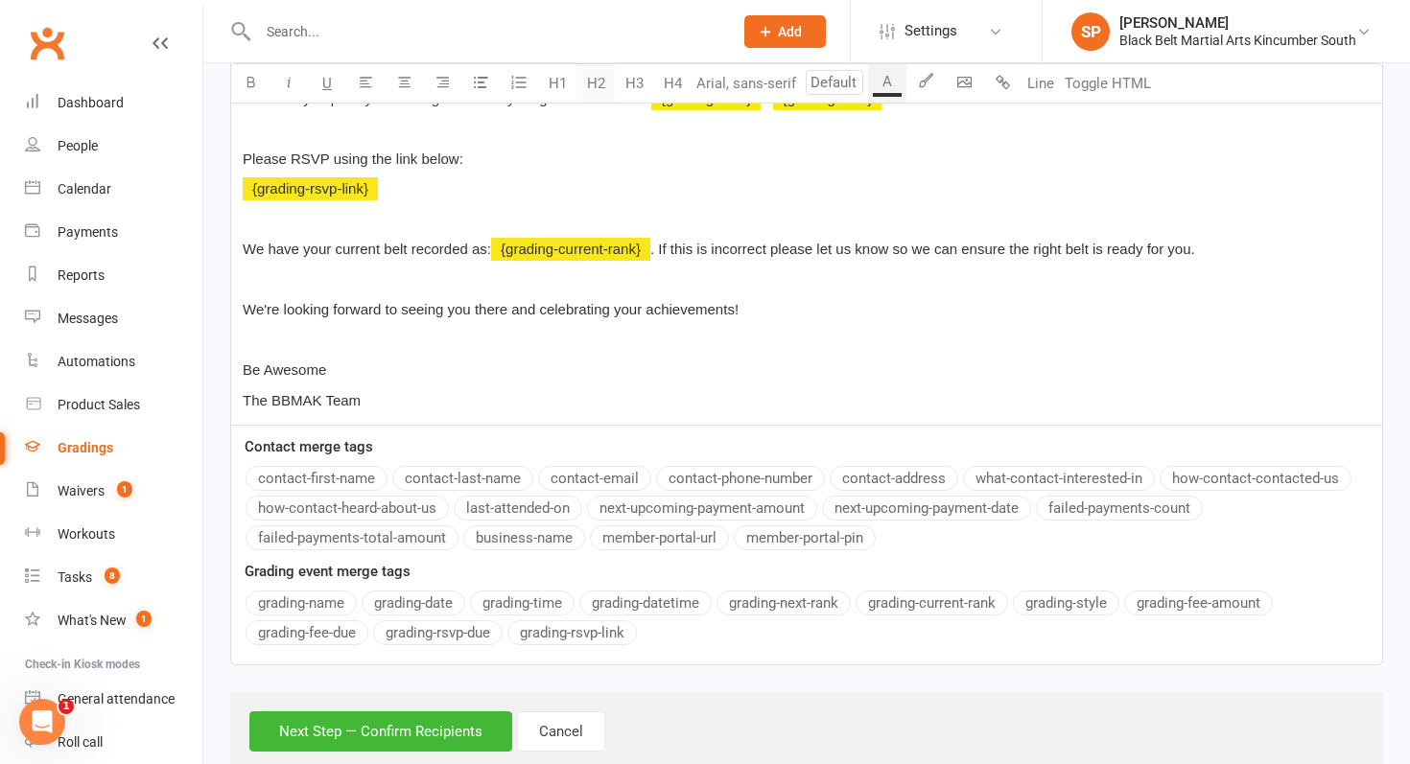
scroll to position [605, 0]
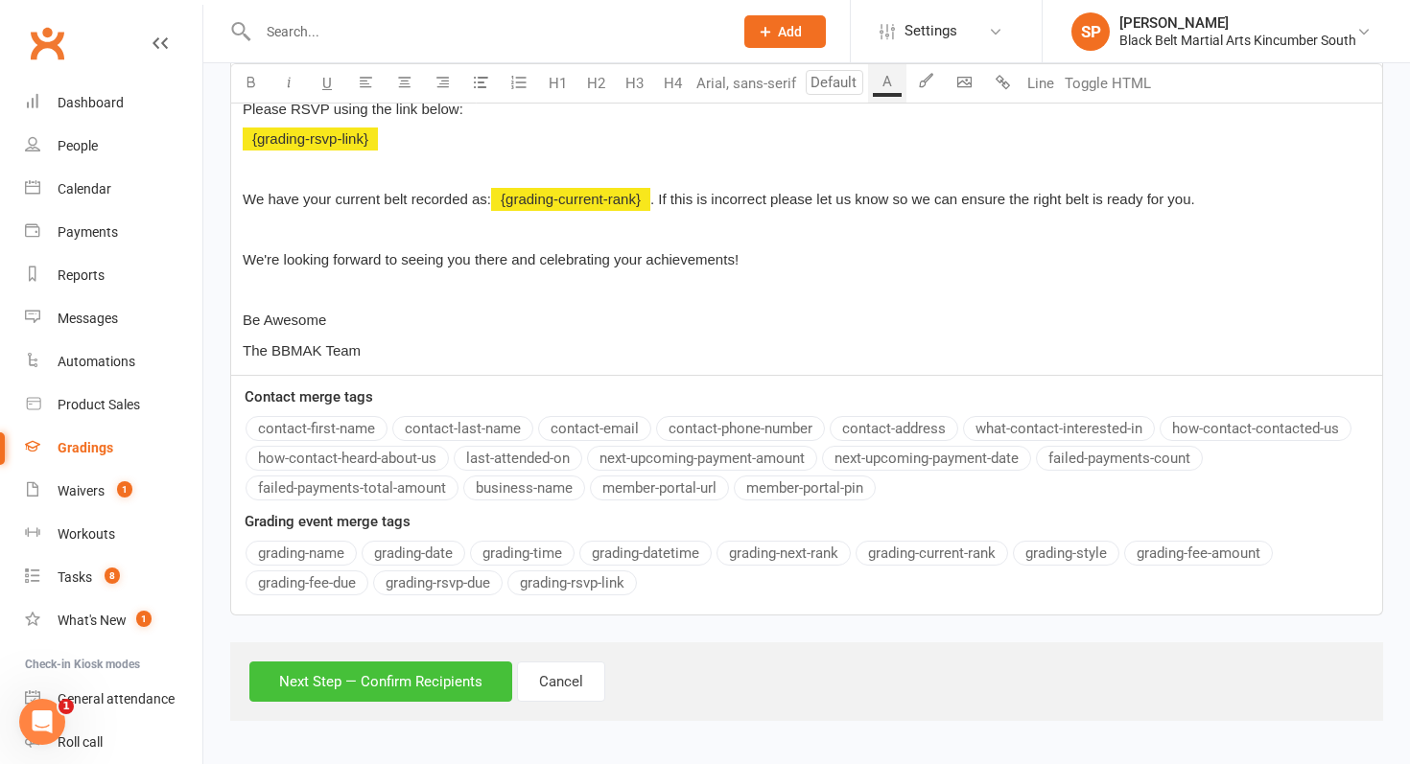
click at [424, 680] on button "Next Step — Confirm Recipients" at bounding box center [380, 682] width 263 height 40
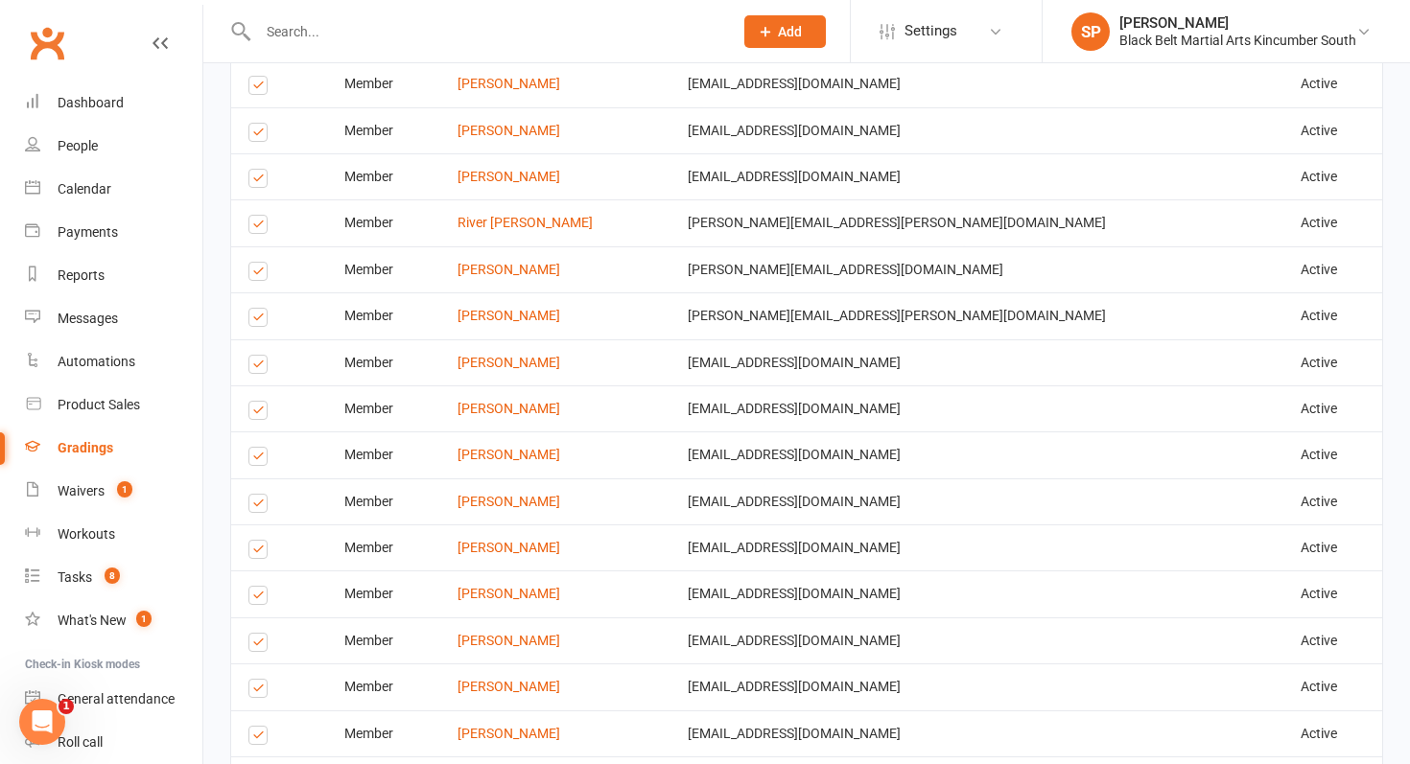
scroll to position [1025, 0]
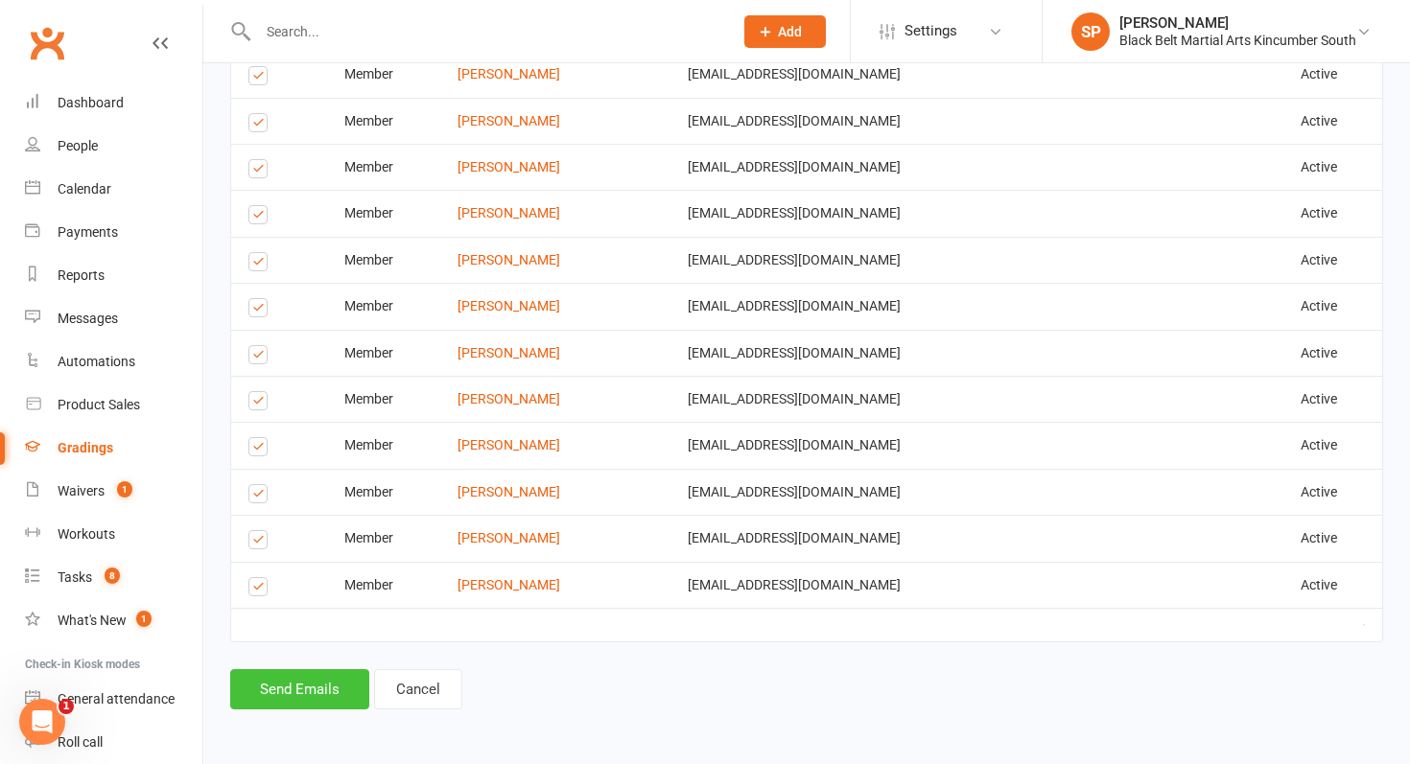
click at [315, 675] on button "Send Emails" at bounding box center [299, 689] width 139 height 40
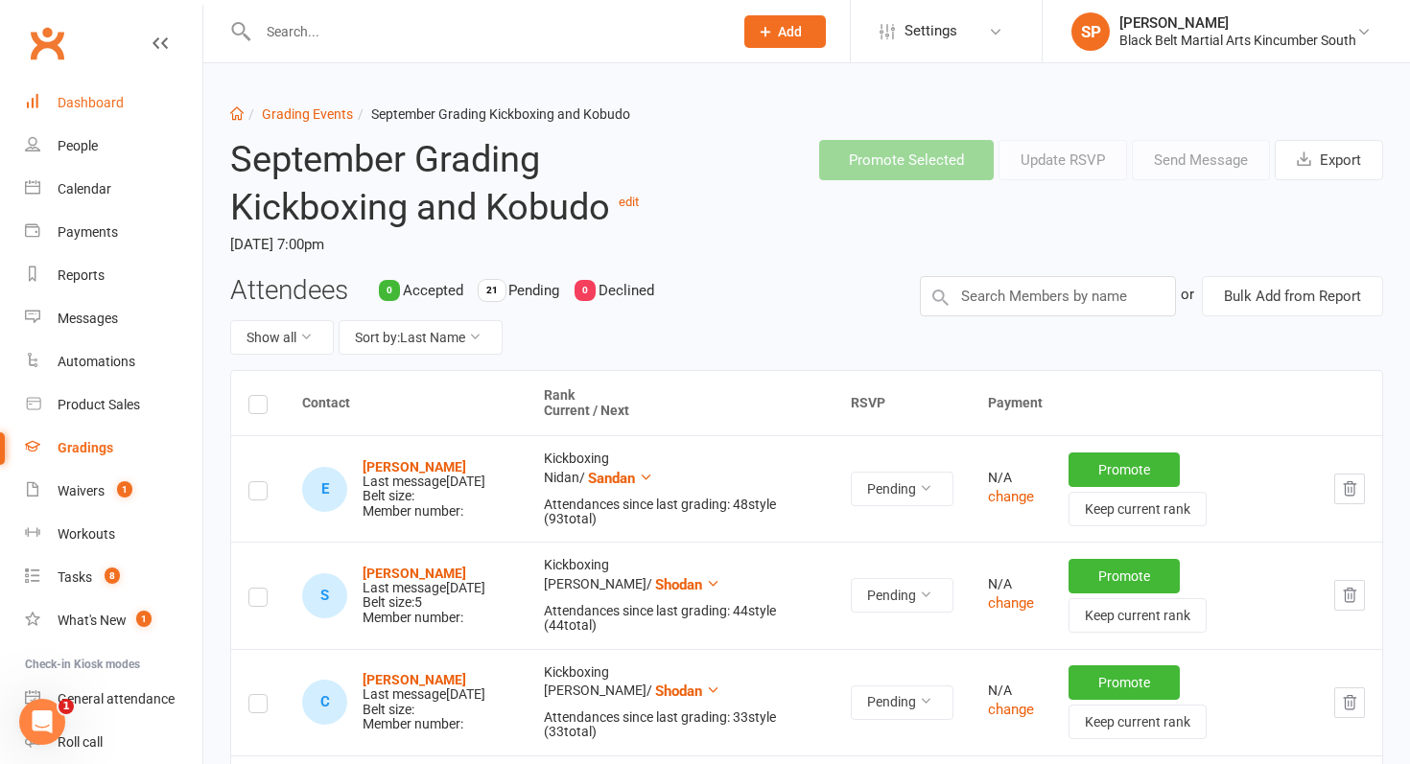
click at [101, 90] on link "Dashboard" at bounding box center [113, 103] width 177 height 43
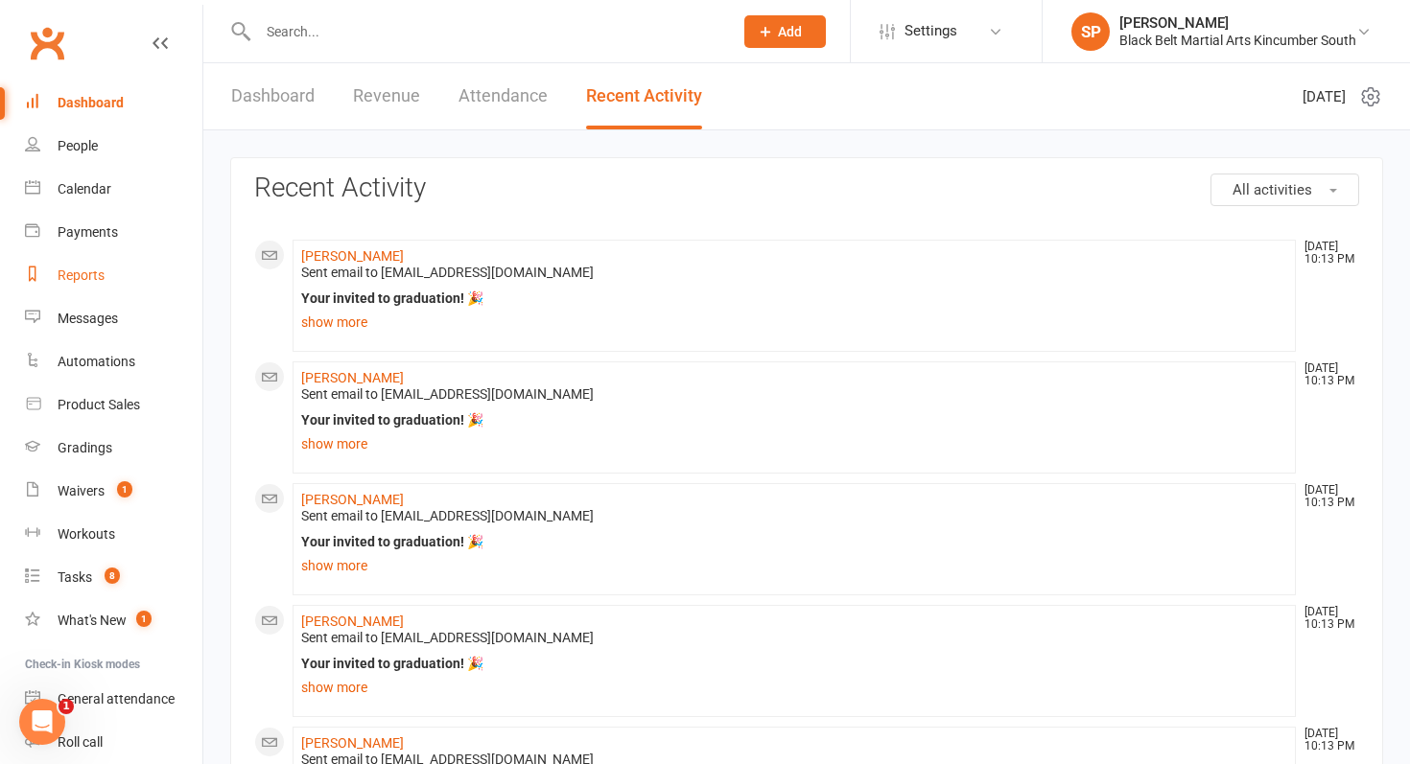
click at [84, 289] on link "Reports" at bounding box center [113, 275] width 177 height 43
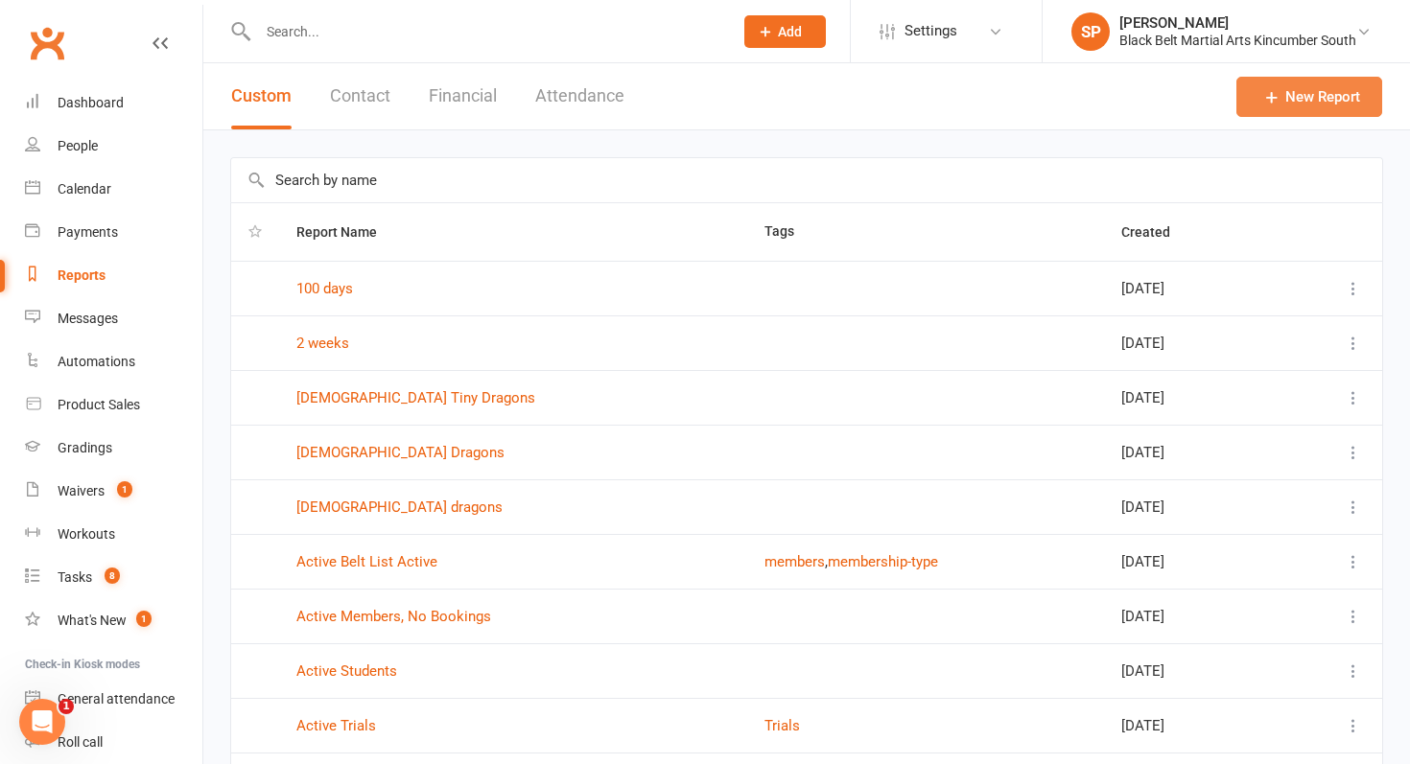
click at [1293, 101] on link "New Report" at bounding box center [1309, 97] width 146 height 40
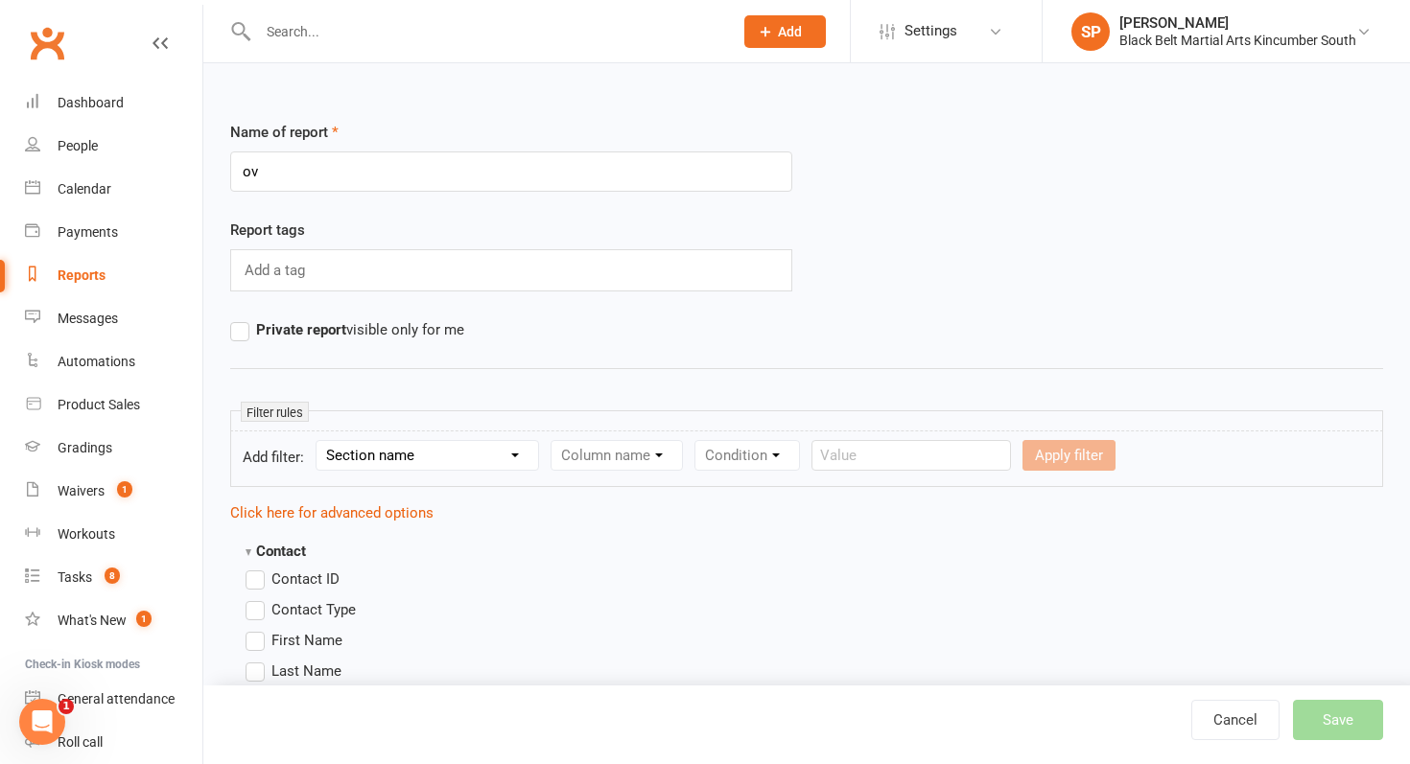
type input "o"
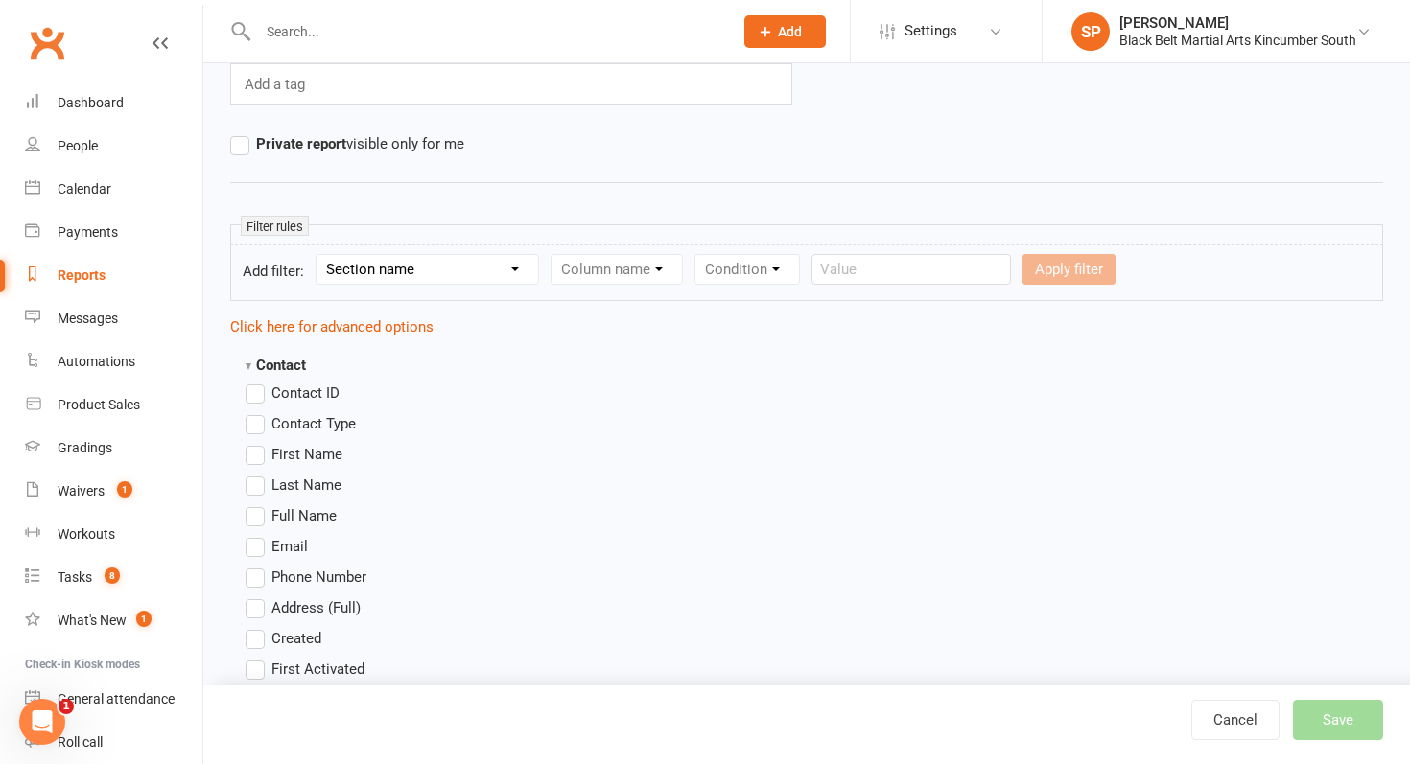
scroll to position [222, 0]
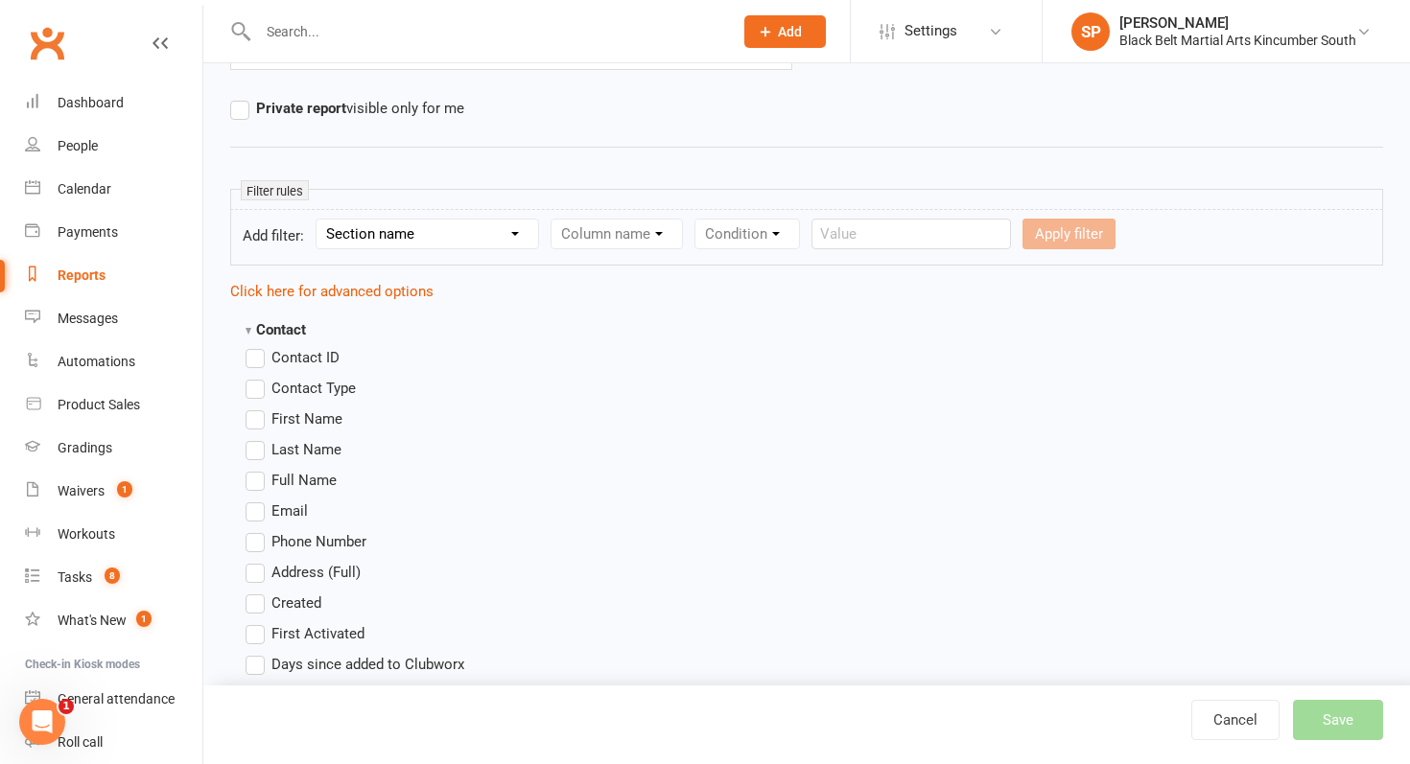
type input "Over 10s"
click at [400, 223] on select "Section name Contact Attendance Aggregate Payment Booking Waitlist Attendees Ca…" at bounding box center [428, 234] width 222 height 29
click at [319, 220] on select "Section name Contact Attendance Aggregate Payment Booking Waitlist Attendees Ca…" at bounding box center [428, 234] width 222 height 29
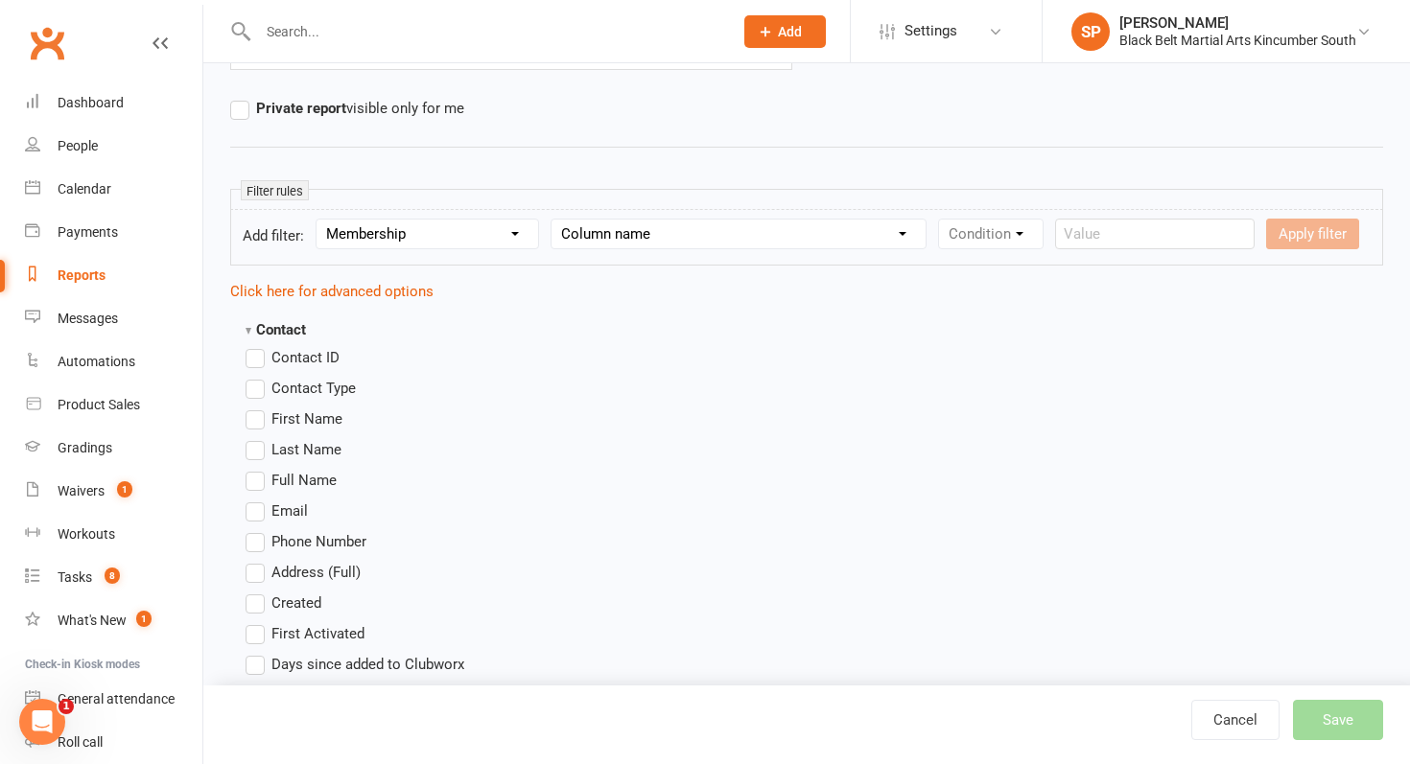
click at [625, 234] on select "Column name Membership ID Membership Name Membership Category Membership Start …" at bounding box center [739, 234] width 374 height 29
click at [416, 236] on select "Section name Contact Attendance Aggregate Payment Booking Waitlist Attendees Ca…" at bounding box center [428, 234] width 222 height 29
select select "0"
click at [319, 220] on select "Section name Contact Attendance Aggregate Payment Booking Waitlist Attendees Ca…" at bounding box center [428, 234] width 222 height 29
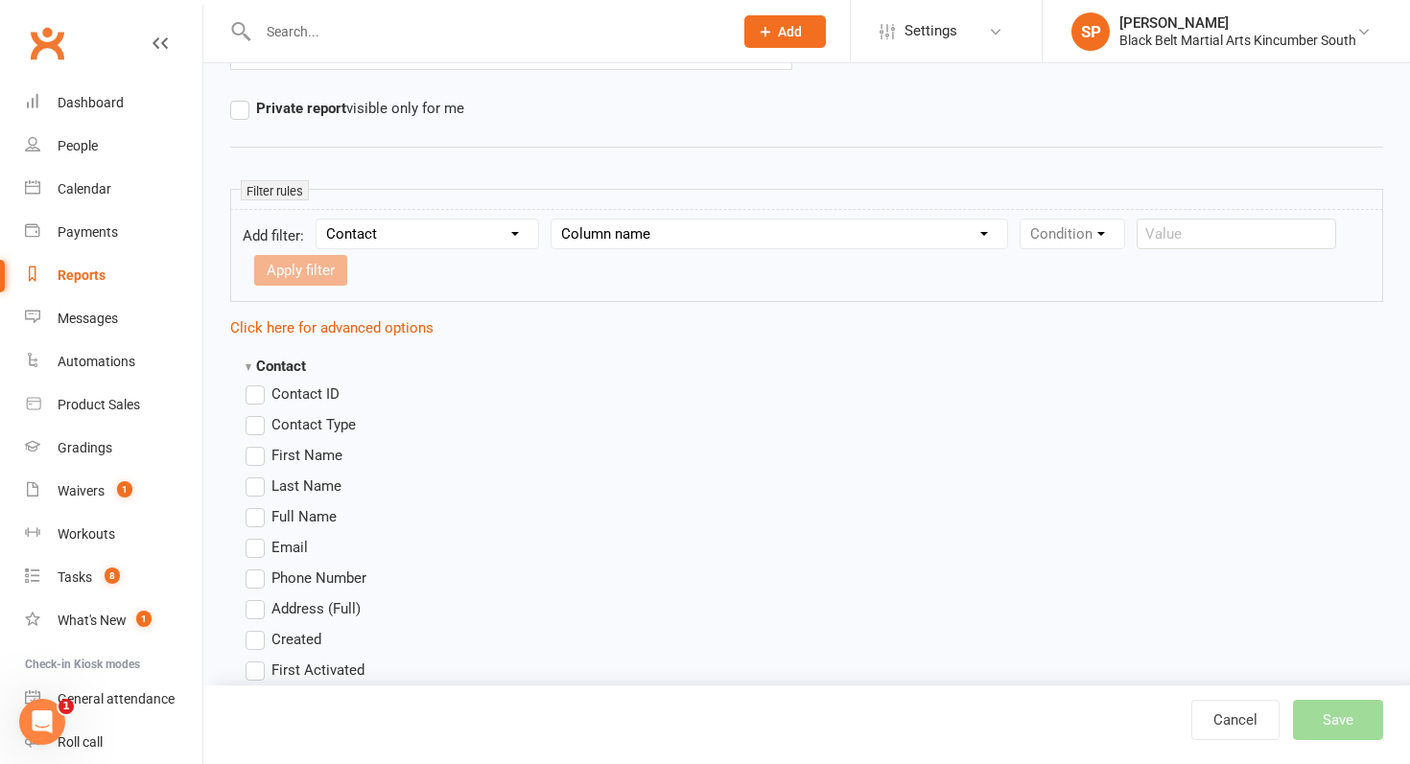
click at [620, 221] on select "Column name Contact Type First Name Last Name Full Name Email Phone Number Addr…" at bounding box center [780, 234] width 456 height 29
select select "12"
click at [554, 220] on select "Column name Contact Type First Name Last Name Full Name Email Phone Number Addr…" at bounding box center [780, 234] width 456 height 29
click at [1043, 232] on select "Condition Equals Does not equal Contains Does not contain Is blank or does not …" at bounding box center [1131, 234] width 221 height 29
select select "0"
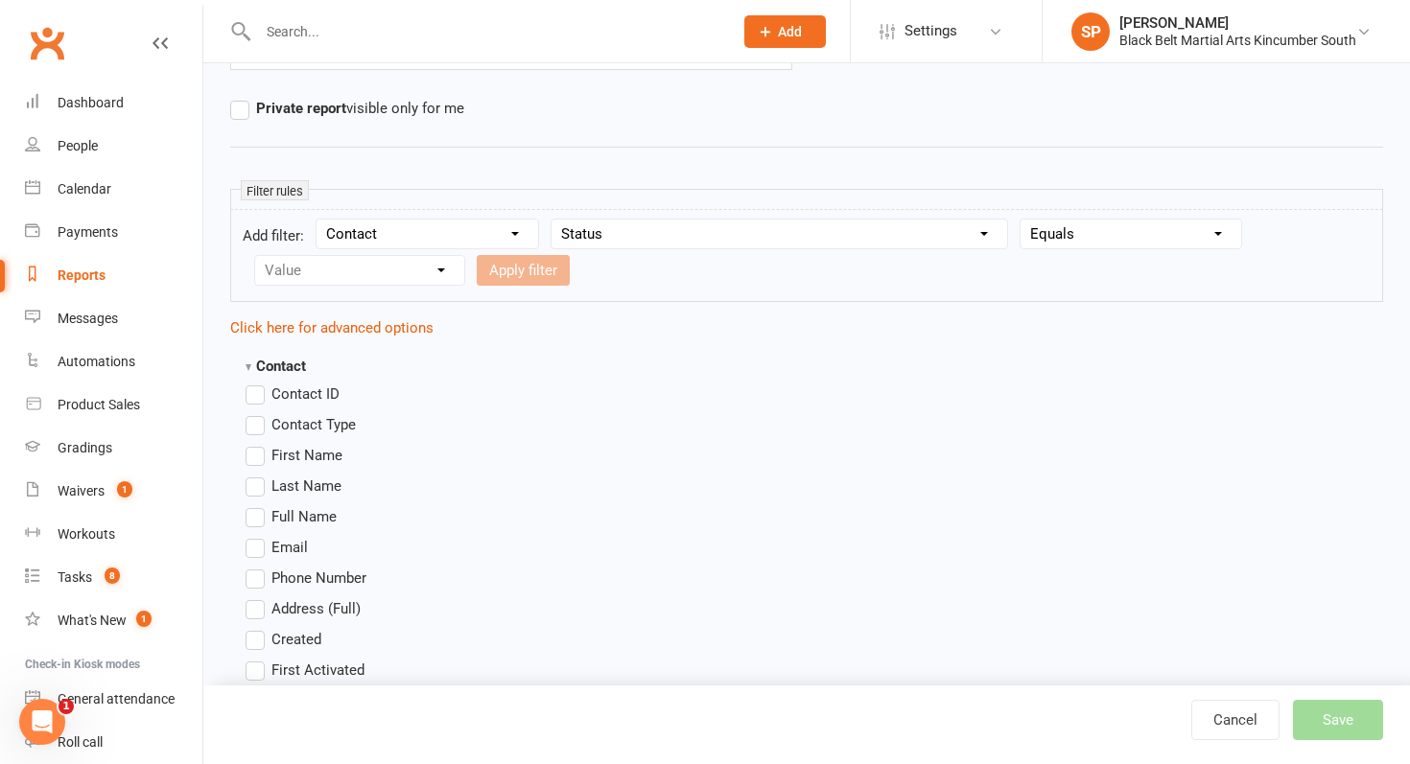
click at [1023, 220] on select "Condition Equals Does not equal Contains Does not contain Is blank or does not …" at bounding box center [1131, 234] width 221 height 29
click at [392, 263] on select "Value Prospect: Initial Contact Prospect: Follow-up Call Prospect: Follow-up Em…" at bounding box center [359, 270] width 209 height 29
select select "6"
click at [255, 256] on select "Value Prospect: Initial Contact Prospect: Follow-up Call Prospect: Follow-up Em…" at bounding box center [359, 270] width 209 height 29
click at [517, 270] on button "Apply filter" at bounding box center [523, 270] width 93 height 31
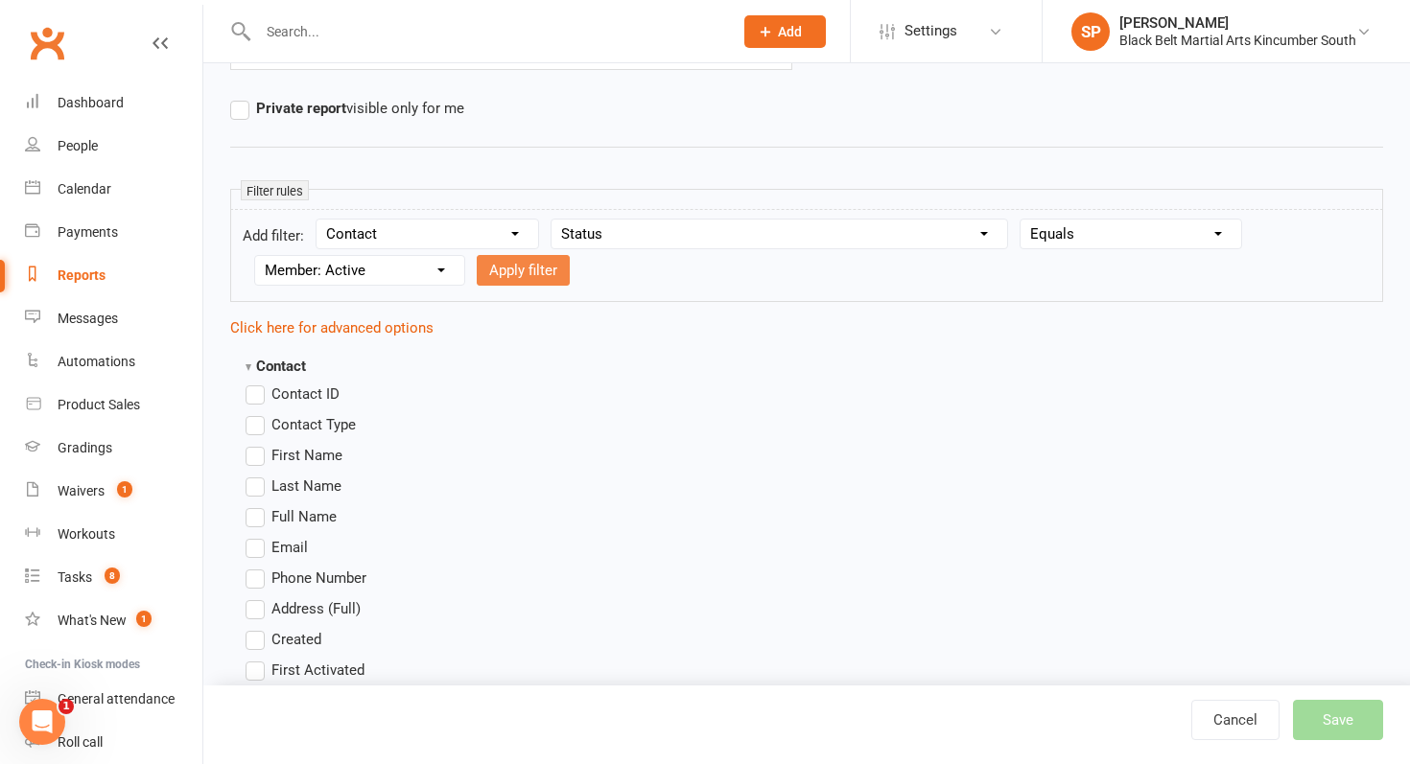
select select
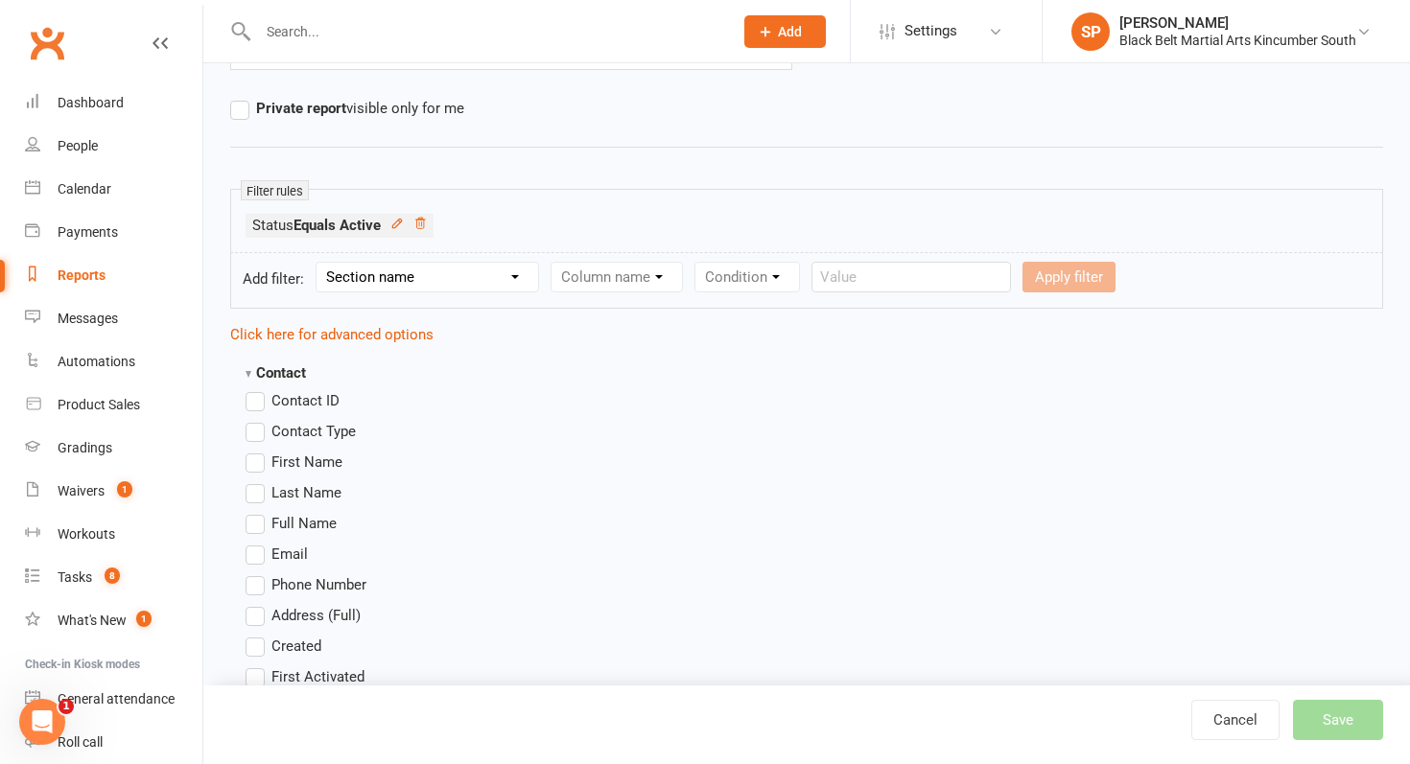
click at [454, 279] on select "Section name Contact Attendance Aggregate Payment Booking Waitlist Attendees Ca…" at bounding box center [428, 277] width 222 height 29
select select "0"
click at [319, 263] on select "Section name Contact Attendance Aggregate Payment Booking Waitlist Attendees Ca…" at bounding box center [428, 277] width 222 height 29
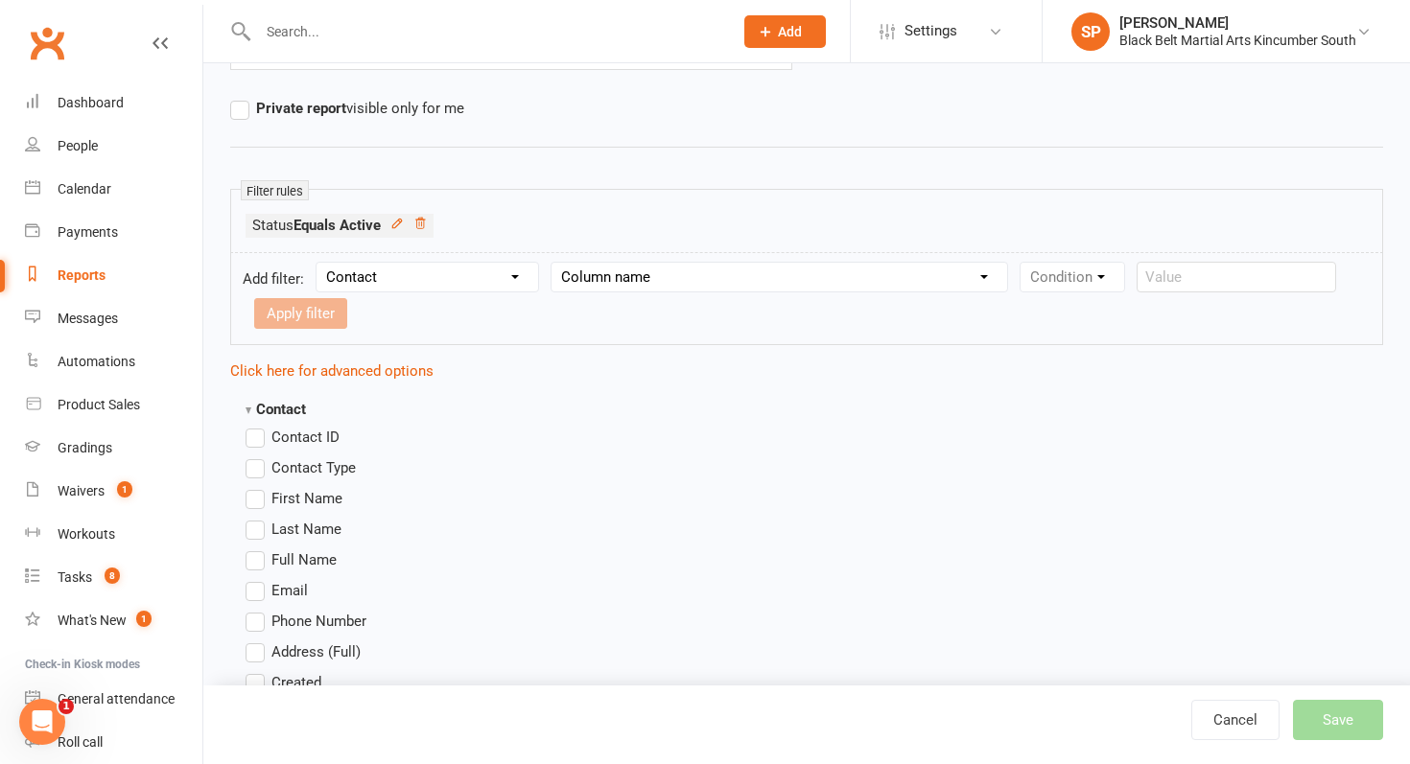
click at [594, 282] on select "Column name Contact Type First Name Last Name Full Name Email Phone Number Addr…" at bounding box center [780, 277] width 456 height 29
select select "18"
click at [554, 263] on select "Column name Contact Type First Name Last Name Full Name Email Phone Number Addr…" at bounding box center [780, 277] width 456 height 29
click at [1046, 269] on select "Condition Is Is not Less than Greater than Less than or equal to Greater than o…" at bounding box center [1118, 277] width 194 height 29
select select "2"
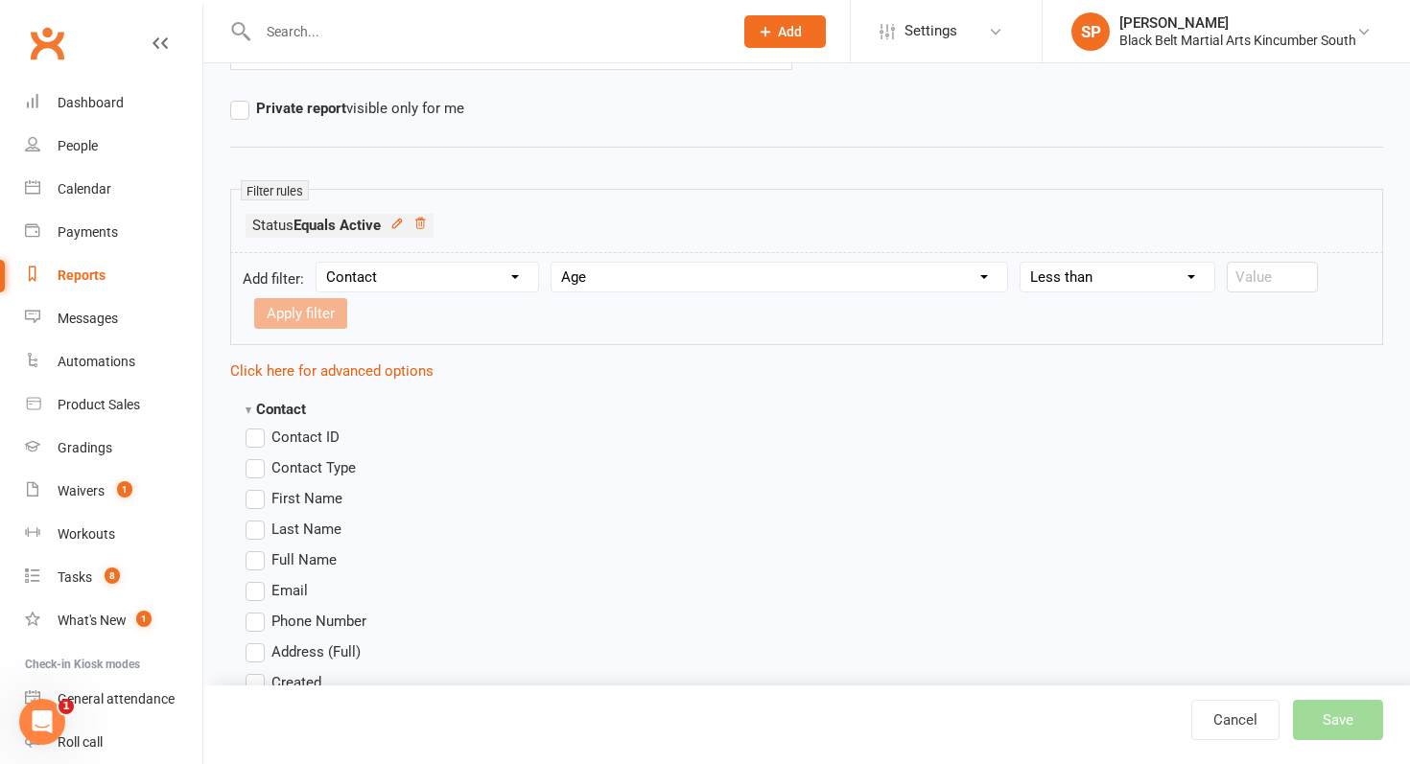
click at [1023, 263] on select "Condition Is Is not Less than Greater than Less than or equal to Greater than o…" at bounding box center [1118, 277] width 194 height 29
click at [1255, 276] on input "number" at bounding box center [1272, 277] width 91 height 31
type input "10"
click at [333, 316] on button "Apply filter" at bounding box center [300, 313] width 93 height 31
select select
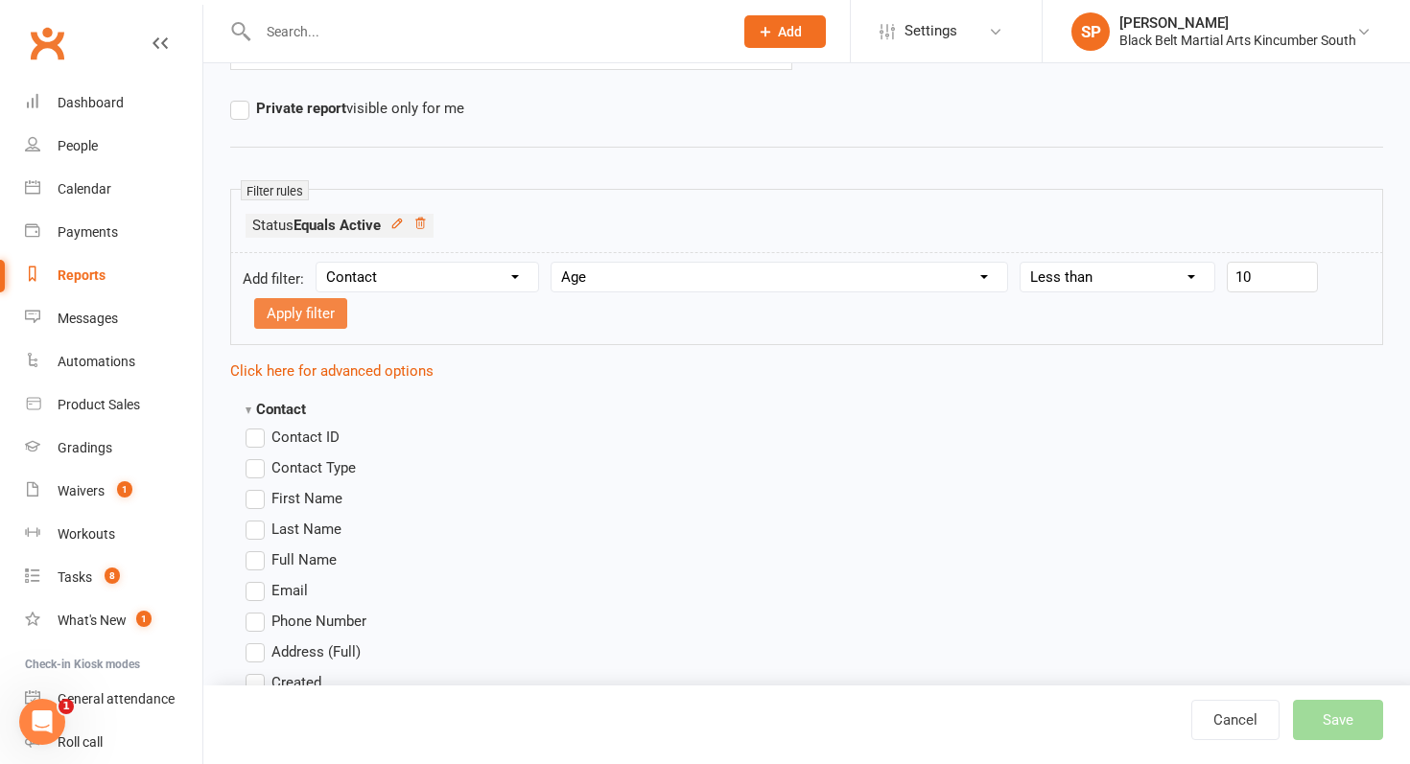
select select
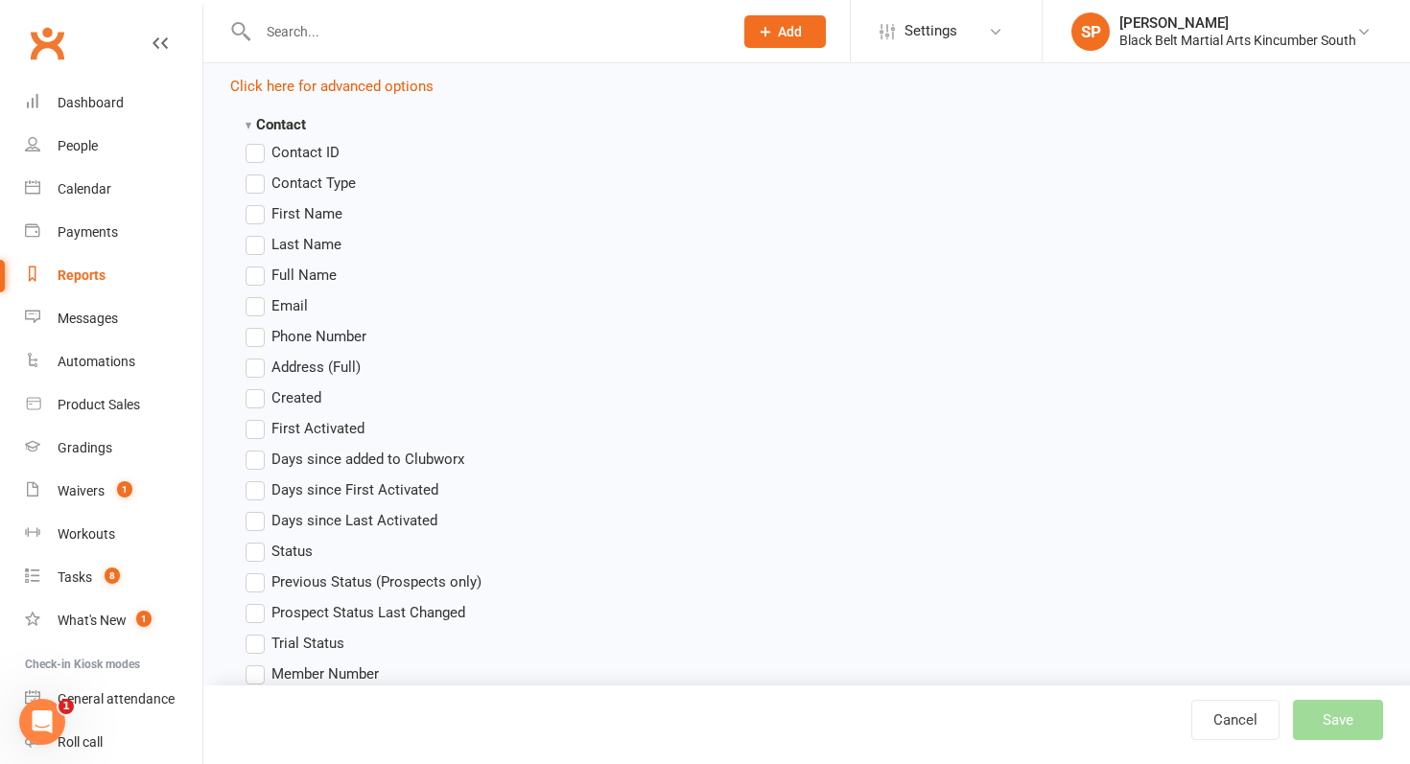
scroll to position [543, 0]
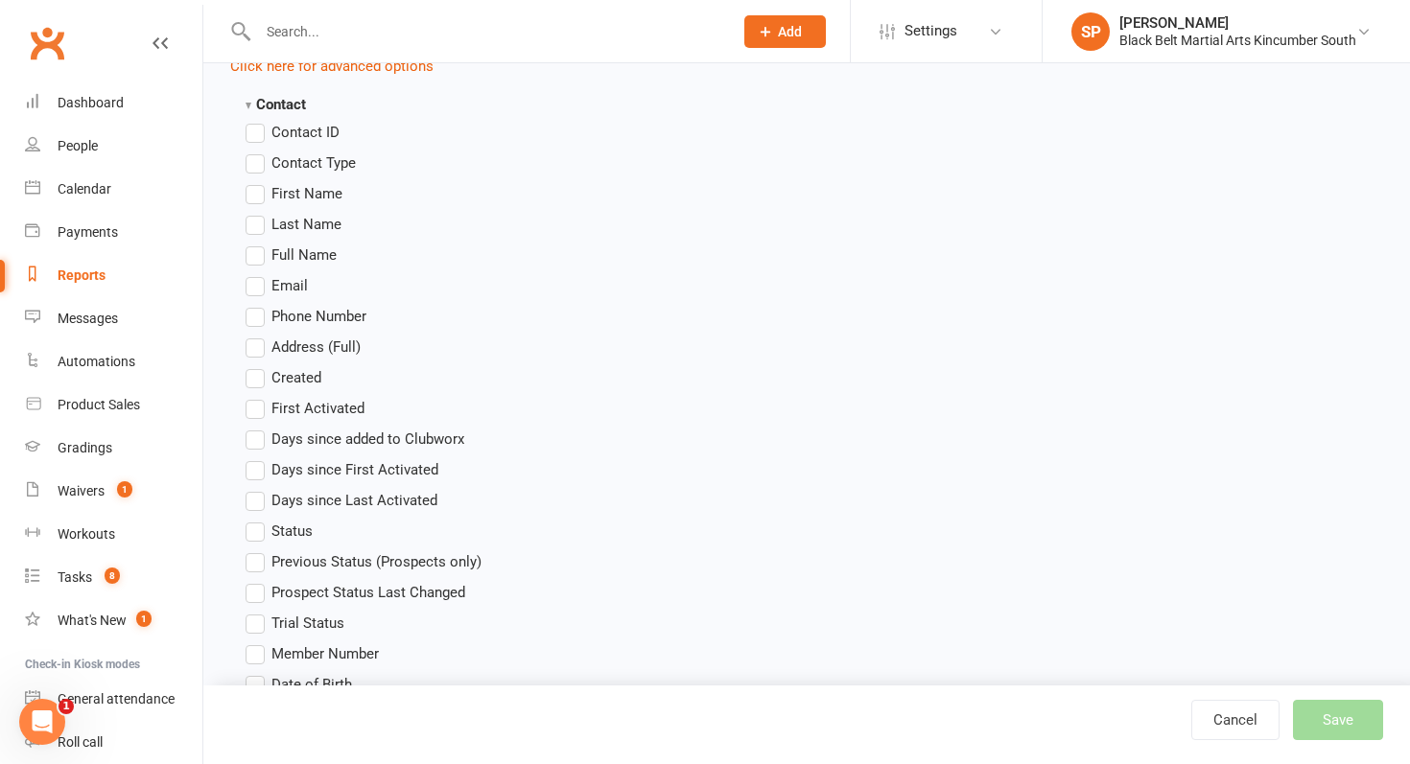
click at [251, 194] on label "First Name" at bounding box center [294, 193] width 97 height 23
click at [251, 182] on input "First Name" at bounding box center [252, 182] width 12 height 0
click at [256, 223] on label "Last Name" at bounding box center [294, 224] width 96 height 23
click at [256, 213] on input "Last Name" at bounding box center [252, 213] width 12 height 0
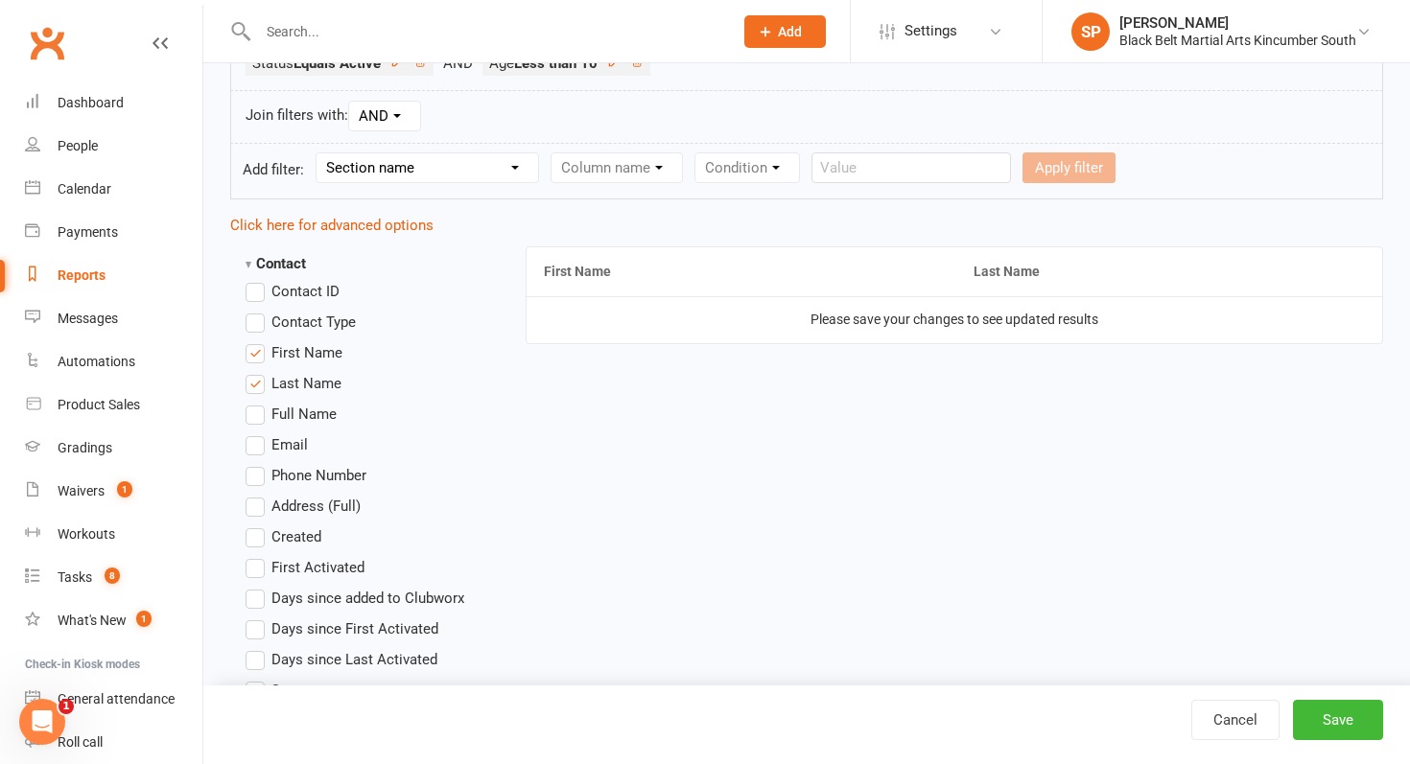
scroll to position [165, 0]
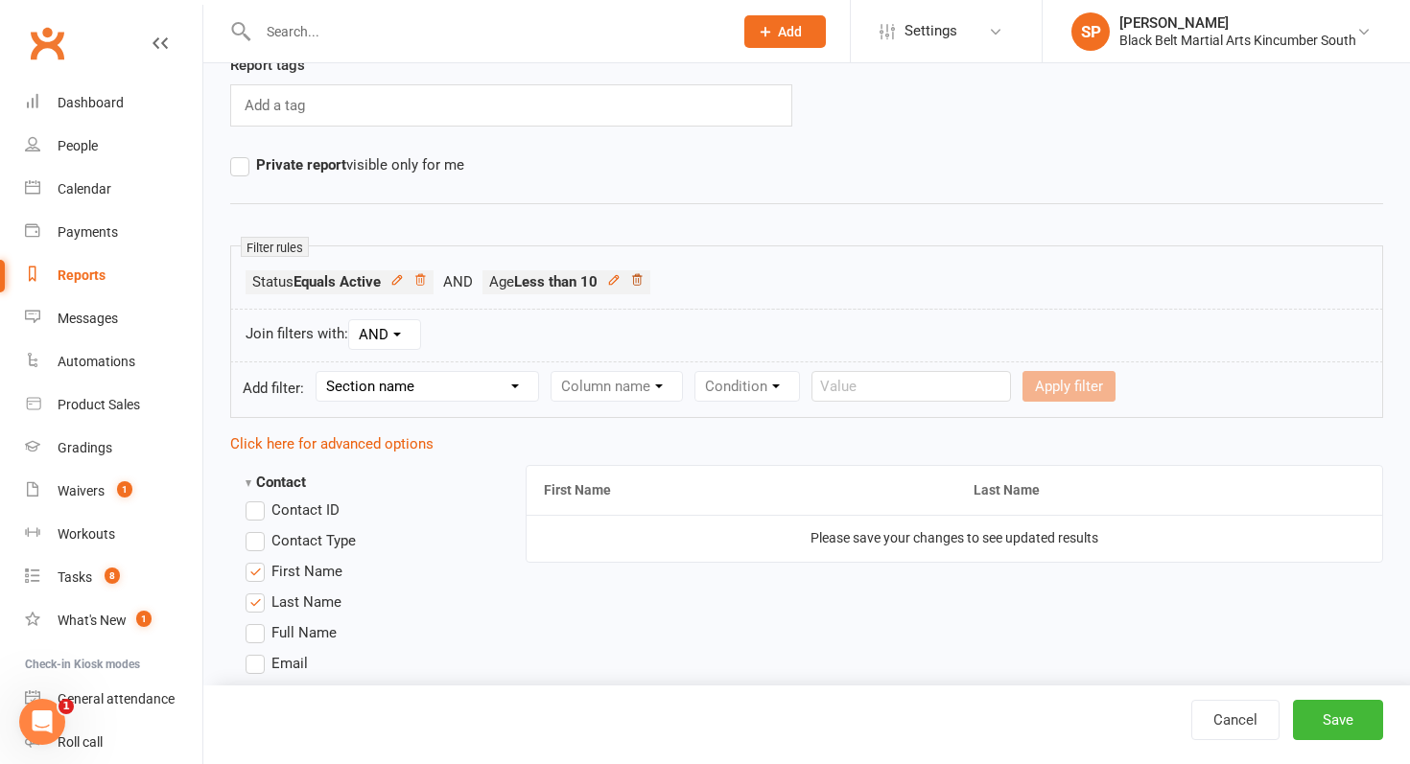
click at [640, 279] on icon at bounding box center [636, 279] width 13 height 13
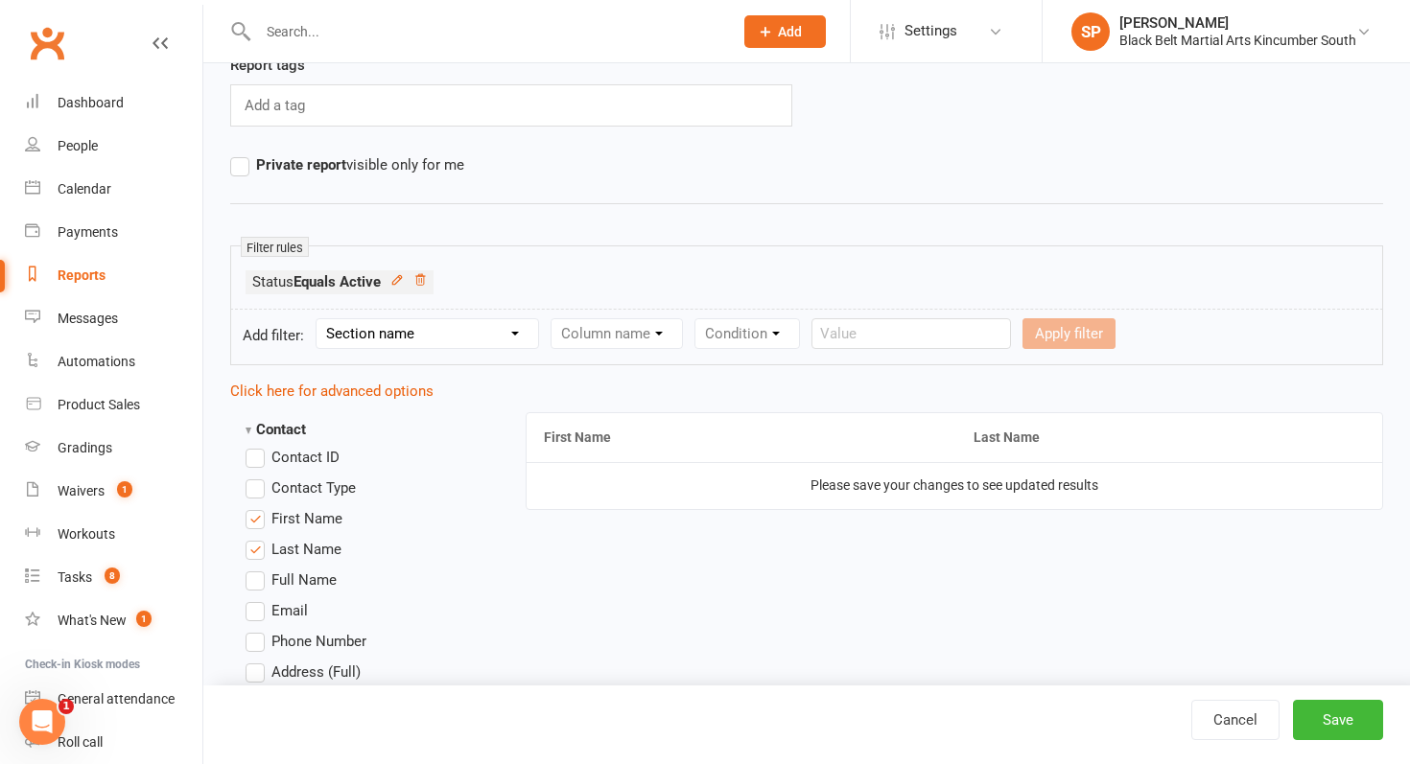
click at [422, 343] on select "Section name Contact Attendance Aggregate Payment Booking Waitlist Attendees Ca…" at bounding box center [428, 333] width 222 height 29
select select "0"
click at [319, 319] on select "Section name Contact Attendance Aggregate Payment Booking Waitlist Attendees Ca…" at bounding box center [428, 333] width 222 height 29
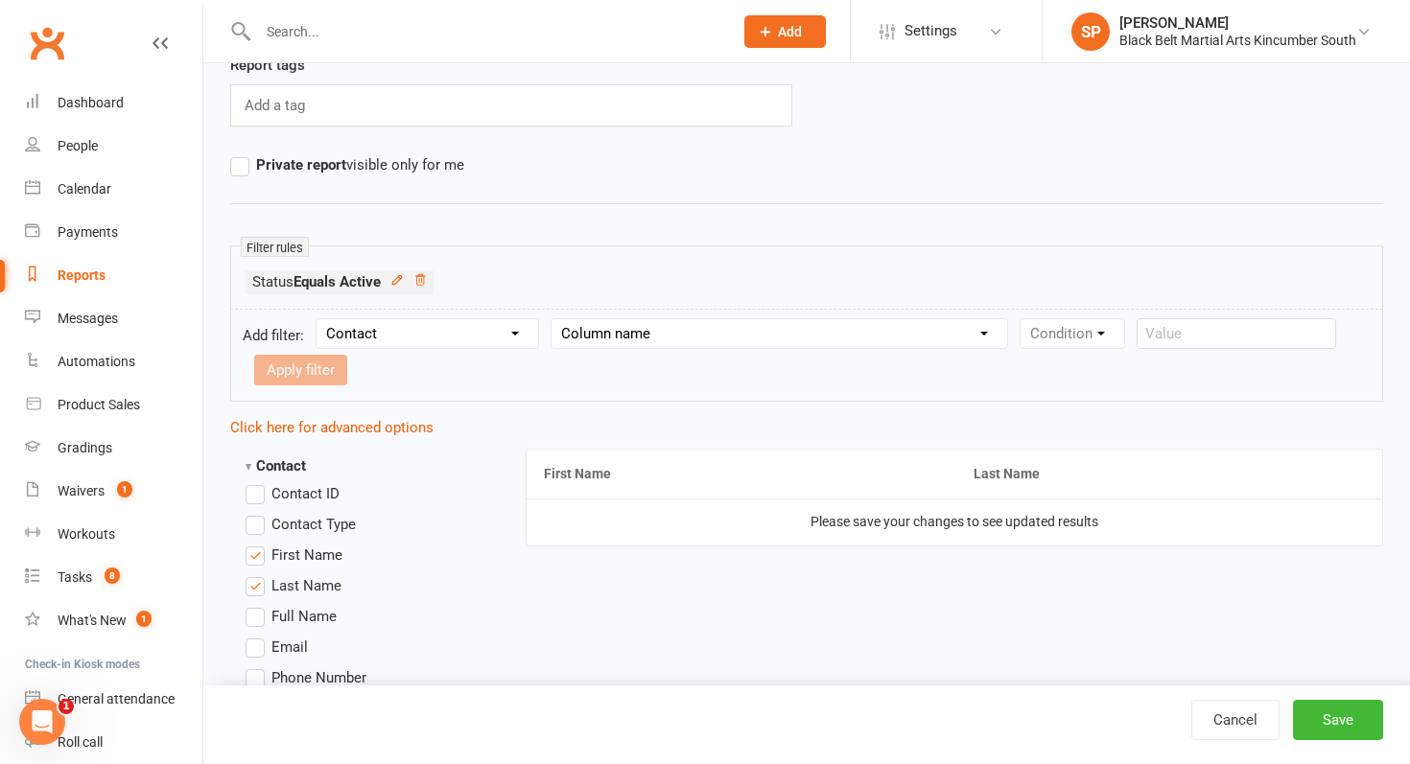
click at [653, 337] on select "Column name Contact Type First Name Last Name Full Name Email Phone Number Addr…" at bounding box center [780, 333] width 456 height 29
select select "18"
click at [554, 319] on select "Column name Contact Type First Name Last Name Full Name Email Phone Number Addr…" at bounding box center [780, 333] width 456 height 29
click at [1049, 333] on select "Condition Is Is not Less than Greater than Less than or equal to Greater than o…" at bounding box center [1118, 333] width 194 height 29
select select "2"
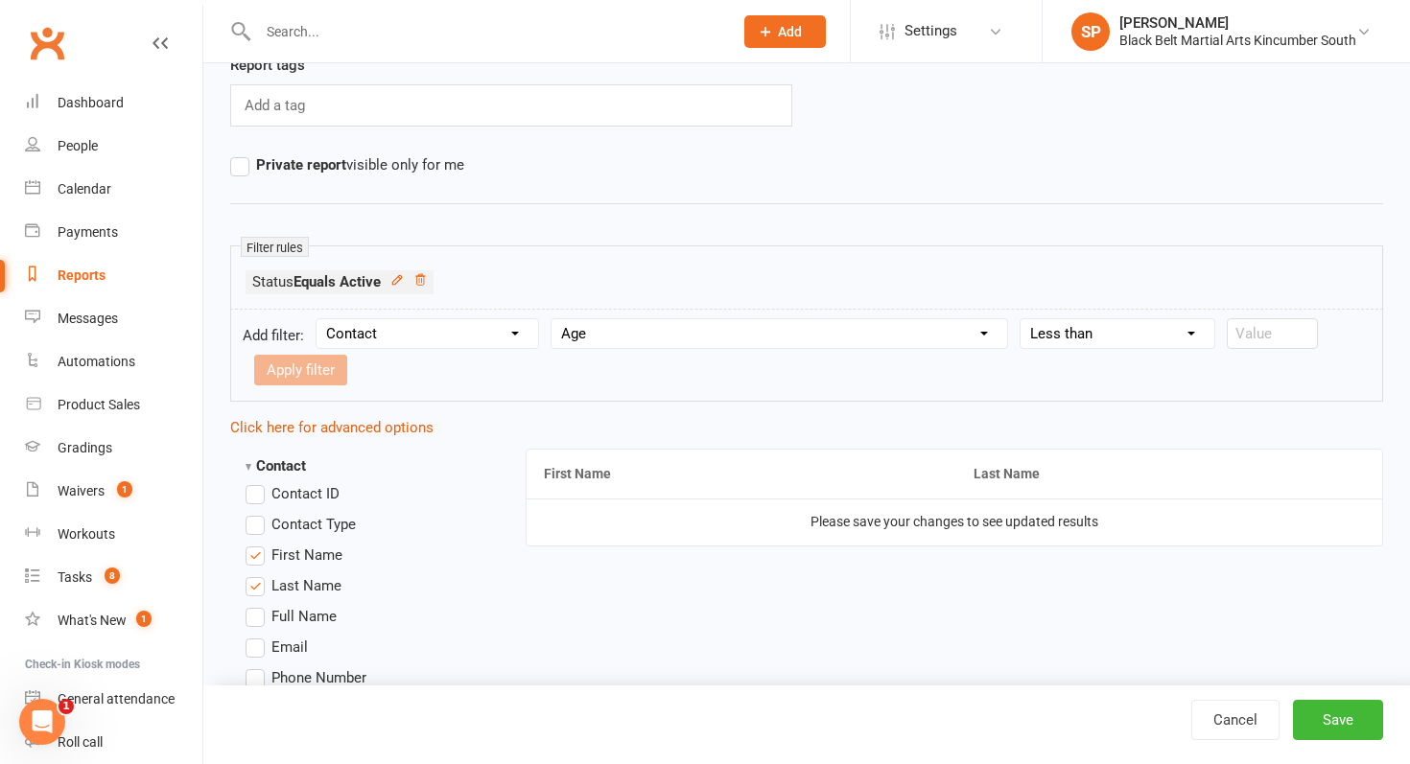
click at [1023, 319] on select "Condition Is Is not Less than Greater than Less than or equal to Greater than o…" at bounding box center [1118, 333] width 194 height 29
click at [1243, 329] on input "number" at bounding box center [1272, 333] width 91 height 31
type input "11"
click at [309, 371] on button "Apply filter" at bounding box center [300, 370] width 93 height 31
select select
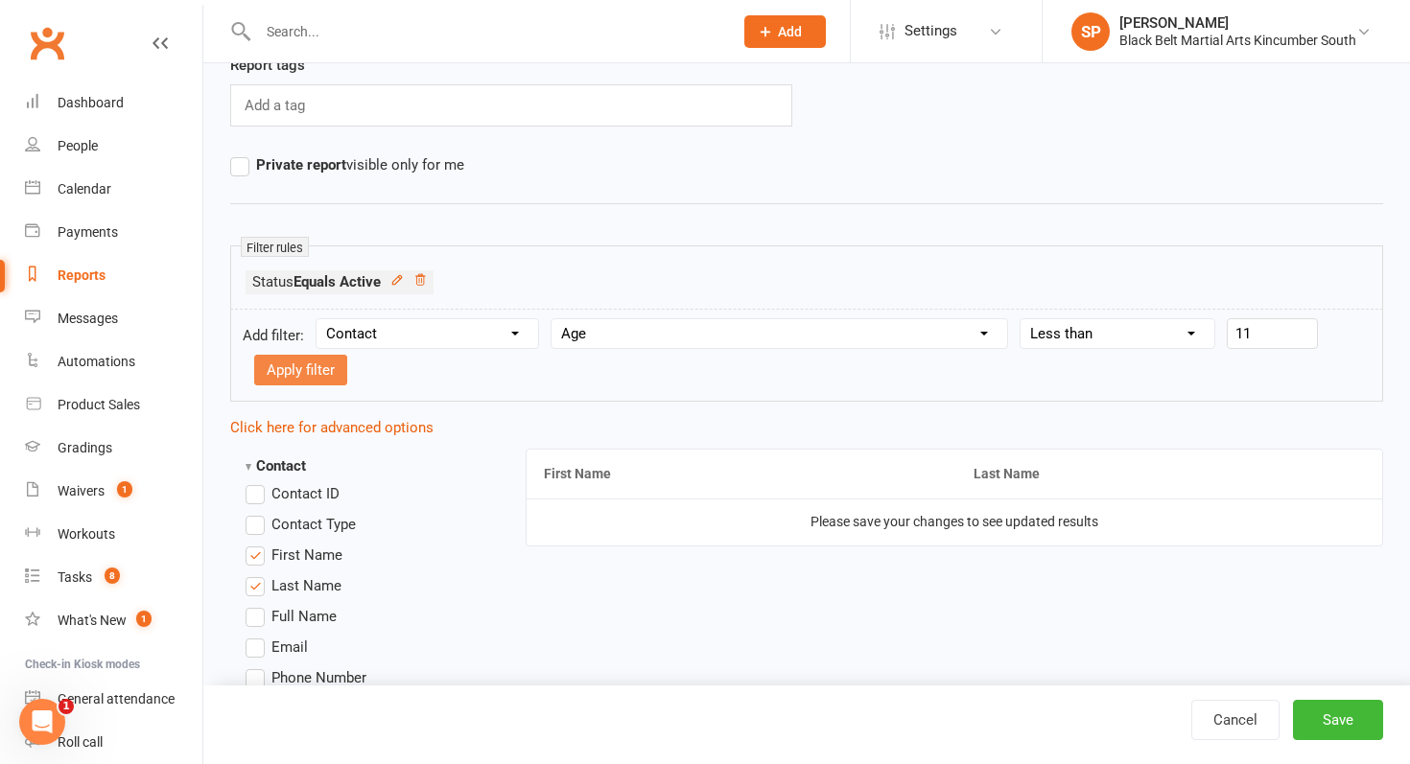
select select
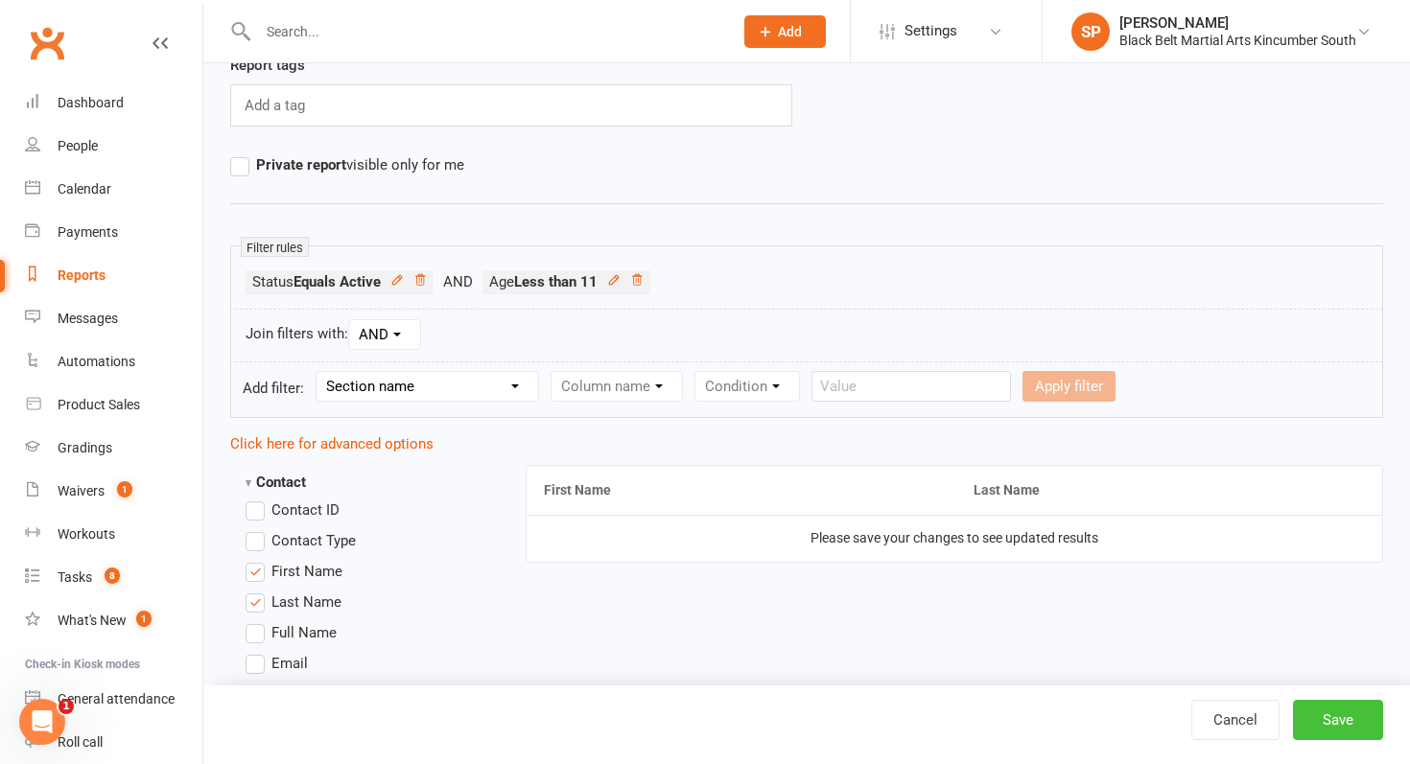
click at [1363, 739] on button "Save" at bounding box center [1338, 720] width 90 height 40
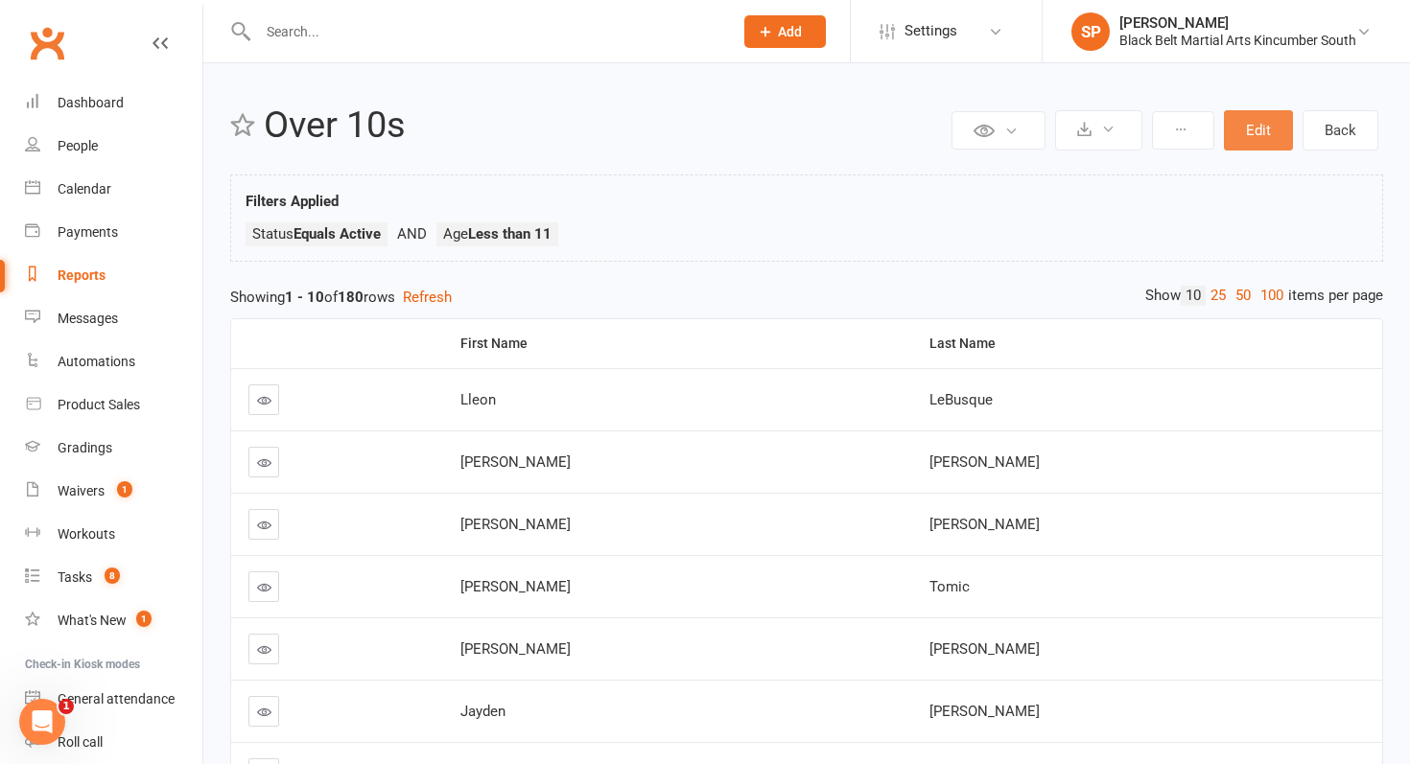
click at [1267, 125] on button "Edit" at bounding box center [1258, 130] width 69 height 40
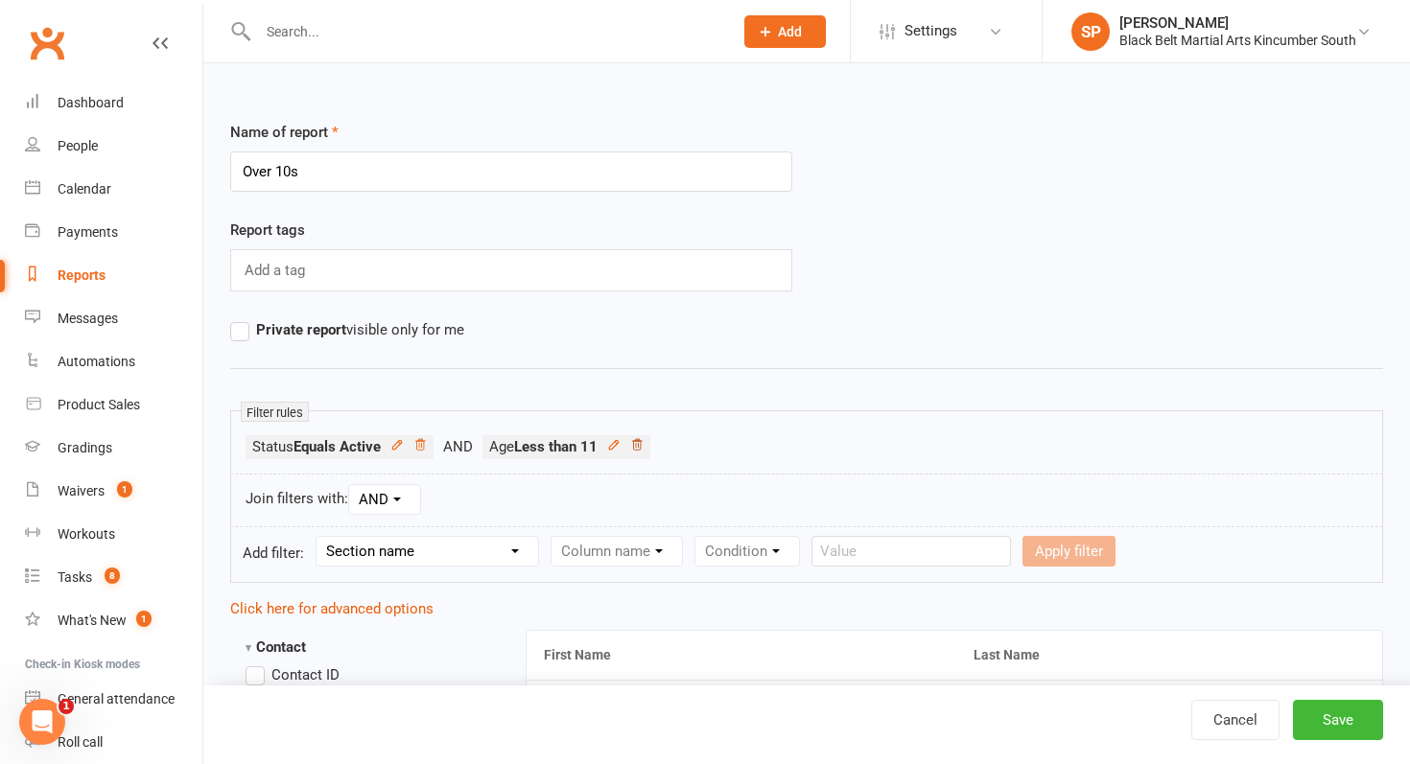
click at [640, 444] on icon at bounding box center [636, 444] width 13 height 13
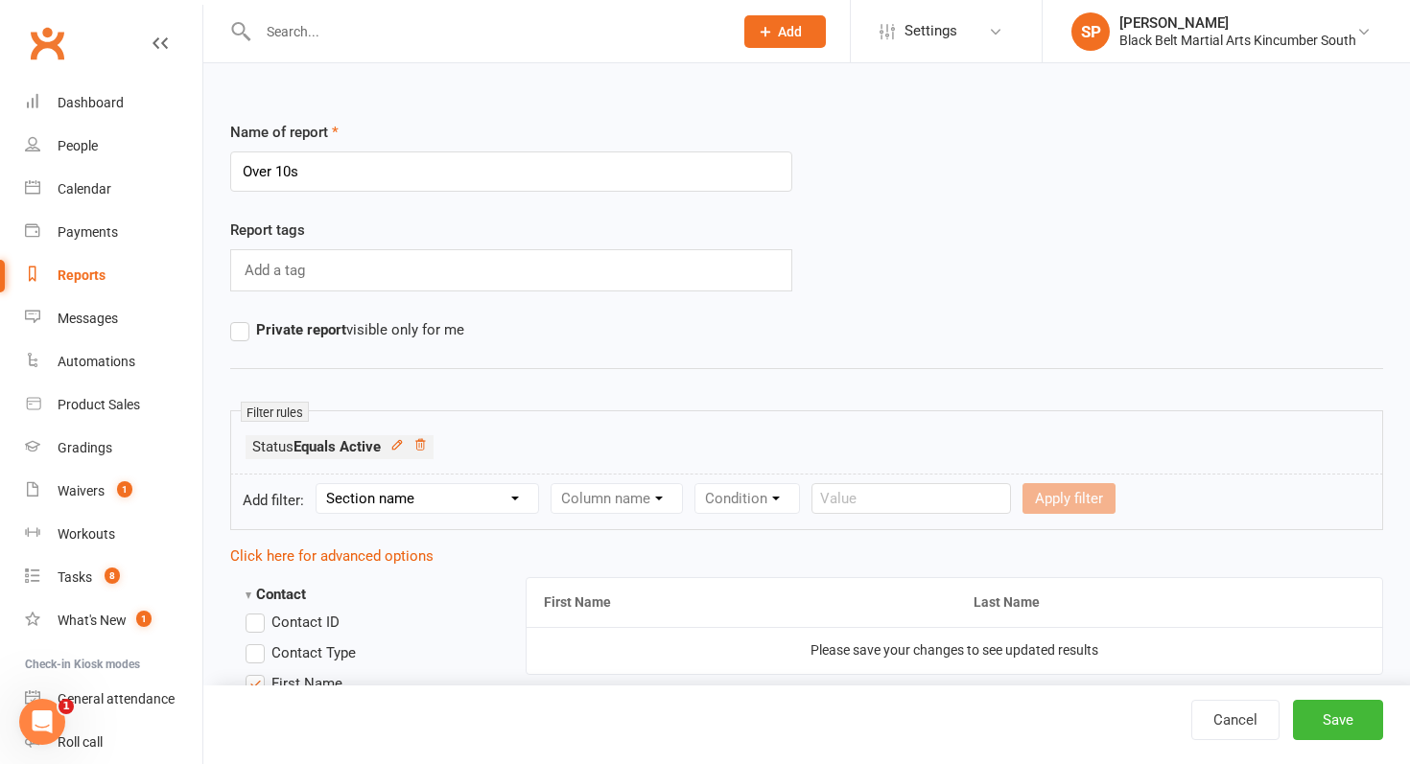
click at [517, 499] on select "Section name Contact Attendance Aggregate Payment Booking Waitlist Attendees Ca…" at bounding box center [428, 498] width 222 height 29
select select "0"
click at [319, 484] on select "Section name Contact Attendance Aggregate Payment Booking Waitlist Attendees Ca…" at bounding box center [428, 498] width 222 height 29
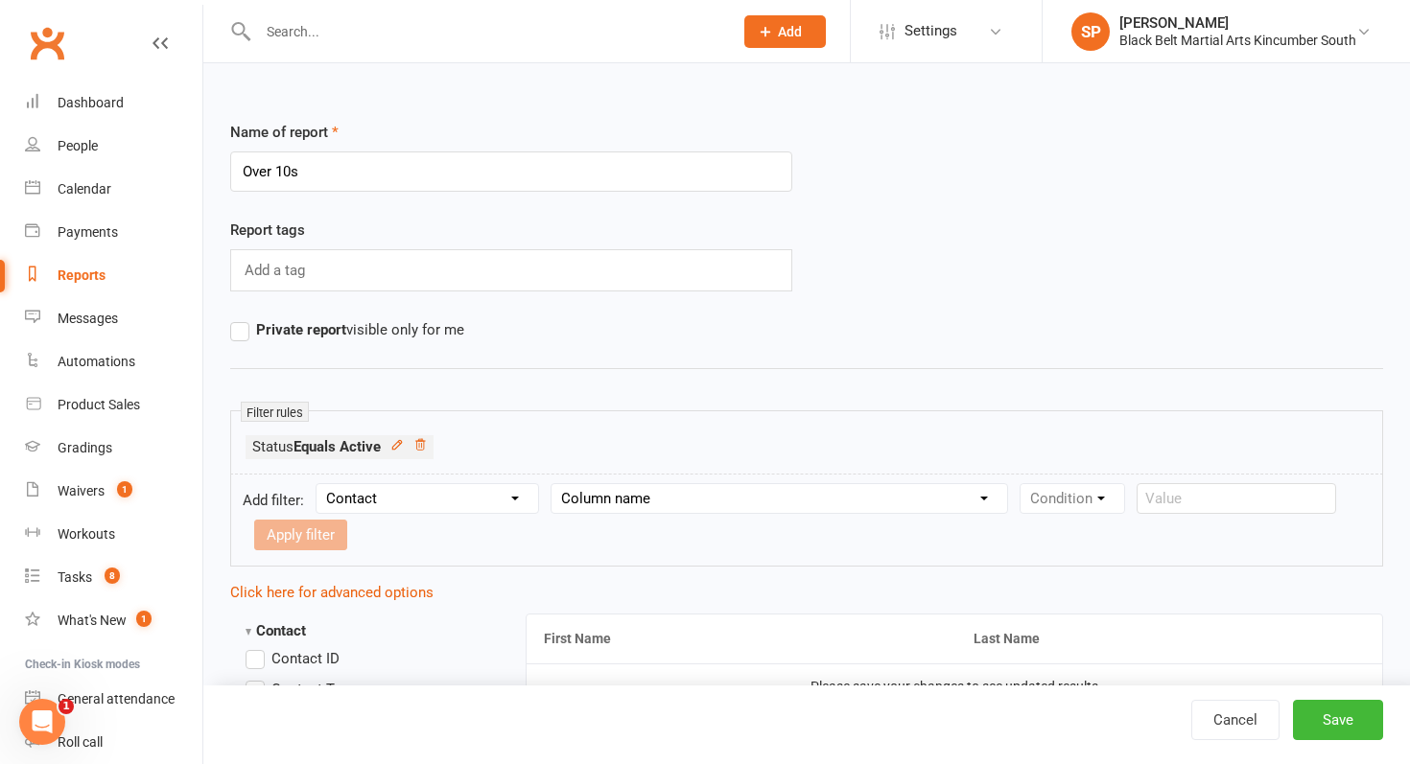
click at [646, 503] on select "Column name Contact Type First Name Last Name Full Name Email Phone Number Addr…" at bounding box center [780, 498] width 456 height 29
select select "18"
click at [554, 484] on select "Column name Contact Type First Name Last Name Full Name Email Phone Number Addr…" at bounding box center [780, 498] width 456 height 29
click at [1083, 499] on select "Condition Is Is not Less than Greater than Less than or equal to Greater than o…" at bounding box center [1118, 498] width 194 height 29
select select "2"
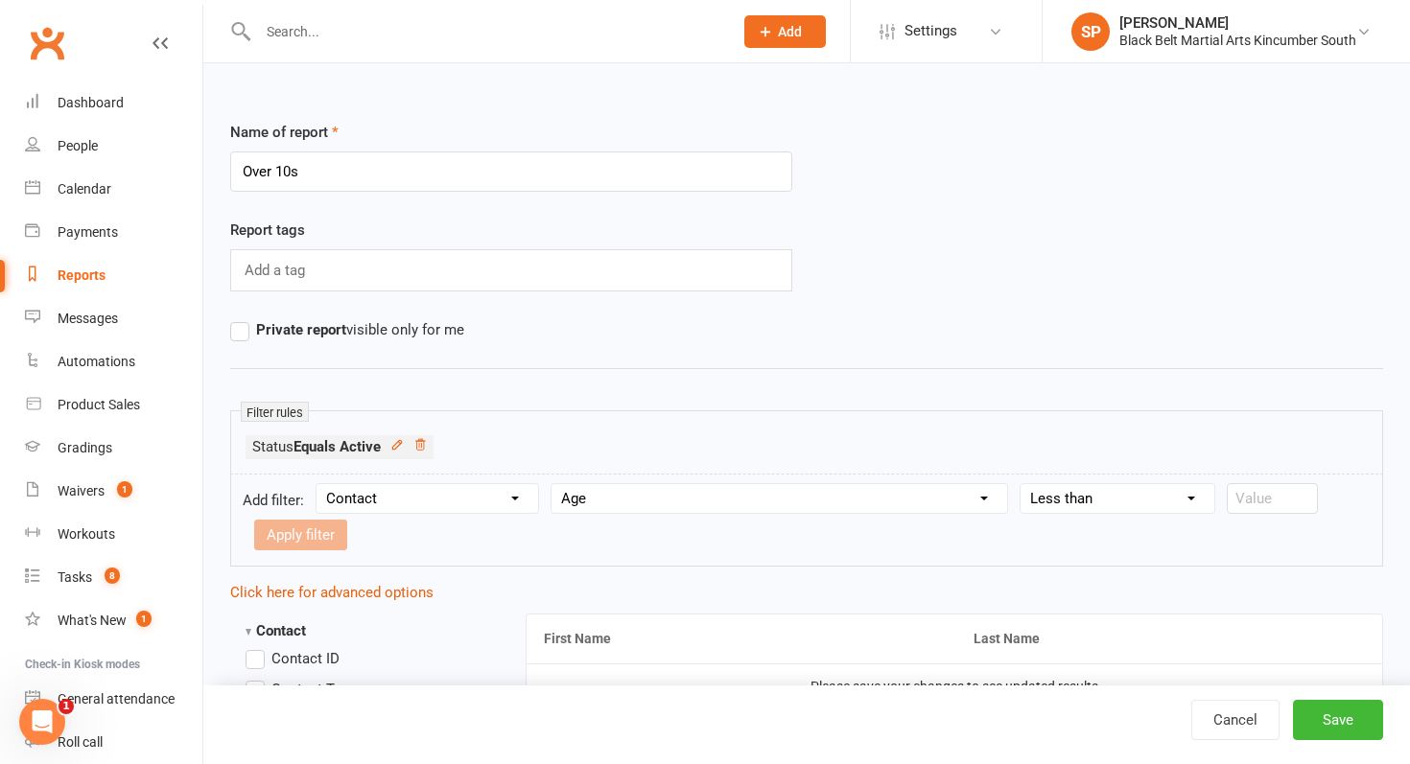
click at [1023, 484] on select "Condition Is Is not Less than Greater than Less than or equal to Greater than o…" at bounding box center [1118, 498] width 194 height 29
click at [1233, 503] on input "number" at bounding box center [1272, 498] width 91 height 31
type input "10"
click at [304, 539] on button "Apply filter" at bounding box center [300, 535] width 93 height 31
select select
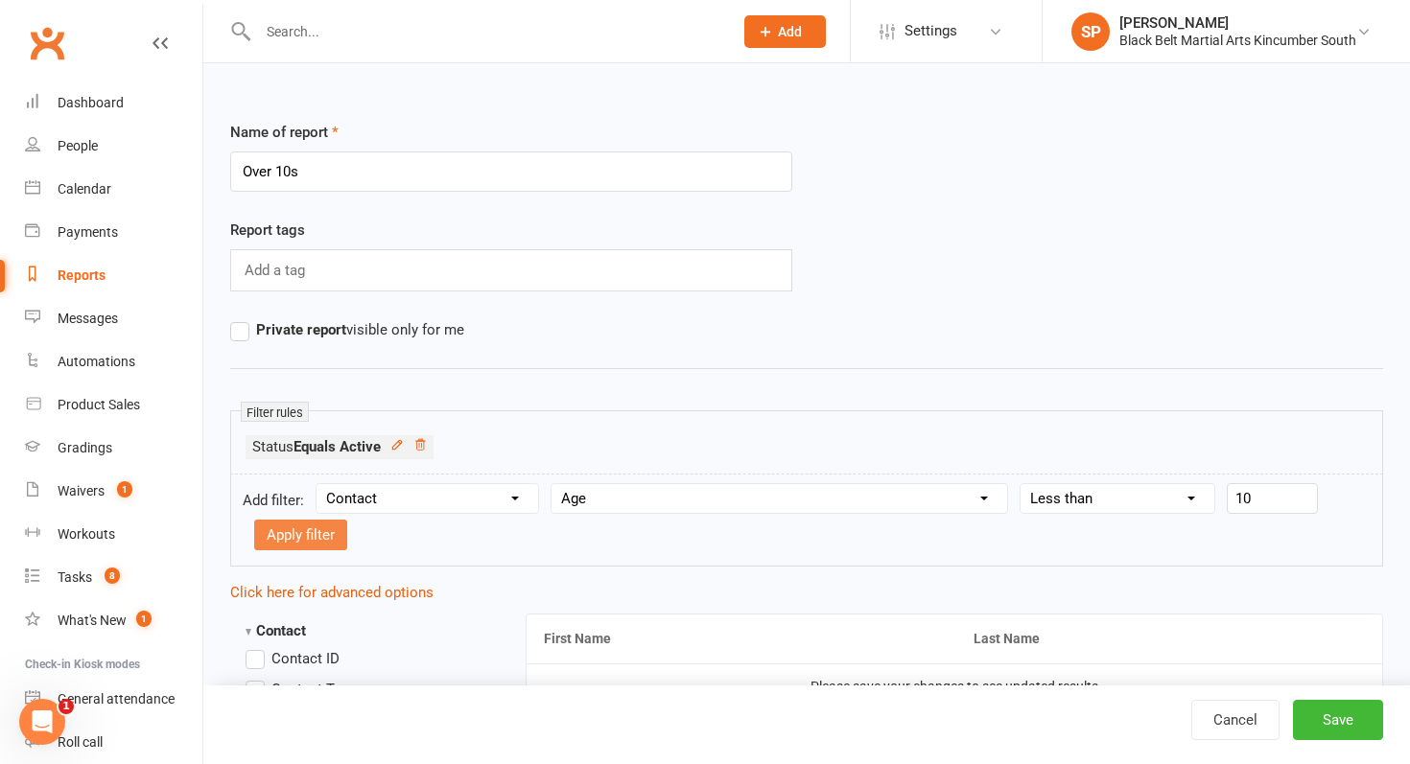
select select
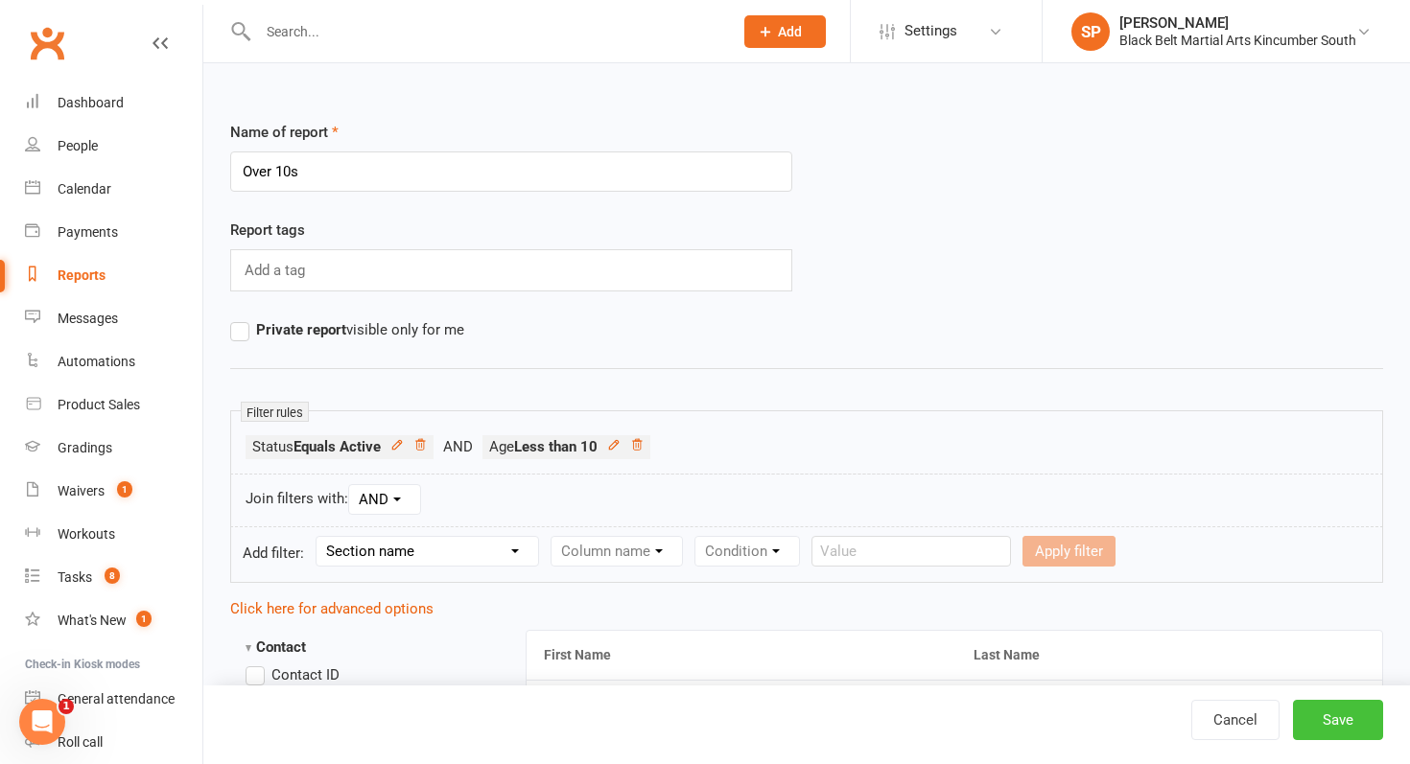
click at [1334, 738] on button "Save" at bounding box center [1338, 720] width 90 height 40
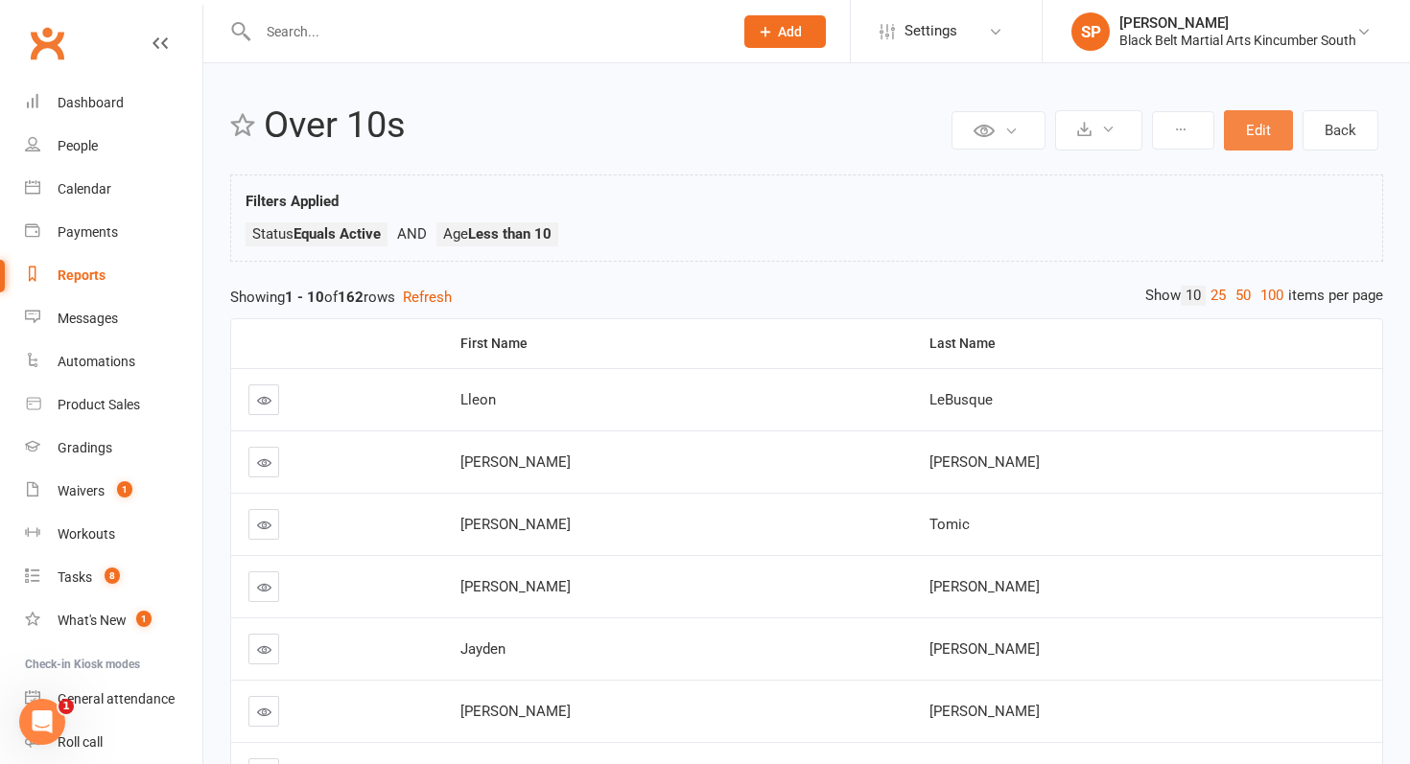
click at [1263, 131] on button "Edit" at bounding box center [1258, 130] width 69 height 40
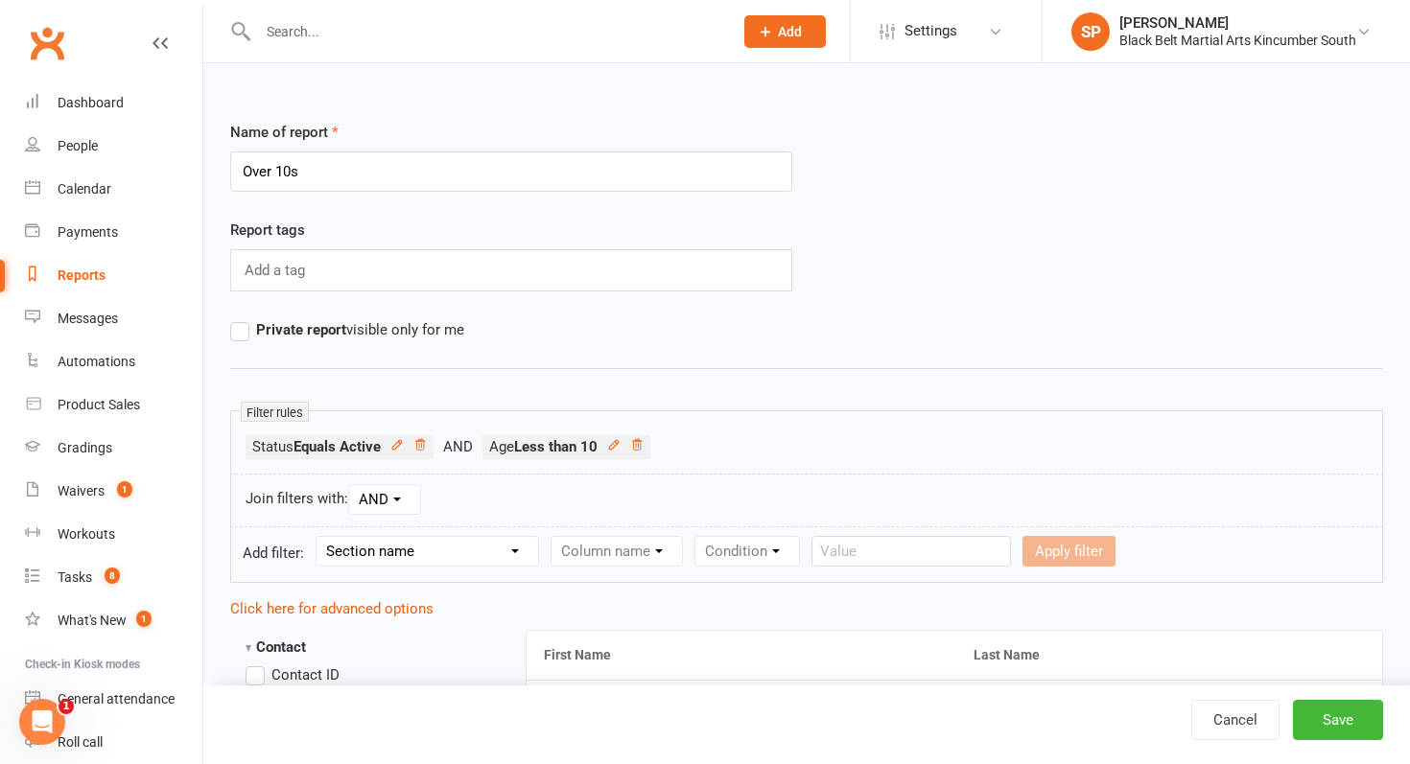
drag, startPoint x: 271, startPoint y: 171, endPoint x: 210, endPoint y: 171, distance: 61.4
type input "Under 10s"
click at [1329, 715] on button "Save" at bounding box center [1338, 720] width 90 height 40
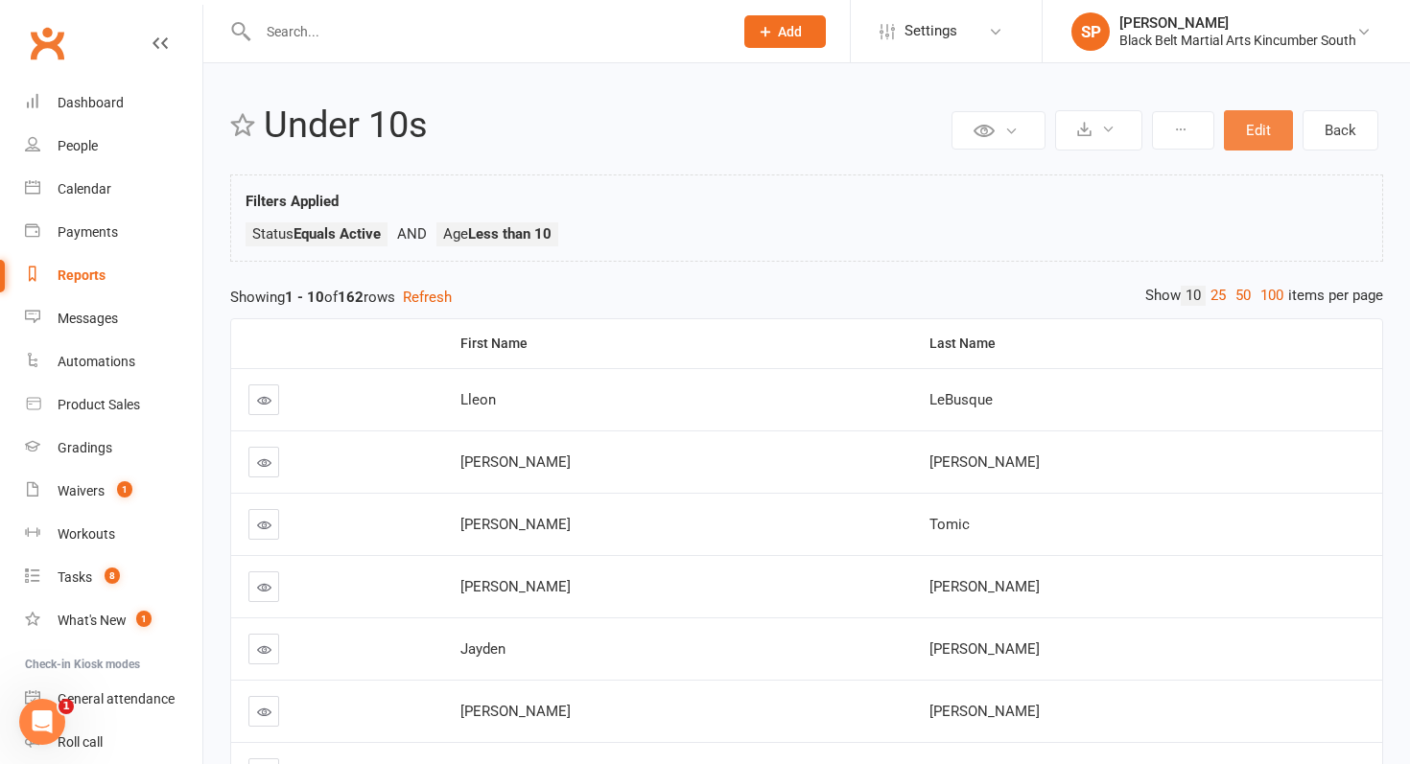
click at [1270, 129] on button "Edit" at bounding box center [1258, 130] width 69 height 40
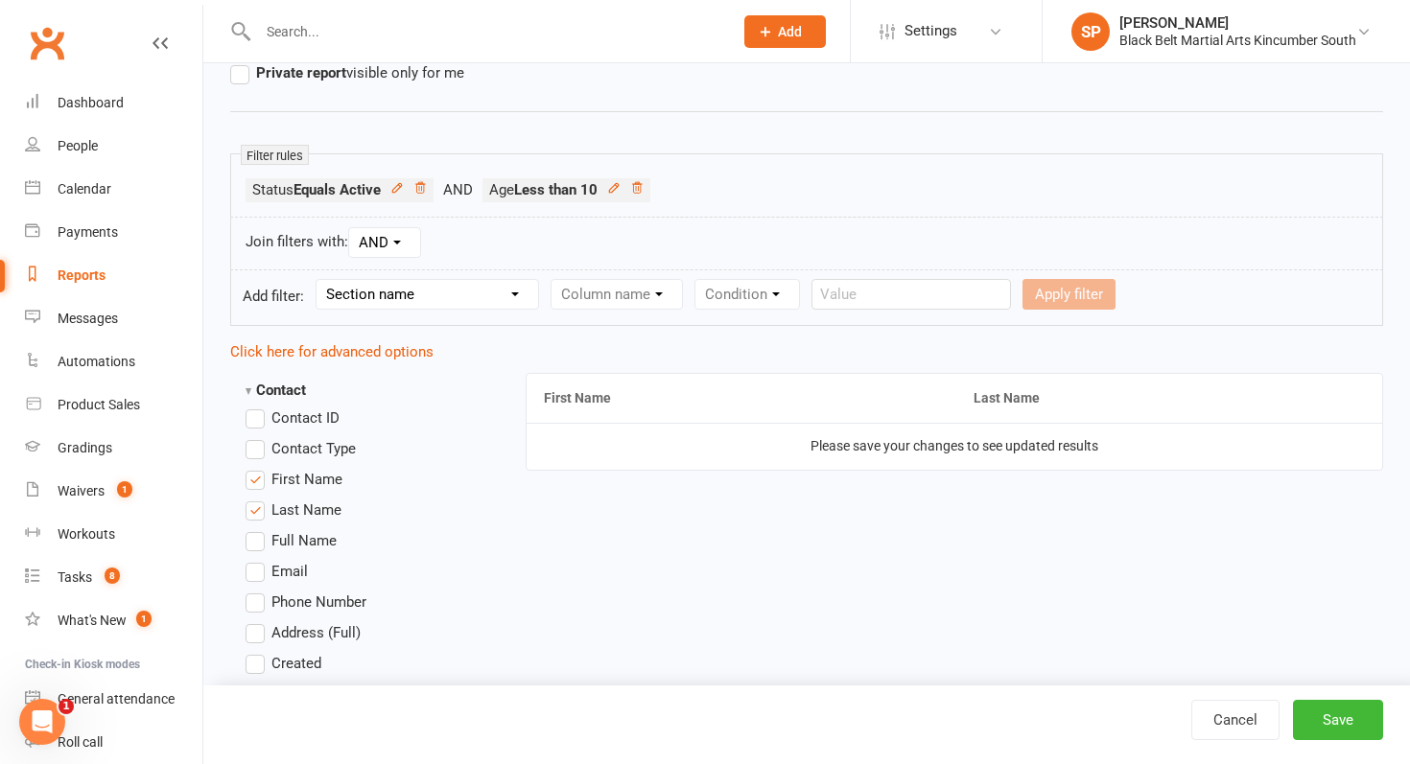
scroll to position [261, 0]
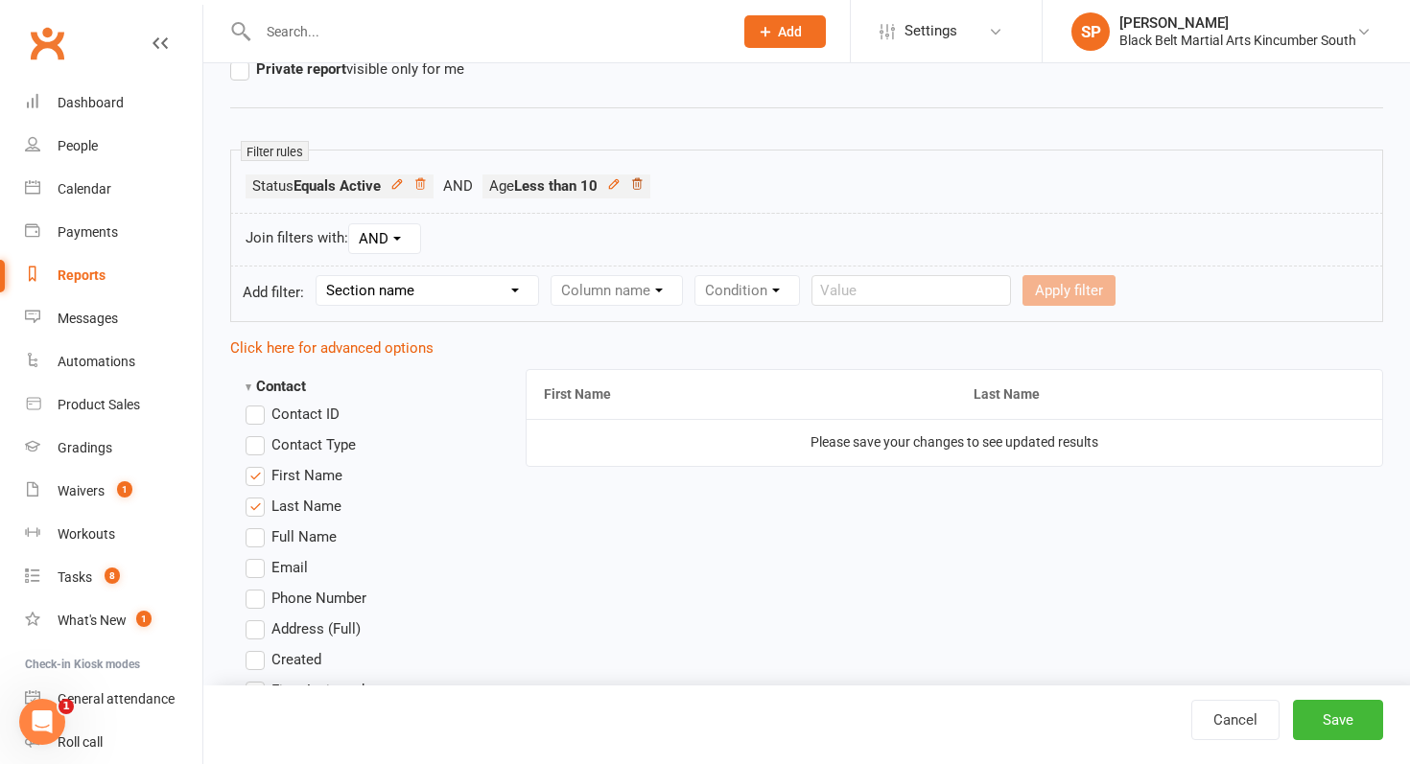
click at [641, 188] on icon at bounding box center [636, 183] width 13 height 13
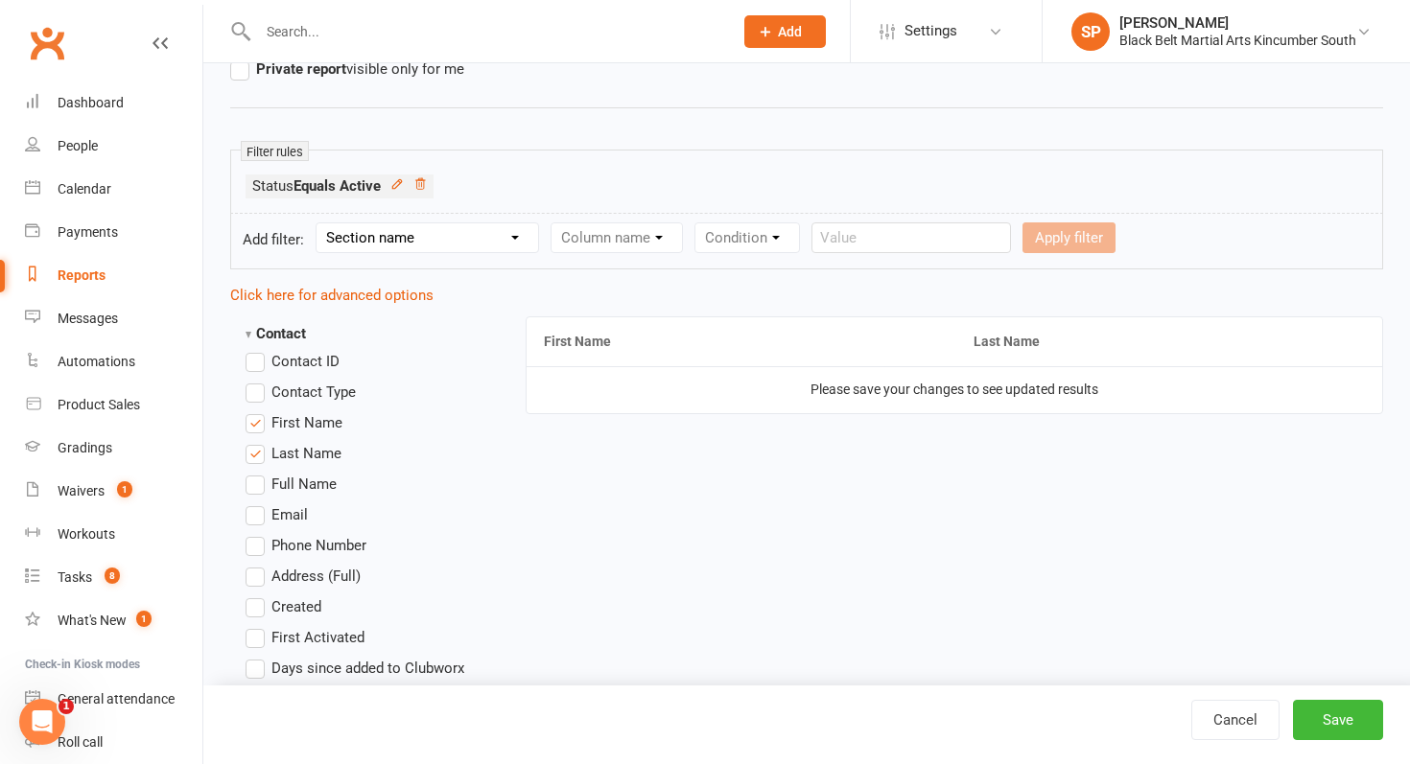
click at [472, 229] on select "Section name Contact Attendance Aggregate Payment Booking Waitlist Attendees Ca…" at bounding box center [428, 237] width 222 height 29
click at [503, 227] on select "Section name Contact Attendance Aggregate Payment Booking Waitlist Attendees Ca…" at bounding box center [428, 237] width 222 height 29
select select "0"
click at [319, 223] on select "Section name Contact Attendance Aggregate Payment Booking Waitlist Attendees Ca…" at bounding box center [428, 237] width 222 height 29
click at [638, 240] on select "Column name" at bounding box center [617, 237] width 130 height 29
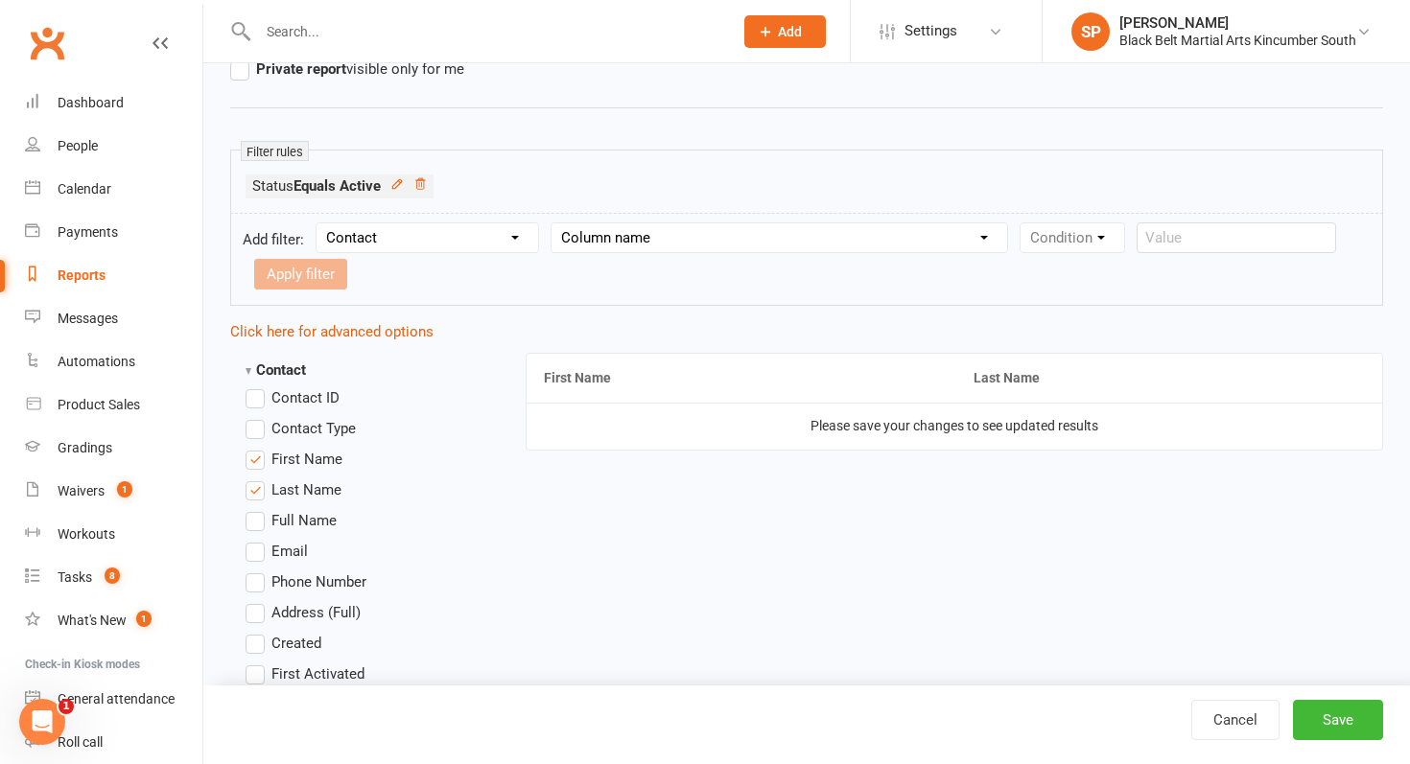
select select "18"
click at [554, 223] on select "Column name Contact Type First Name Last Name Full Name Email Phone Number Addr…" at bounding box center [780, 237] width 456 height 29
click at [1084, 219] on form "Add filter: Section name Contact Attendance Aggregate Payment Booking Waitlist …" at bounding box center [806, 259] width 1153 height 93
click at [1087, 234] on select "Condition Is Is not Less than Greater than Less than or equal to Greater than o…" at bounding box center [1118, 237] width 194 height 29
select select "3"
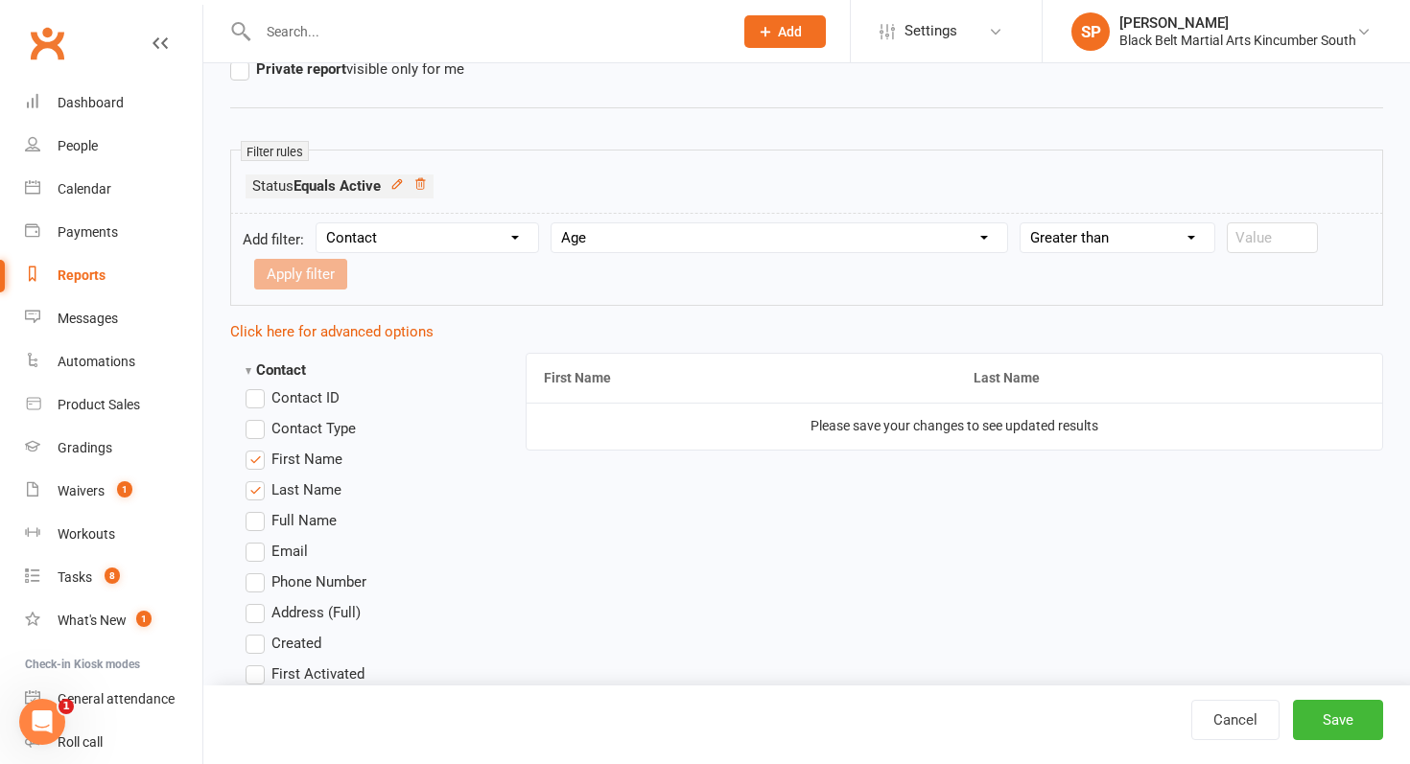
click at [1023, 223] on select "Condition Is Is not Less than Greater than Less than or equal to Greater than o…" at bounding box center [1118, 237] width 194 height 29
click at [1280, 235] on input "number" at bounding box center [1272, 238] width 91 height 31
type input "11"
click at [326, 268] on button "Apply filter" at bounding box center [300, 274] width 93 height 31
select select
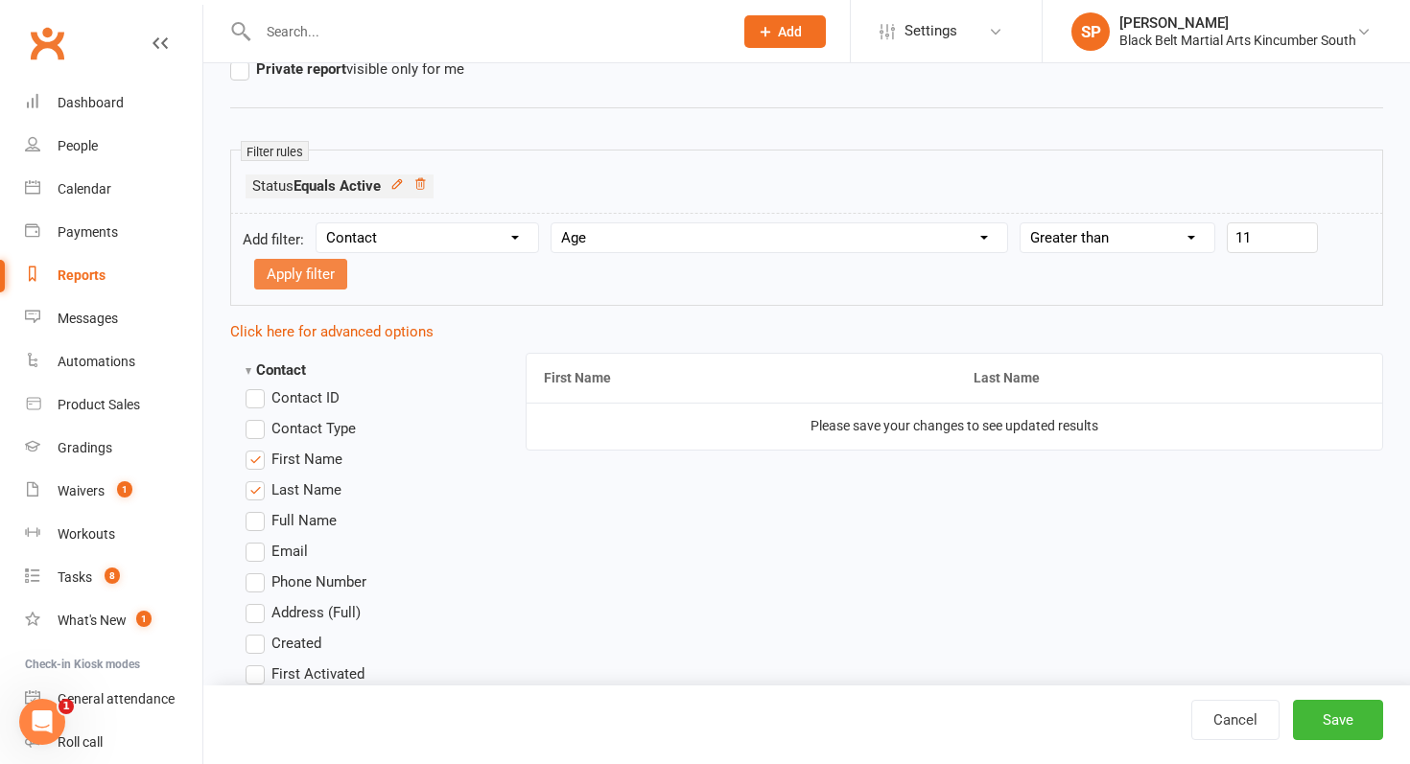
select select
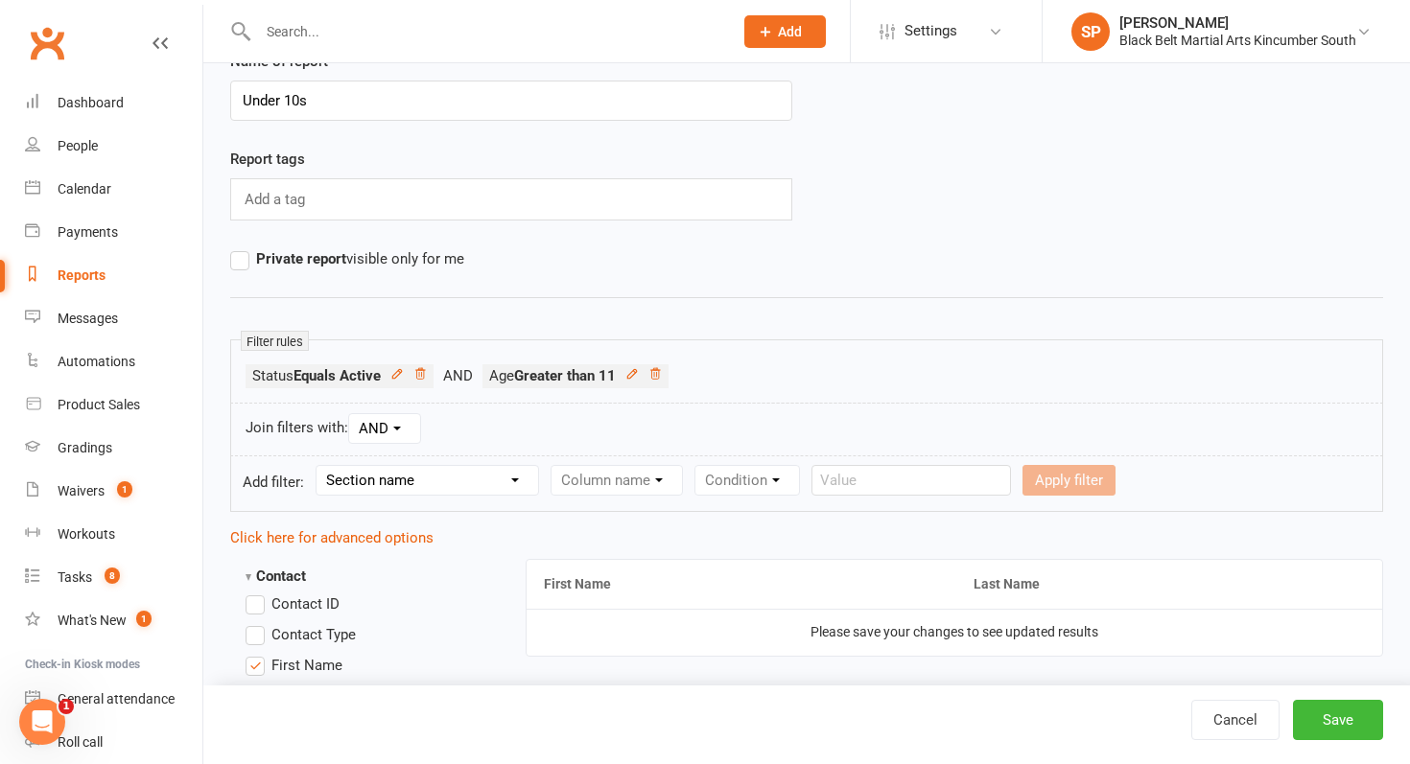
scroll to position [0, 0]
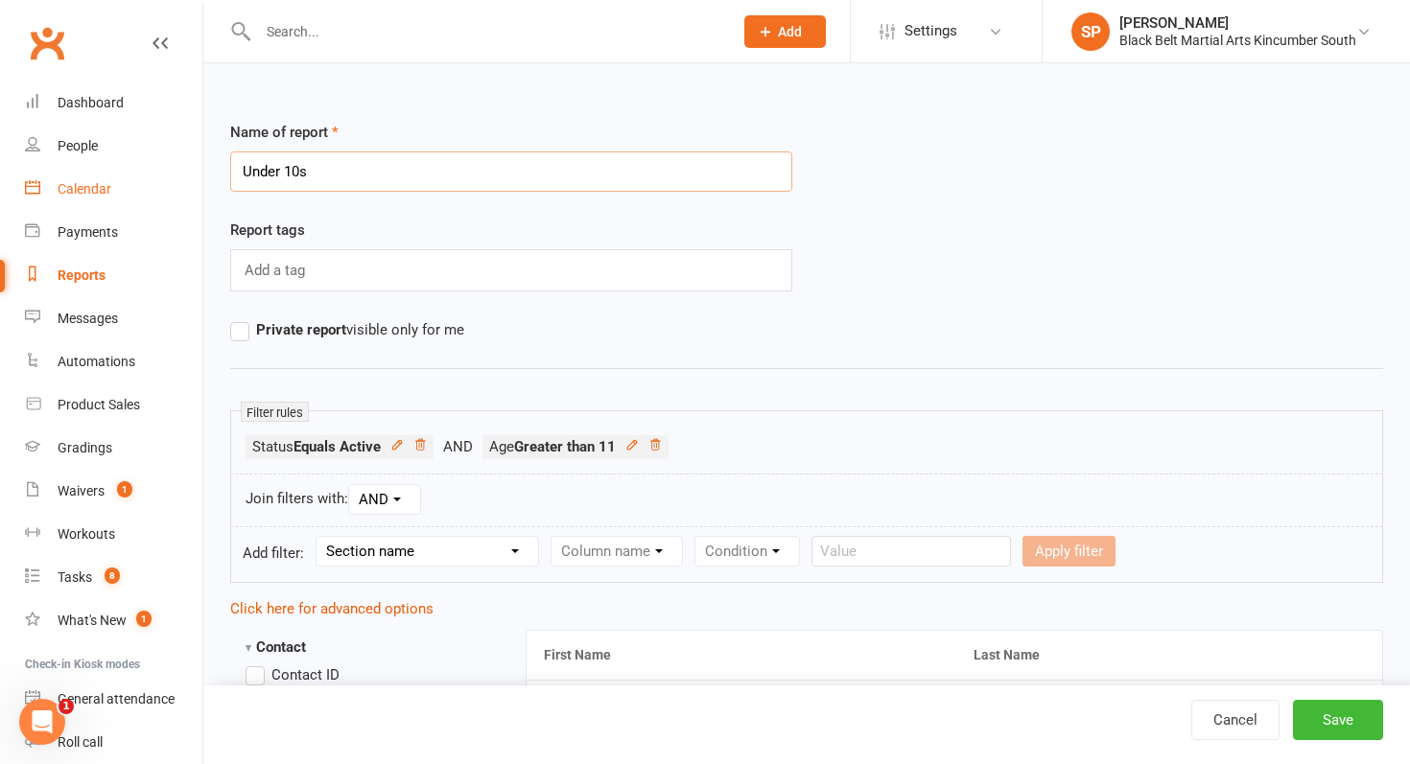
drag, startPoint x: 346, startPoint y: 174, endPoint x: 162, endPoint y: 174, distance: 184.2
type input "A"
type input "Big Kids Tournament"
click at [1344, 727] on button "Save" at bounding box center [1338, 720] width 90 height 40
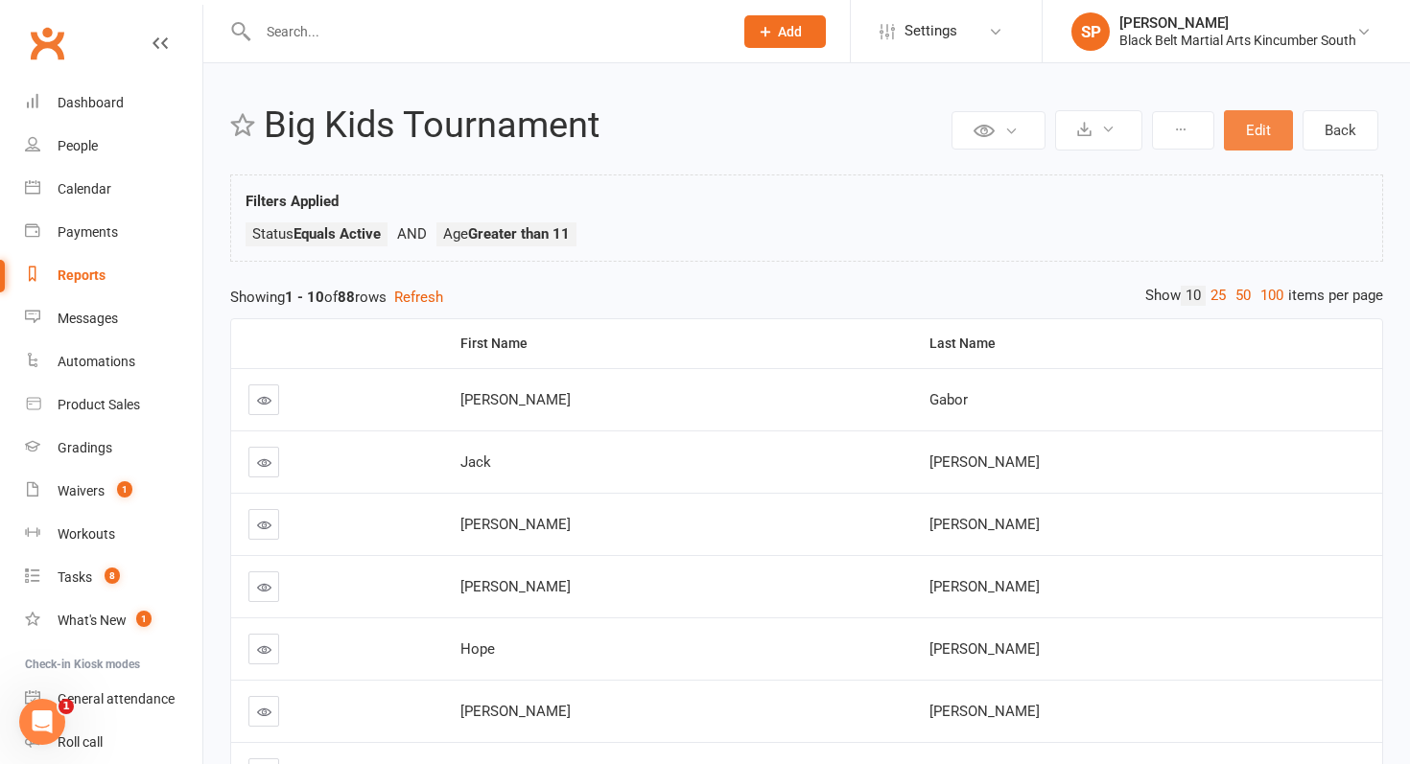
click at [1262, 121] on button "Edit" at bounding box center [1258, 130] width 69 height 40
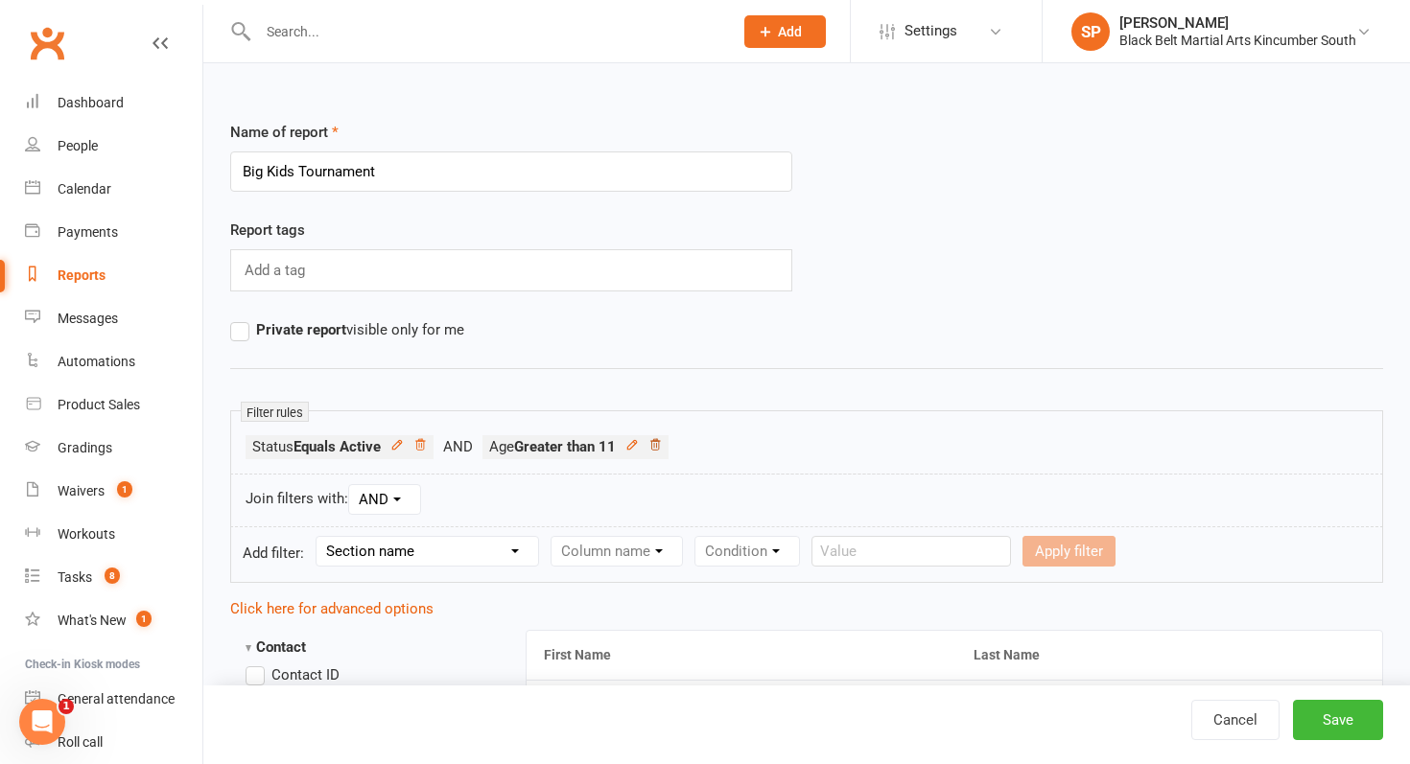
click at [662, 443] on icon at bounding box center [654, 444] width 13 height 13
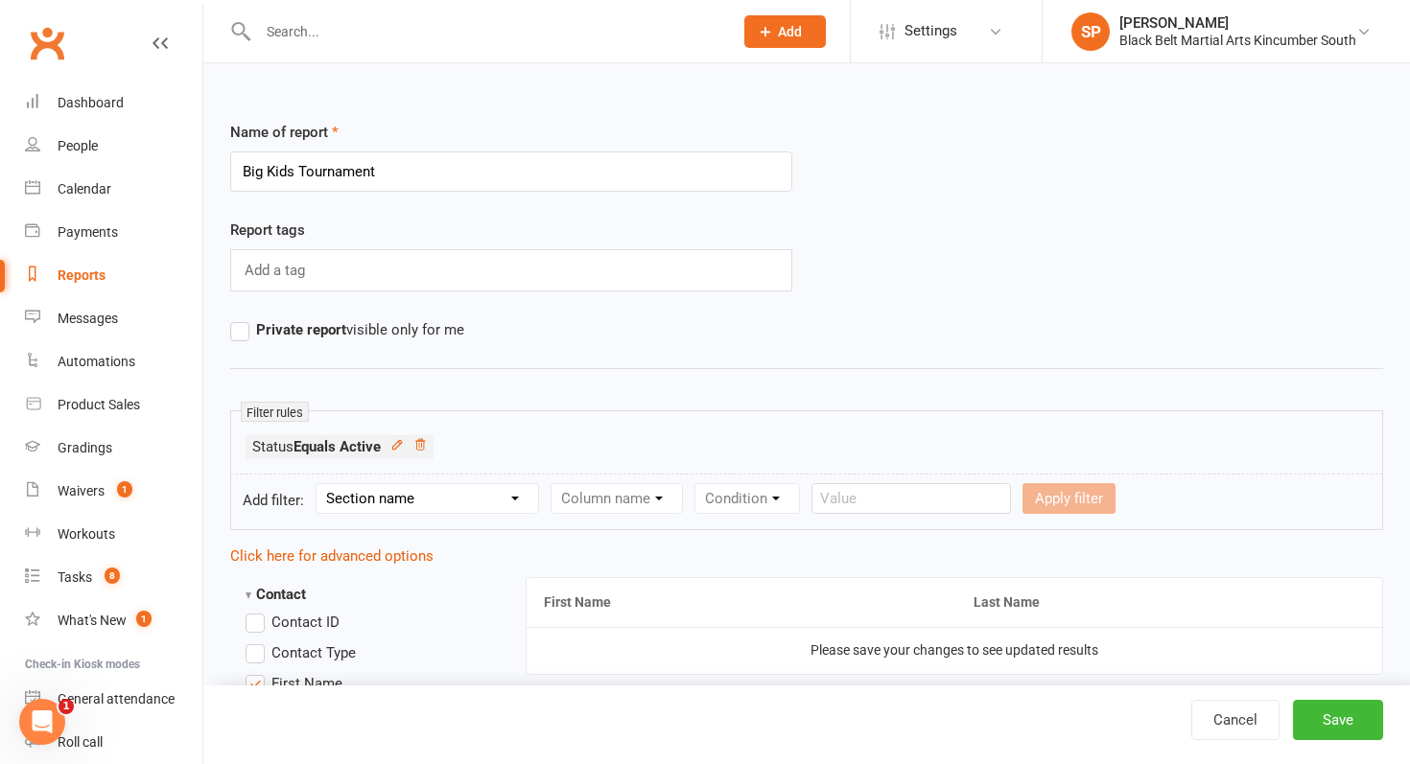
click at [456, 505] on select "Section name Contact Attendance Aggregate Payment Booking Waitlist Attendees Ca…" at bounding box center [428, 498] width 222 height 29
select select "0"
click at [319, 484] on select "Section name Contact Attendance Aggregate Payment Booking Waitlist Attendees Ca…" at bounding box center [428, 498] width 222 height 29
click at [634, 499] on select "Column name" at bounding box center [617, 498] width 130 height 29
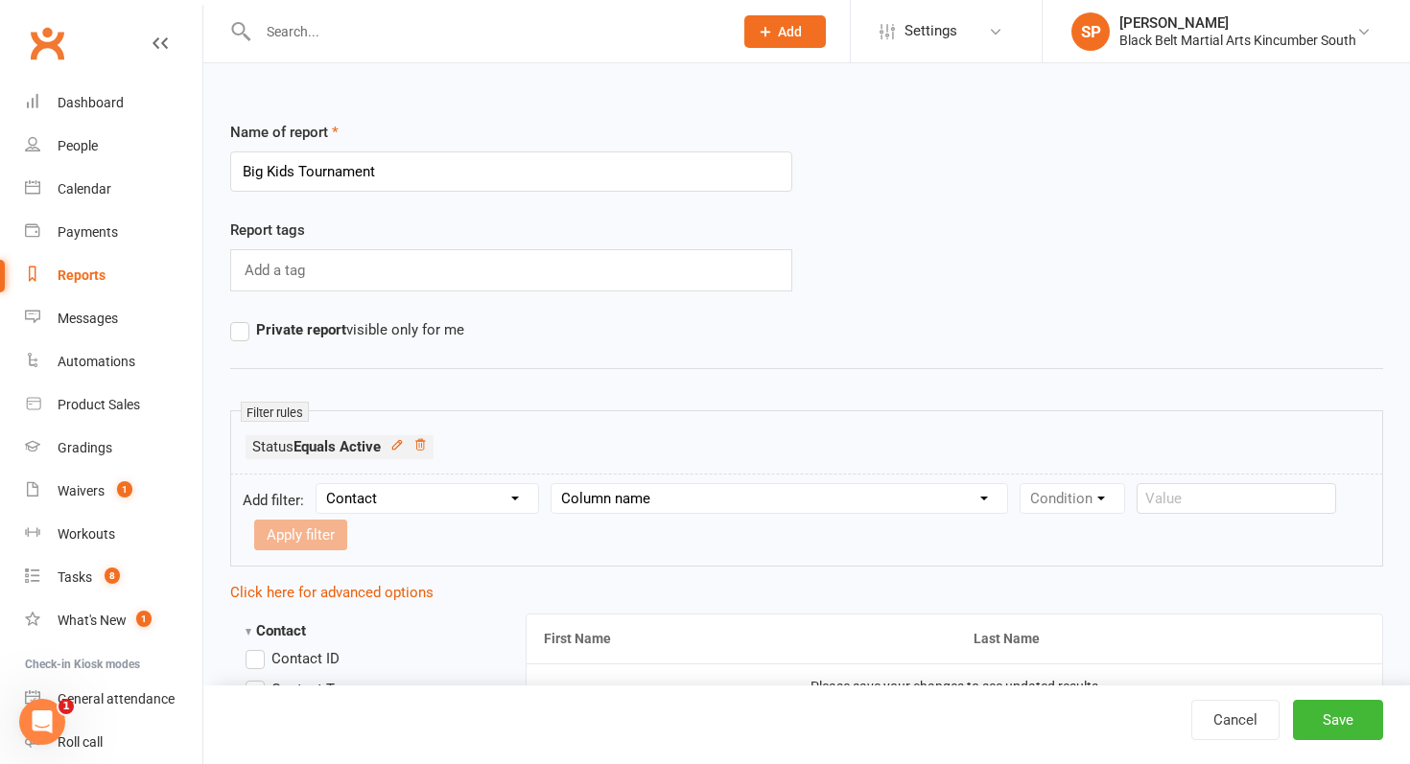
select select "18"
click at [554, 484] on select "Column name Contact Type First Name Last Name Full Name Email Phone Number Addr…" at bounding box center [780, 498] width 456 height 29
click at [1070, 505] on select "Condition Is Is not Less than Greater than Less than or equal to Greater than o…" at bounding box center [1118, 498] width 194 height 29
select select "3"
click at [1023, 484] on select "Condition Is Is not Less than Greater than Less than or equal to Greater than o…" at bounding box center [1118, 498] width 194 height 29
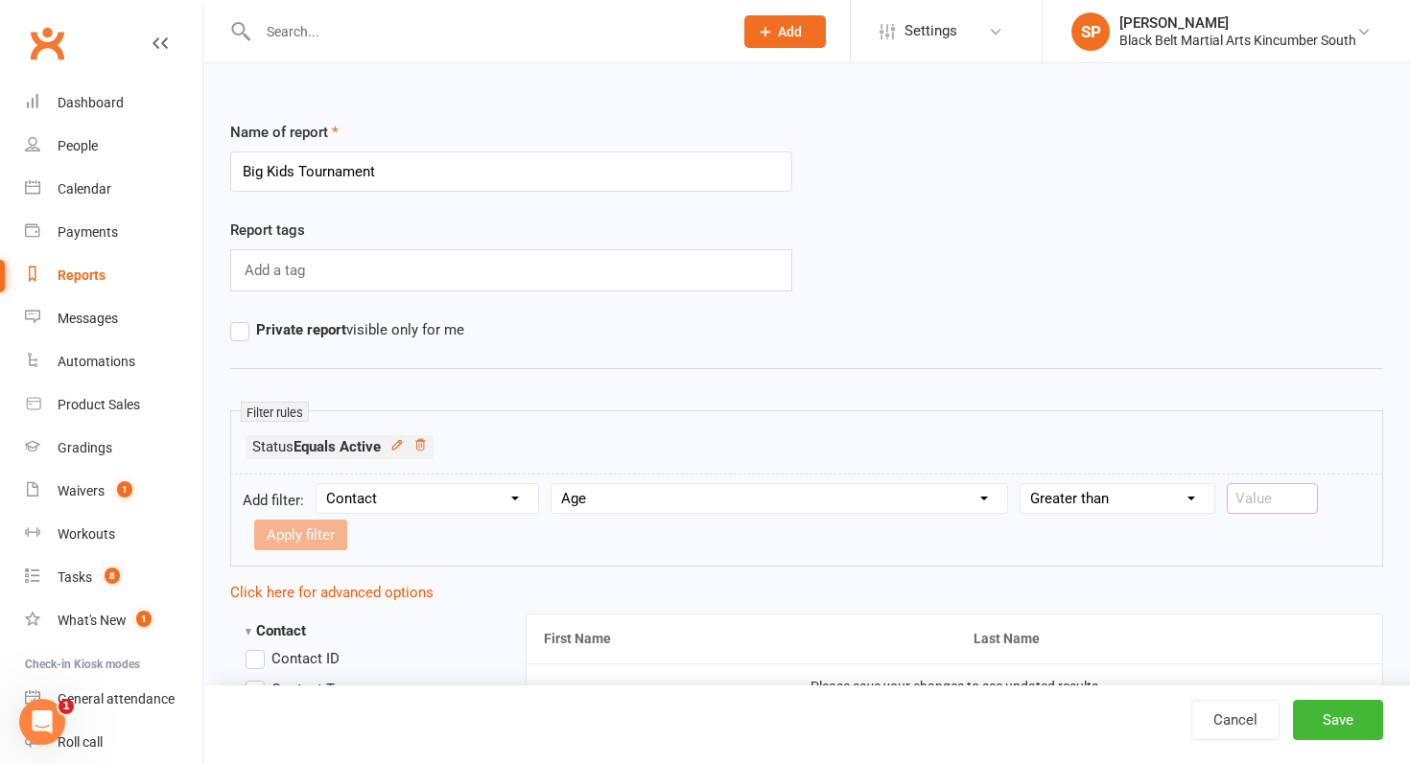
click at [1242, 496] on input "number" at bounding box center [1272, 498] width 91 height 31
type input "1"
type input "10"
click at [310, 514] on form "Add filter: Section name Contact Attendance Aggregate Payment Booking Waitlist …" at bounding box center [806, 520] width 1153 height 93
click at [313, 534] on button "Apply filter" at bounding box center [300, 535] width 93 height 31
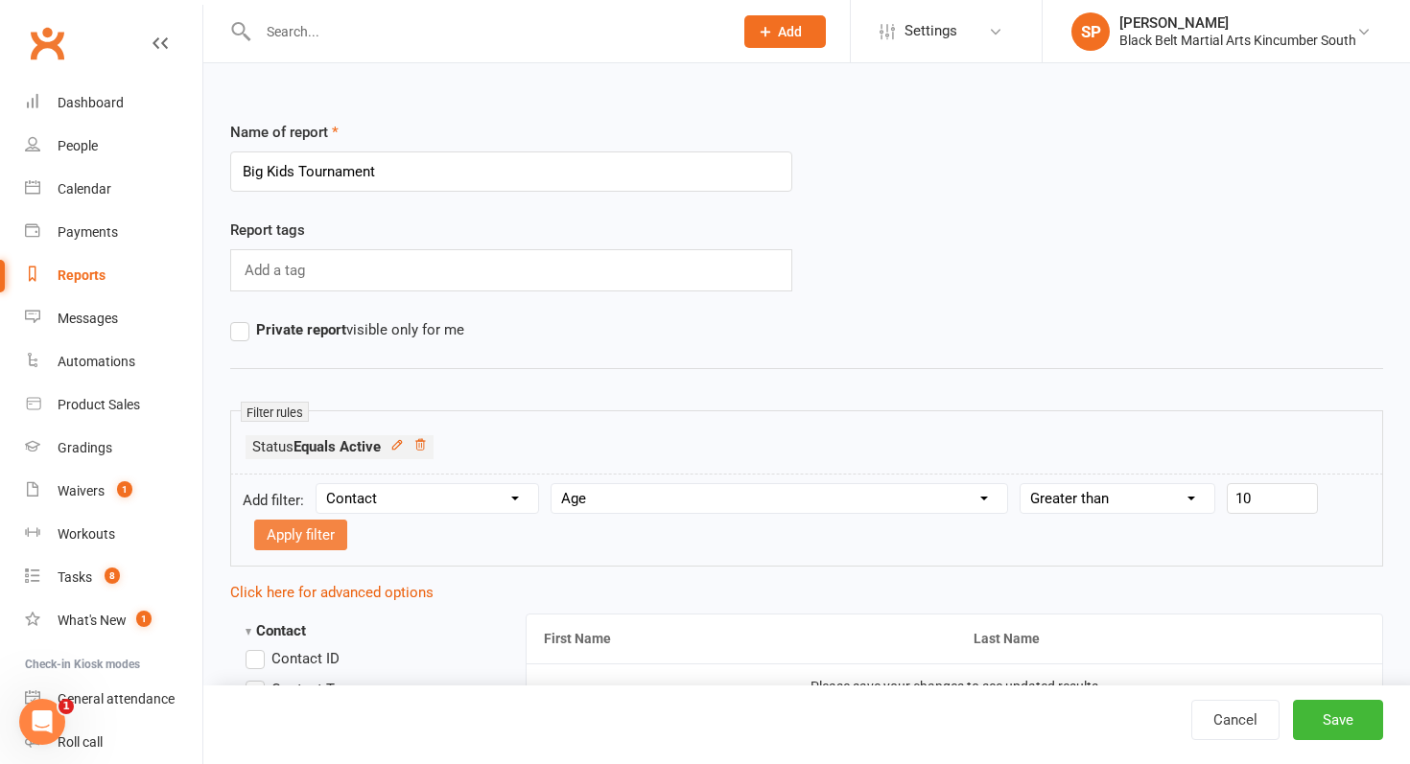
select select
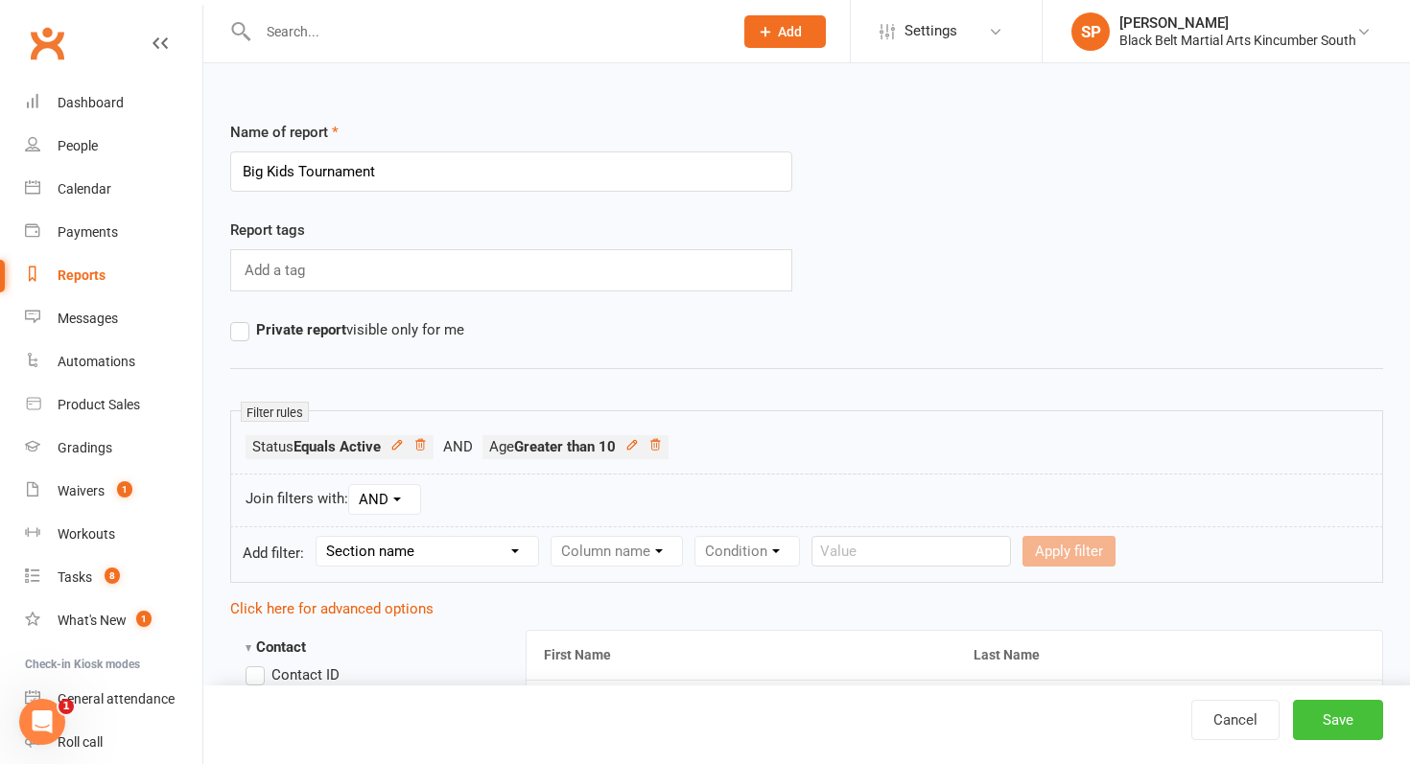
click at [1329, 711] on button "Save" at bounding box center [1338, 720] width 90 height 40
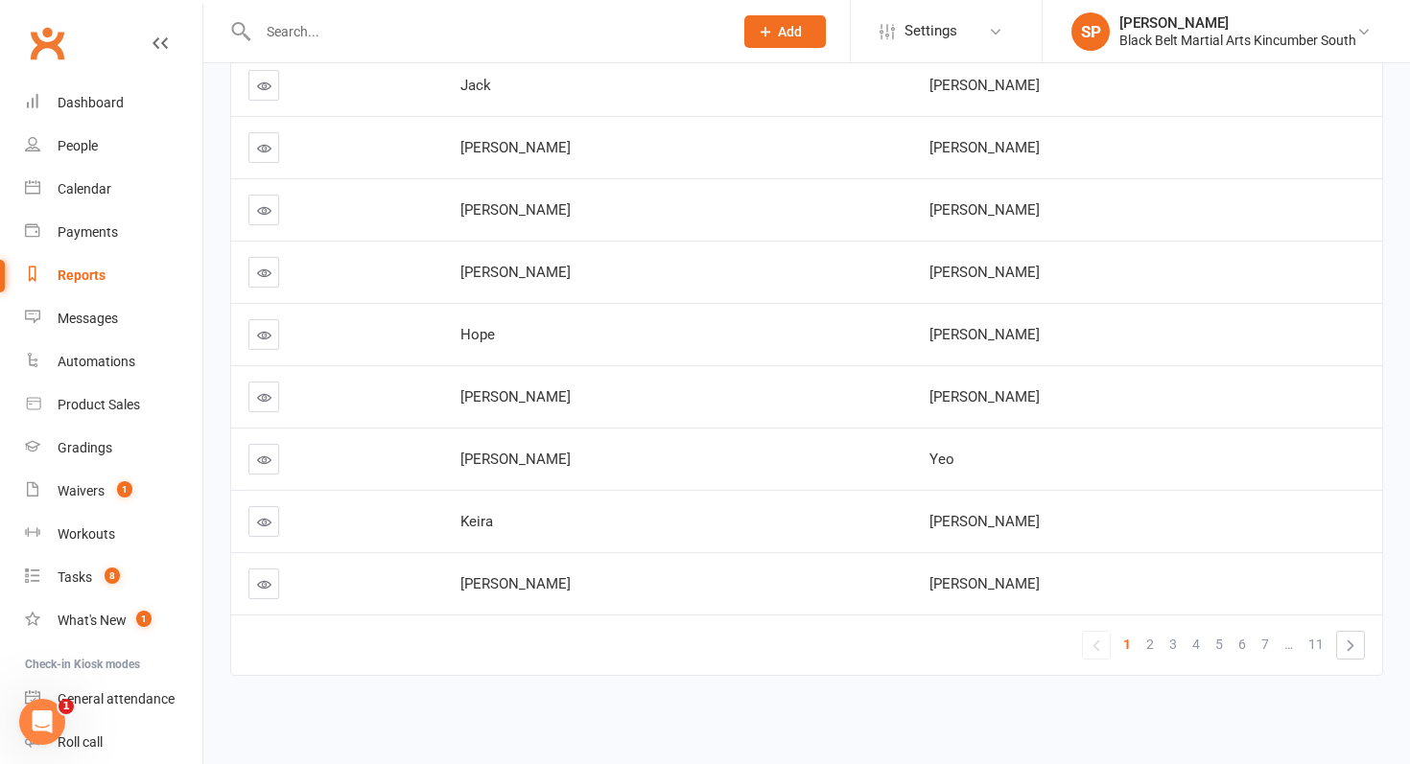
scroll to position [379, 0]
click at [1148, 637] on span "2" at bounding box center [1150, 642] width 8 height 27
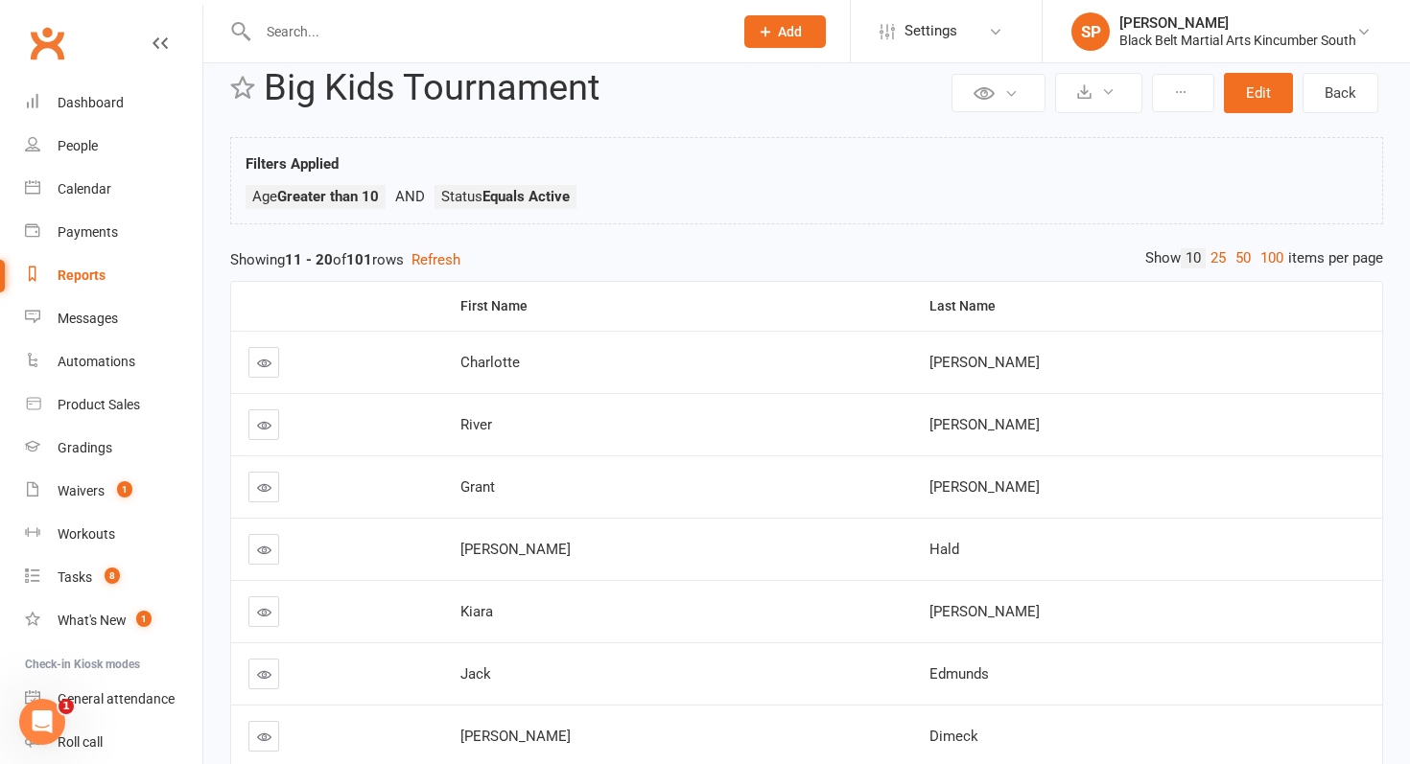
scroll to position [0, 0]
